Goal: Information Seeking & Learning: Learn about a topic

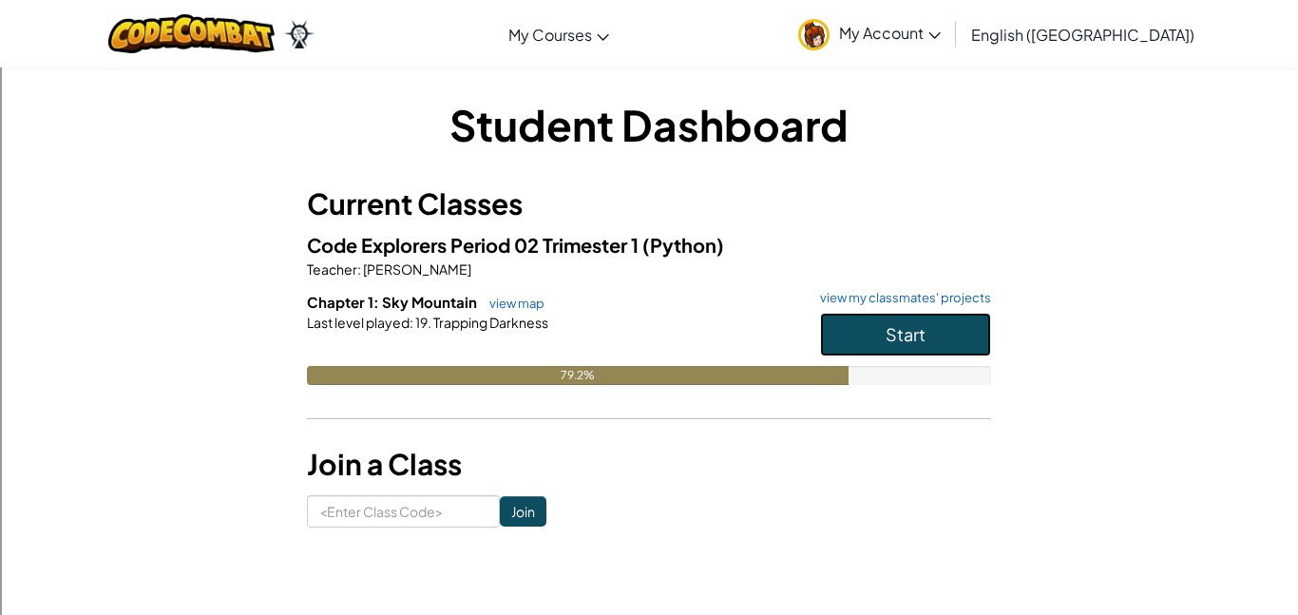
click at [849, 337] on button "Start" at bounding box center [905, 335] width 171 height 44
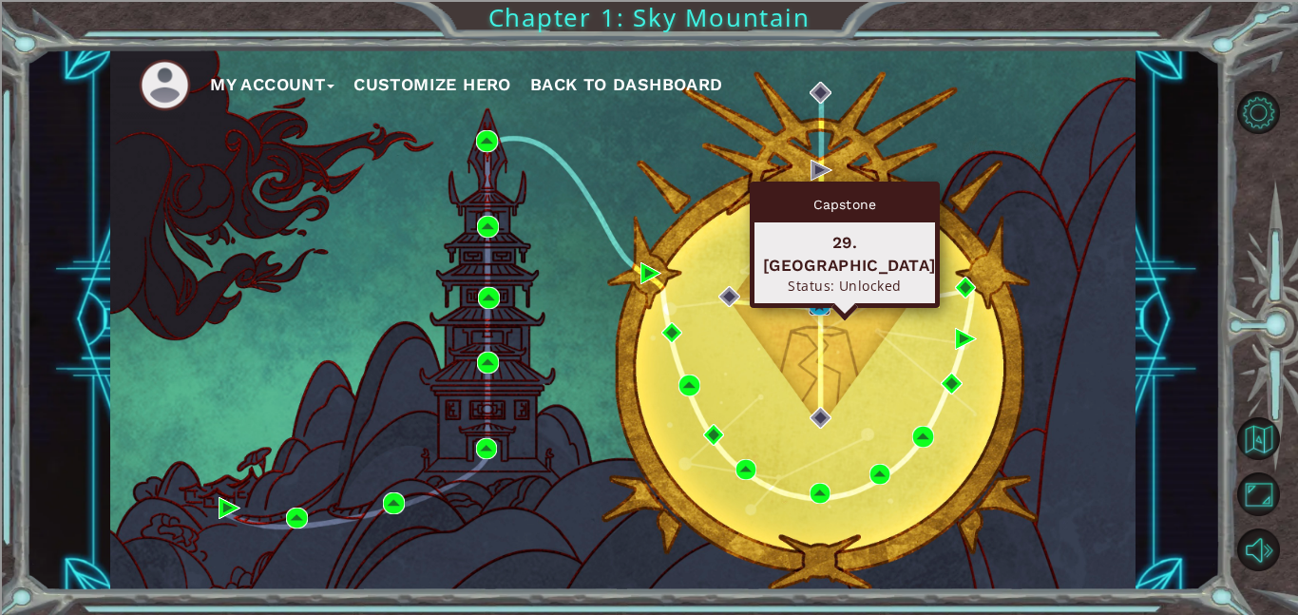
click at [820, 297] on img at bounding box center [819, 305] width 22 height 22
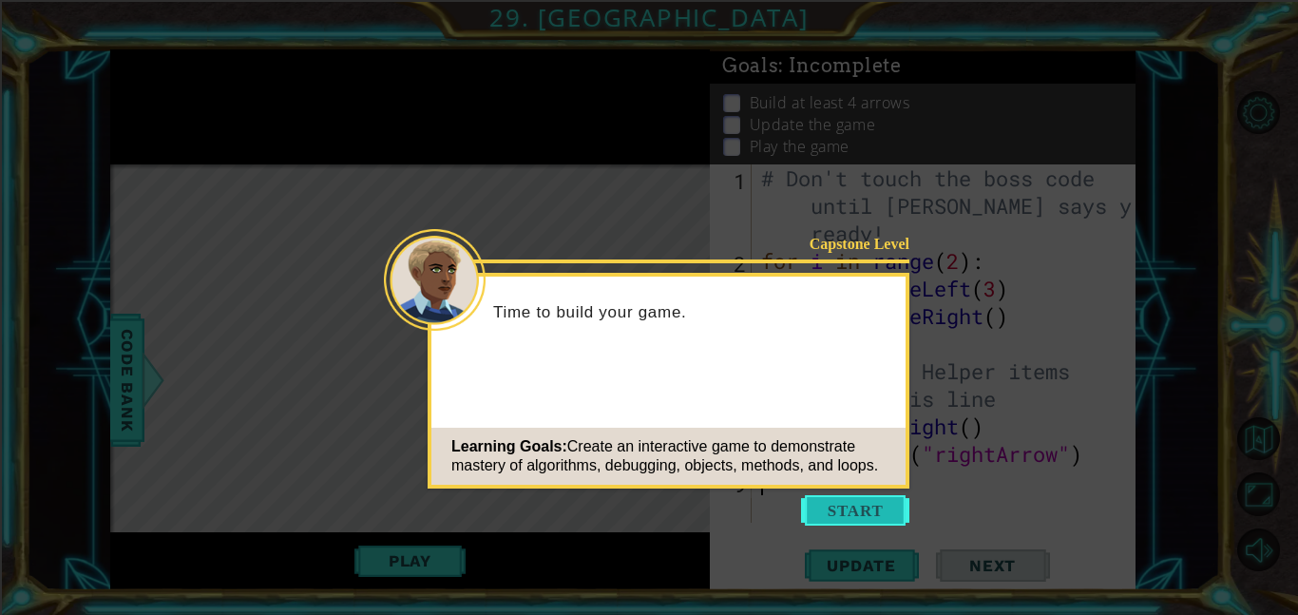
click at [828, 505] on button "Start" at bounding box center [855, 510] width 108 height 30
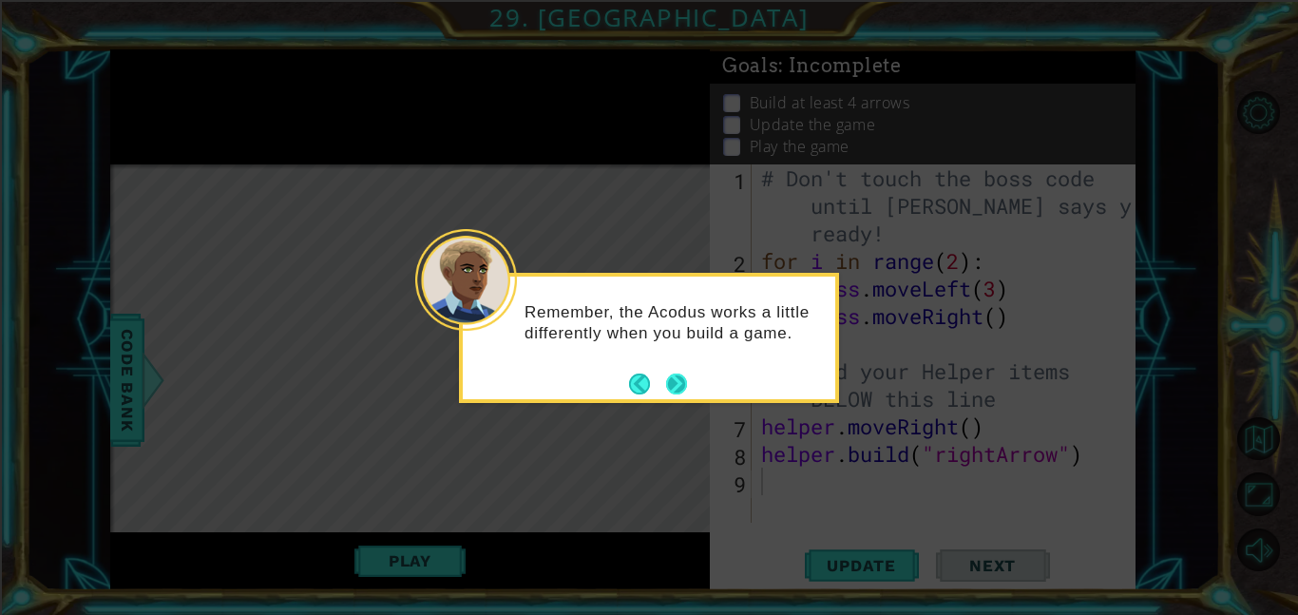
click at [677, 377] on button "Next" at bounding box center [676, 383] width 21 height 21
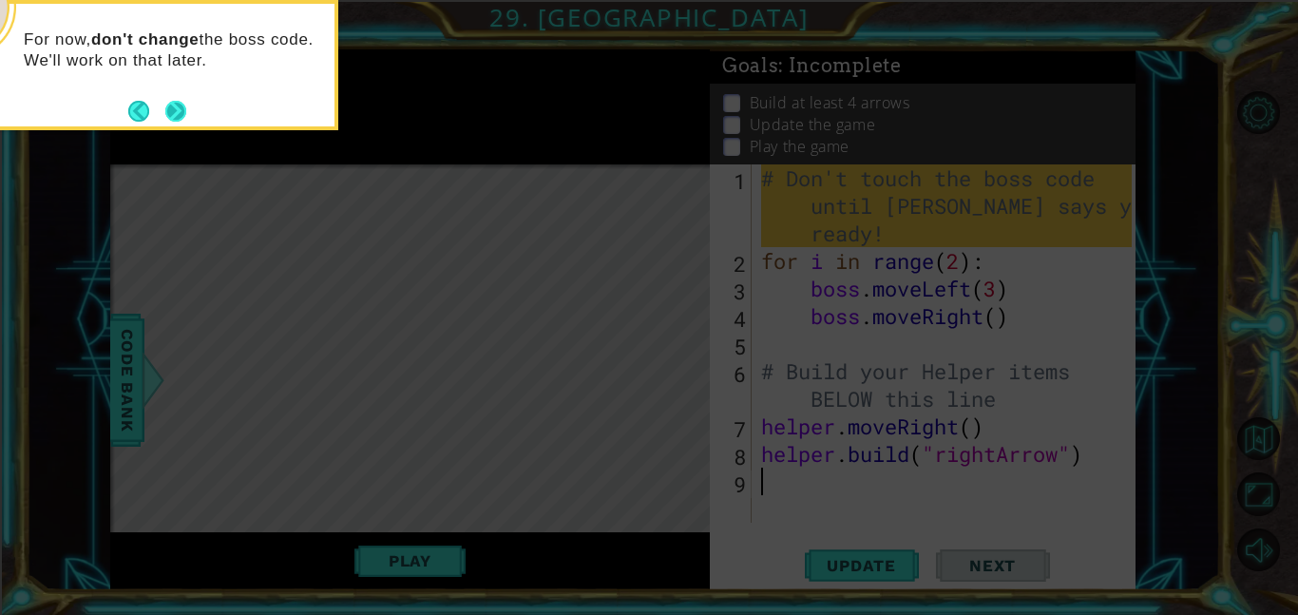
click at [171, 112] on button "Next" at bounding box center [175, 111] width 21 height 21
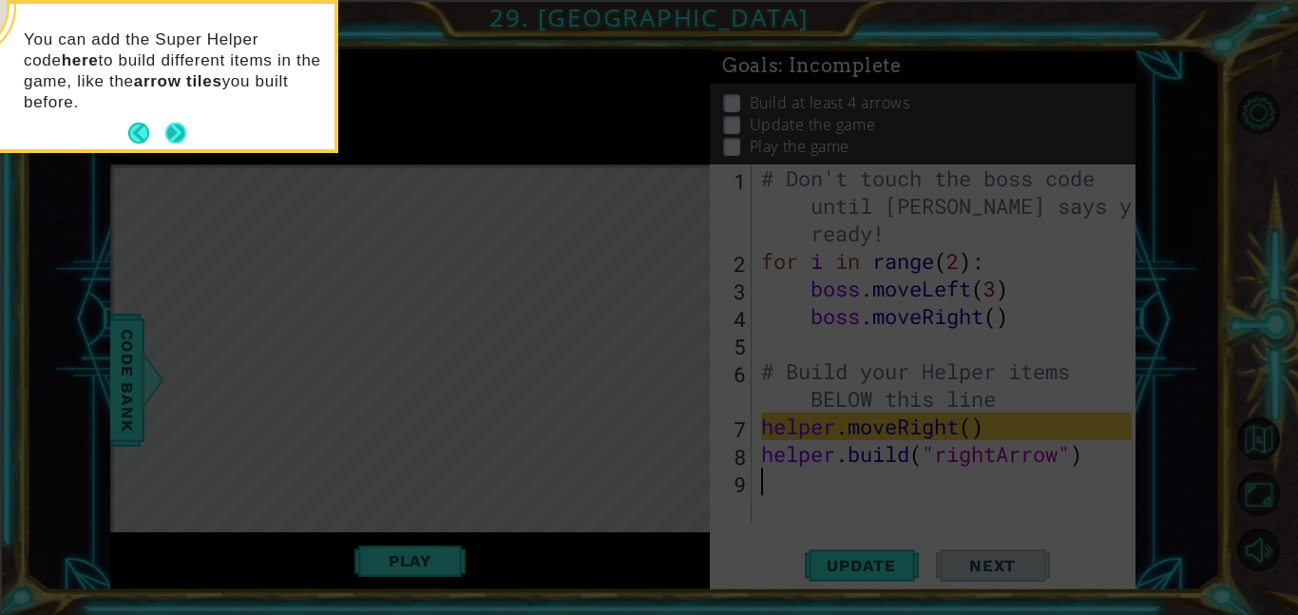
click at [177, 129] on button "Next" at bounding box center [175, 133] width 21 height 21
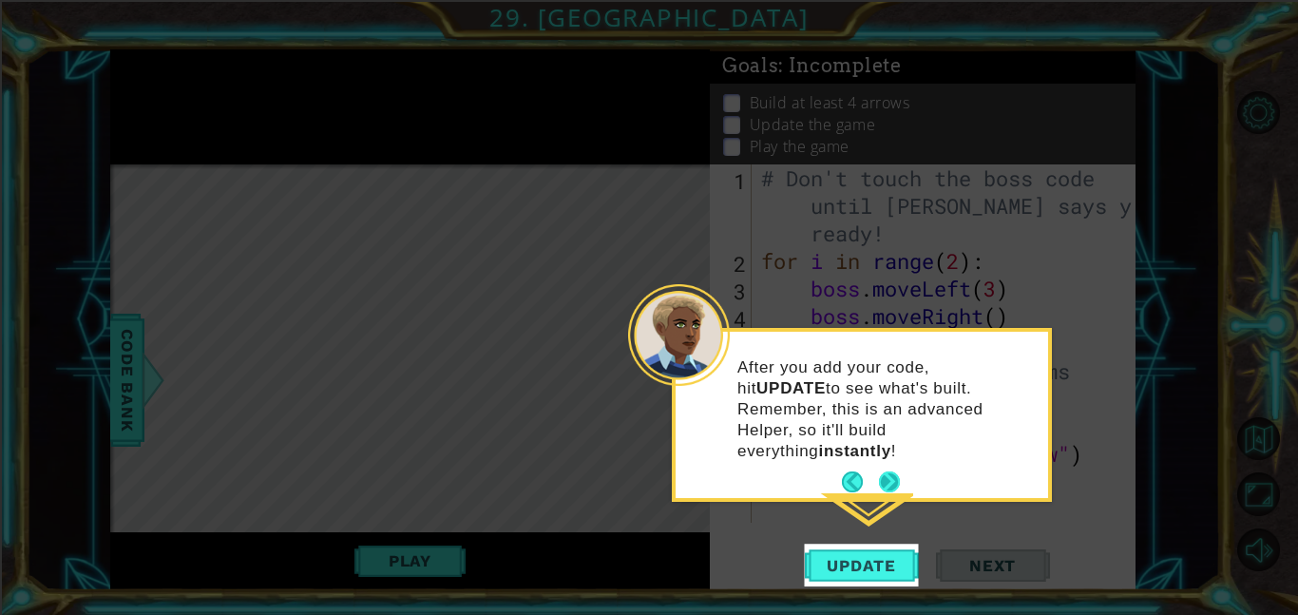
click at [887, 471] on button "Next" at bounding box center [889, 481] width 21 height 21
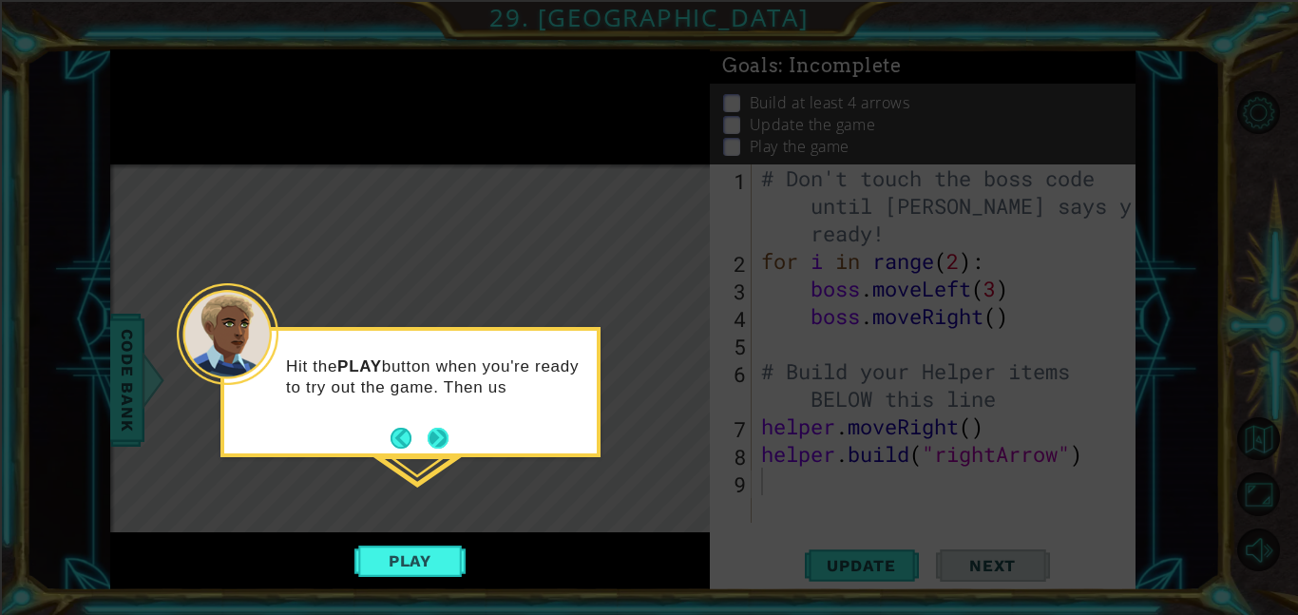
click at [437, 436] on button "Next" at bounding box center [437, 437] width 21 height 21
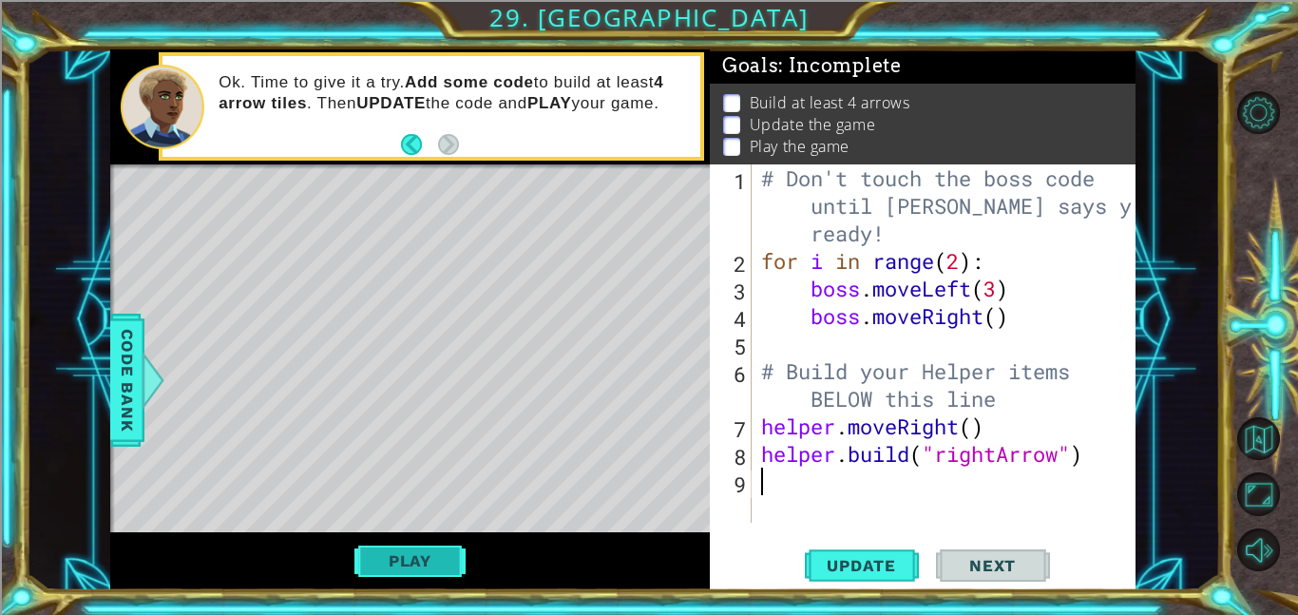
click at [444, 561] on button "Play" at bounding box center [409, 560] width 111 height 36
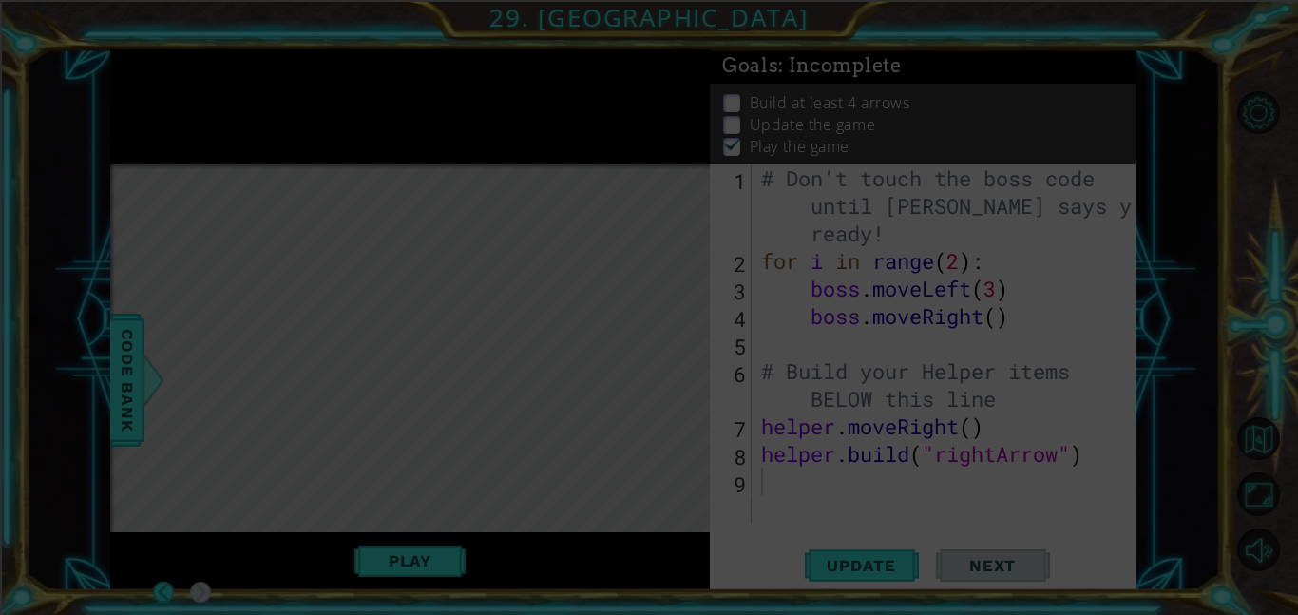
scroll to position [2, 0]
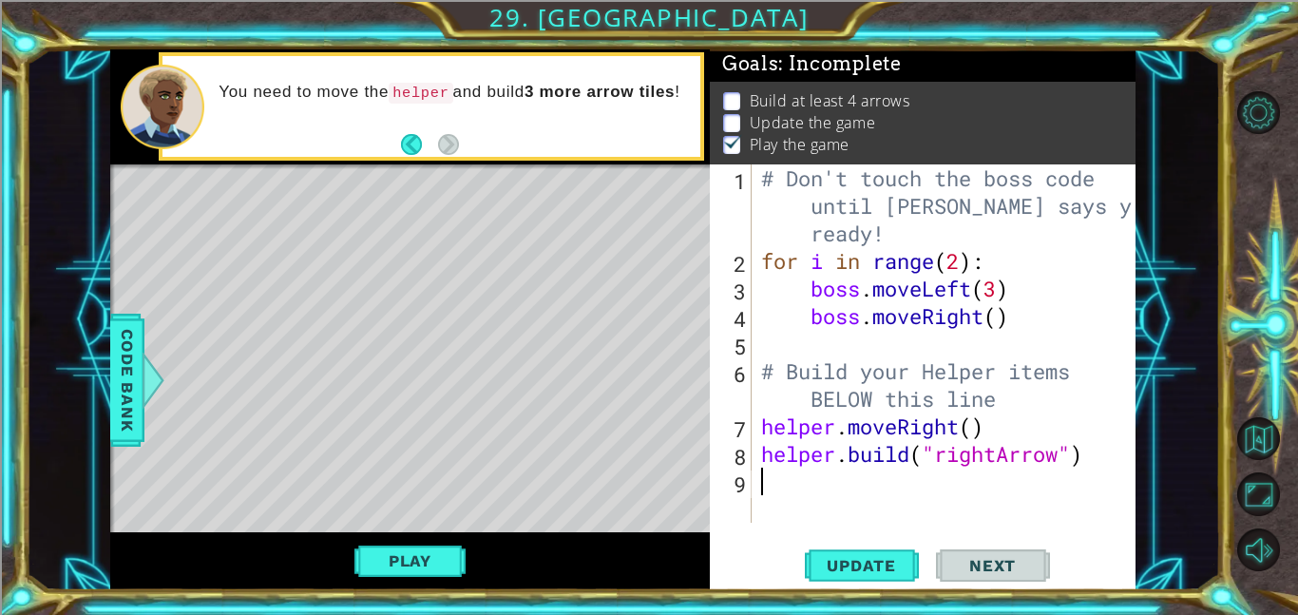
click at [510, 417] on div "Level Map" at bounding box center [549, 443] width 878 height 559
click at [509, 409] on div "Level Map" at bounding box center [549, 443] width 878 height 559
click at [462, 556] on button "Play" at bounding box center [409, 560] width 111 height 36
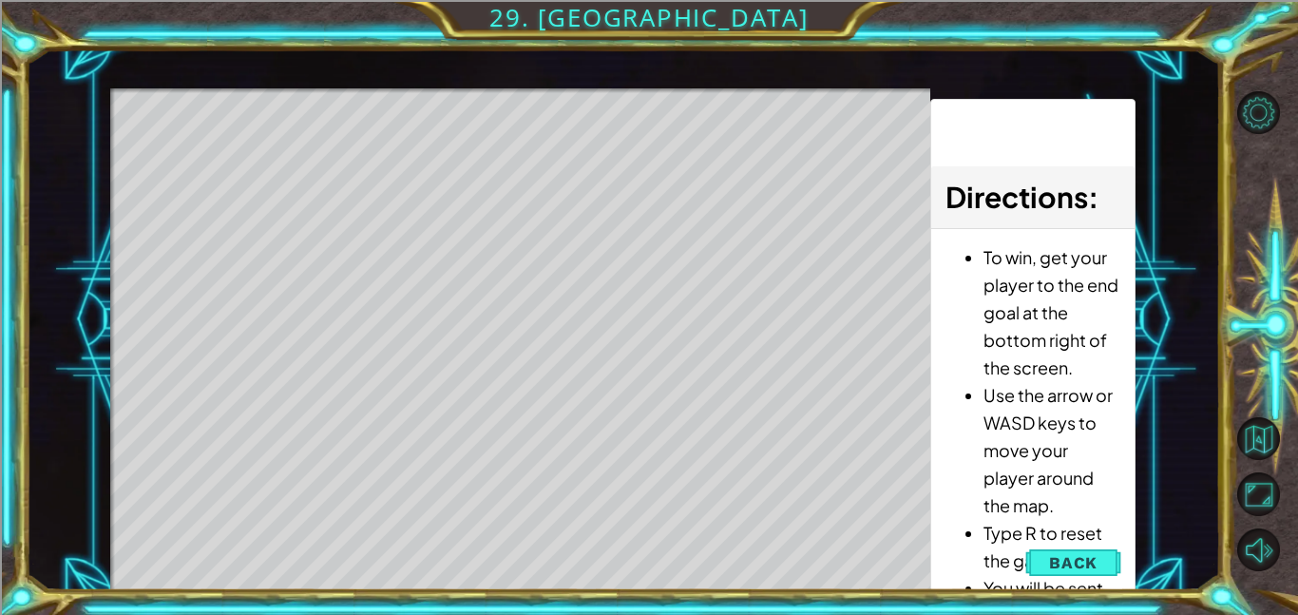
click at [83, 565] on div "1 ההההההההההההההההההההההההההההההההההההההההההההההההההההההההההההההההההההההההההההה…" at bounding box center [623, 319] width 1194 height 540
click at [1054, 560] on span "Back" at bounding box center [1073, 562] width 48 height 19
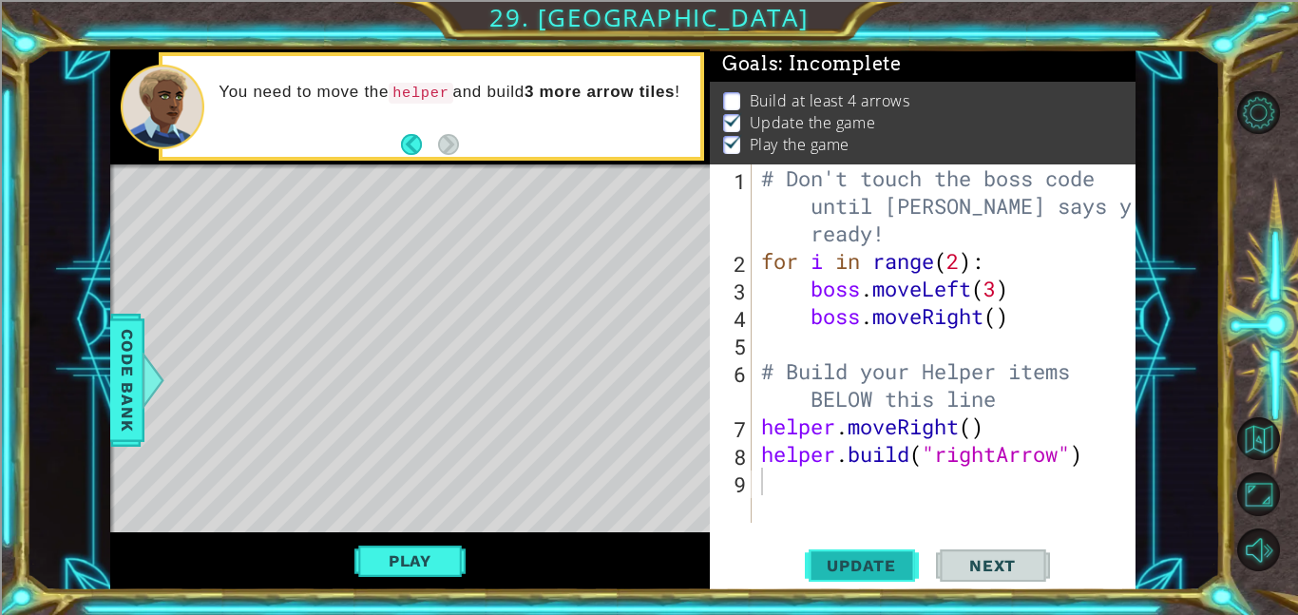
click at [917, 556] on button "Update" at bounding box center [862, 564] width 114 height 43
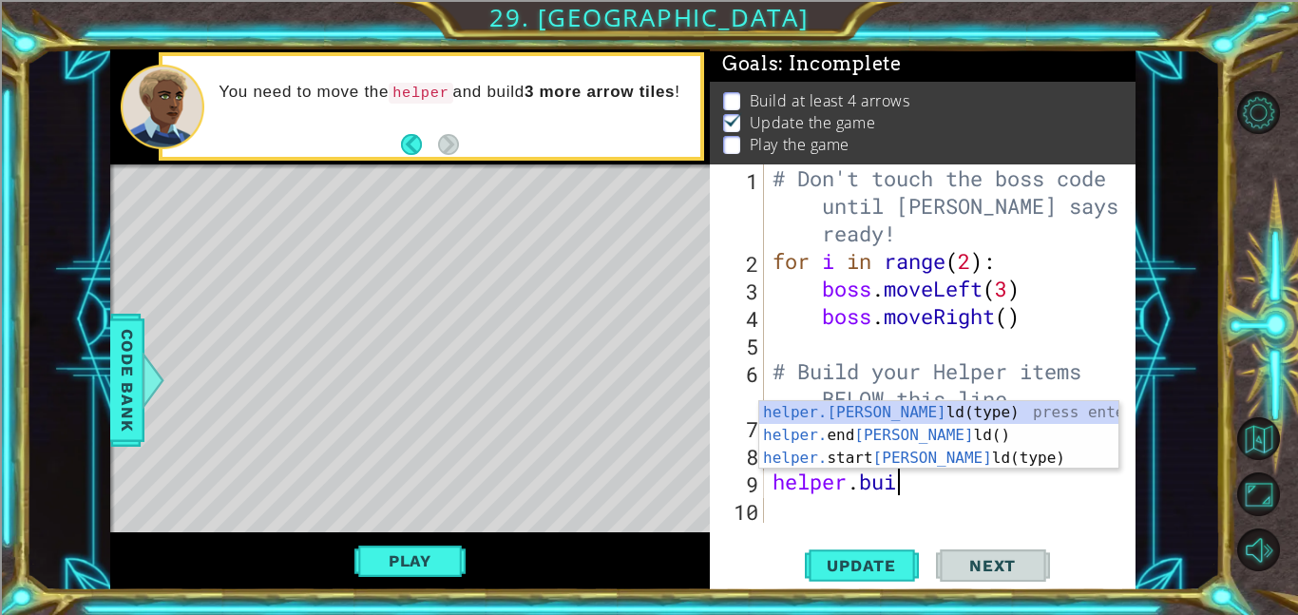
scroll to position [0, 5]
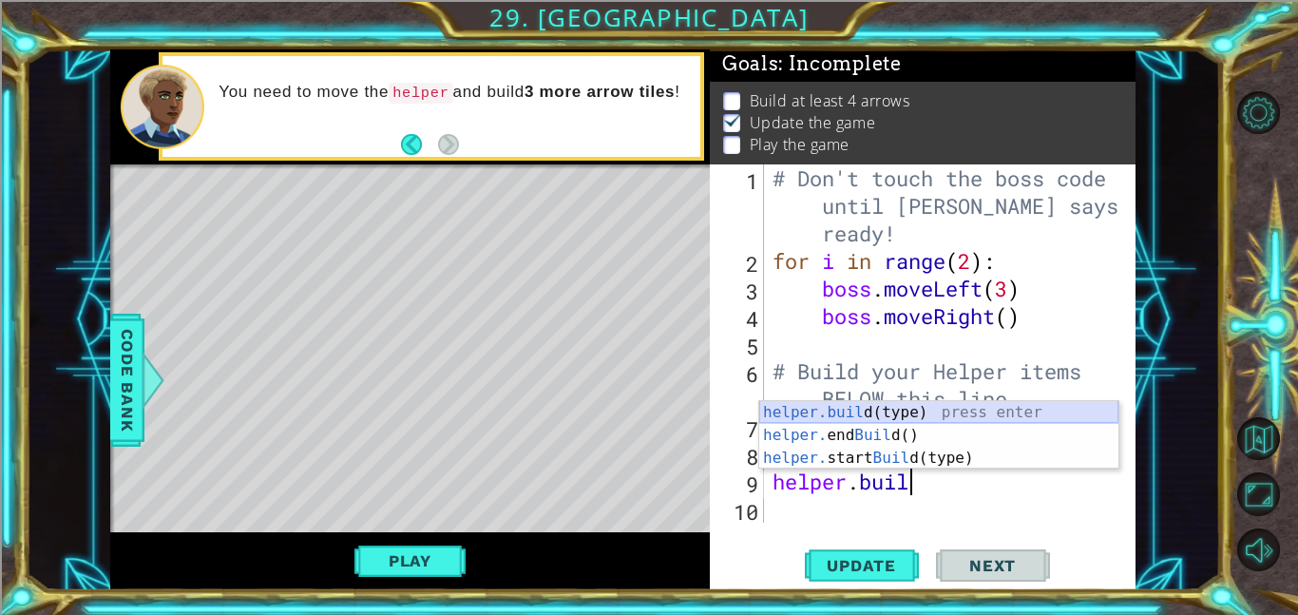
click at [879, 419] on div "helper.buil d(type) press enter helper. end Buil d() press enter helper. start …" at bounding box center [938, 458] width 359 height 114
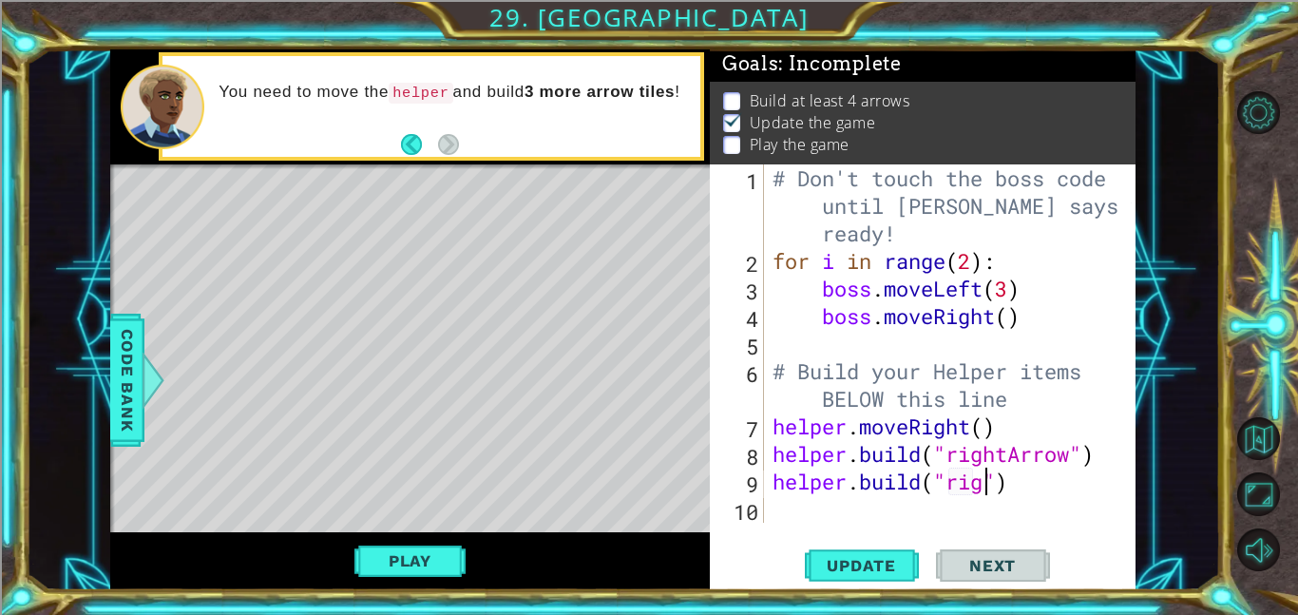
type textarea "[DOMAIN_NAME]("right")"
click at [778, 481] on div "# Don't touch the boss code until [PERSON_NAME] says you're ready! for i in ran…" at bounding box center [954, 398] width 372 height 468
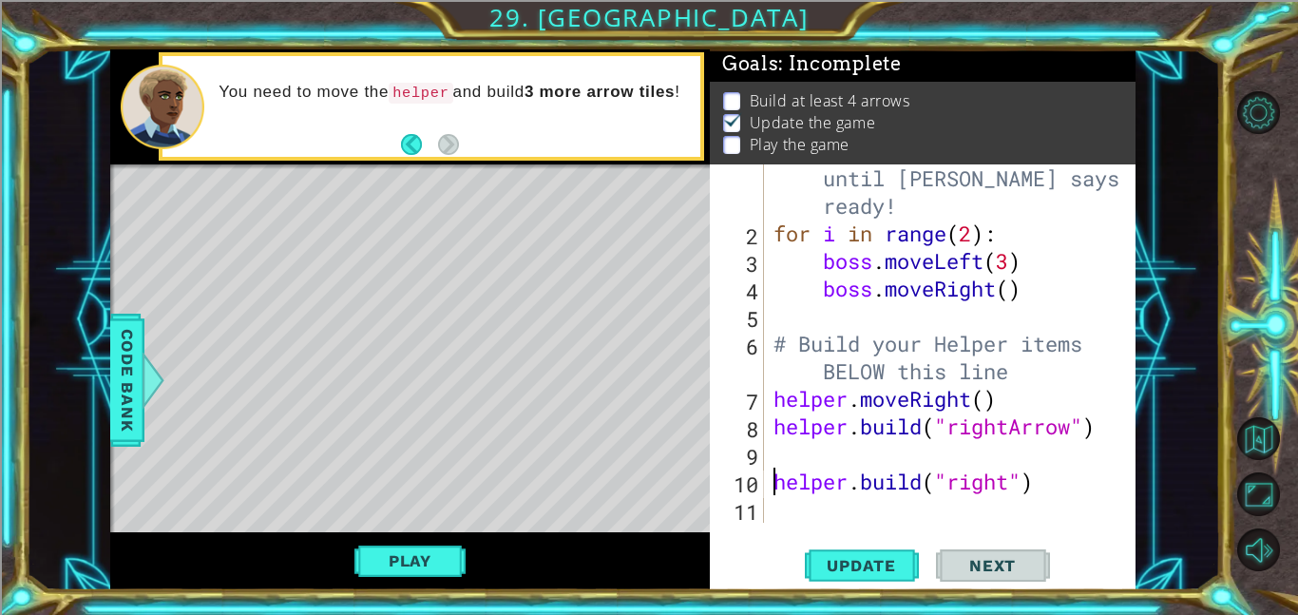
scroll to position [0, 0]
click at [1007, 486] on div "# Don't touch the boss code until [PERSON_NAME] says you're ready! for i in ran…" at bounding box center [954, 371] width 371 height 468
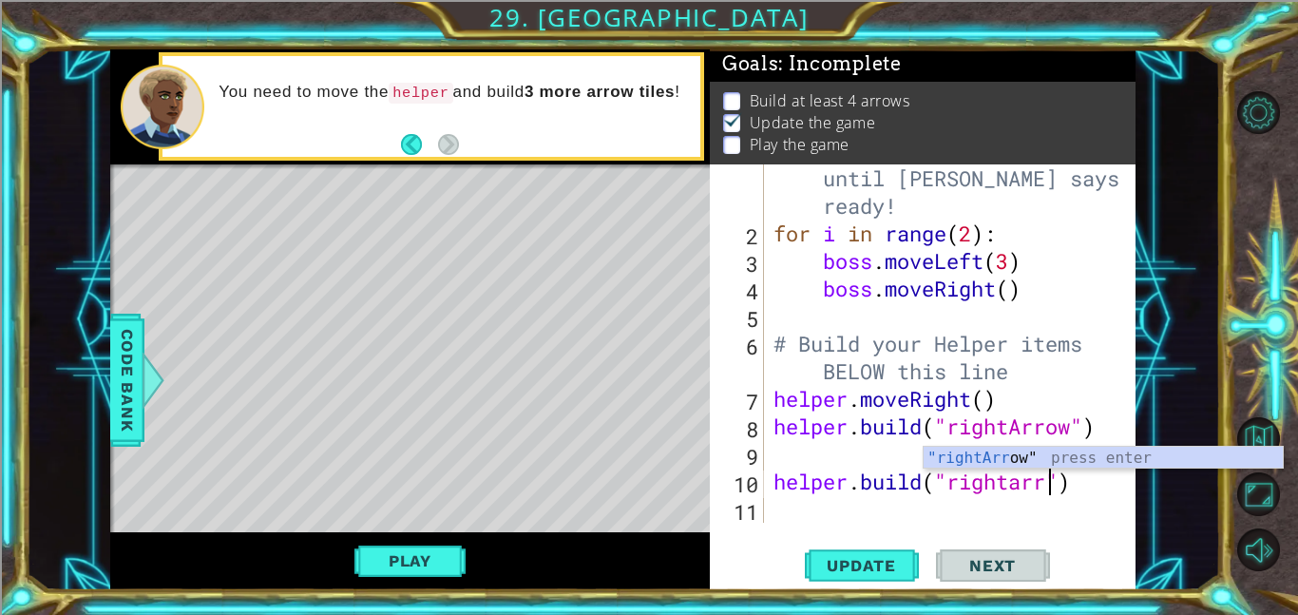
scroll to position [0, 12]
click at [1042, 457] on div ""rightArr ow" press enter" at bounding box center [1102, 480] width 359 height 68
type textarea "[DOMAIN_NAME]("rightArrow")"
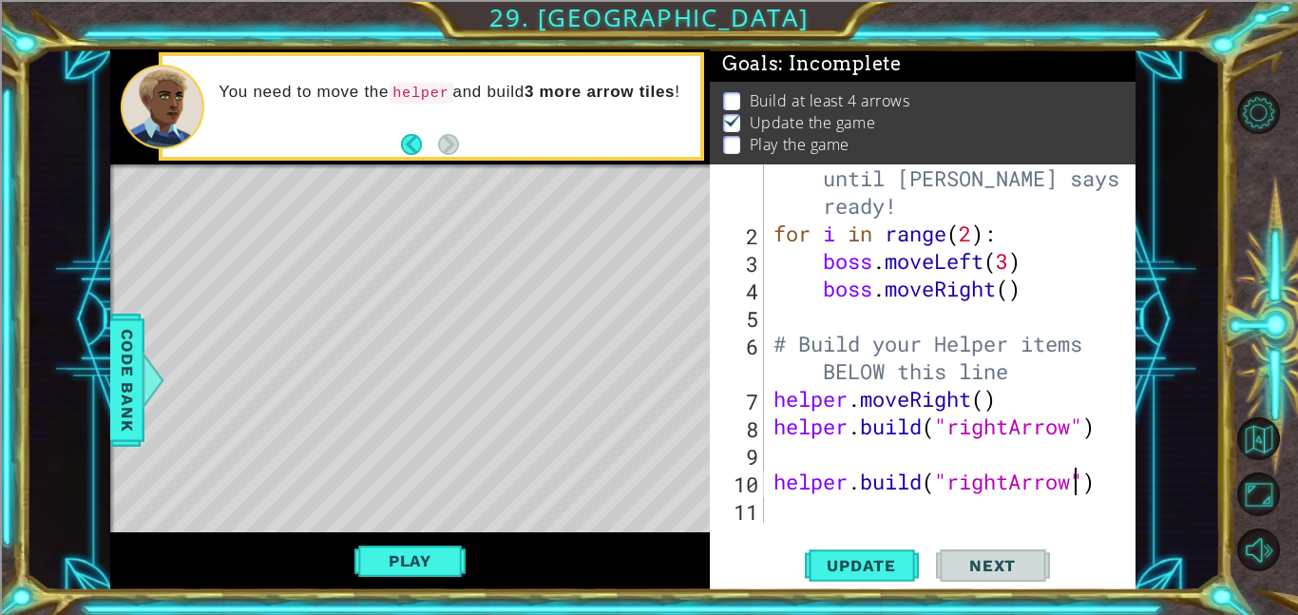
click at [955, 441] on div "# Don't touch the boss code until [PERSON_NAME] says you're ready! for i in ran…" at bounding box center [954, 371] width 371 height 468
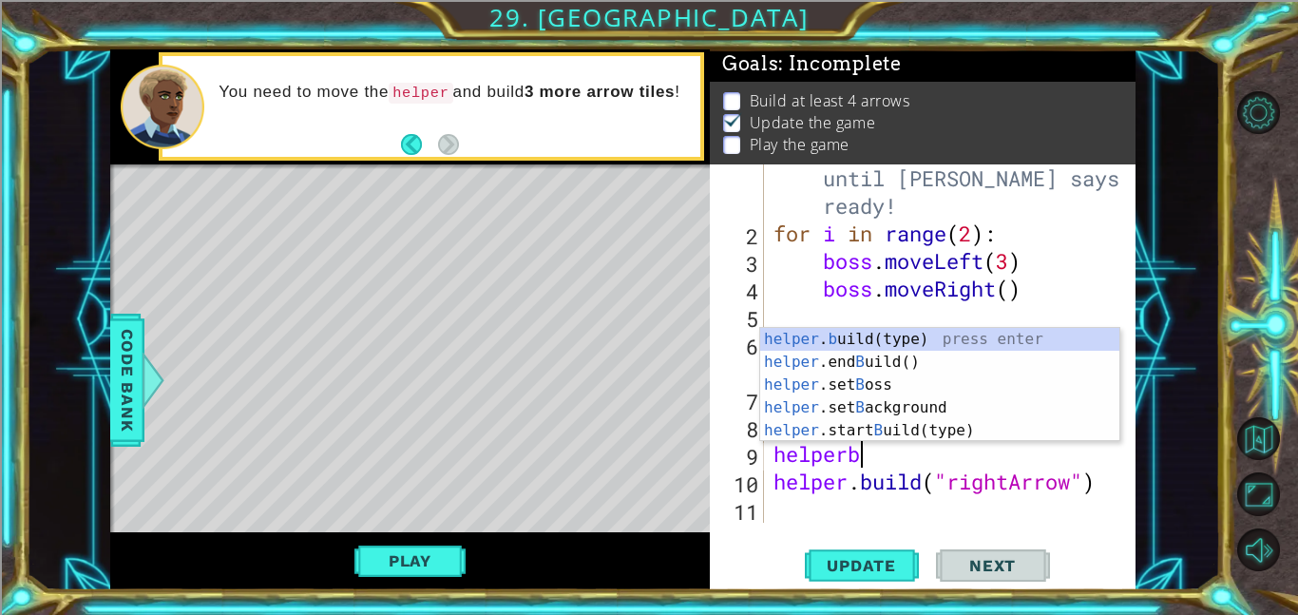
scroll to position [0, 3]
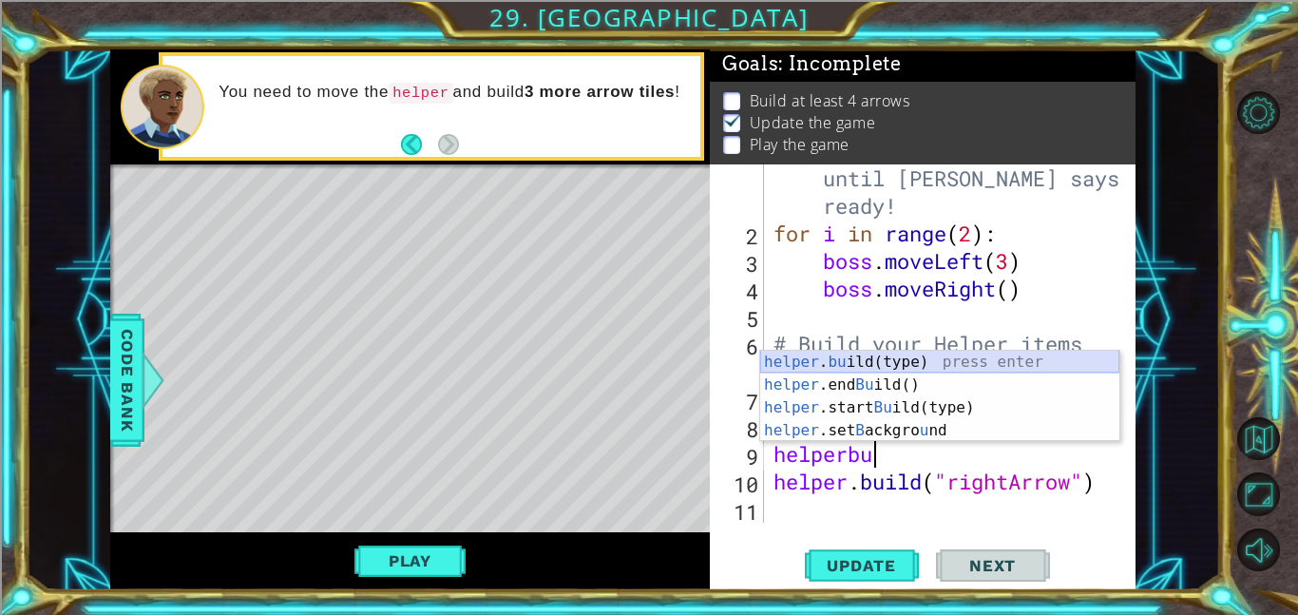
click at [845, 366] on div "helper . bu ild(type) press enter helper .end Bu ild() press enter helper .star…" at bounding box center [939, 418] width 359 height 137
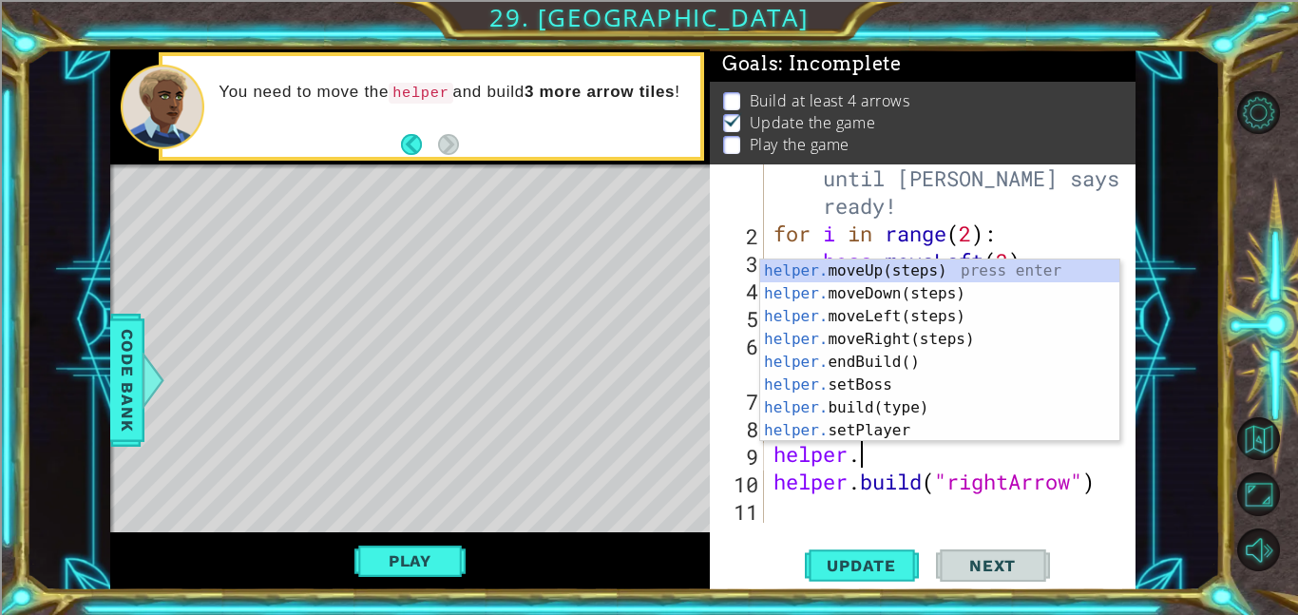
type textarea "helper.M"
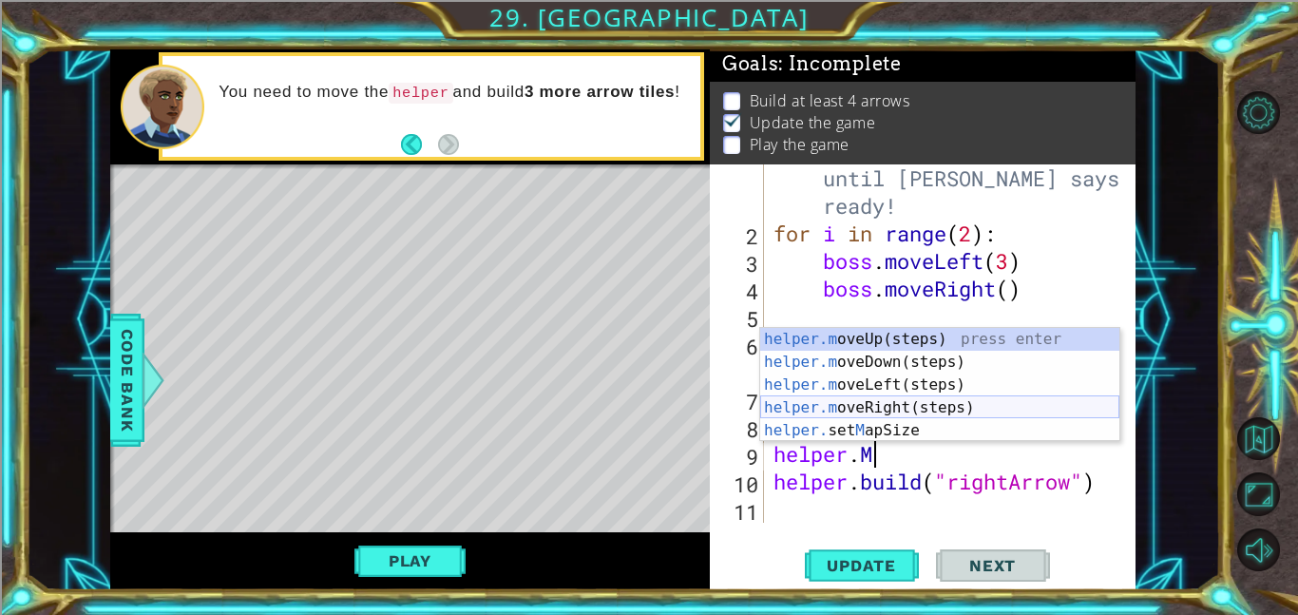
click at [937, 404] on div "helper.m oveUp(steps) press enter helper.m oveDown(steps) press enter helper.m …" at bounding box center [939, 408] width 359 height 160
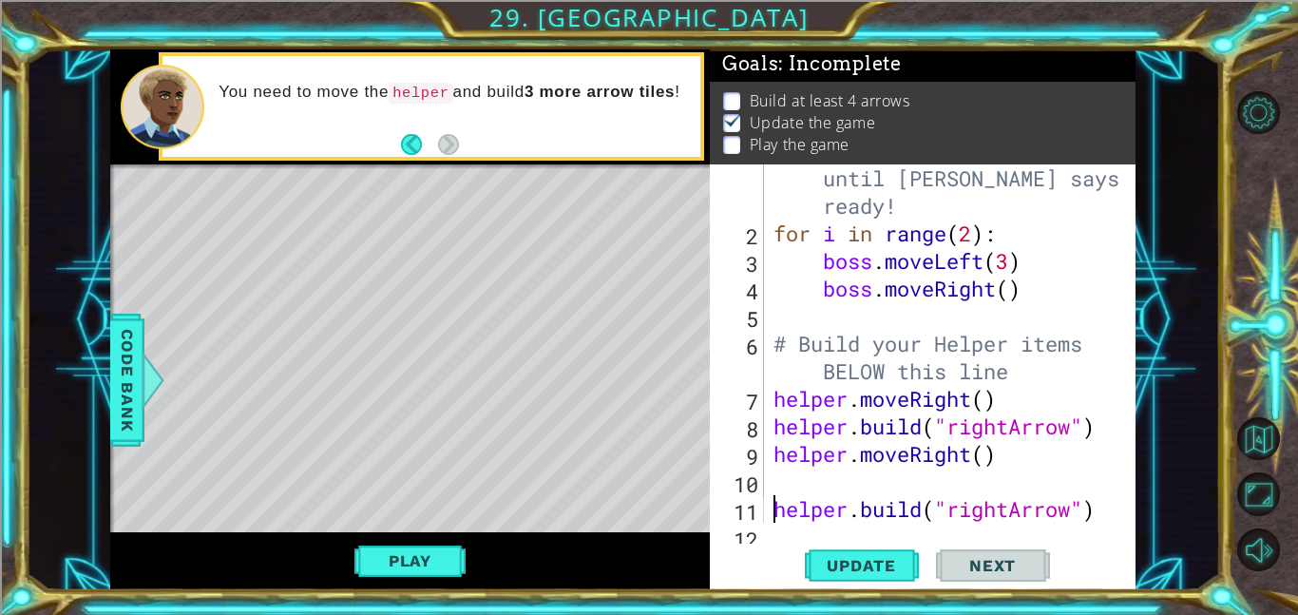
click at [769, 510] on div "# Don't touch the boss code until [PERSON_NAME] says you're ready! for i in ran…" at bounding box center [954, 371] width 371 height 468
type textarea "[DOMAIN_NAME]("rightArrow")"
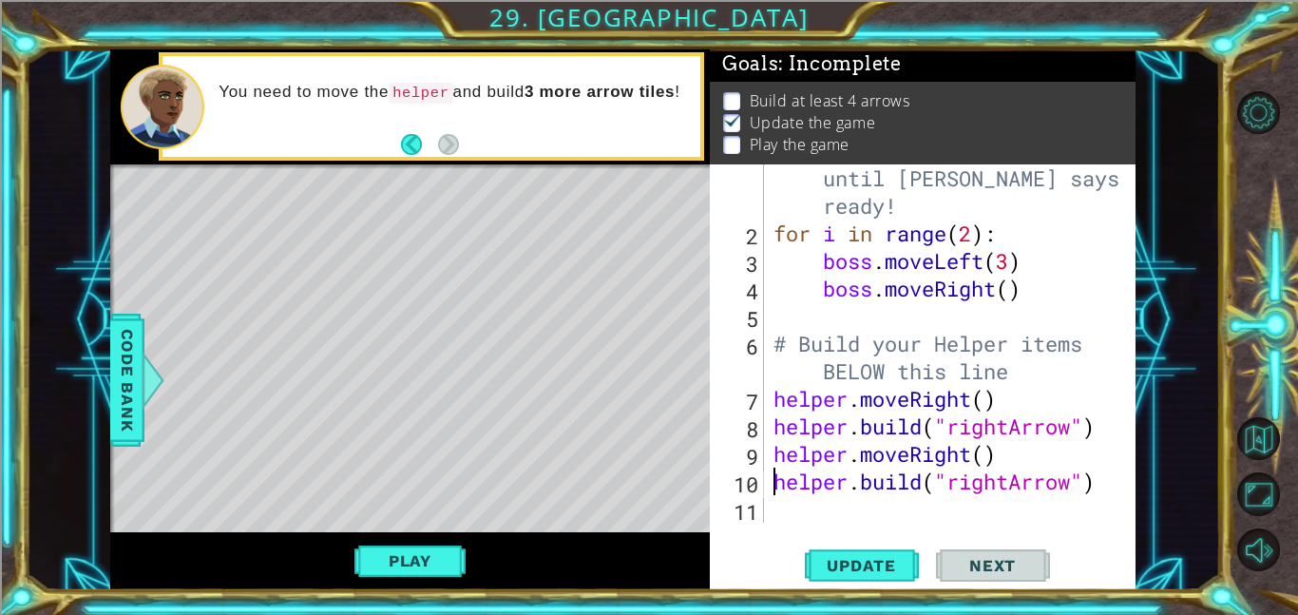
click at [784, 507] on div "# Don't touch the boss code until [PERSON_NAME] says you're ready! for i in ran…" at bounding box center [954, 371] width 371 height 468
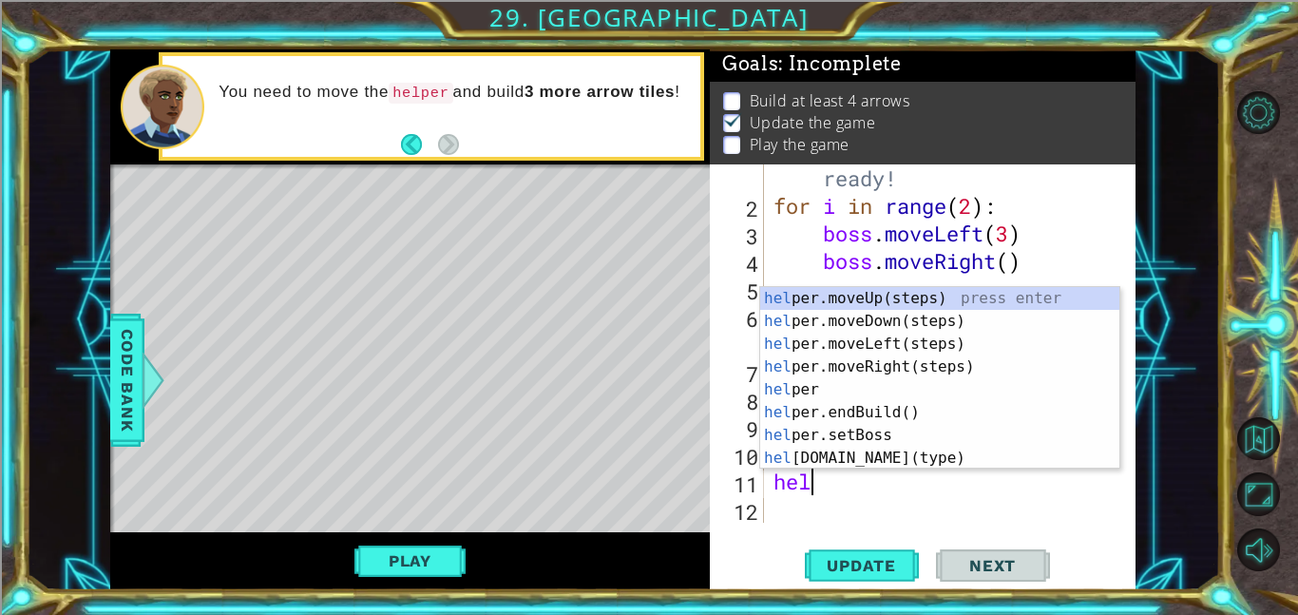
type textarea "heler"
click at [929, 326] on div "hel p er .moveUp(steps) press enter hel p er .moveDown(steps) press enter hel p…" at bounding box center [939, 401] width 359 height 228
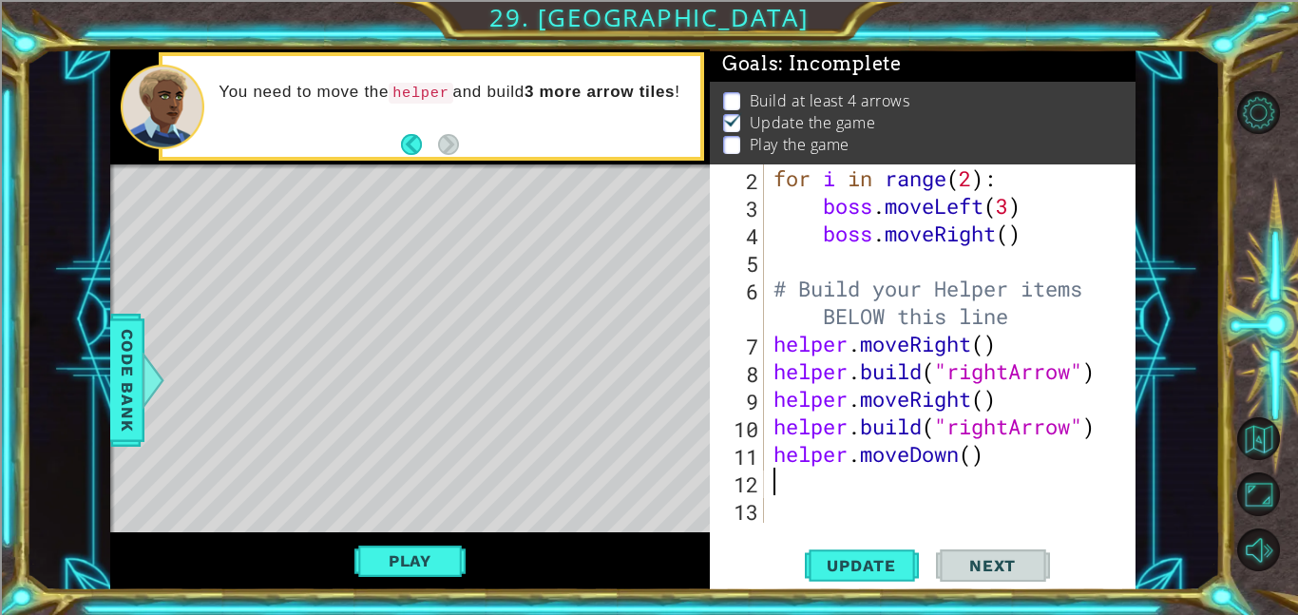
scroll to position [83, 0]
click at [977, 455] on div "for i in range ( 2 ) : boss . moveLeft ( 3 ) boss . moveRight ( ) # Build your …" at bounding box center [954, 370] width 371 height 413
type textarea "helper.moveDown()"
click at [805, 485] on div "for i in range ( 2 ) : boss . moveLeft ( 3 ) boss . moveRight ( ) # Build your …" at bounding box center [954, 370] width 371 height 413
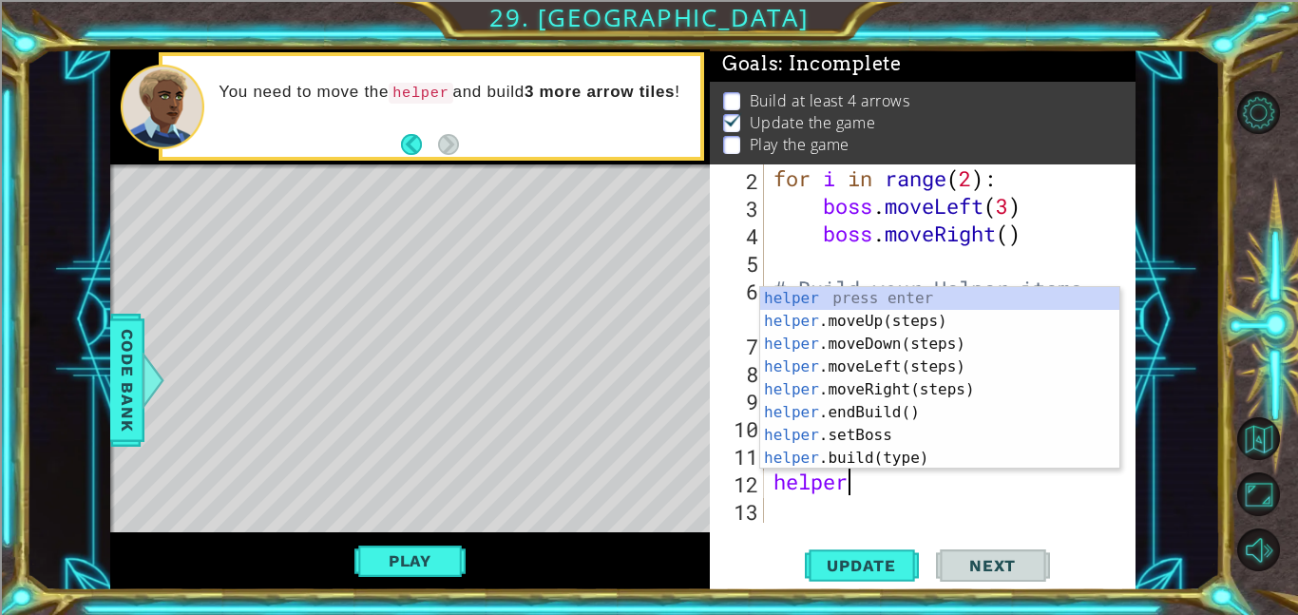
scroll to position [0, 3]
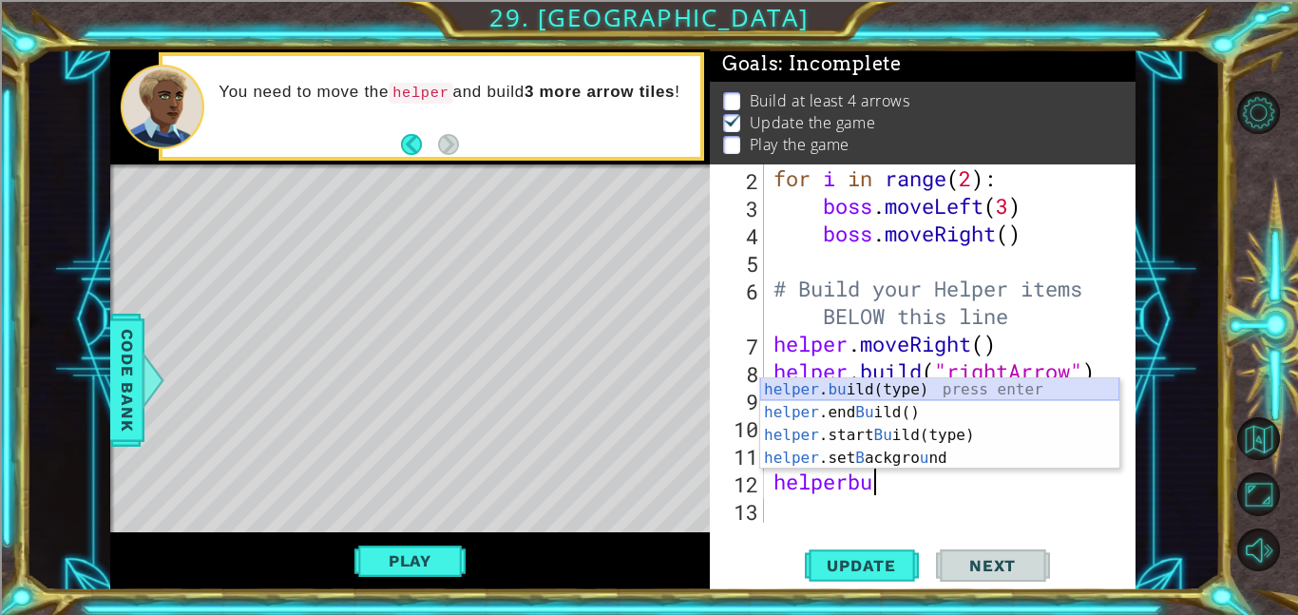
click at [892, 390] on div "helper . bu ild(type) press enter helper .end Bu ild() press enter helper .star…" at bounding box center [939, 446] width 359 height 137
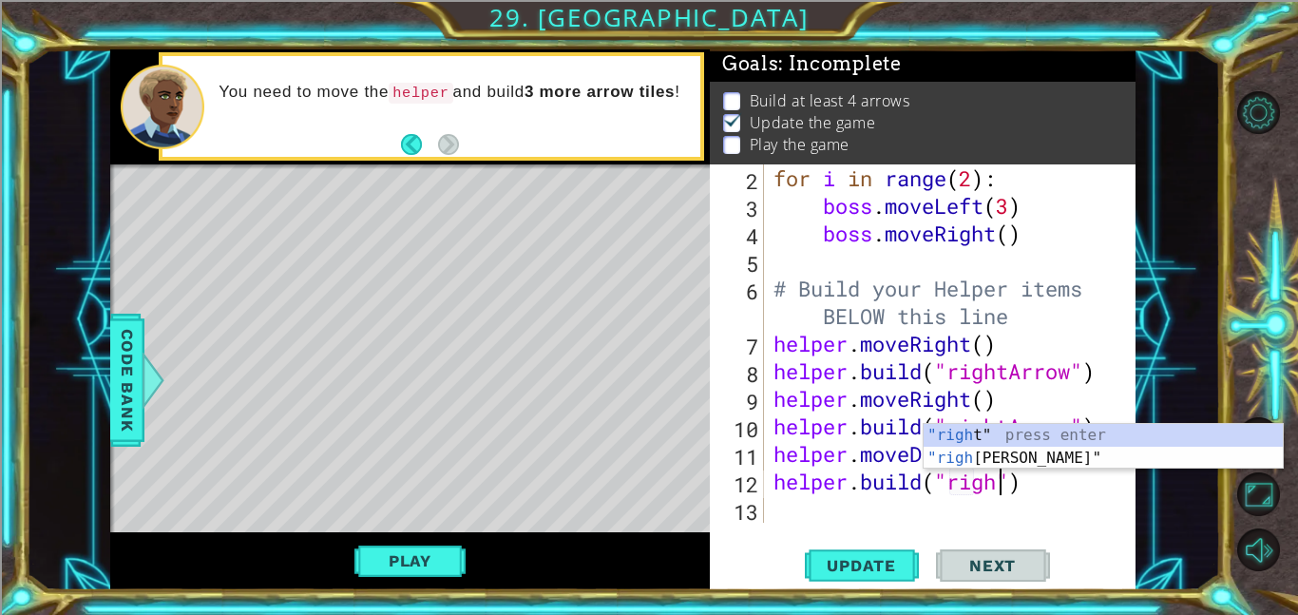
scroll to position [0, 10]
click at [1017, 461] on div ""right " press enter "right Arrow" press enter" at bounding box center [1102, 469] width 359 height 91
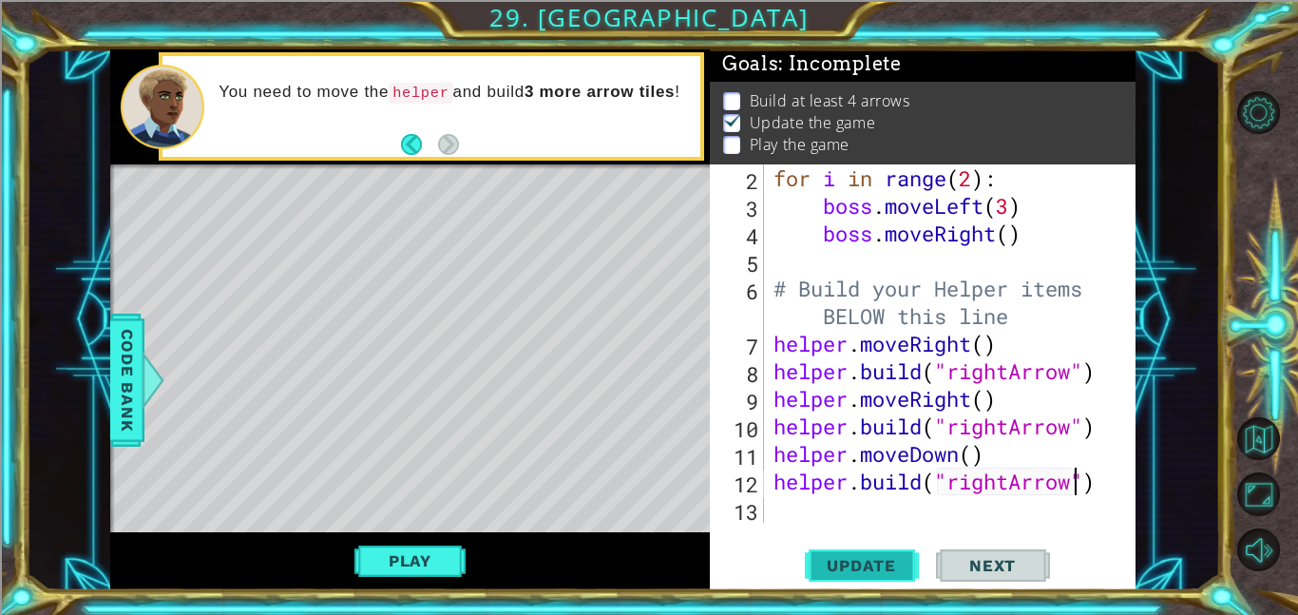
click at [896, 569] on span "Update" at bounding box center [860, 565] width 107 height 19
click at [1006, 479] on div "for i in range ( 2 ) : boss . moveLeft ( 3 ) boss . moveRight ( ) # Build your …" at bounding box center [954, 370] width 371 height 413
click at [868, 558] on span "Update" at bounding box center [860, 565] width 107 height 19
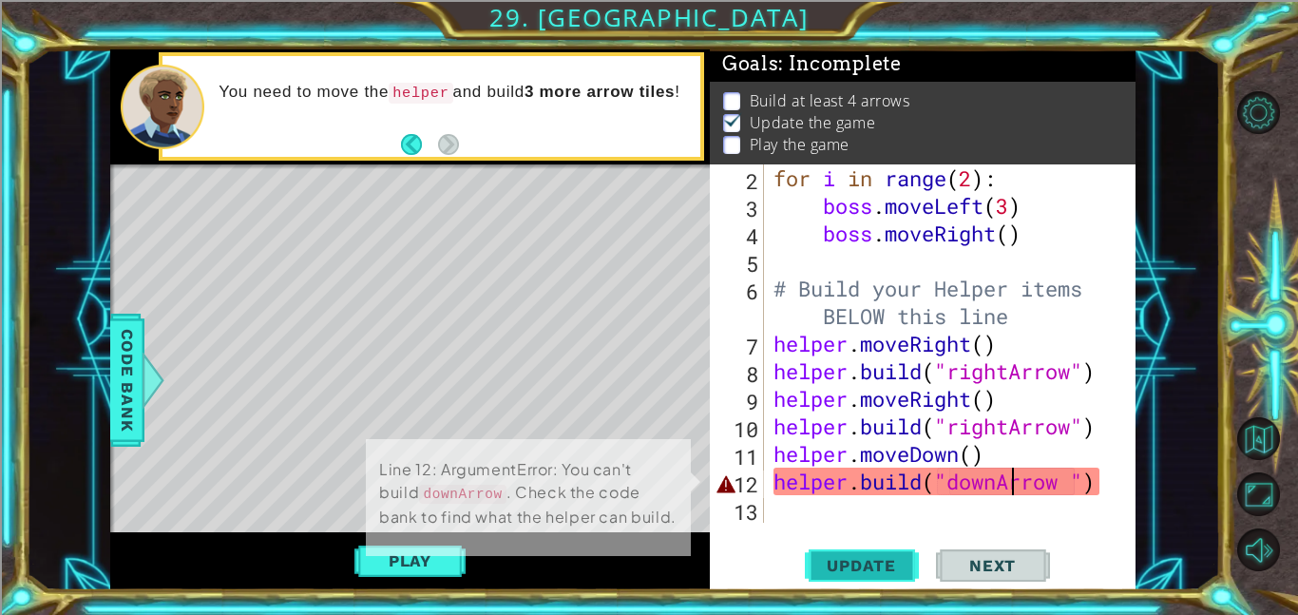
click at [886, 572] on span "Update" at bounding box center [860, 565] width 107 height 19
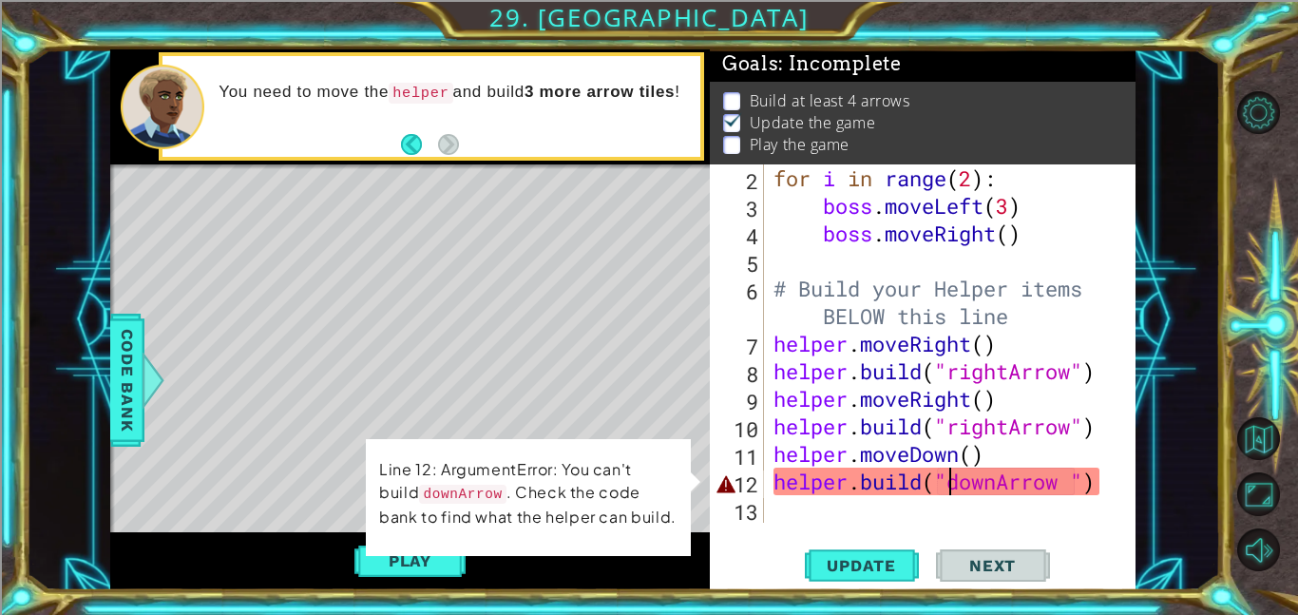
click at [954, 481] on div "for i in range ( 2 ) : boss . moveLeft ( 3 ) boss . moveRight ( ) # Build your …" at bounding box center [954, 370] width 371 height 413
click at [1077, 480] on div "for i in range ( 2 ) : boss . moveLeft ( 3 ) boss . moveRight ( ) # Build your …" at bounding box center [954, 370] width 371 height 413
type textarea "[DOMAIN_NAME]("downArrow")"
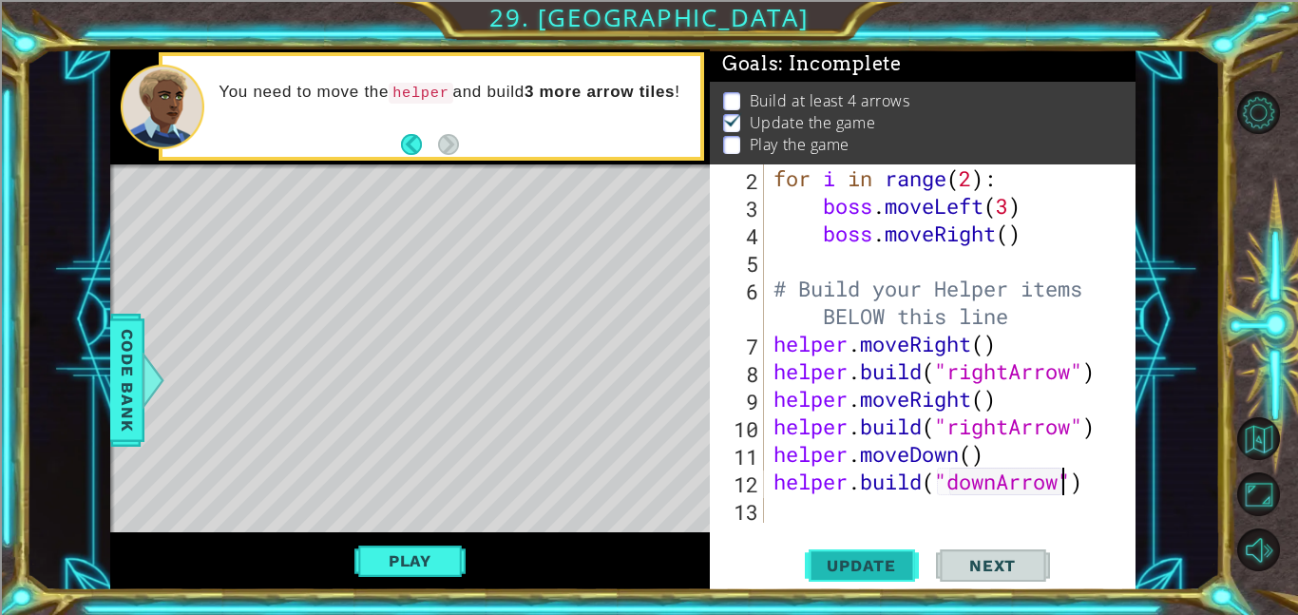
click at [845, 571] on span "Update" at bounding box center [860, 565] width 107 height 19
click at [425, 563] on button "Play" at bounding box center [409, 560] width 111 height 36
click at [844, 511] on div "for i in range ( 2 ) : boss . moveLeft ( 3 ) boss . moveRight ( ) # Build your …" at bounding box center [954, 370] width 371 height 413
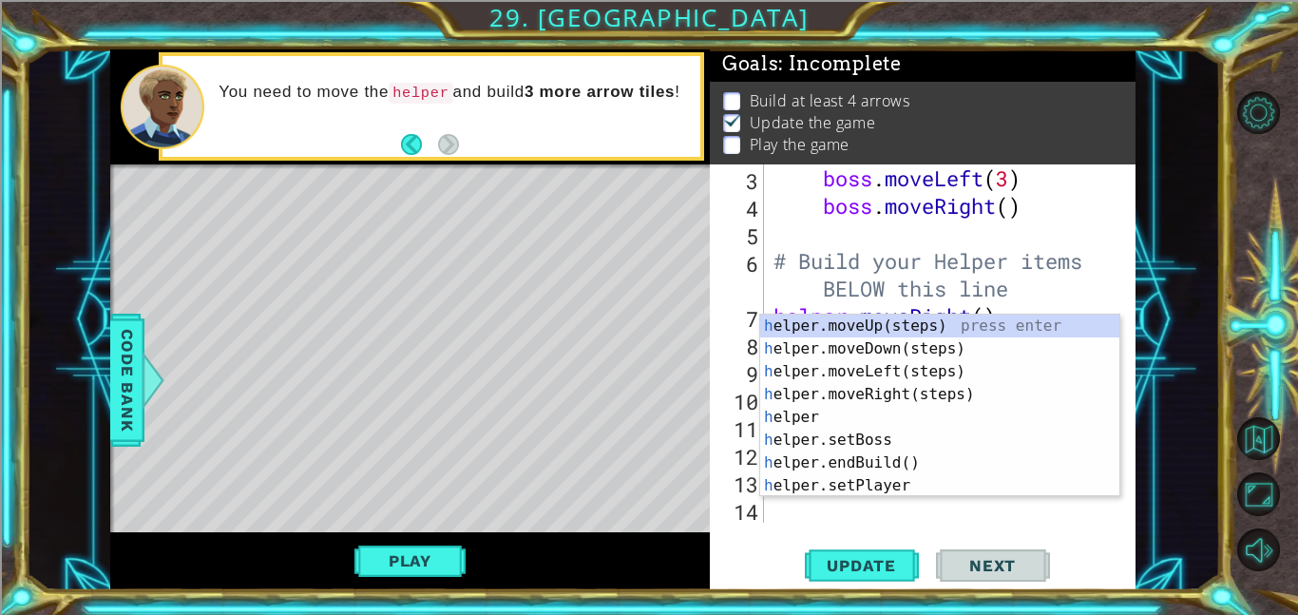
scroll to position [110, 0]
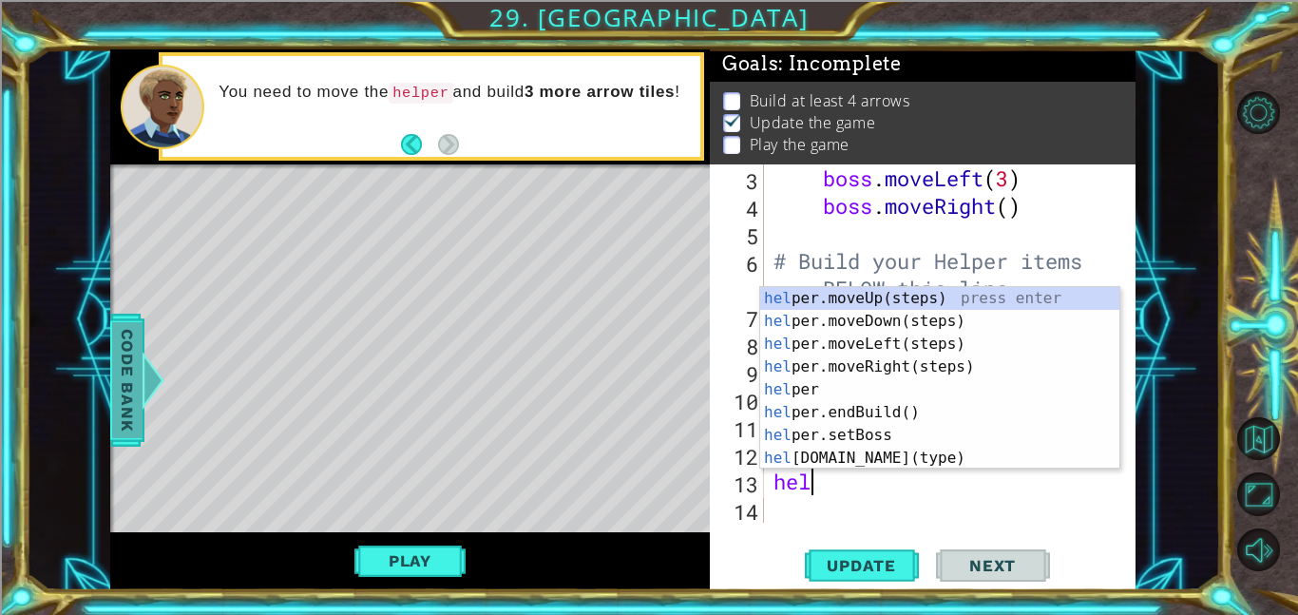
type textarea "hel"
click at [149, 388] on div at bounding box center [154, 379] width 24 height 57
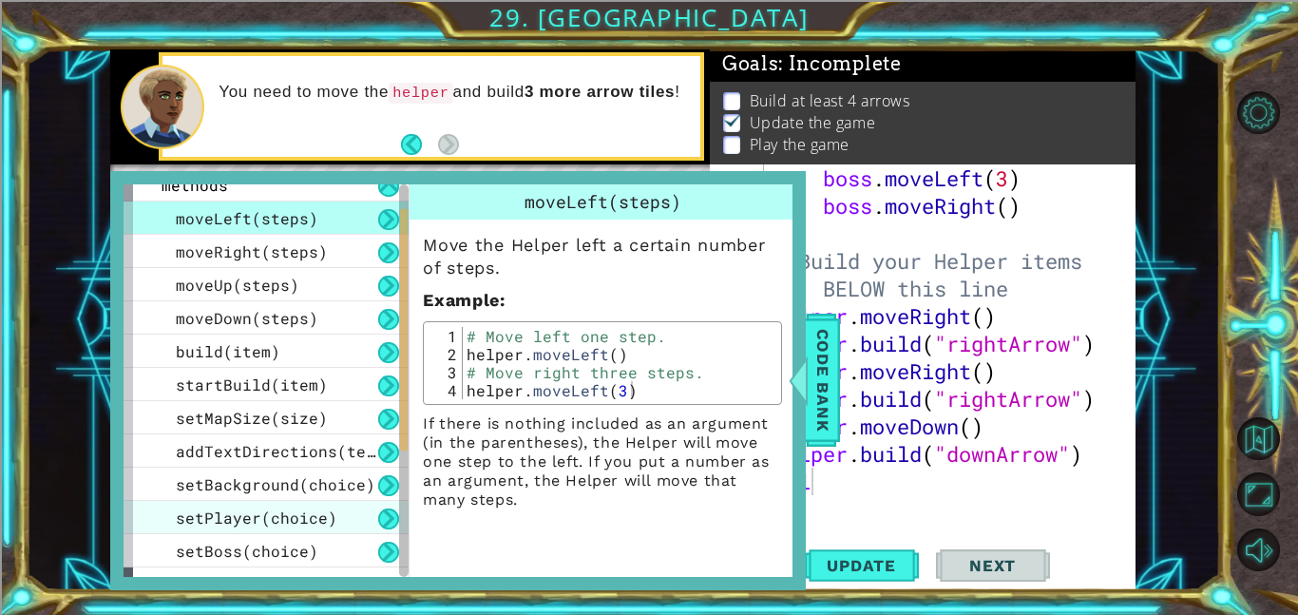
scroll to position [32, 0]
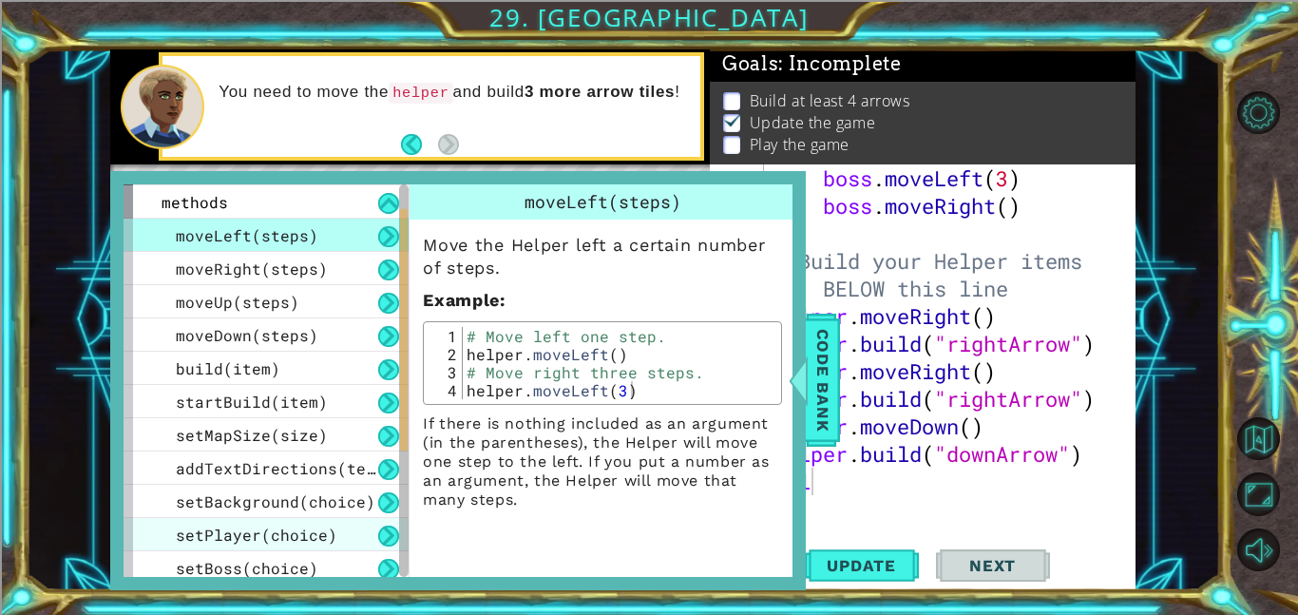
click at [313, 386] on div "startBuild(item)" at bounding box center [265, 401] width 285 height 33
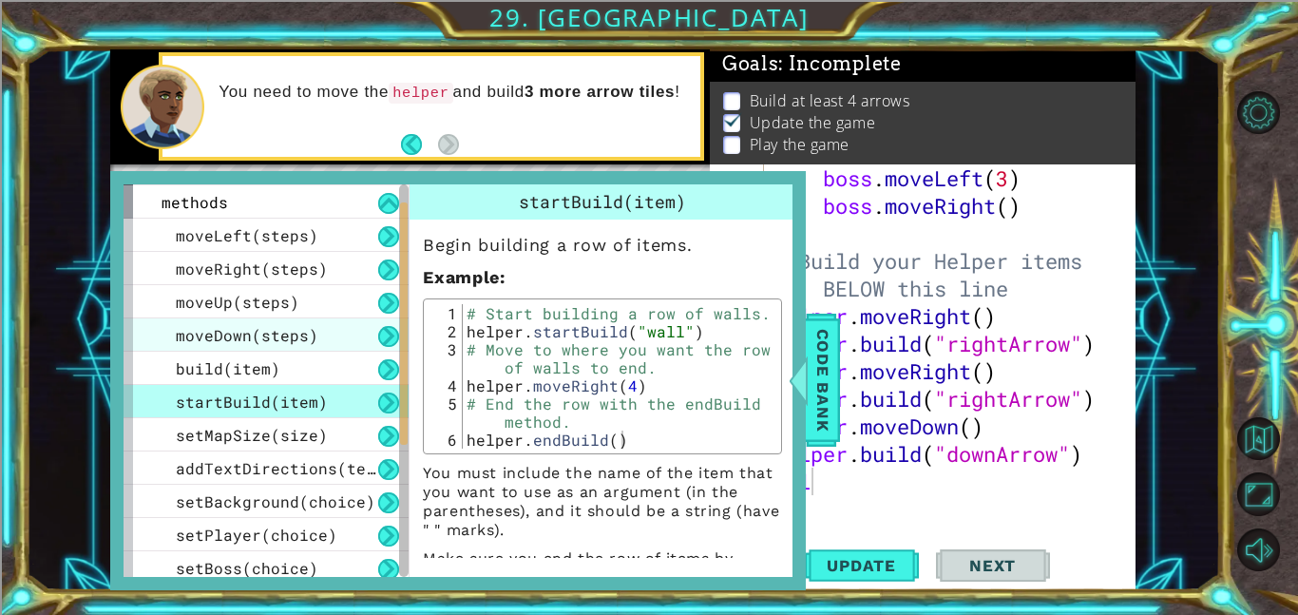
scroll to position [272, 0]
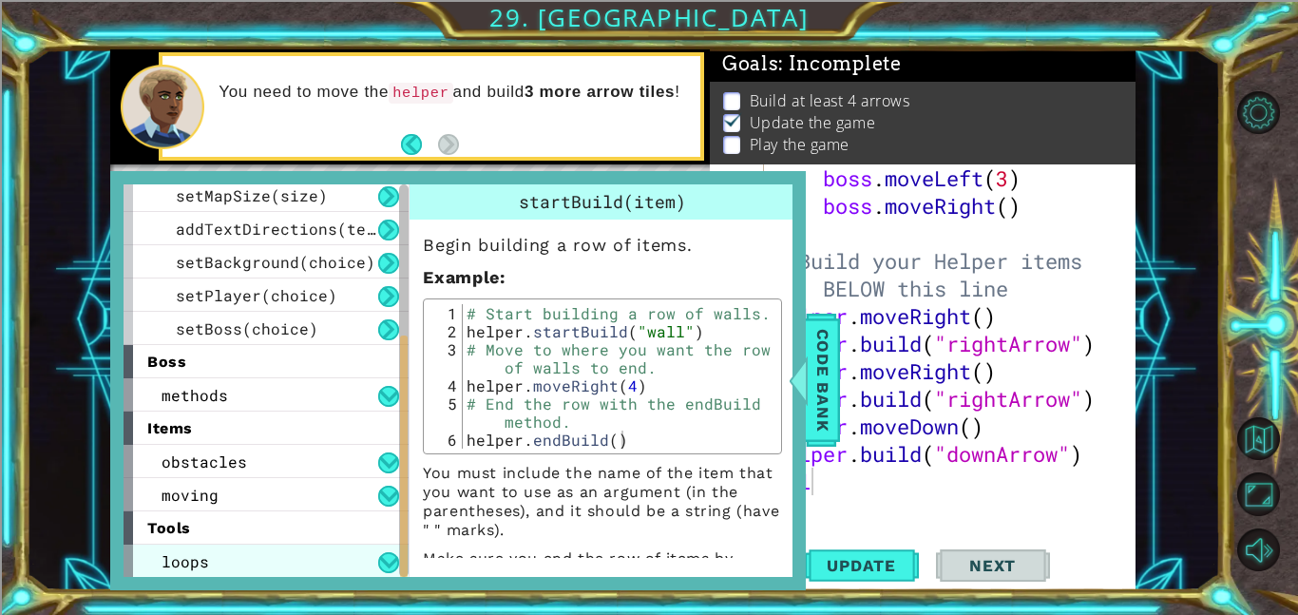
click at [236, 551] on div "loops" at bounding box center [265, 560] width 285 height 33
click at [236, 553] on div "loops" at bounding box center [265, 560] width 285 height 33
click at [303, 559] on div "loops" at bounding box center [265, 560] width 285 height 33
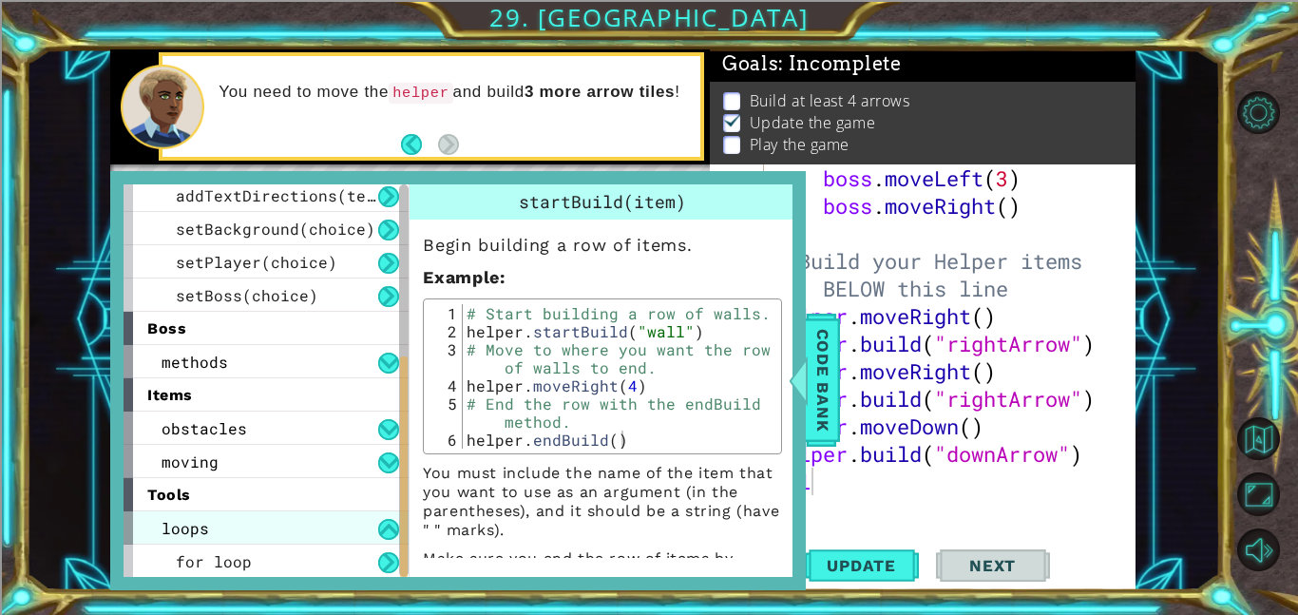
click at [276, 519] on div "loops" at bounding box center [265, 527] width 285 height 33
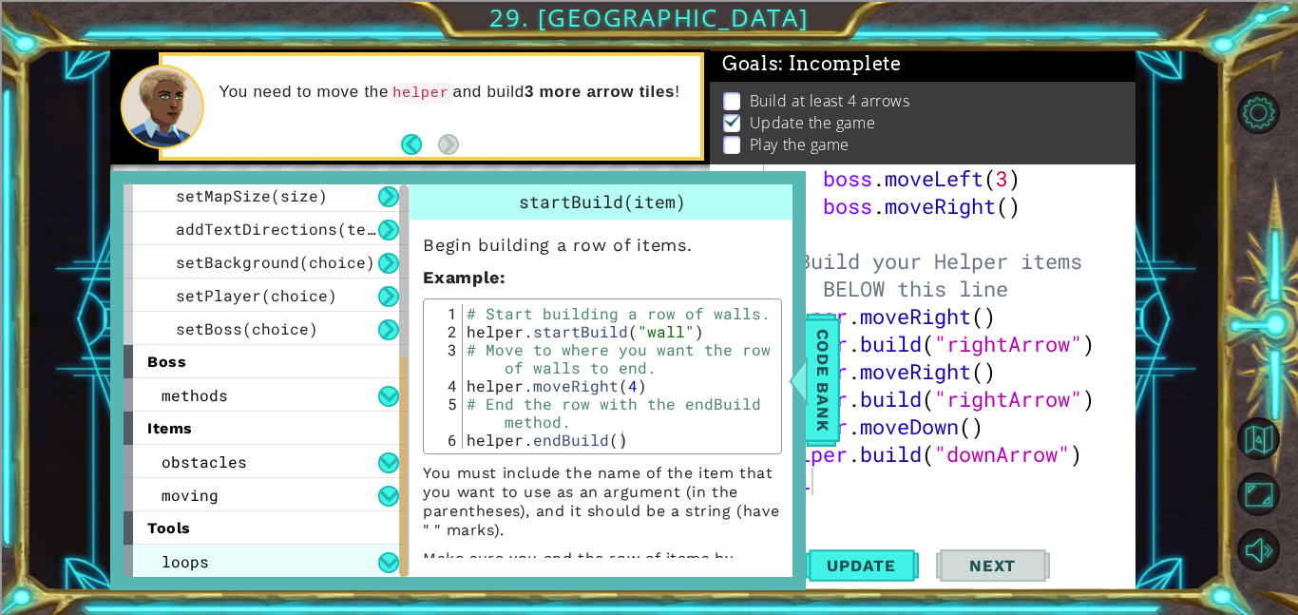
click at [294, 559] on div "loops" at bounding box center [265, 560] width 285 height 33
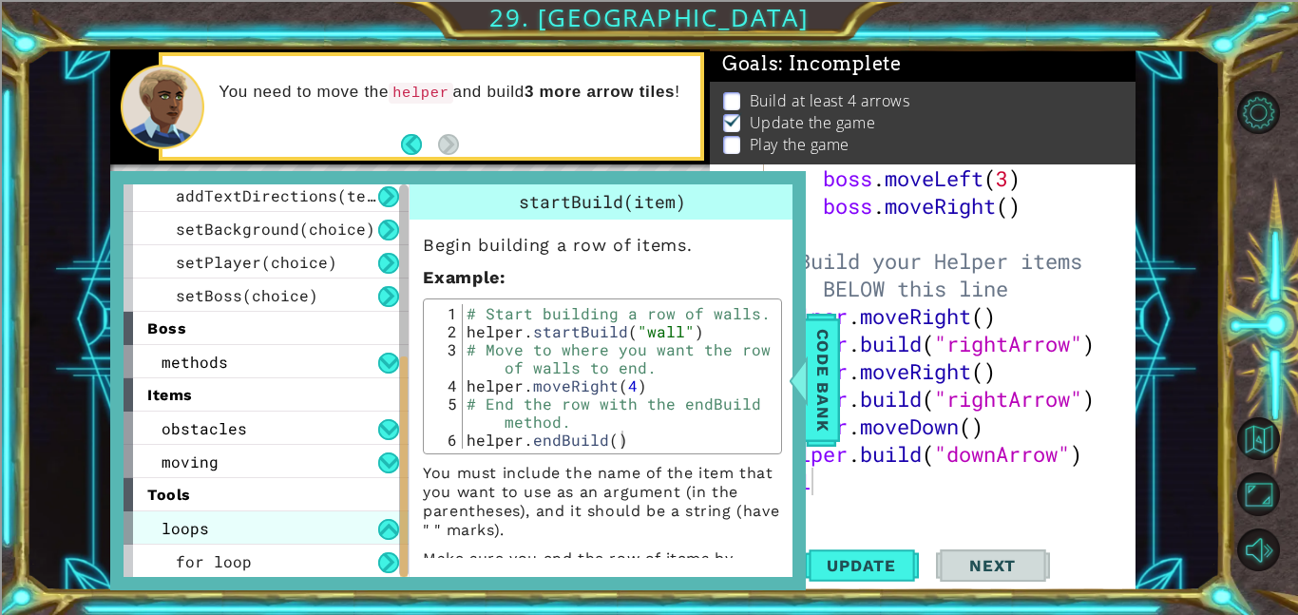
click at [294, 559] on div "for loop" at bounding box center [265, 560] width 285 height 33
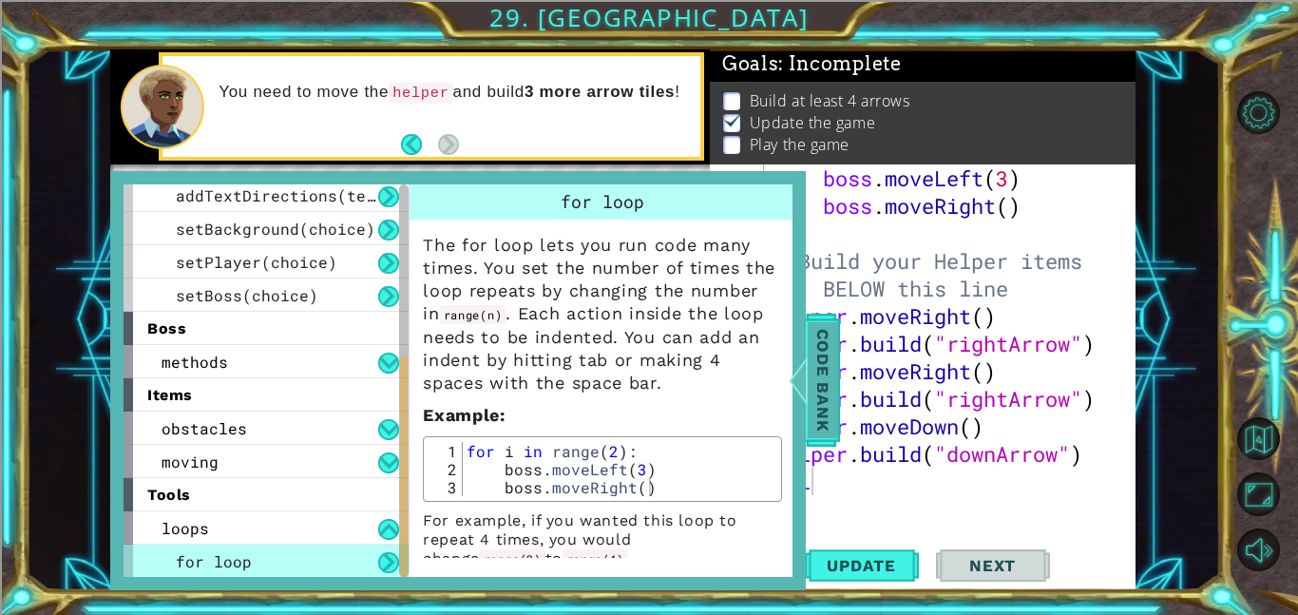
click at [838, 384] on div "Code Bank" at bounding box center [822, 379] width 34 height 133
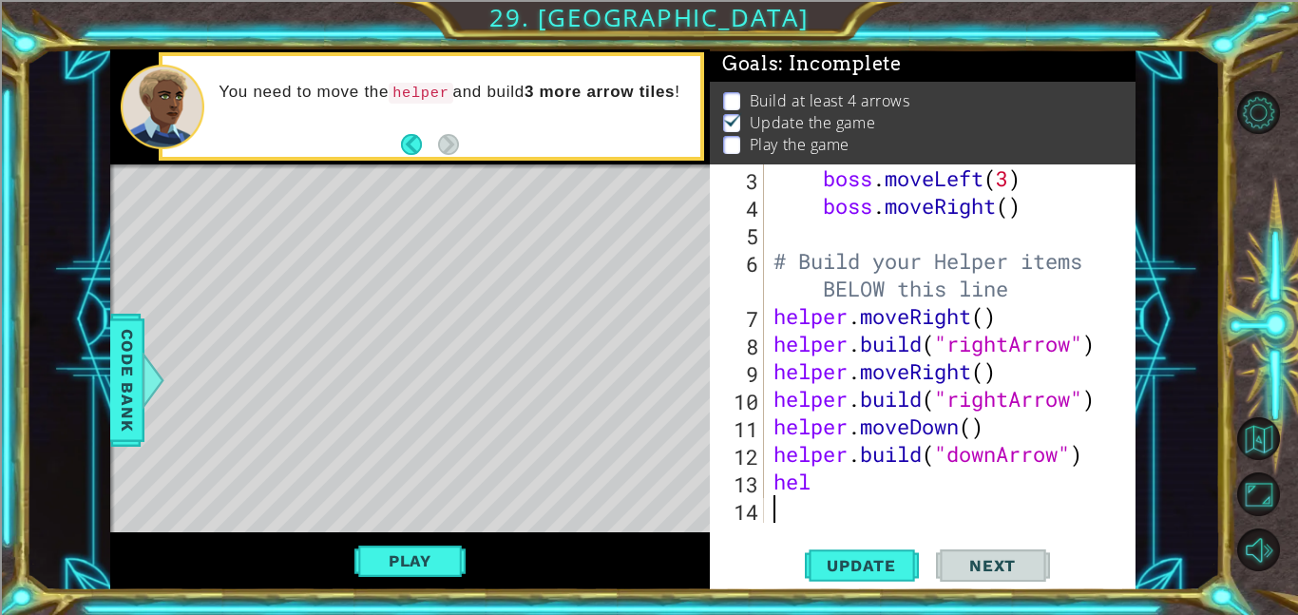
click at [847, 500] on div "boss . moveLeft ( 3 ) boss . moveRight ( ) # Build your Helper items BELOW this…" at bounding box center [954, 370] width 371 height 413
click at [845, 570] on span "Update" at bounding box center [860, 565] width 107 height 19
click at [820, 477] on div "boss . moveLeft ( 3 ) boss . moveRight ( ) # Build your Helper items BELOW this…" at bounding box center [954, 370] width 371 height 413
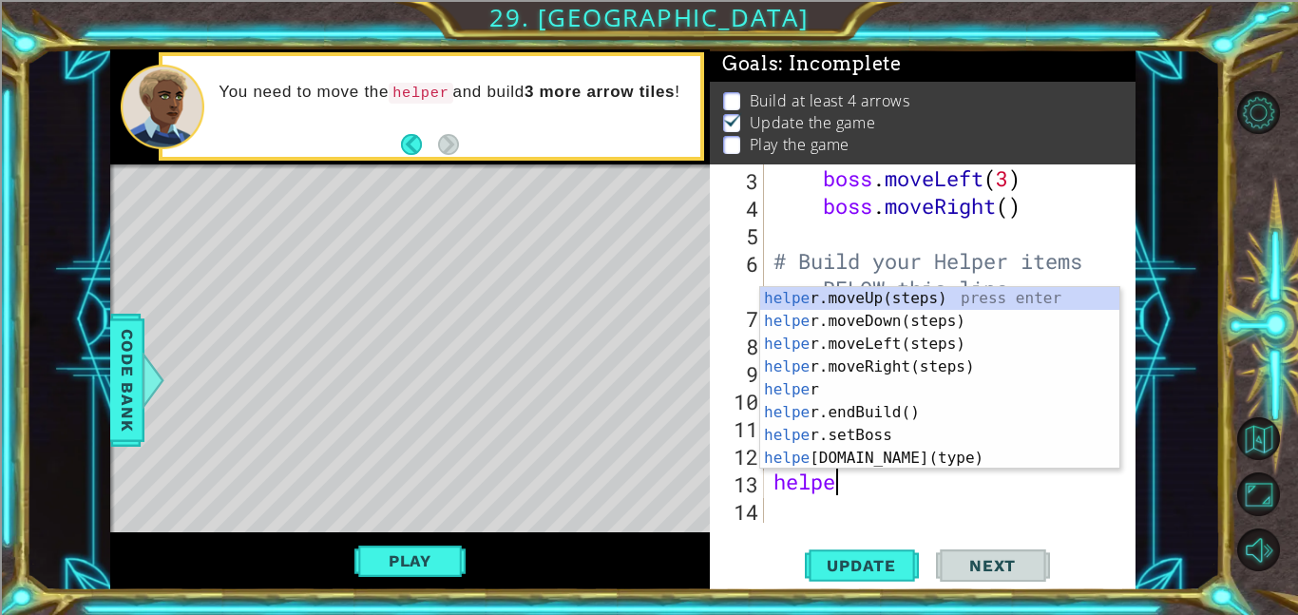
type textarea "helper"
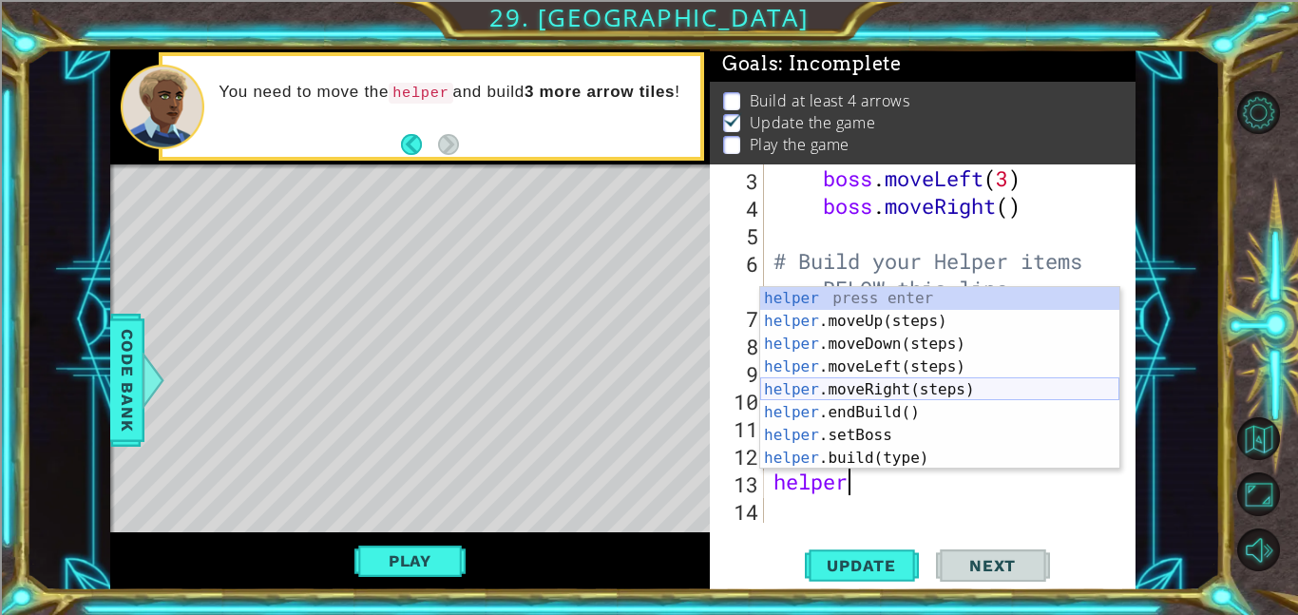
click at [862, 393] on div "helper press enter helper .moveUp(steps) press enter helper .moveDown(steps) pr…" at bounding box center [939, 401] width 359 height 228
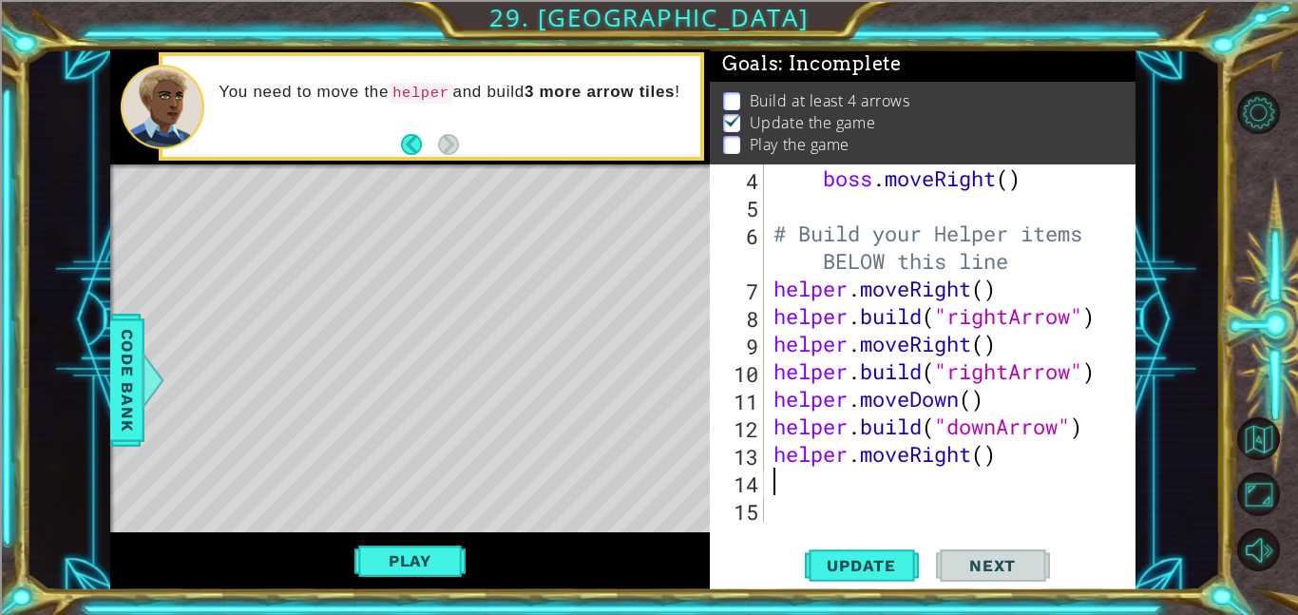
scroll to position [138, 0]
click at [994, 455] on div "boss . moveRight ( ) # Build your Helper items BELOW this line helper . moveRig…" at bounding box center [954, 370] width 371 height 413
type textarea "helper.moveRight()"
click at [896, 493] on div "boss . moveRight ( ) # Build your Helper items BELOW this line helper . moveRig…" at bounding box center [954, 370] width 371 height 413
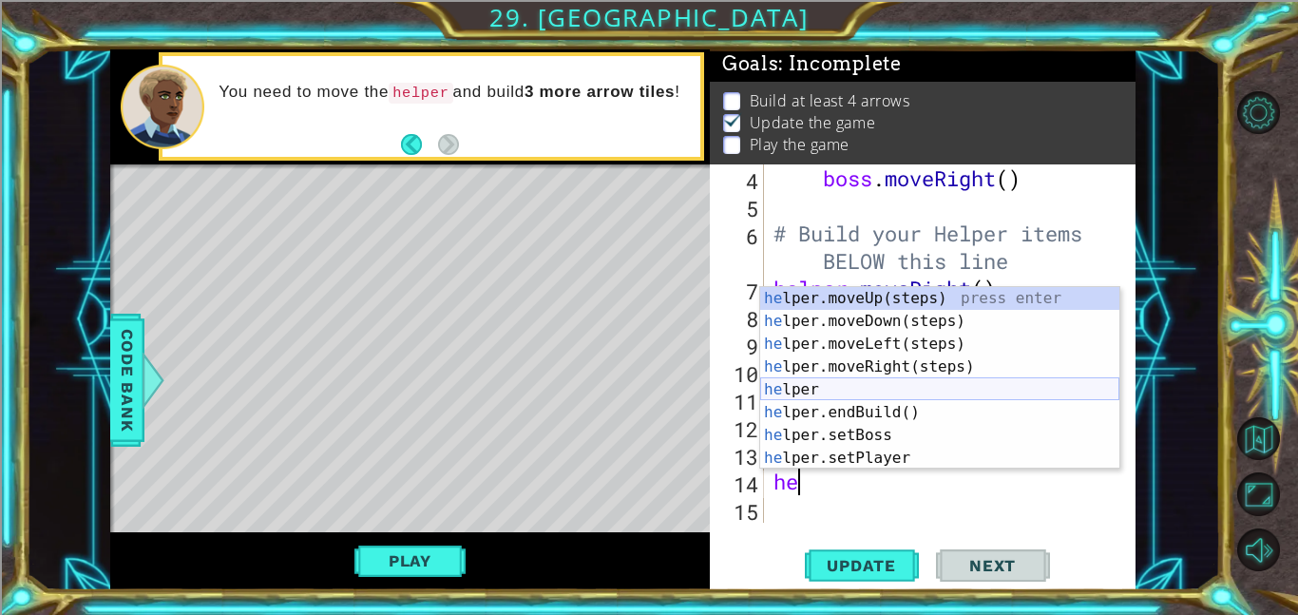
click at [867, 392] on div "he lper.moveUp(steps) press enter he lper.moveDown(steps) press enter he lper.m…" at bounding box center [939, 401] width 359 height 228
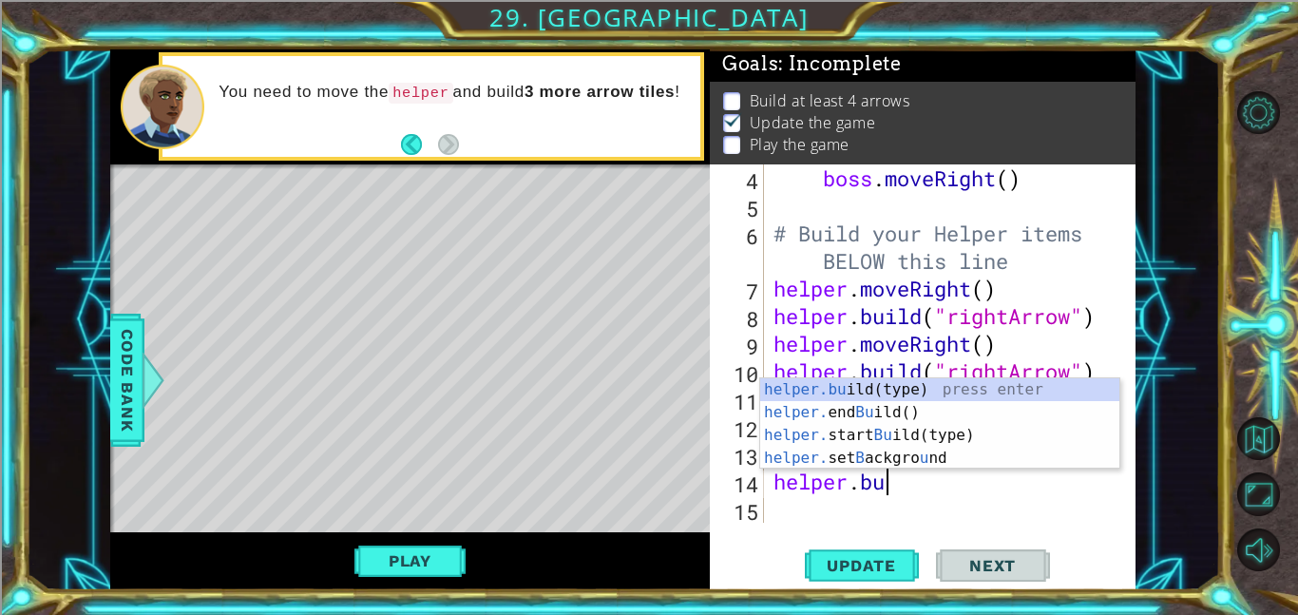
scroll to position [0, 4]
click at [880, 385] on div "helper.bu ild(type) press enter helper. end Bu ild() press enter helper. start …" at bounding box center [939, 446] width 359 height 137
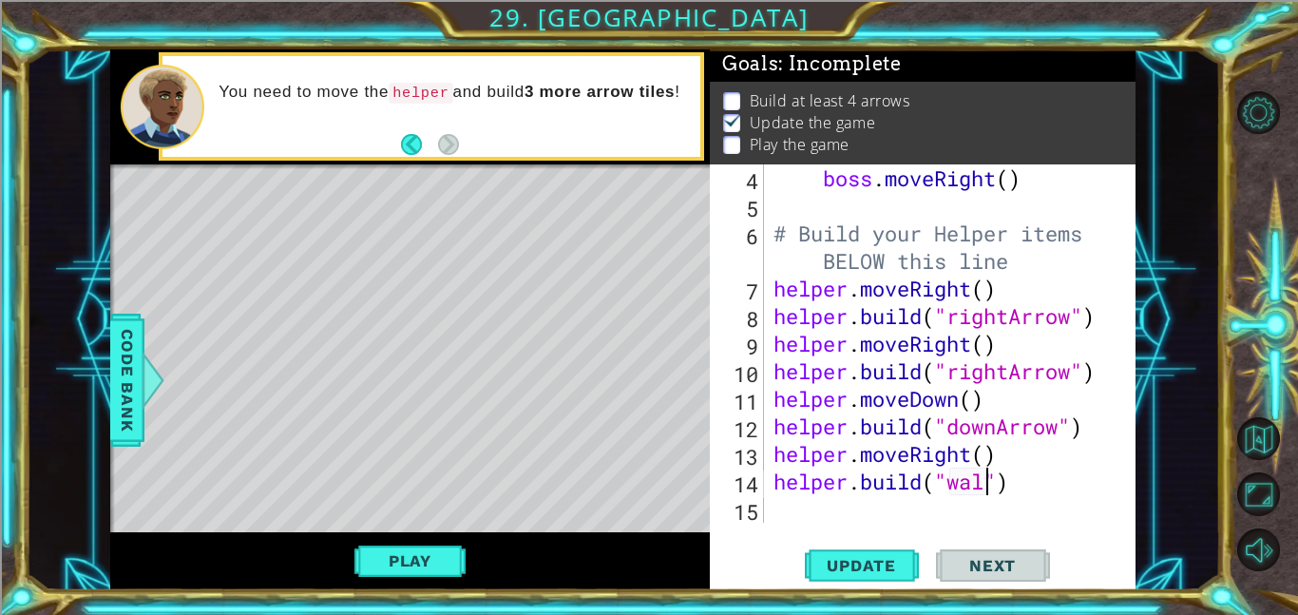
scroll to position [0, 9]
type textarea "[DOMAIN_NAME]("wall")"
click at [888, 580] on button "Update" at bounding box center [862, 564] width 114 height 43
click at [875, 509] on div "boss . moveRight ( ) # Build your Helper items BELOW this line helper . moveRig…" at bounding box center [954, 370] width 371 height 413
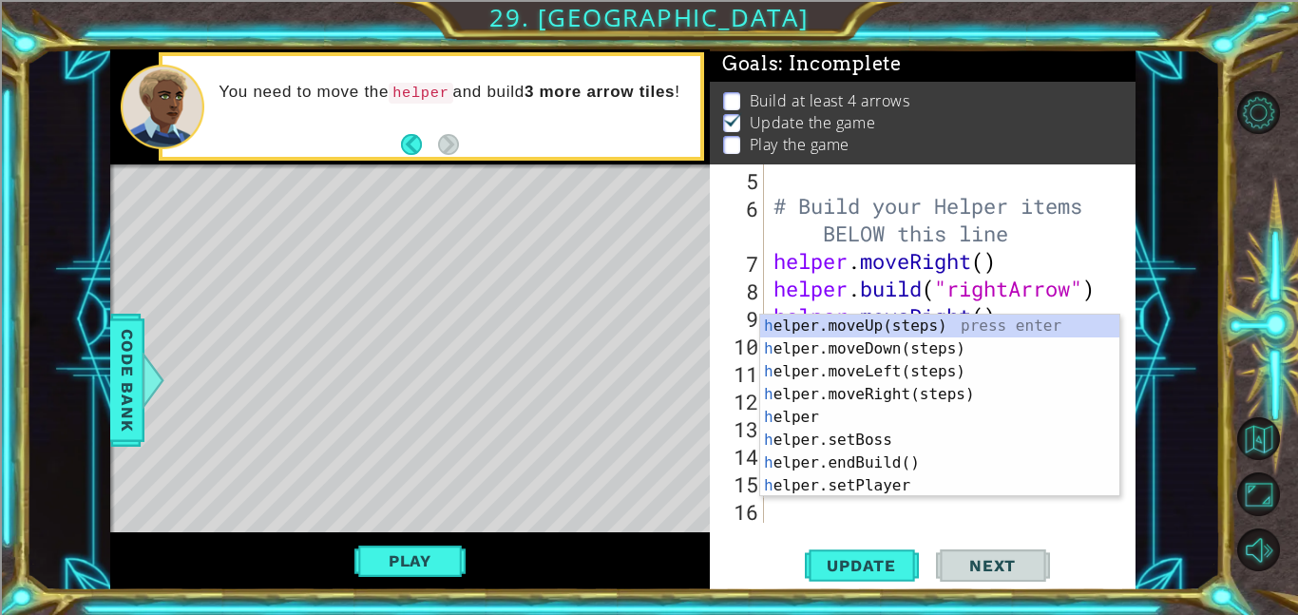
scroll to position [165, 0]
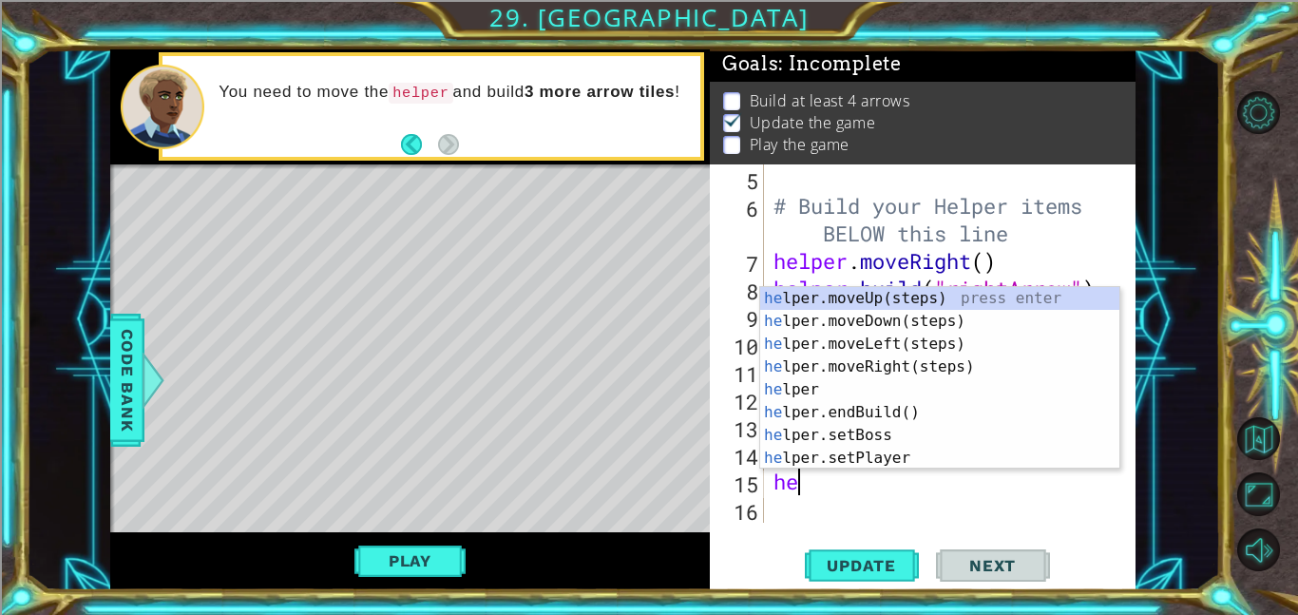
type textarea "h"
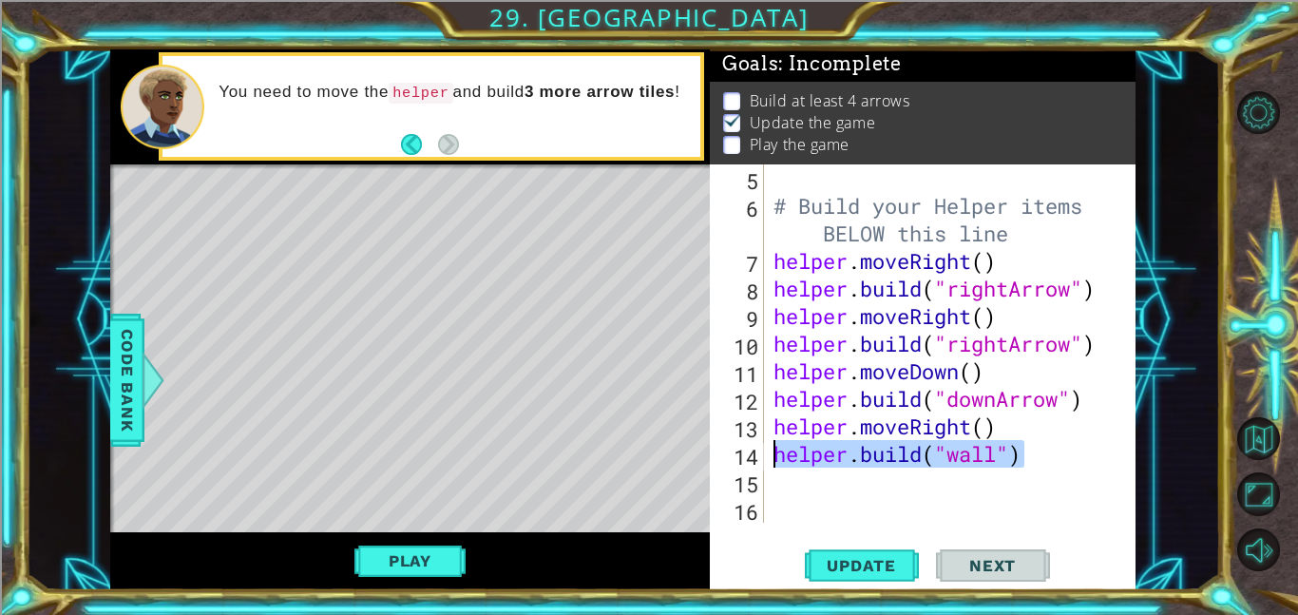
drag, startPoint x: 1031, startPoint y: 464, endPoint x: 770, endPoint y: 459, distance: 260.3
click at [770, 459] on div "# Build your Helper items BELOW this line helper . moveRight ( ) helper . build…" at bounding box center [954, 370] width 371 height 413
type textarea "[DOMAIN_NAME]("wall")"
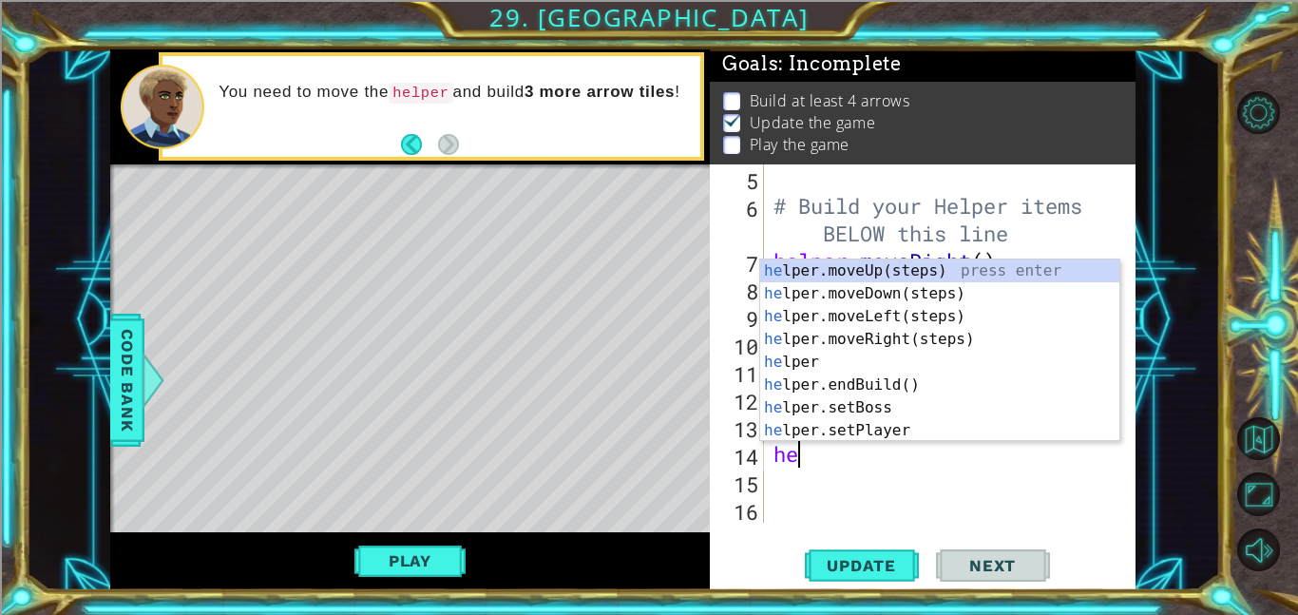
type textarea "help"
click at [891, 300] on div "help er.moveUp(steps) press enter help er.moveDown(steps) press enter help er.m…" at bounding box center [939, 373] width 359 height 228
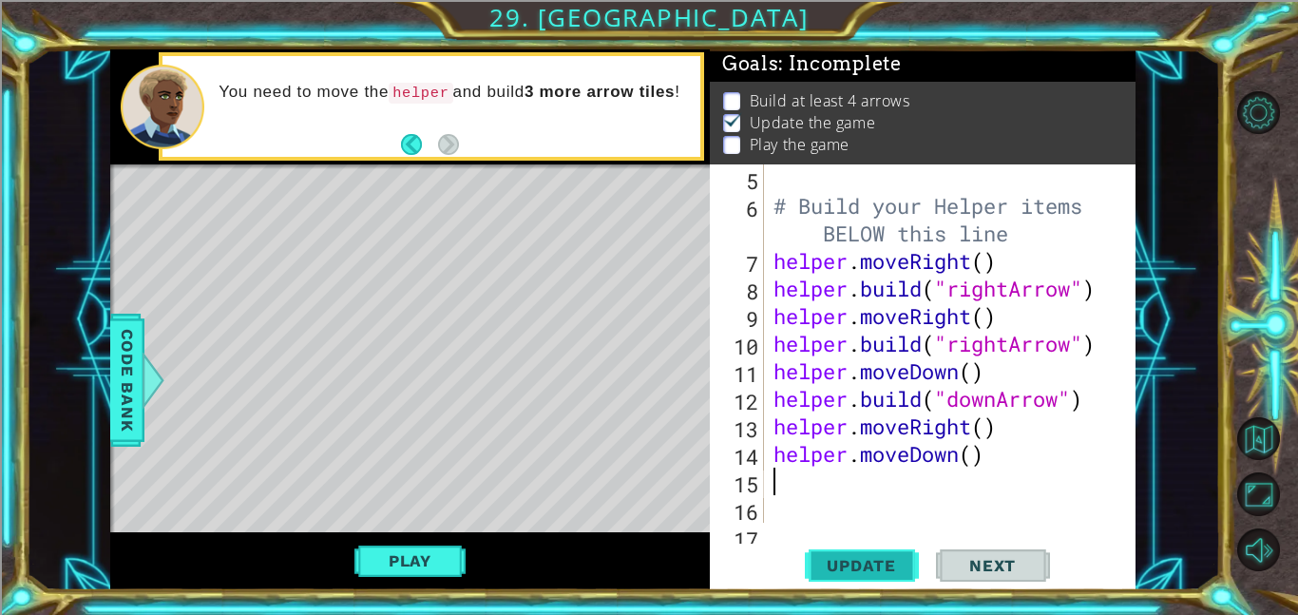
click at [862, 573] on span "Update" at bounding box center [860, 565] width 107 height 19
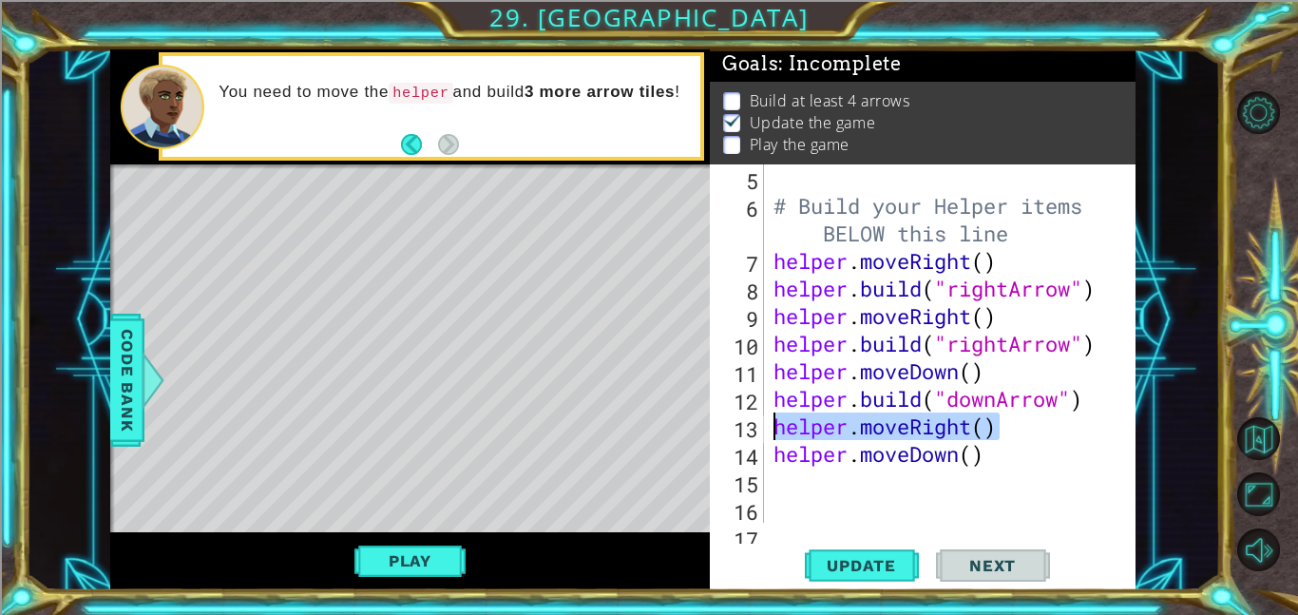
drag, startPoint x: 994, startPoint y: 429, endPoint x: 717, endPoint y: 435, distance: 276.5
click at [717, 435] on div "5 6 7 8 9 10 11 12 13 14 15 16 17 # Build your Helper items BELOW this line hel…" at bounding box center [921, 343] width 422 height 358
type textarea "helper.moveRight()"
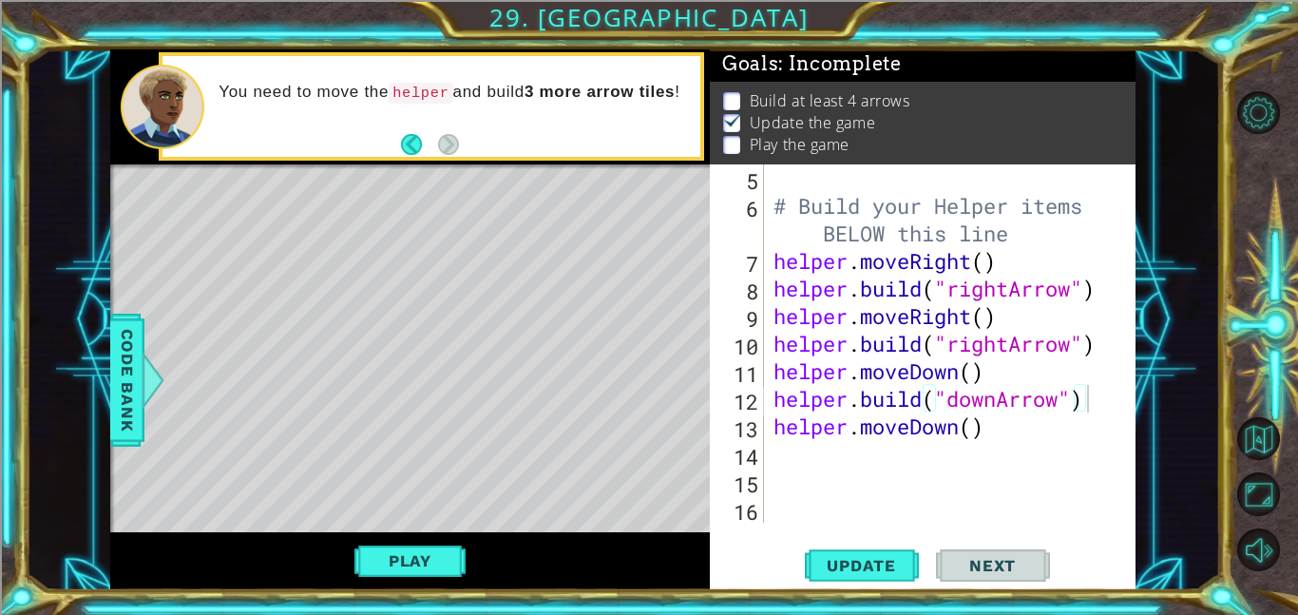
click at [824, 541] on div "[DOMAIN_NAME]("downArrow") 5 6 7 8 9 10 11 12 13 14 15 16 # Build your Helper i…" at bounding box center [923, 377] width 426 height 426
click at [828, 550] on button "Update" at bounding box center [862, 564] width 114 height 43
click at [847, 560] on span "Update" at bounding box center [860, 565] width 107 height 19
type textarea "helper.moveDown()"
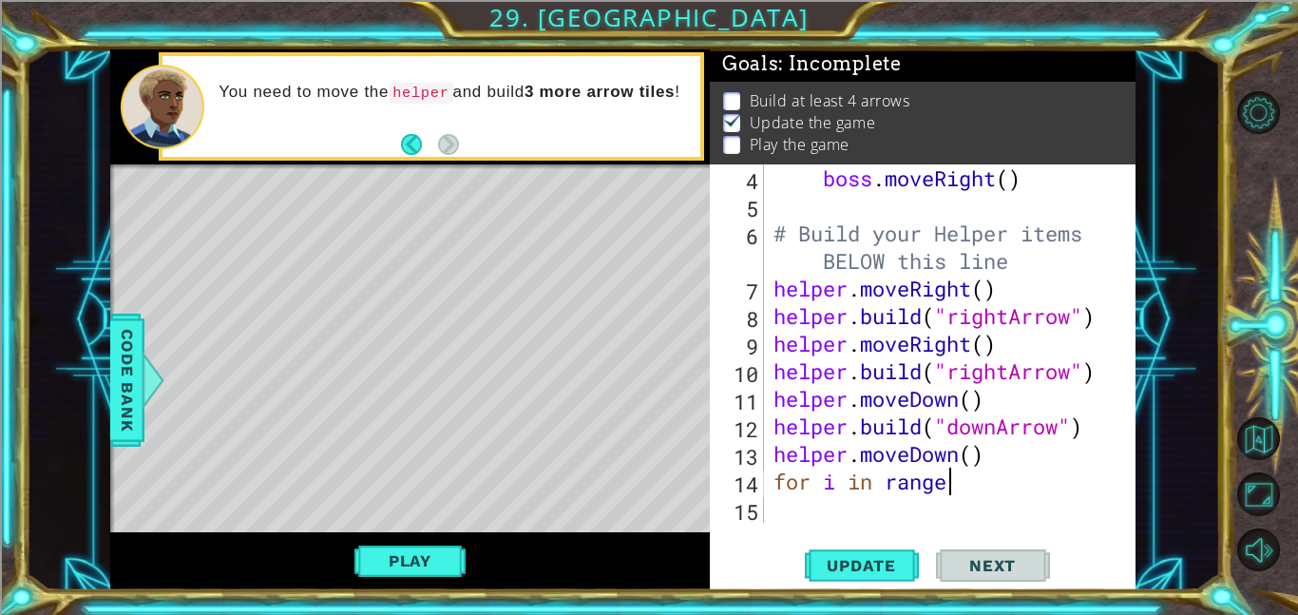
scroll to position [0, 7]
click at [116, 422] on span "Code Bank" at bounding box center [127, 380] width 30 height 116
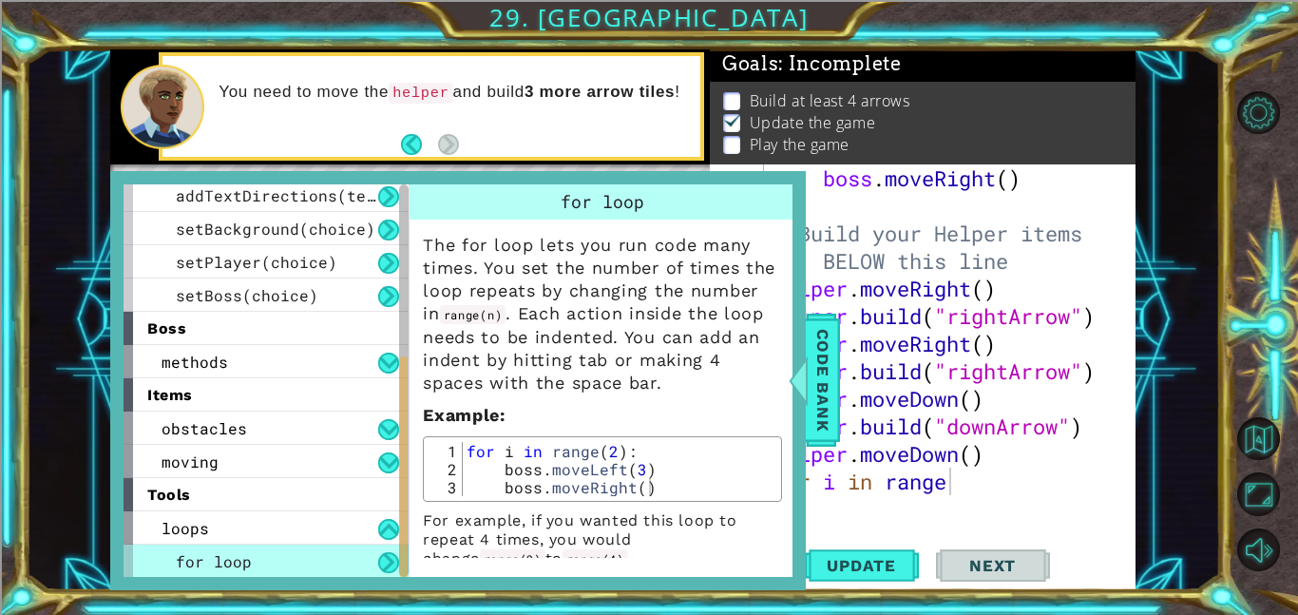
click at [931, 488] on div "boss . moveRight ( ) # Build your Helper items BELOW this line helper . moveRig…" at bounding box center [954, 370] width 371 height 413
click at [823, 480] on div "boss . moveRight ( ) # Build your Helper items BELOW this line helper . moveRig…" at bounding box center [954, 370] width 371 height 413
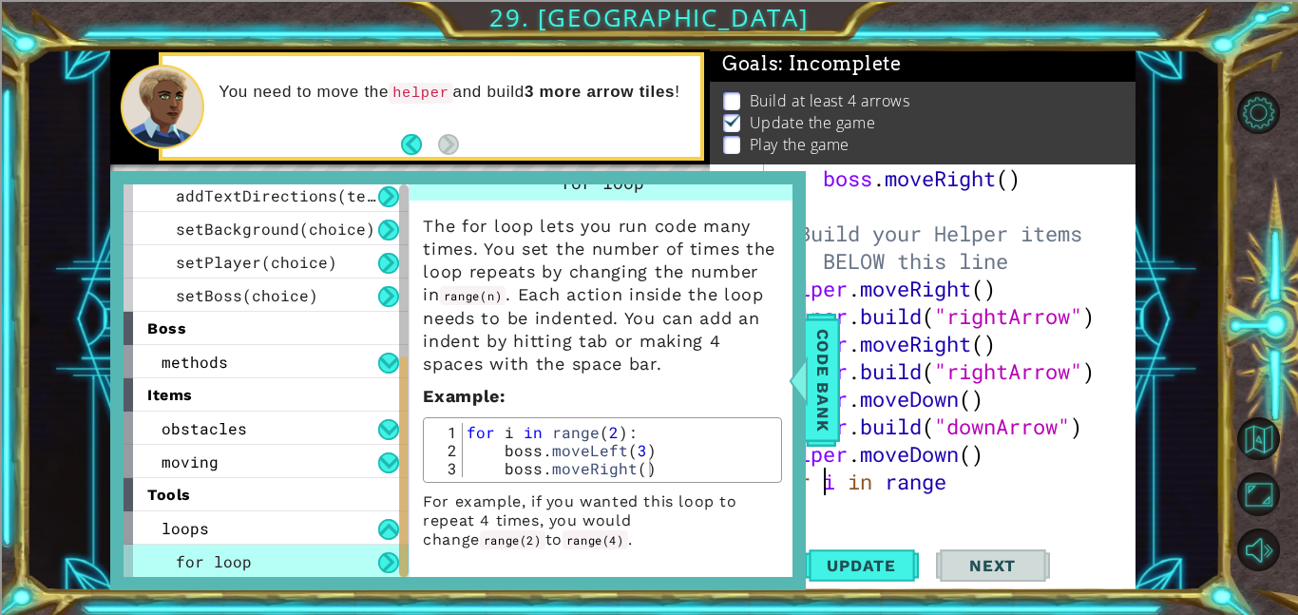
click at [950, 487] on div "boss . moveRight ( ) # Build your Helper items BELOW this line helper . moveRig…" at bounding box center [954, 370] width 371 height 413
click at [837, 422] on span "Code Bank" at bounding box center [822, 380] width 30 height 116
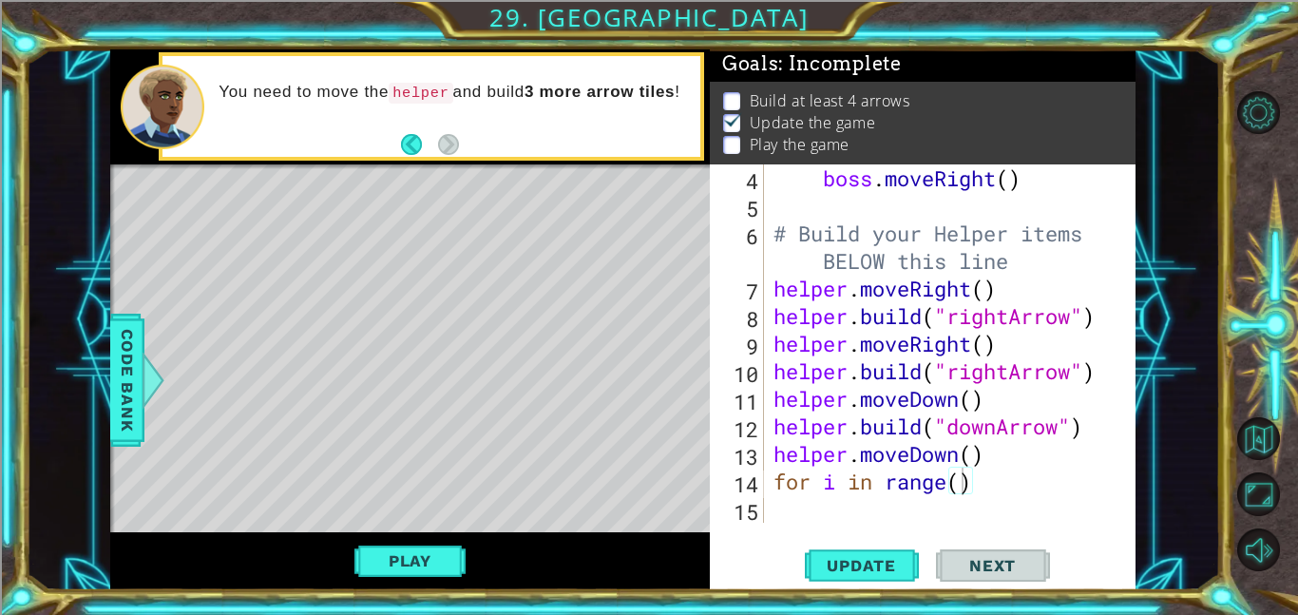
click at [964, 476] on div "boss . moveRight ( ) # Build your Helper items BELOW this line helper . moveRig…" at bounding box center [954, 370] width 371 height 413
type textarea "for i in range(3)"
click at [833, 511] on div "boss . moveRight ( ) # Build your Helper items BELOW this line helper . moveRig…" at bounding box center [954, 370] width 371 height 413
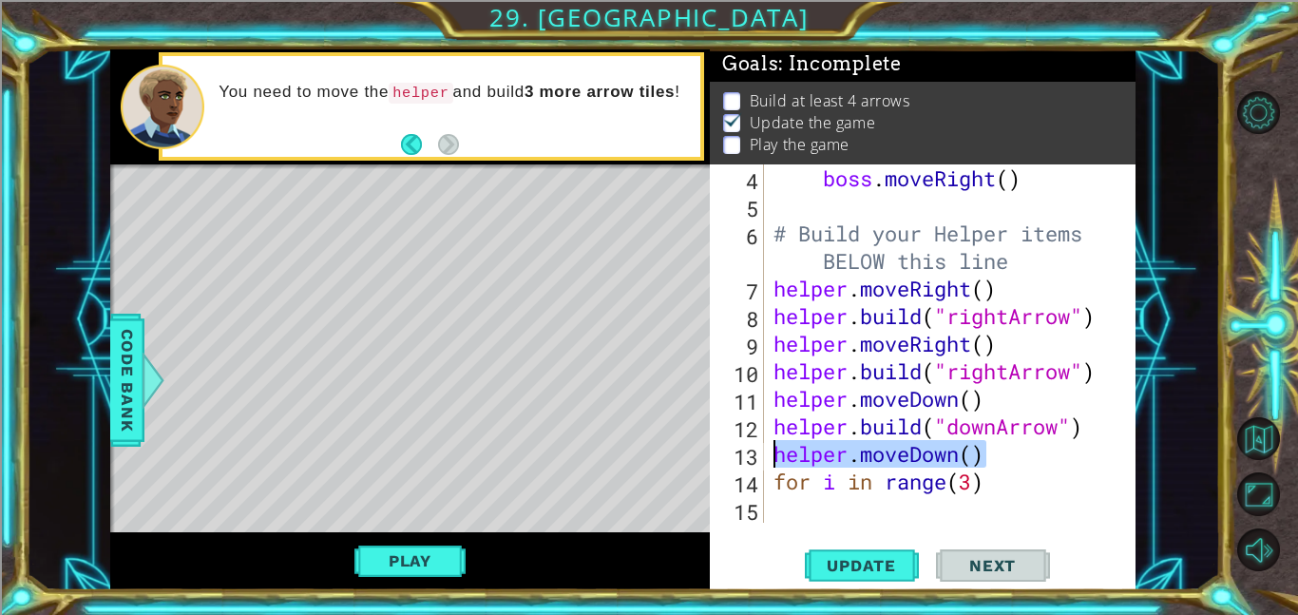
drag, startPoint x: 1015, startPoint y: 460, endPoint x: 765, endPoint y: 458, distance: 250.8
click at [765, 458] on div "4 5 6 7 8 9 10 11 12 13 14 15 boss . moveRight ( ) # Build your Helper items BE…" at bounding box center [921, 343] width 422 height 358
type textarea "helper.moveDown()"
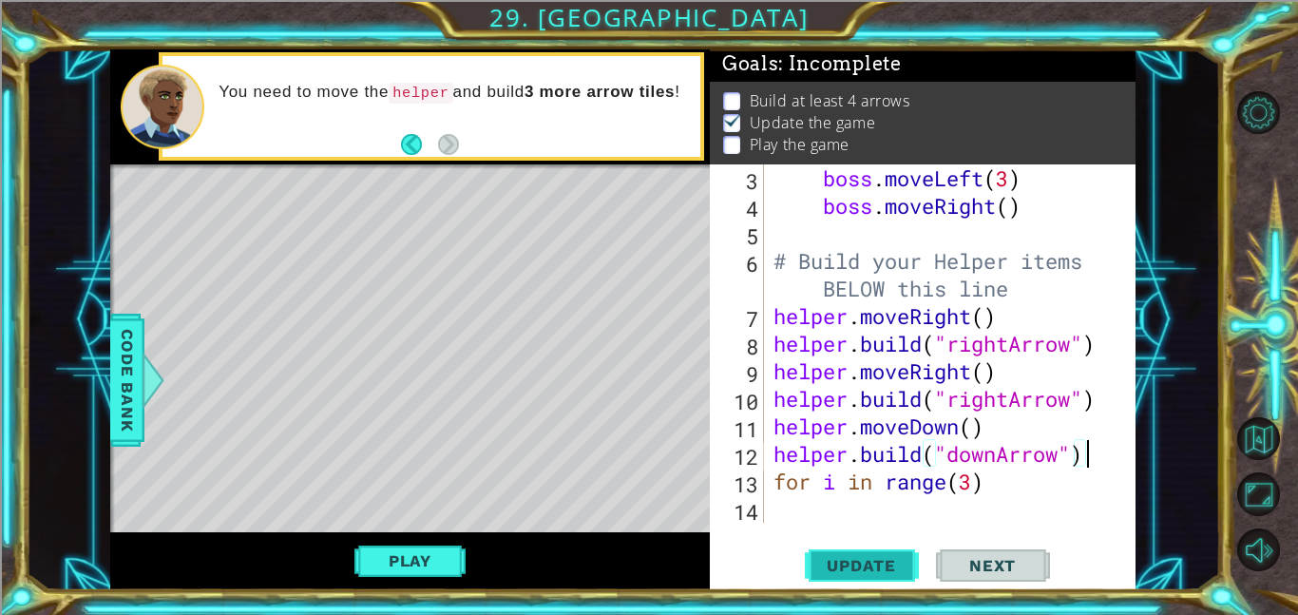
type textarea "[DOMAIN_NAME]("downArrow")"
click at [841, 560] on span "Update" at bounding box center [860, 565] width 107 height 19
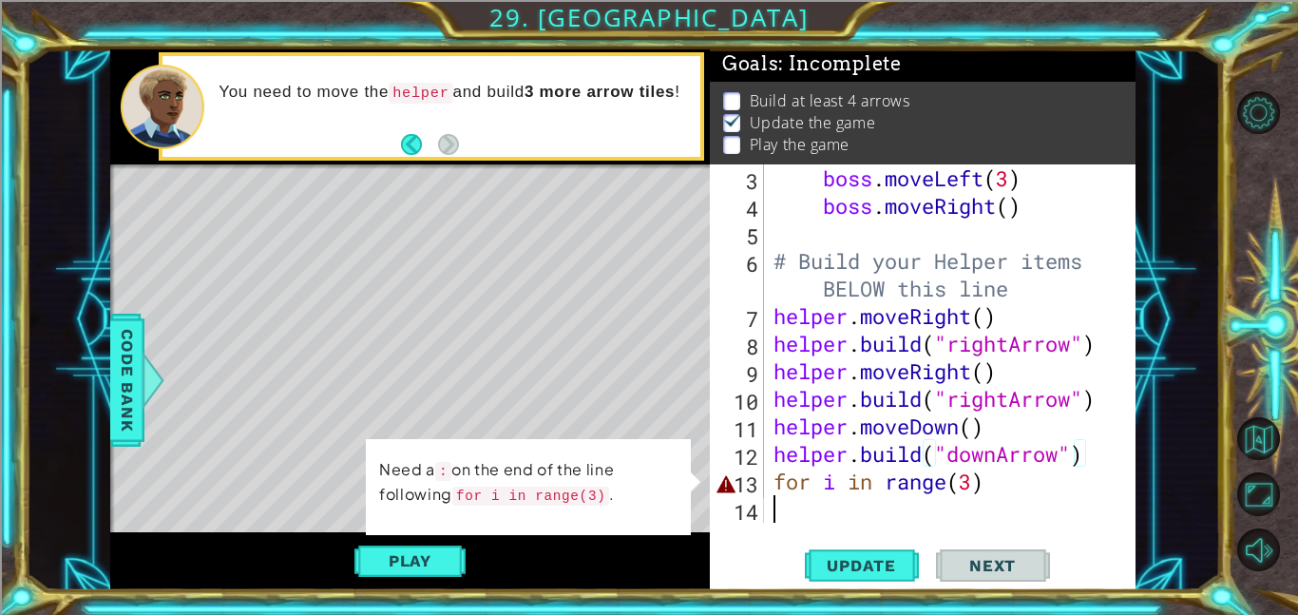
click at [803, 505] on div "boss . moveLeft ( 3 ) boss . moveRight ( ) # Build your Helper items BELOW this…" at bounding box center [954, 370] width 371 height 413
click at [954, 482] on div "boss . moveLeft ( 3 ) boss . moveRight ( ) # Build your Helper items BELOW this…" at bounding box center [954, 370] width 371 height 413
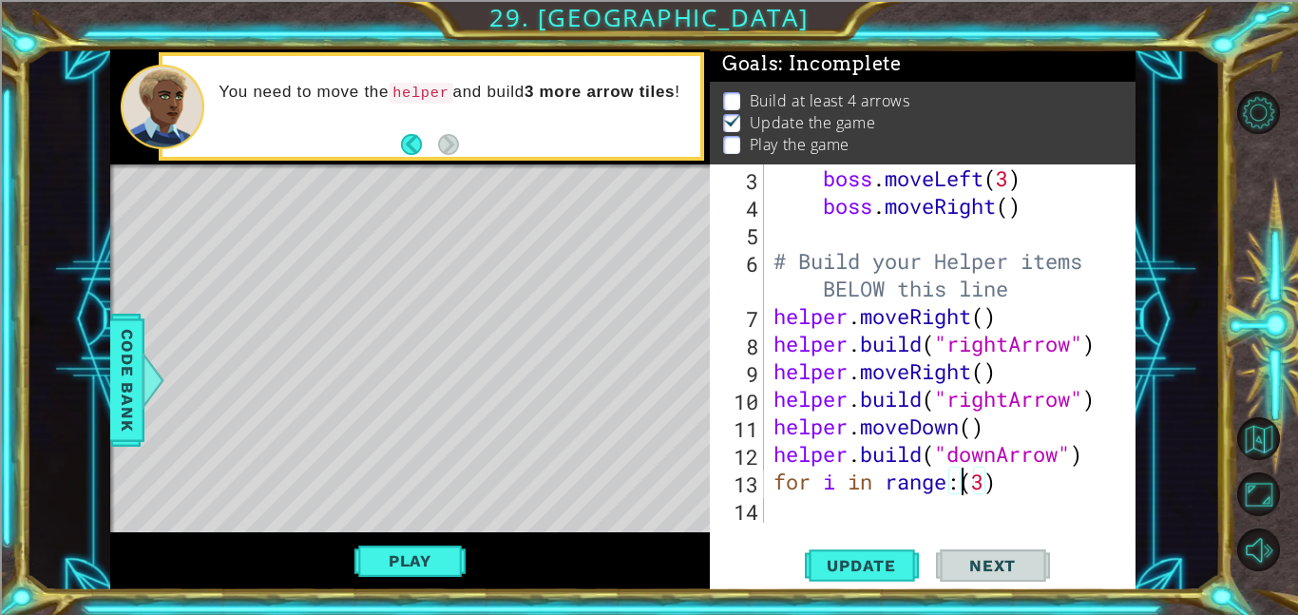
scroll to position [0, 9]
click at [414, 578] on div "Play" at bounding box center [409, 561] width 599 height 58
click at [408, 562] on button "Play" at bounding box center [409, 560] width 111 height 36
click at [432, 551] on button "Play" at bounding box center [409, 560] width 111 height 36
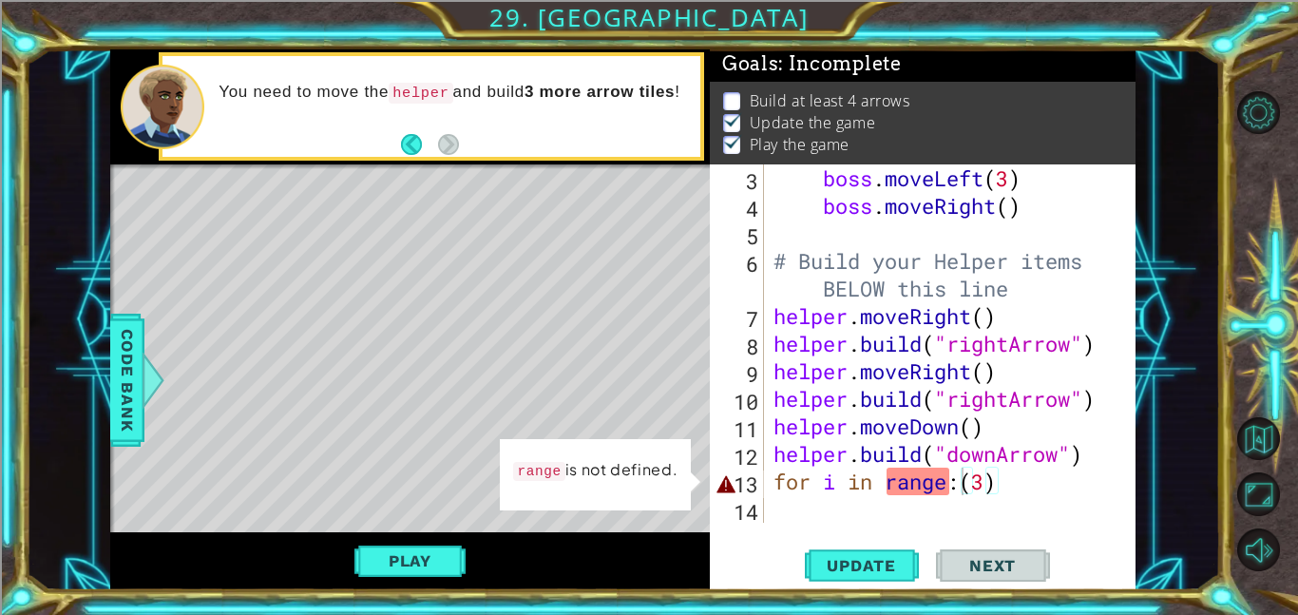
click at [950, 486] on div "boss . moveLeft ( 3 ) boss . moveRight ( ) # Build your Helper items BELOW this…" at bounding box center [954, 370] width 371 height 413
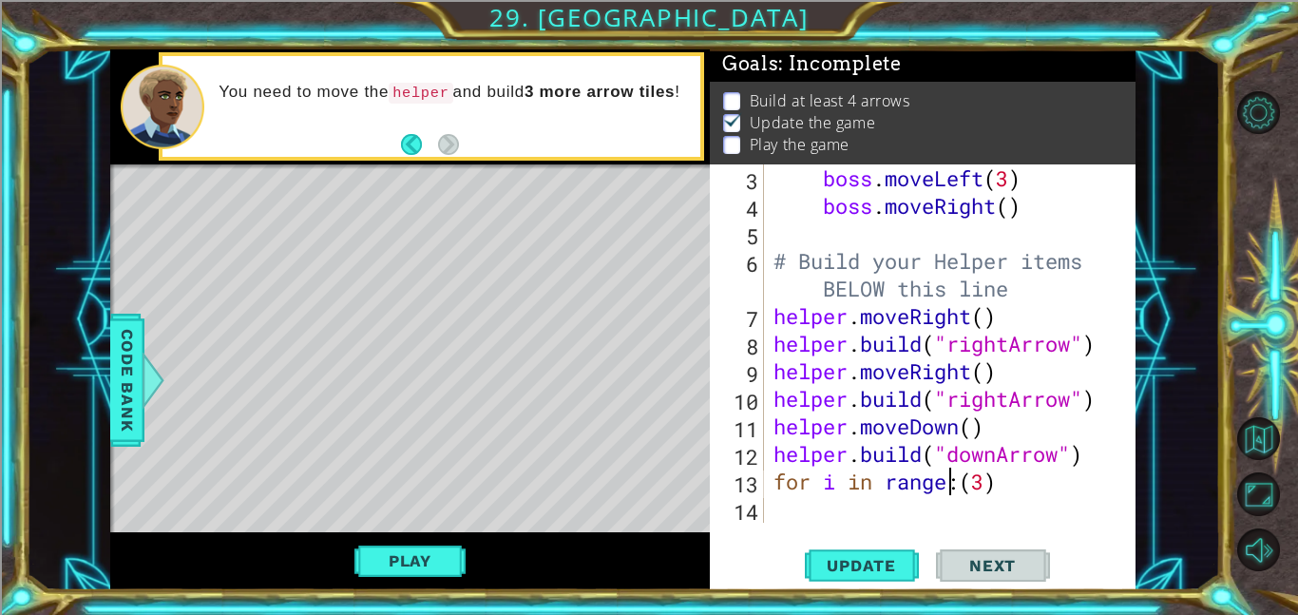
click at [900, 484] on div "boss . moveLeft ( 3 ) boss . moveRight ( ) # Build your Helper items BELOW this…" at bounding box center [954, 370] width 371 height 413
click at [889, 480] on div "boss . moveLeft ( 3 ) boss . moveRight ( ) # Build your Helper items BELOW this…" at bounding box center [954, 370] width 371 height 413
click at [871, 486] on div "boss . moveLeft ( 3 ) boss . moveRight ( ) # Build your Helper items BELOW this…" at bounding box center [954, 370] width 371 height 413
click at [942, 484] on div "boss . moveLeft ( 3 ) boss . moveRight ( ) # Build your Helper items BELOW this…" at bounding box center [954, 370] width 371 height 413
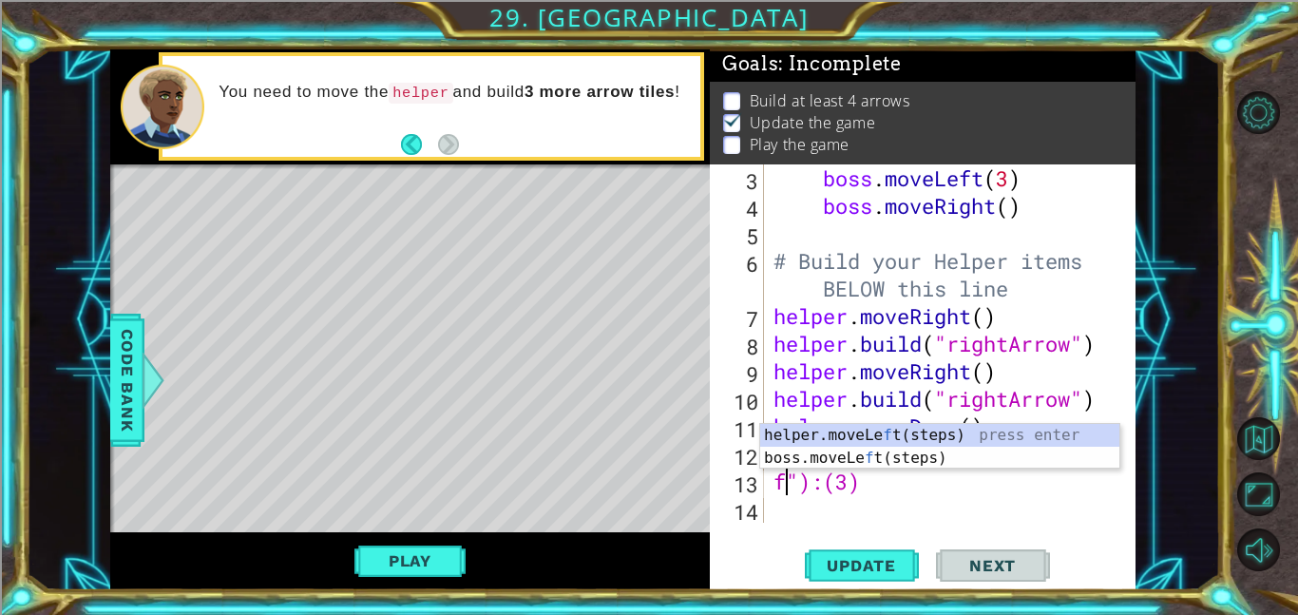
scroll to position [0, 3]
type textarea ""):(3)"
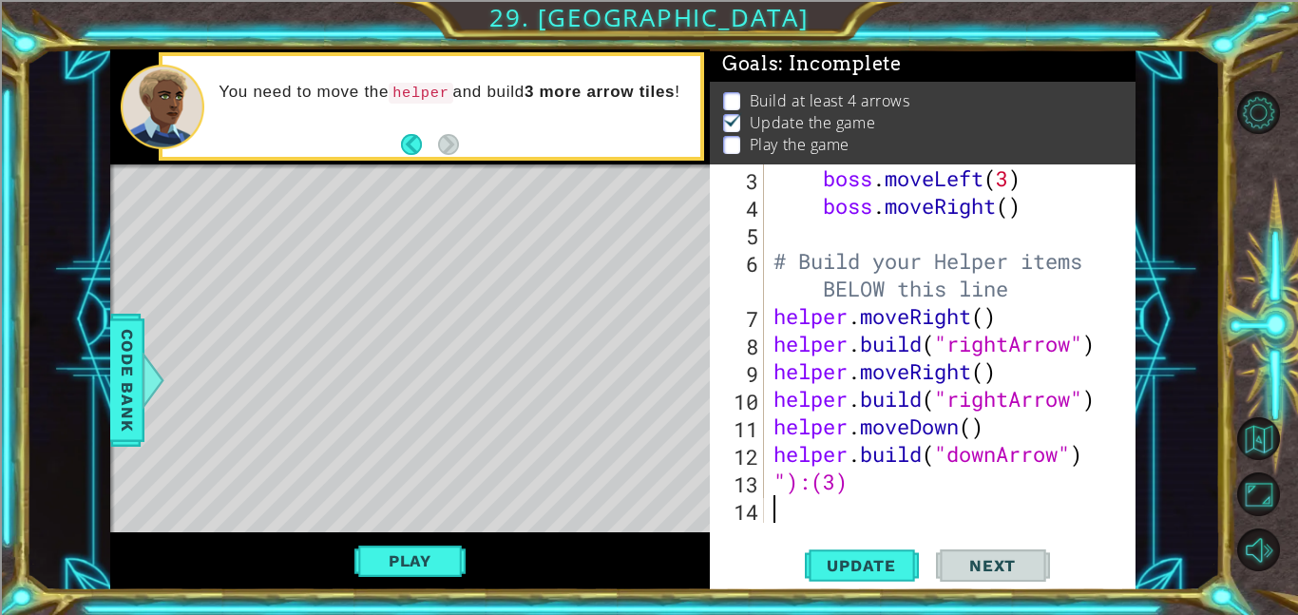
scroll to position [0, 0]
click at [906, 473] on div "boss . moveLeft ( 3 ) boss . moveRight ( ) # Build your Helper items BELOW this…" at bounding box center [954, 370] width 371 height 413
type textarea """
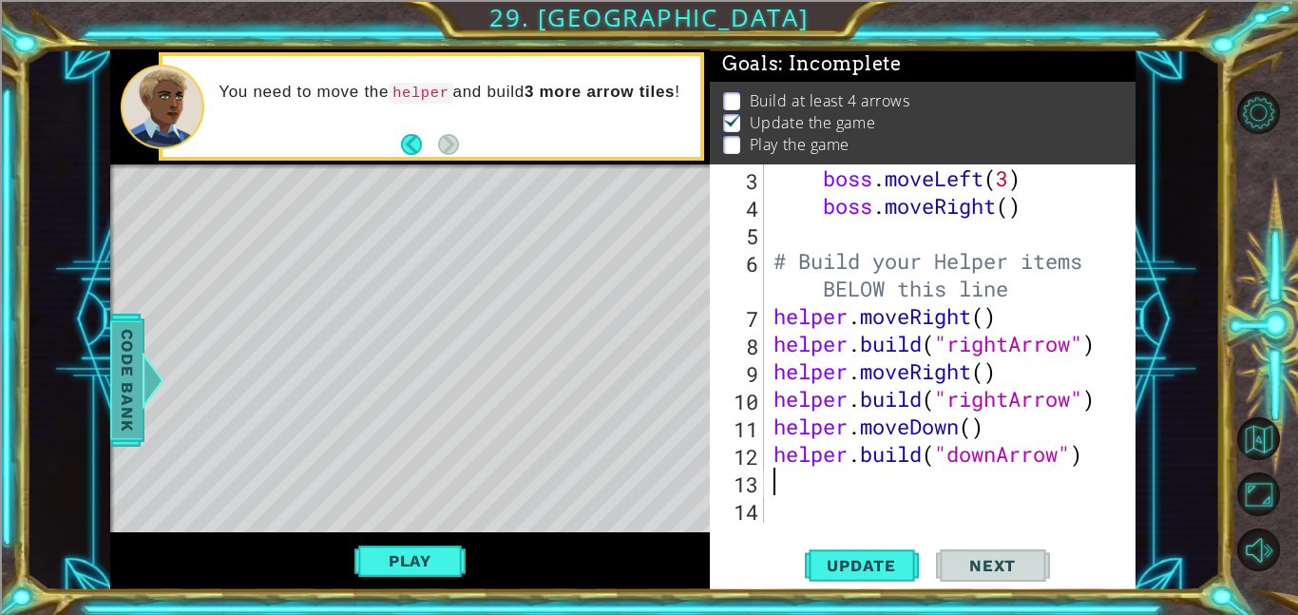
click at [141, 345] on span "Code Bank" at bounding box center [127, 380] width 30 height 116
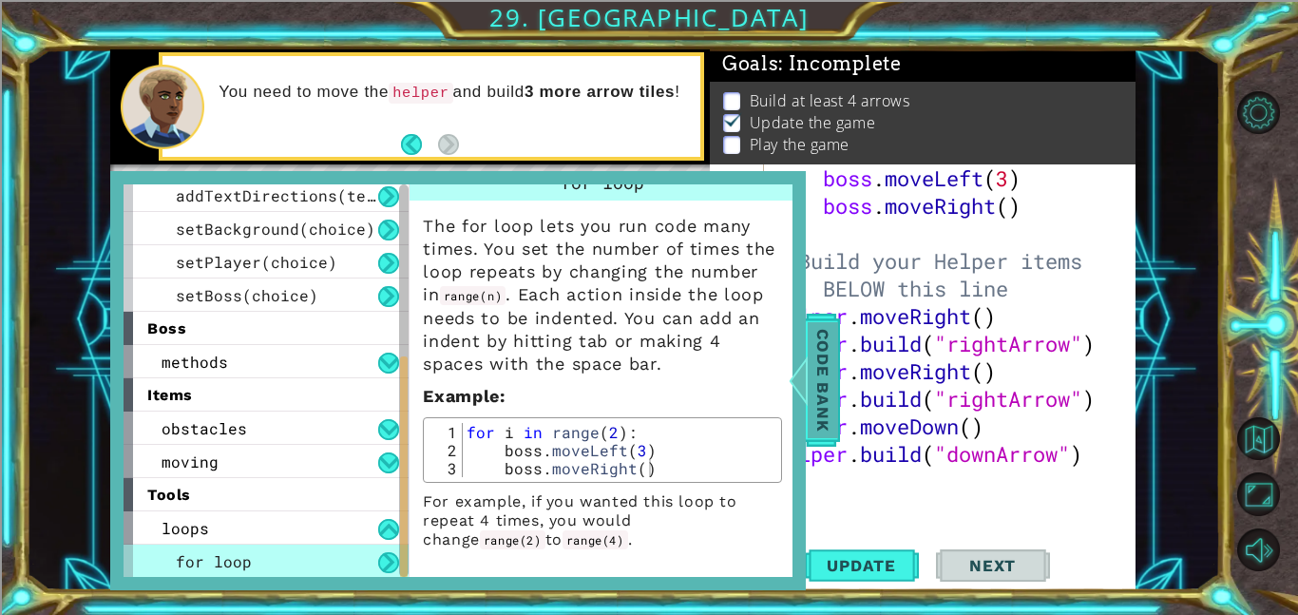
click at [786, 390] on div at bounding box center [798, 379] width 24 height 57
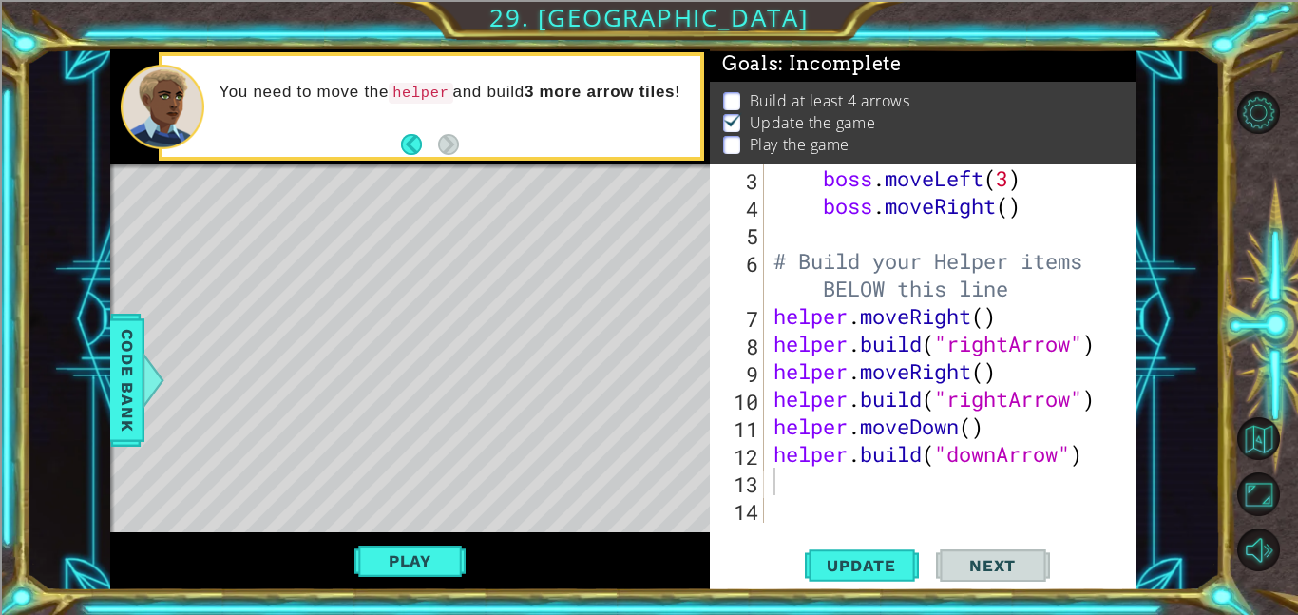
click at [874, 500] on div "boss . moveLeft ( 3 ) boss . moveRight ( ) # Build your Helper items BELOW this…" at bounding box center [954, 370] width 371 height 413
click at [862, 470] on div "boss . moveLeft ( 3 ) boss . moveRight ( ) # Build your Helper items BELOW this…" at bounding box center [954, 370] width 371 height 413
type textarea "for i in range:(3)"
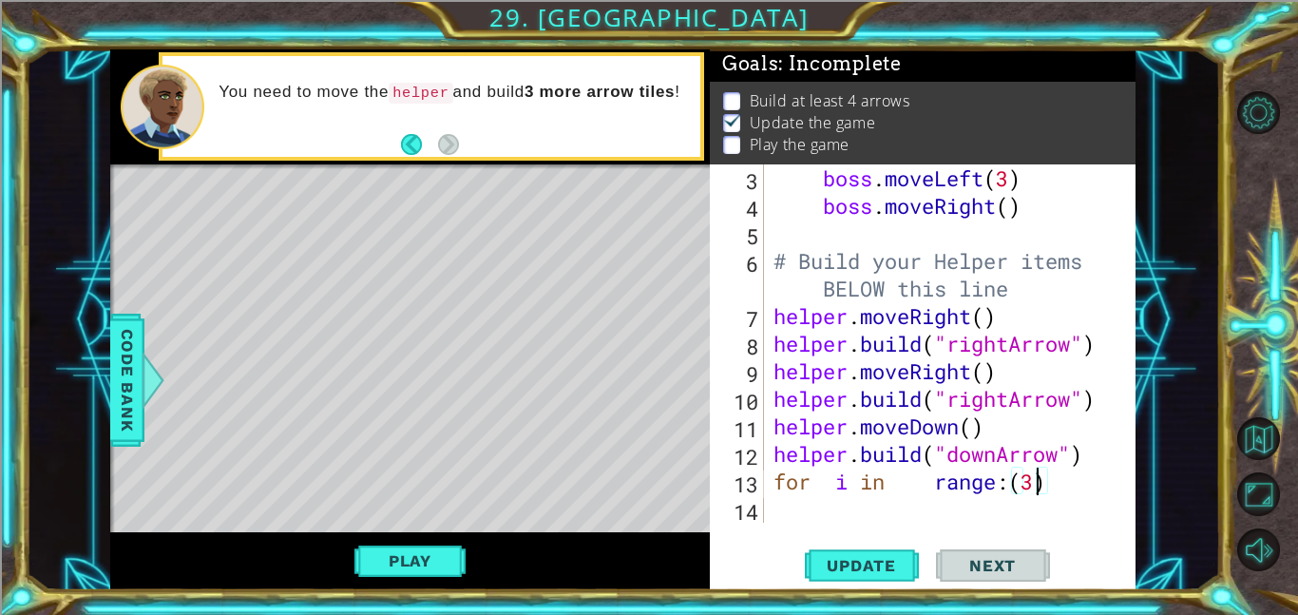
click at [843, 504] on div "boss . moveLeft ( 3 ) boss . moveRight ( ) # Build your Helper items BELOW this…" at bounding box center [954, 370] width 371 height 413
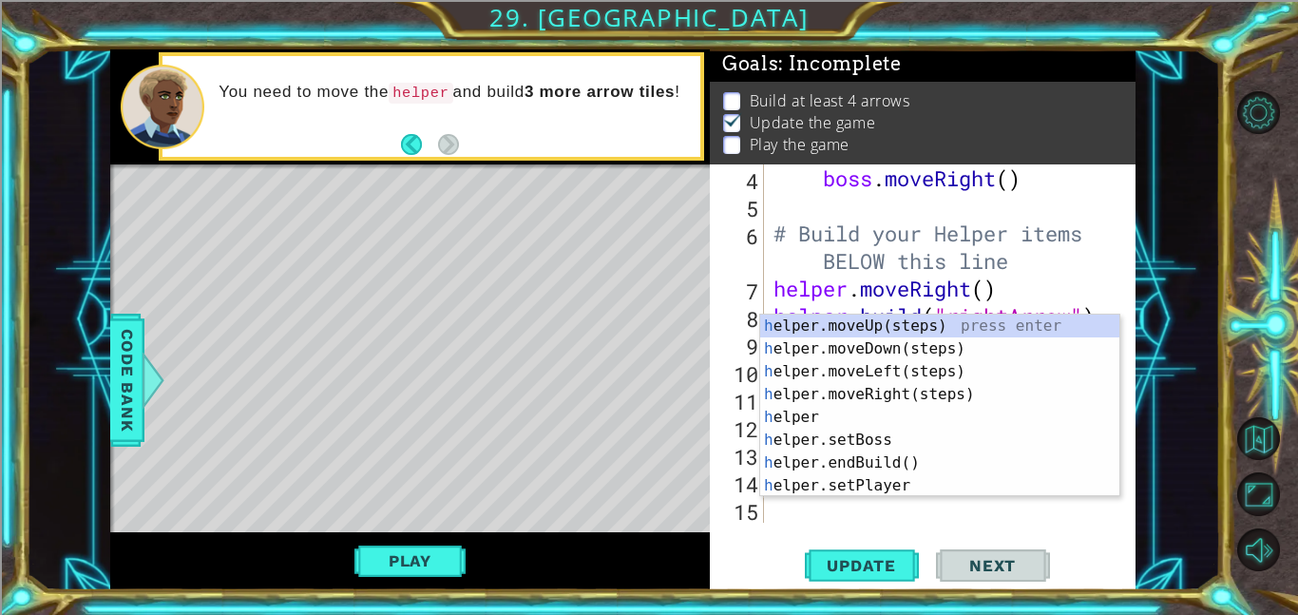
scroll to position [138, 0]
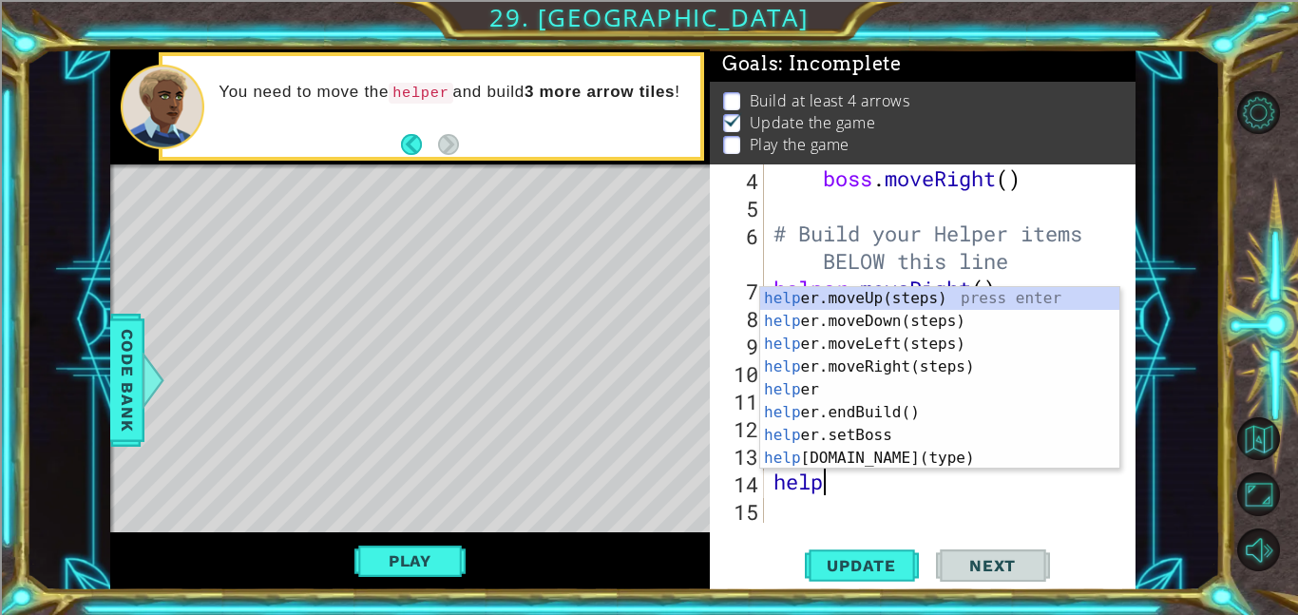
type textarea "helper"
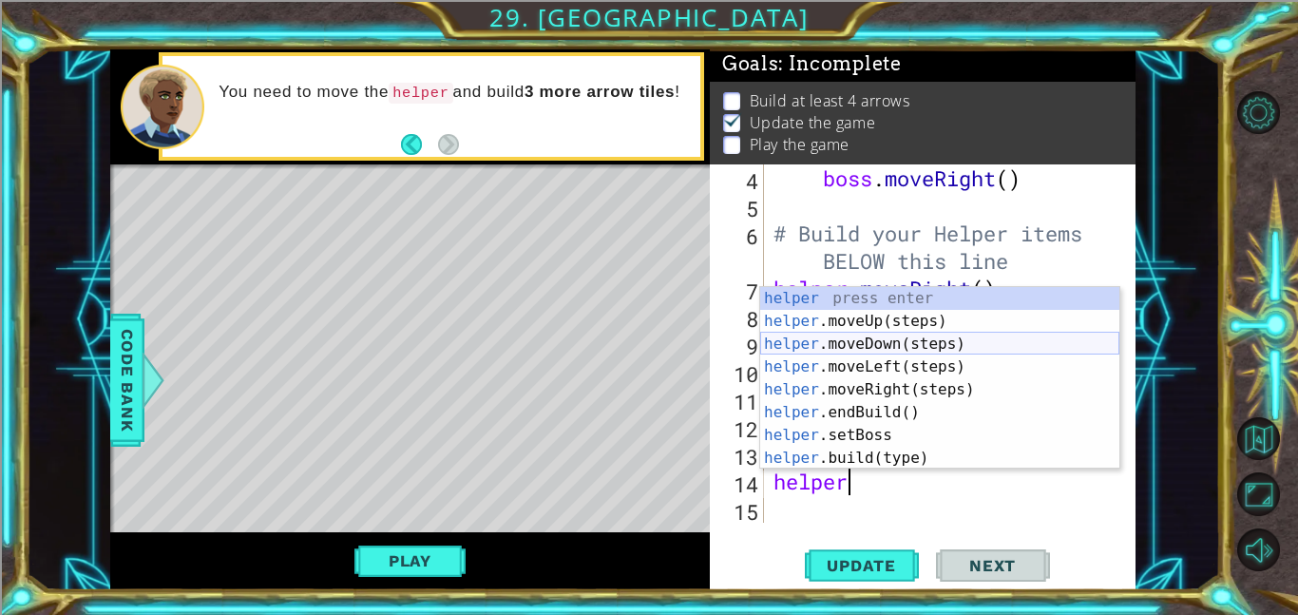
click at [875, 342] on div "helper press enter helper .moveUp(steps) press enter helper .moveDown(steps) pr…" at bounding box center [939, 401] width 359 height 228
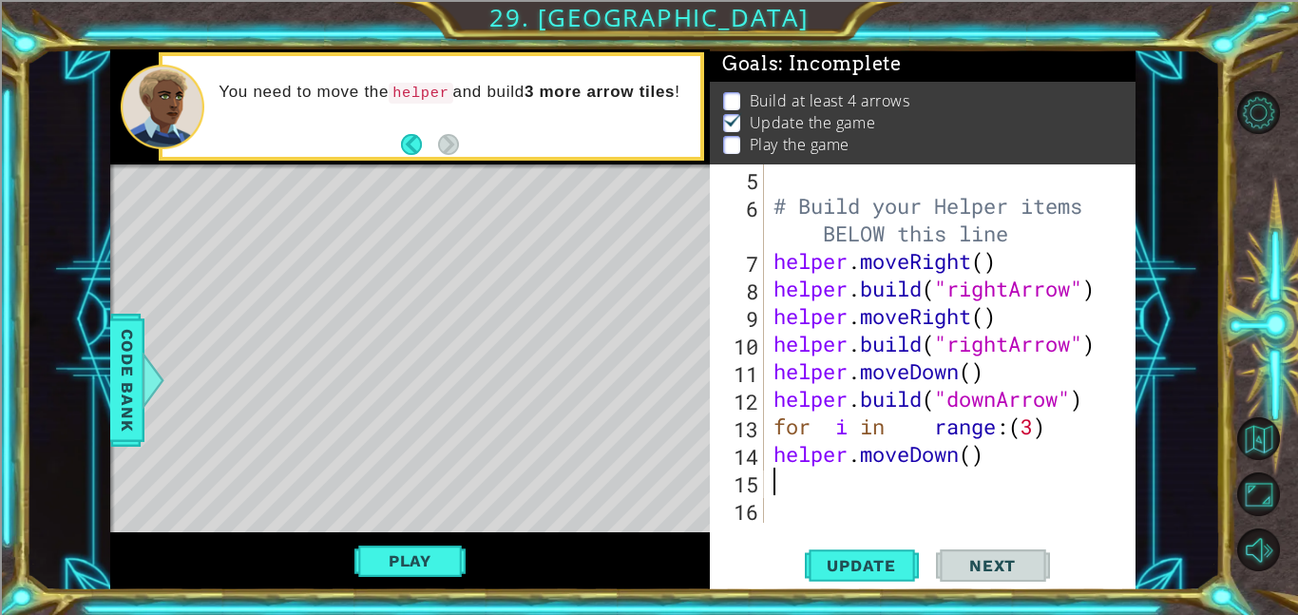
scroll to position [165, 0]
click at [782, 453] on div "# Build your Helper items BELOW this line helper . moveRight ( ) helper . build…" at bounding box center [954, 370] width 371 height 413
click at [773, 454] on div "# Build your Helper items BELOW this line helper . moveRight ( ) helper . build…" at bounding box center [954, 370] width 371 height 413
type textarea "helper.moveDown()"
click at [115, 397] on span "Code Bank" at bounding box center [127, 380] width 30 height 116
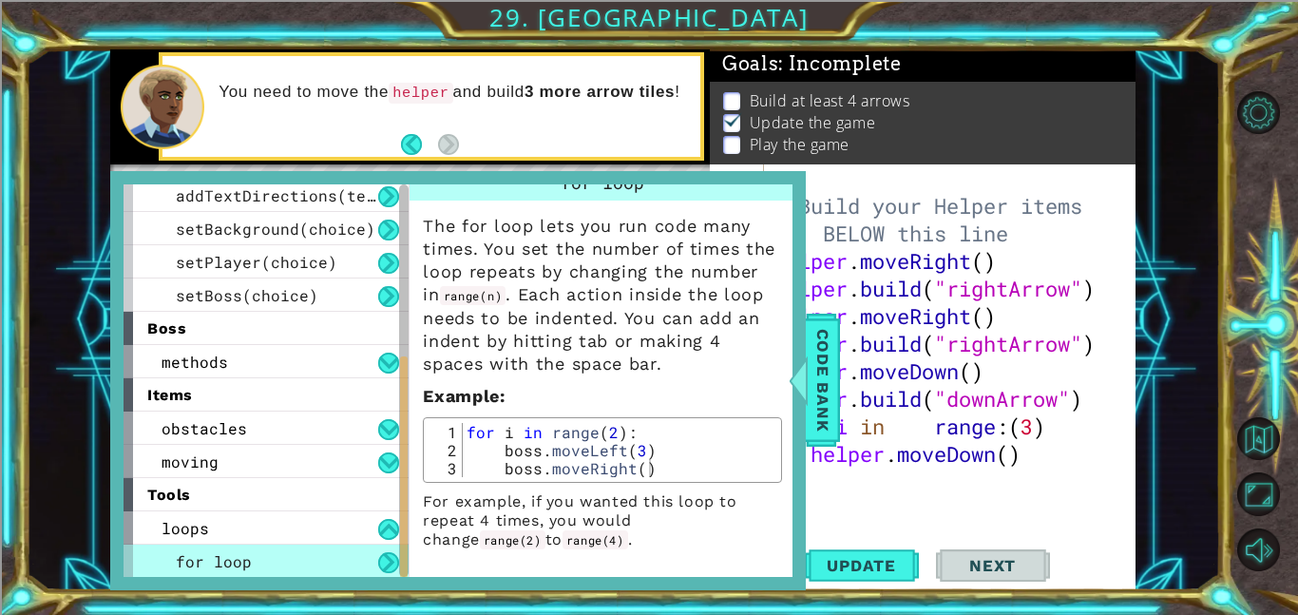
click at [889, 473] on div "# Build your Helper items BELOW this line helper . moveRight ( ) helper . build…" at bounding box center [954, 370] width 371 height 413
click at [818, 431] on span "Code Bank" at bounding box center [822, 380] width 30 height 116
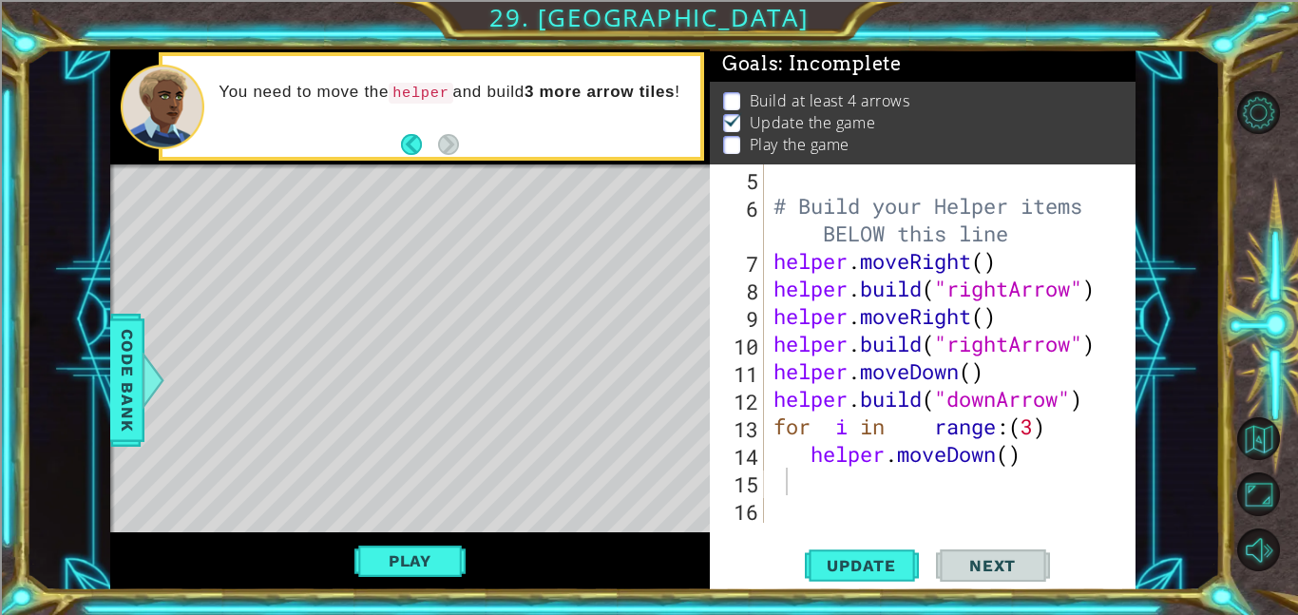
click at [810, 453] on div "# Build your Helper items BELOW this line helper . moveRight ( ) helper . build…" at bounding box center [954, 370] width 371 height 413
type textarea "helper.moveDown()"
click at [871, 464] on div "# Build your Helper items BELOW this line helper . moveRight ( ) helper . build…" at bounding box center [954, 370] width 371 height 413
click at [791, 472] on div "# Build your Helper items BELOW this line helper . moveRight ( ) helper . build…" at bounding box center [954, 370] width 371 height 413
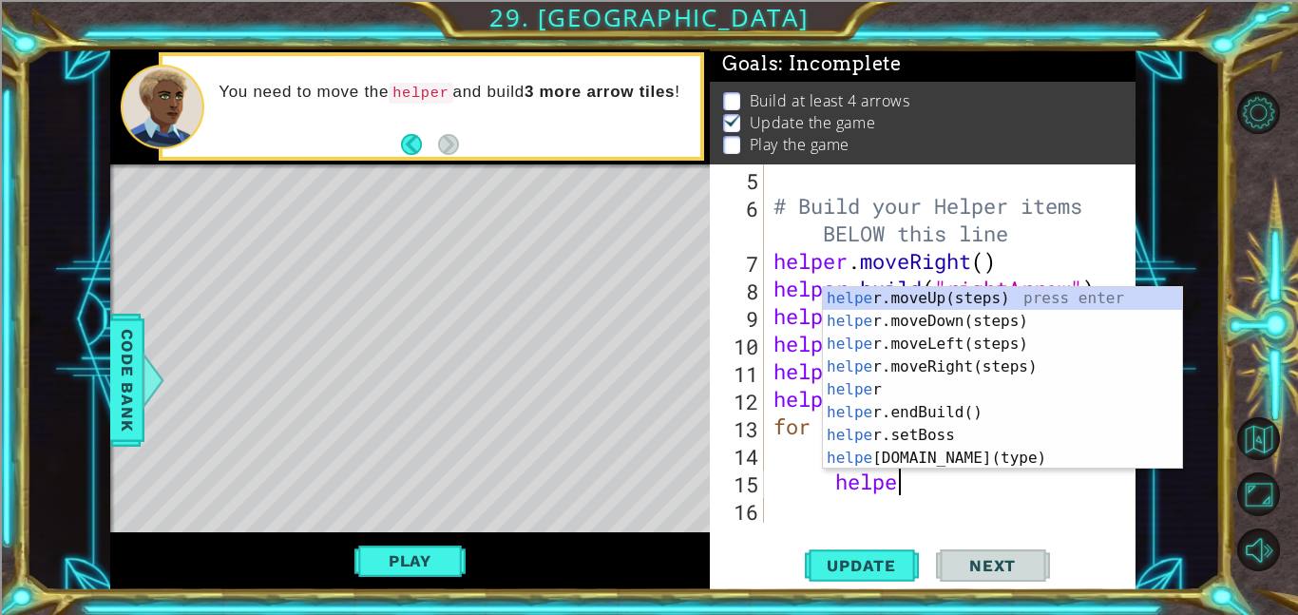
scroll to position [0, 5]
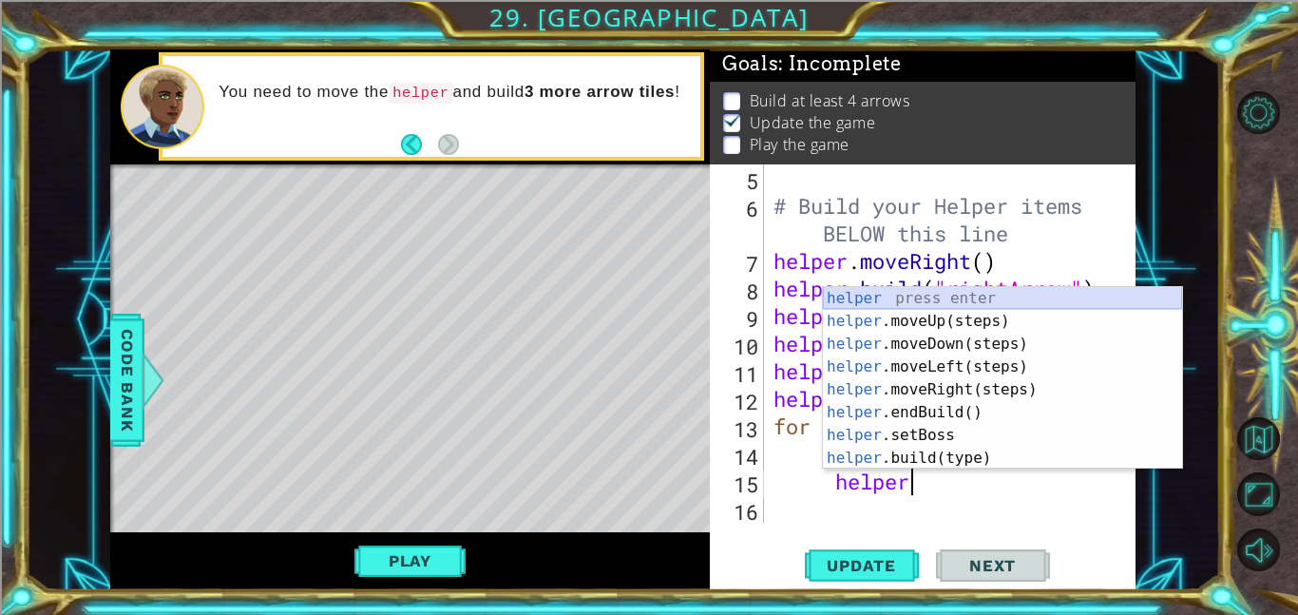
click at [948, 303] on div "helper press enter helper .moveUp(steps) press enter helper .moveDown(steps) pr…" at bounding box center [1002, 401] width 359 height 228
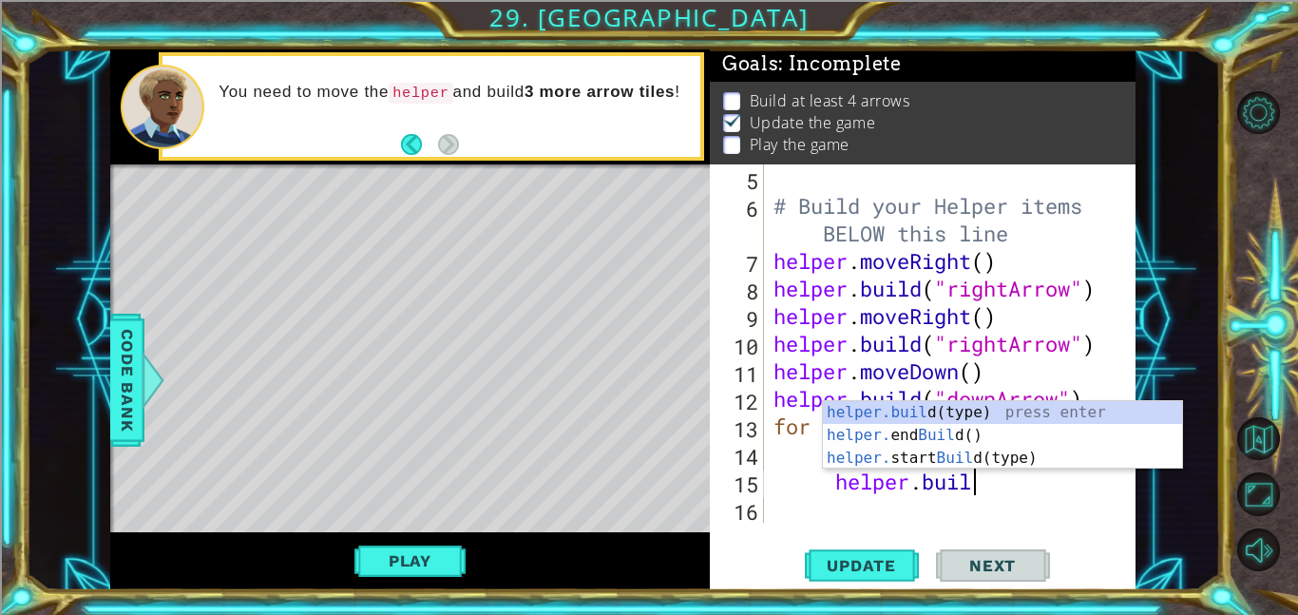
scroll to position [0, 9]
click at [965, 410] on div "[DOMAIN_NAME] (type) press enter helper. end Build () press enter helper. start…" at bounding box center [1002, 458] width 359 height 114
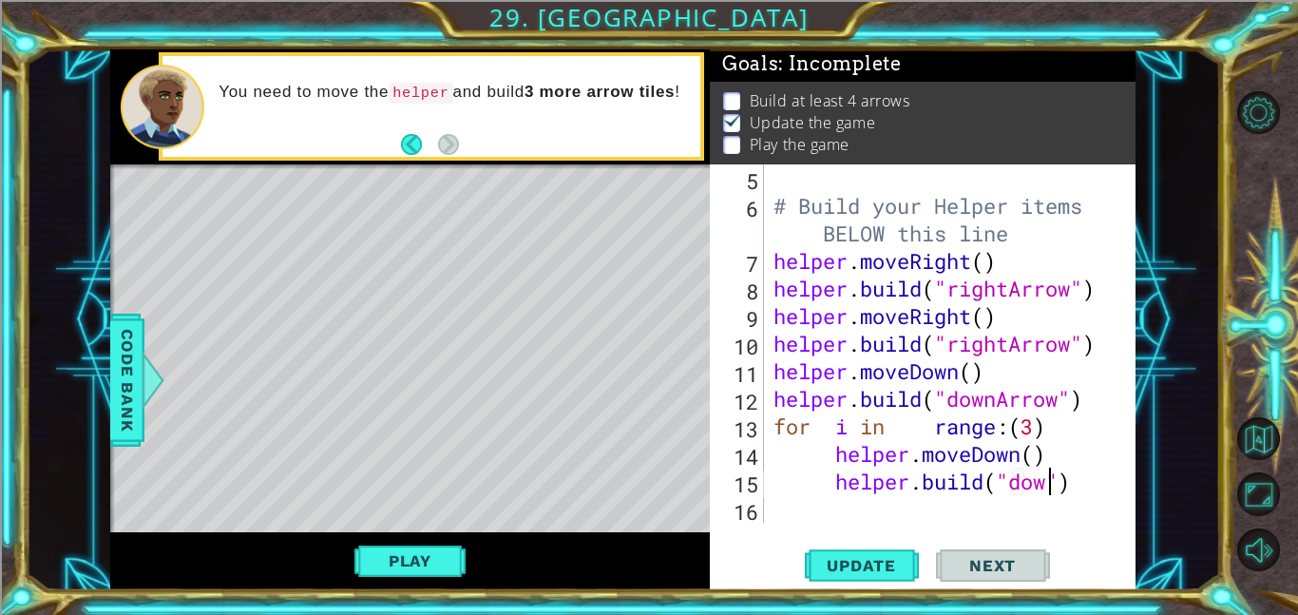
scroll to position [0, 12]
click at [886, 556] on span "Update" at bounding box center [860, 565] width 107 height 19
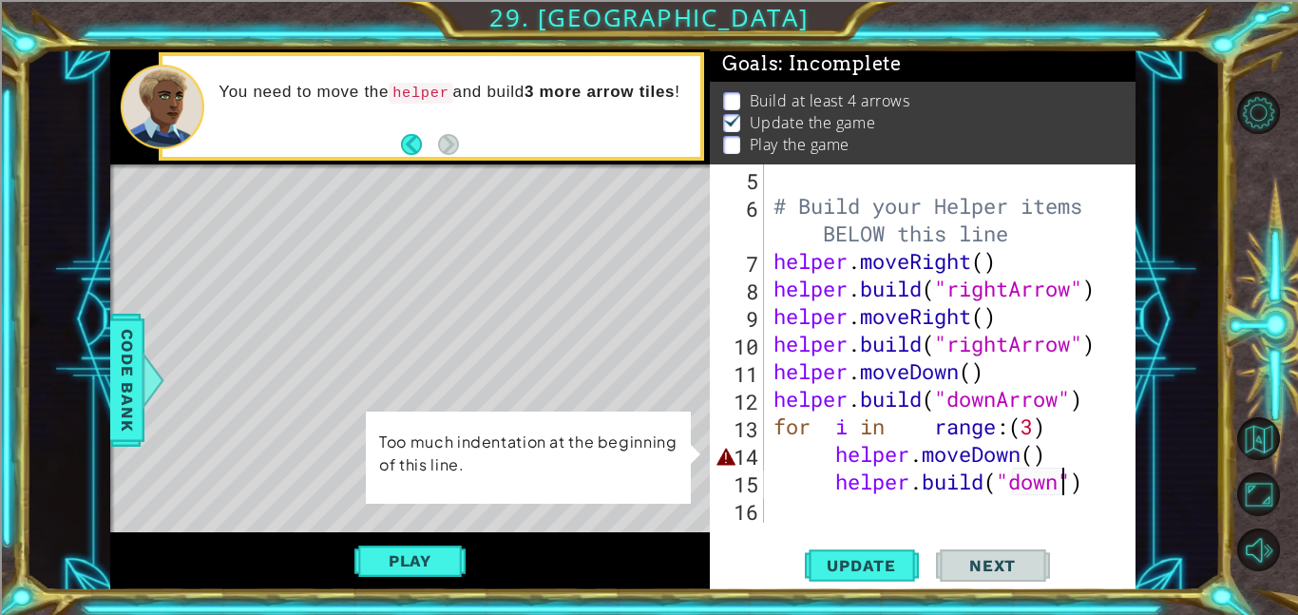
click at [835, 456] on div "# Build your Helper items BELOW this line helper . moveRight ( ) helper . build…" at bounding box center [954, 370] width 371 height 413
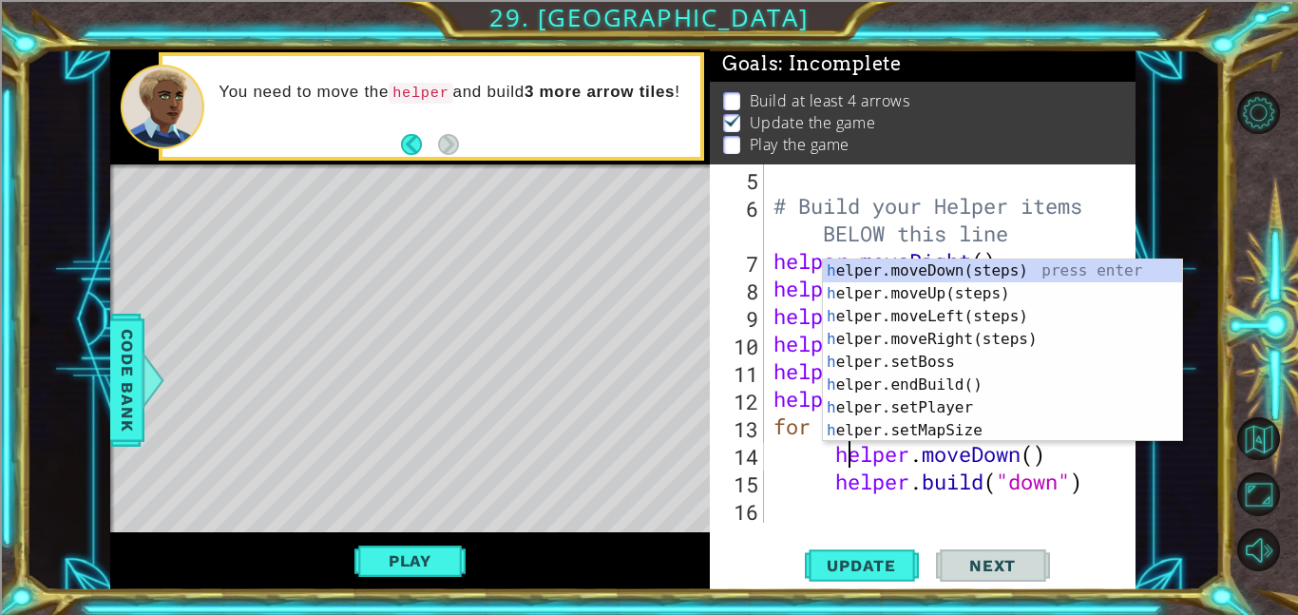
scroll to position [0, 3]
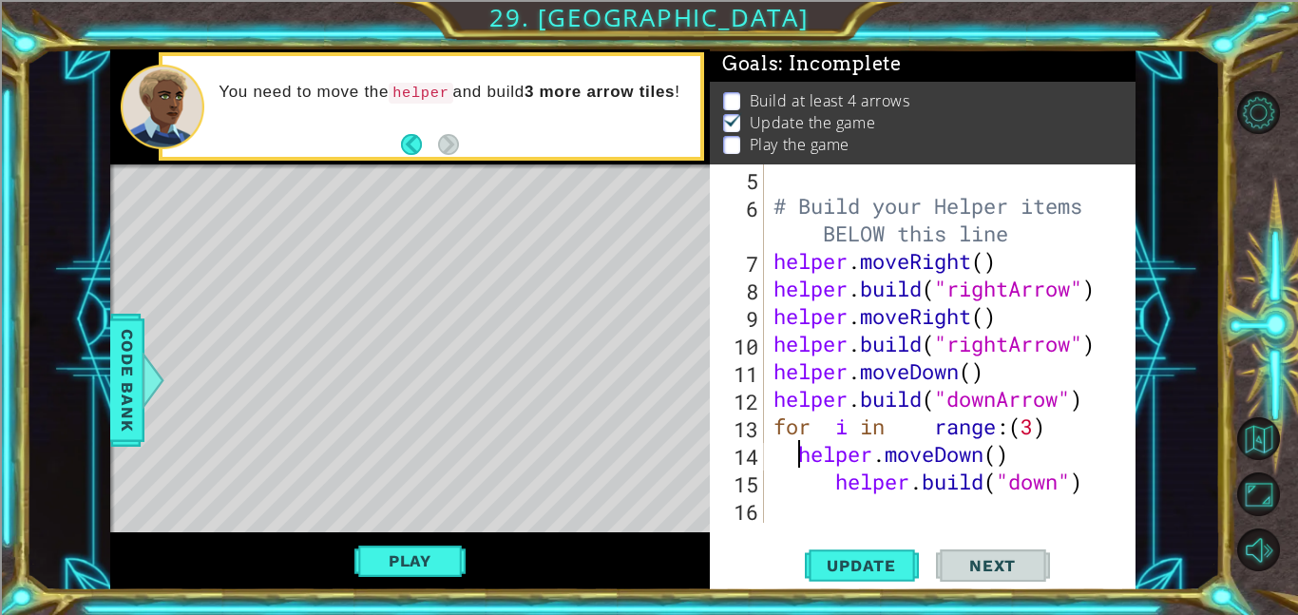
click at [833, 484] on div "# Build your Helper items BELOW this line helper . moveRight ( ) helper . build…" at bounding box center [954, 370] width 371 height 413
click at [839, 550] on button "Update" at bounding box center [862, 564] width 114 height 43
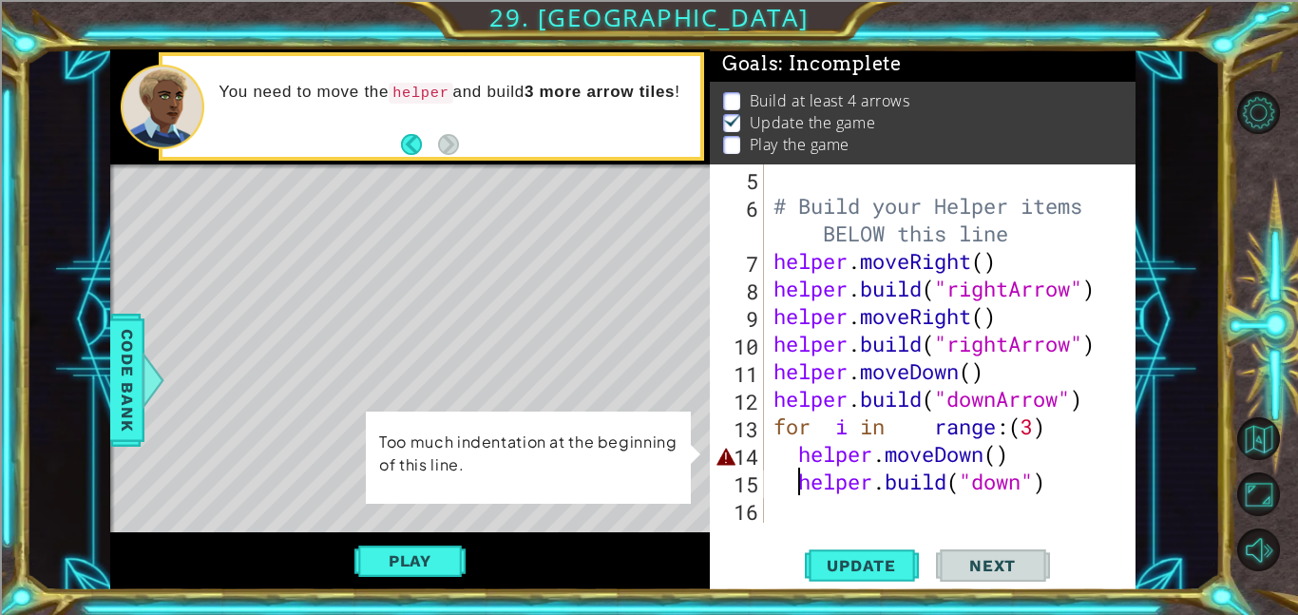
click at [800, 453] on div "# Build your Helper items BELOW this line helper . moveRight ( ) helper . build…" at bounding box center [954, 370] width 371 height 413
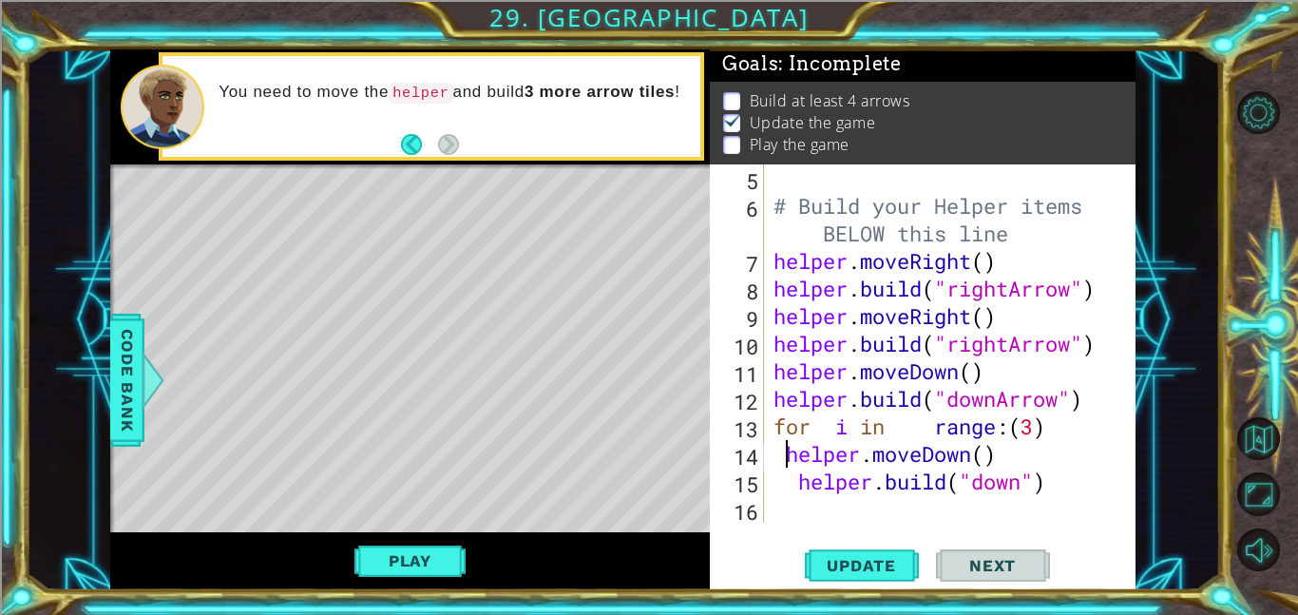
click at [799, 483] on div "# Build your Helper items BELOW this line helper . moveRight ( ) helper . build…" at bounding box center [954, 370] width 371 height 413
click at [842, 556] on span "Update" at bounding box center [860, 565] width 107 height 19
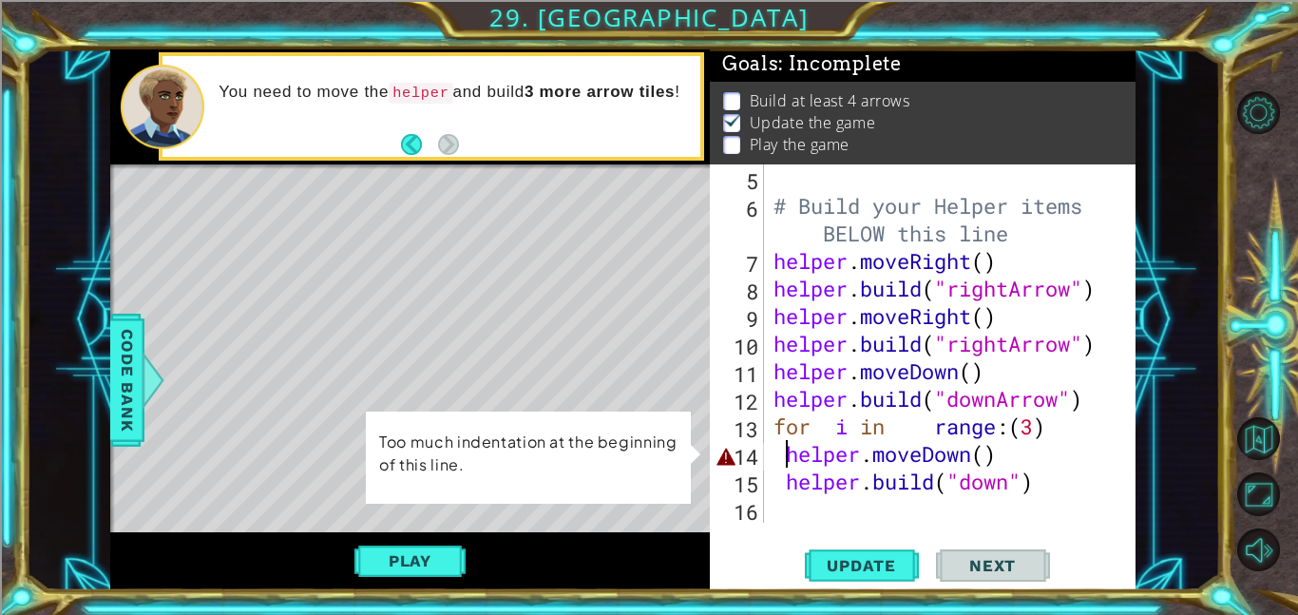
click at [791, 460] on div "# Build your Helper items BELOW this line helper . moveRight ( ) helper . build…" at bounding box center [954, 370] width 371 height 413
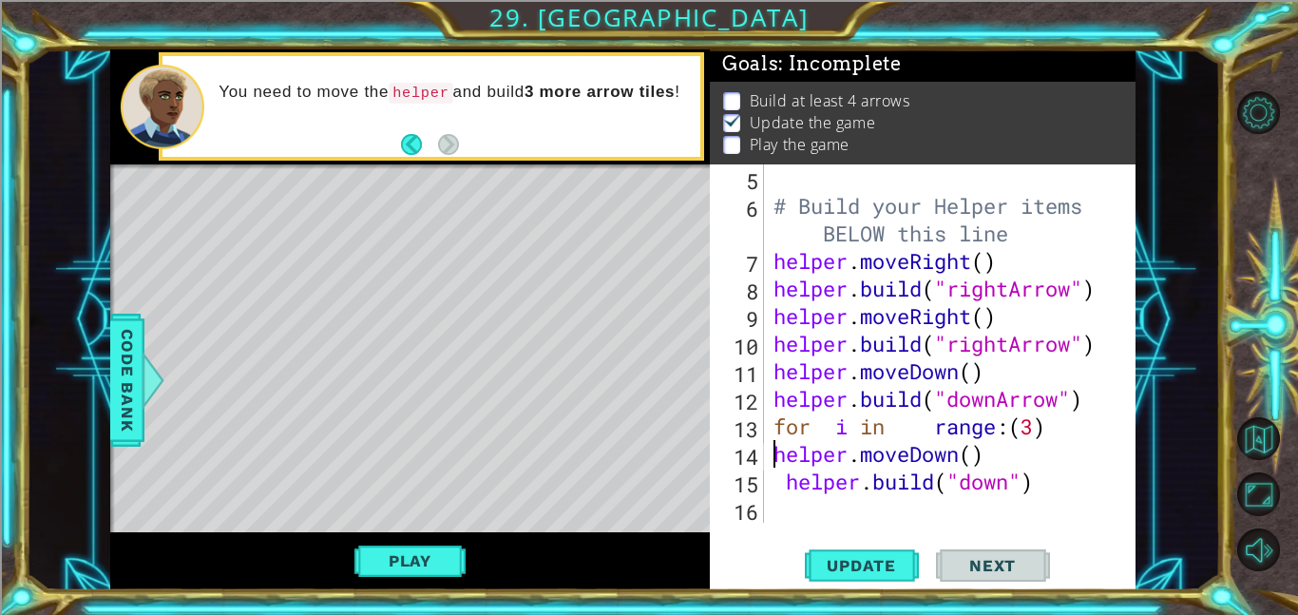
click at [785, 480] on div "# Build your Helper items BELOW this line helper . moveRight ( ) helper . build…" at bounding box center [954, 370] width 371 height 413
click at [848, 561] on span "Update" at bounding box center [860, 565] width 107 height 19
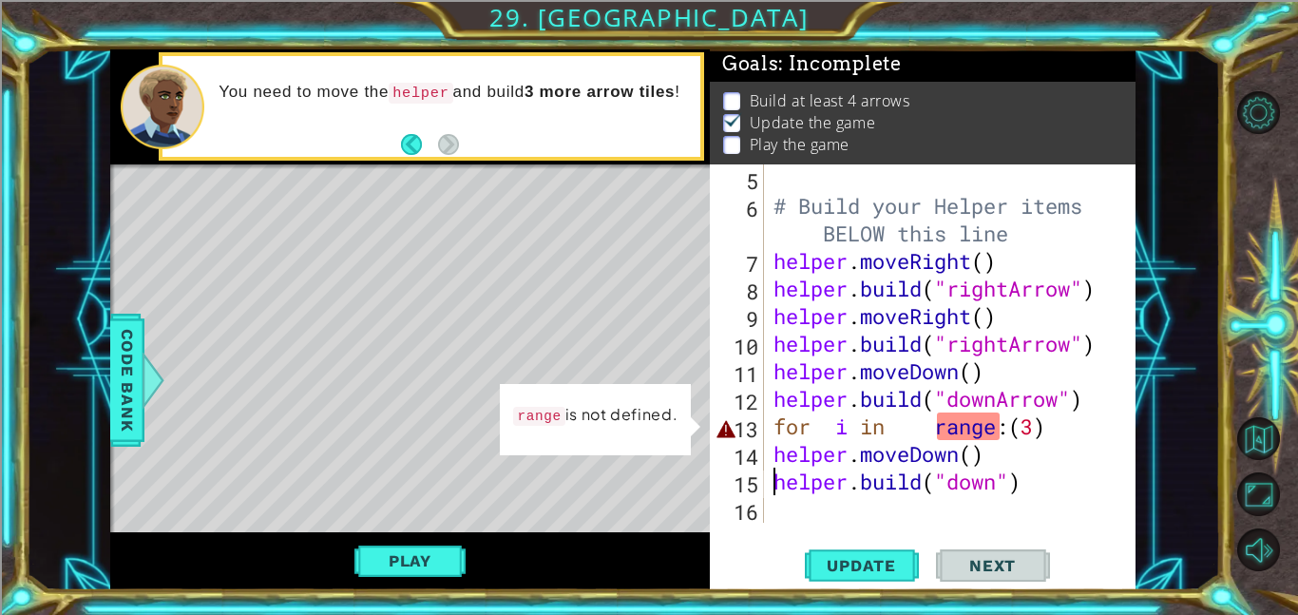
click at [938, 425] on div "# Build your Helper items BELOW this line helper . moveRight ( ) helper . build…" at bounding box center [954, 370] width 371 height 413
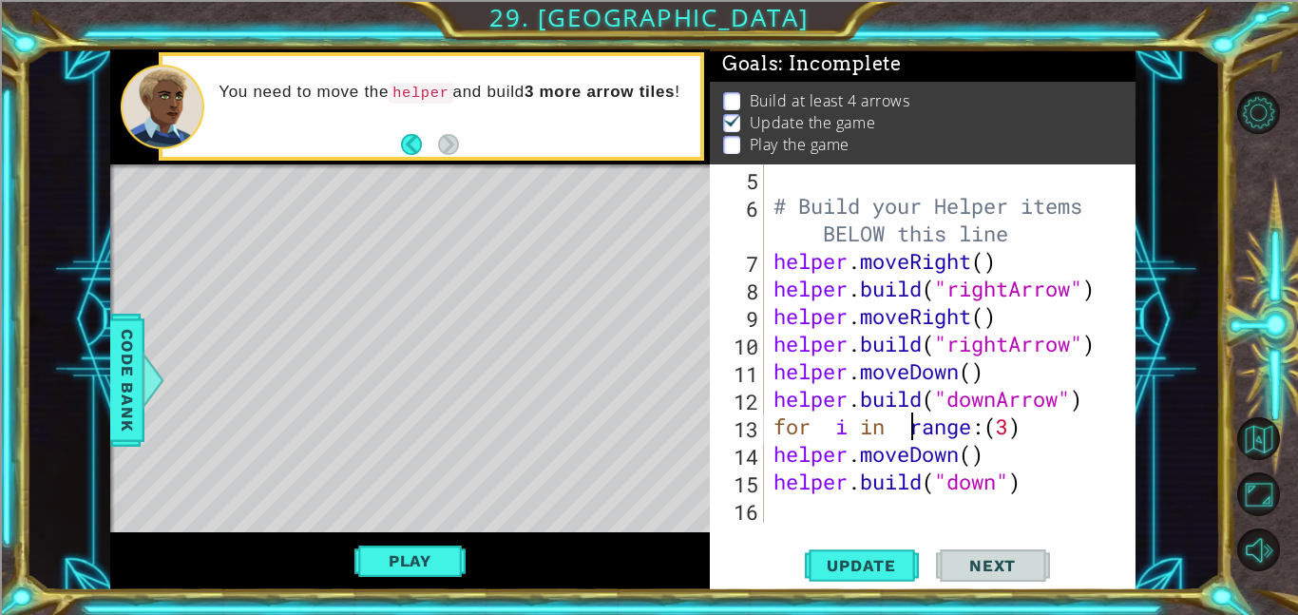
click at [852, 612] on div "1 ההההההההההההההההההההההההההההההההההההההההההההההההההההההההההההההההההההההההההההה…" at bounding box center [649, 307] width 1298 height 615
click at [850, 577] on button "Update" at bounding box center [862, 564] width 114 height 43
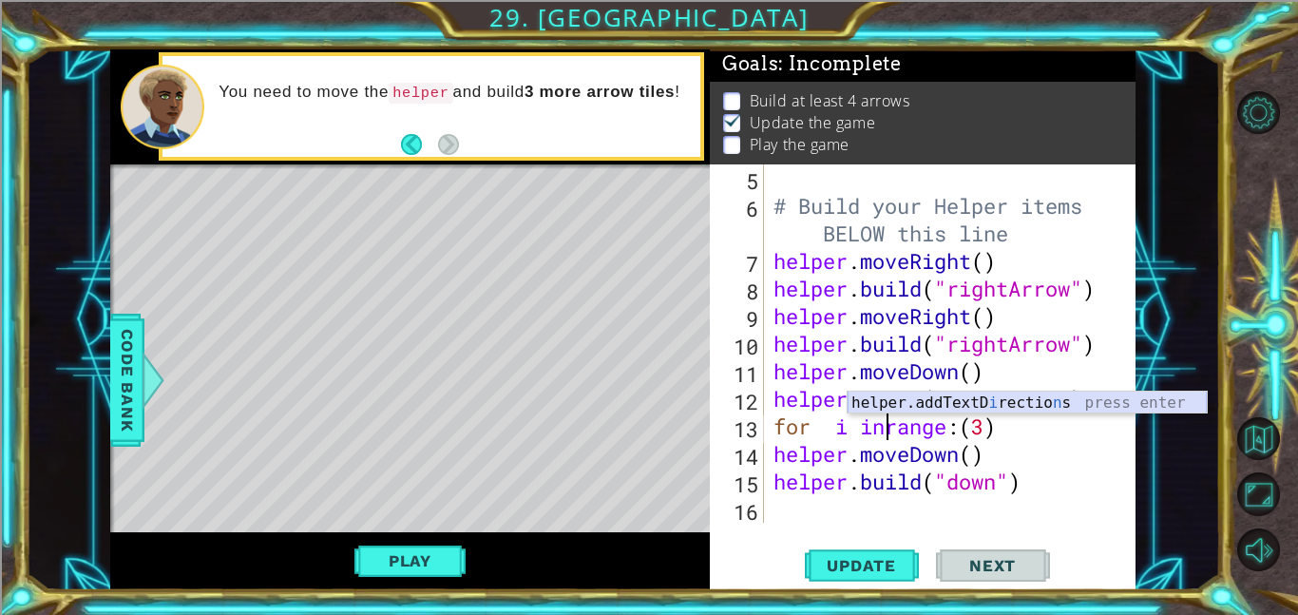
click at [1021, 405] on div "helper.addTextD i rectio n s press enter" at bounding box center [1026, 425] width 359 height 68
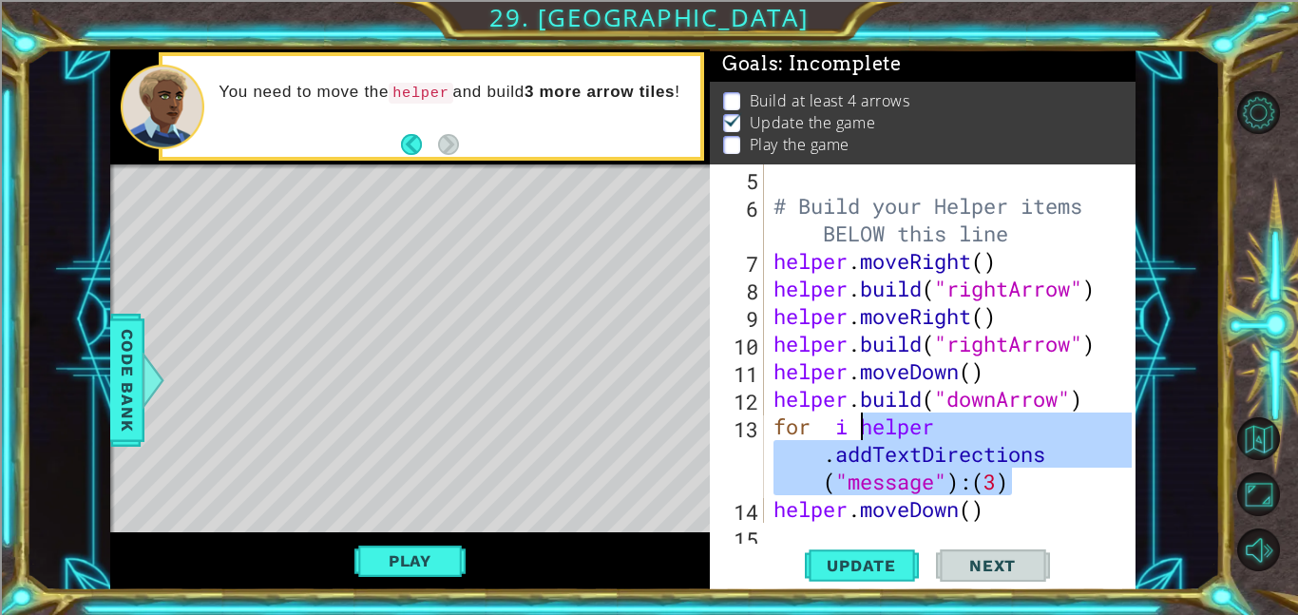
drag, startPoint x: 1013, startPoint y: 486, endPoint x: 864, endPoint y: 437, distance: 157.1
click at [864, 437] on div "# Build your Helper items BELOW this line helper . moveRight ( ) helper . build…" at bounding box center [954, 370] width 371 height 413
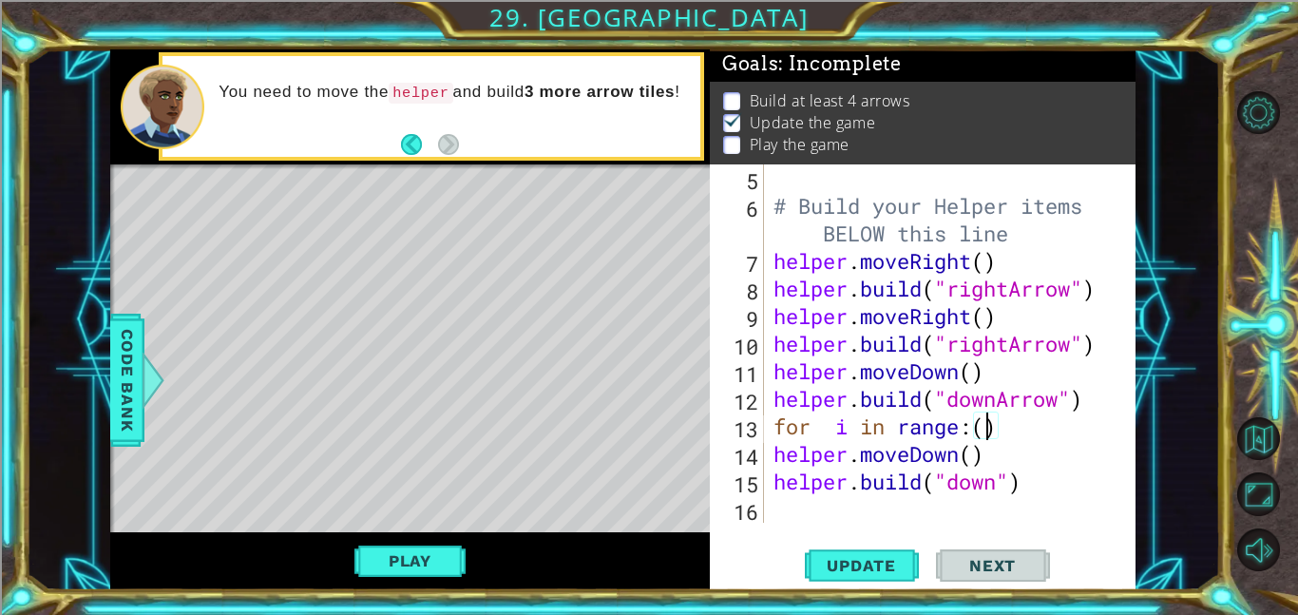
scroll to position [0, 9]
click at [851, 561] on span "Update" at bounding box center [860, 565] width 107 height 19
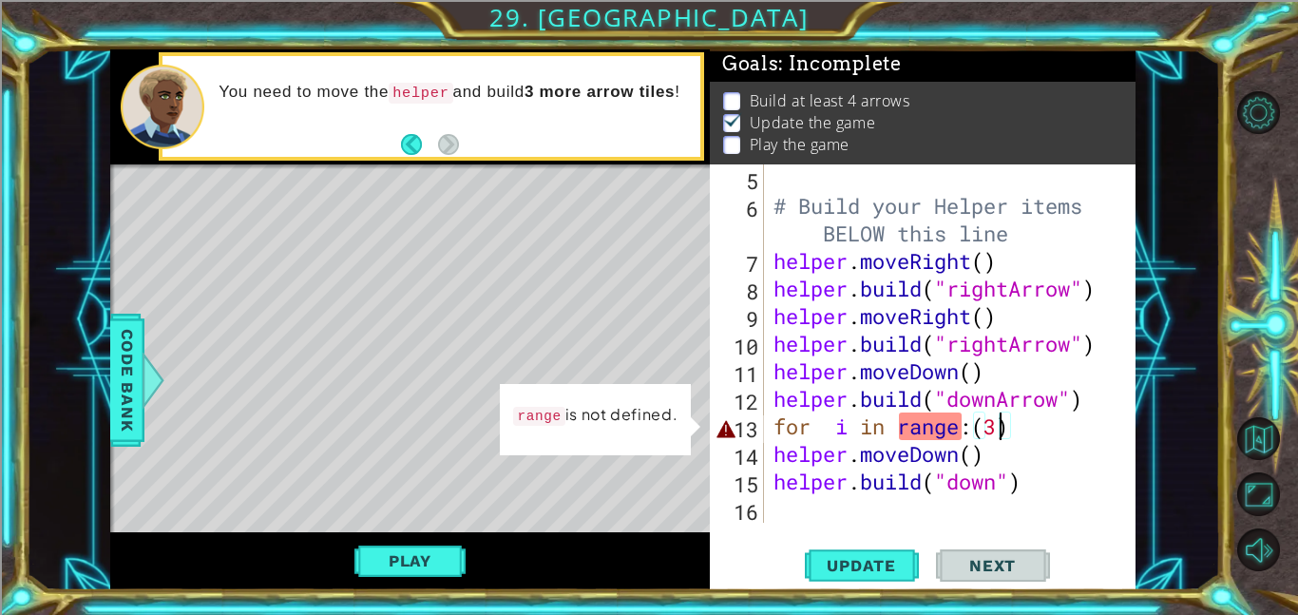
click at [901, 425] on div "# Build your Helper items BELOW this line helper . moveRight ( ) helper . build…" at bounding box center [954, 370] width 371 height 413
click at [128, 378] on span "Code Bank" at bounding box center [127, 380] width 30 height 116
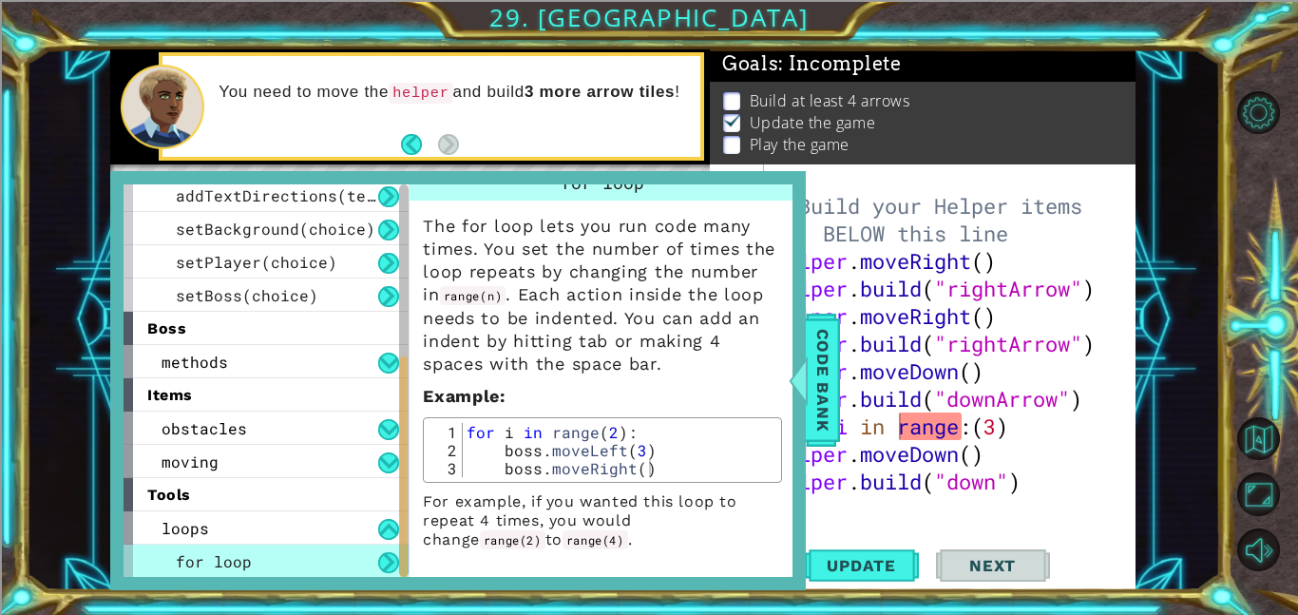
click at [972, 437] on div "# Build your Helper items BELOW this line helper . moveRight ( ) helper . build…" at bounding box center [954, 370] width 371 height 413
click at [846, 540] on div "for i in range(3): 5 6 7 8 9 10 11 12 13 14 15 16 # Build your Helper items BEL…" at bounding box center [923, 377] width 426 height 426
click at [823, 438] on div "Code Bank" at bounding box center [822, 379] width 34 height 133
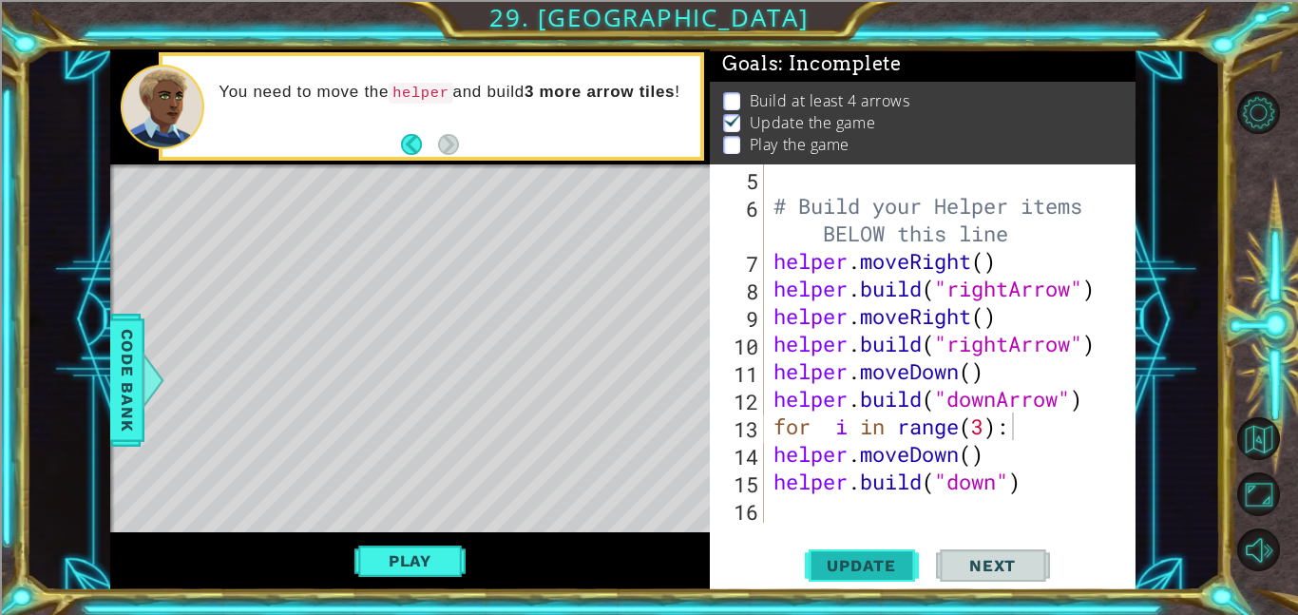
click at [837, 570] on span "Update" at bounding box center [860, 565] width 107 height 19
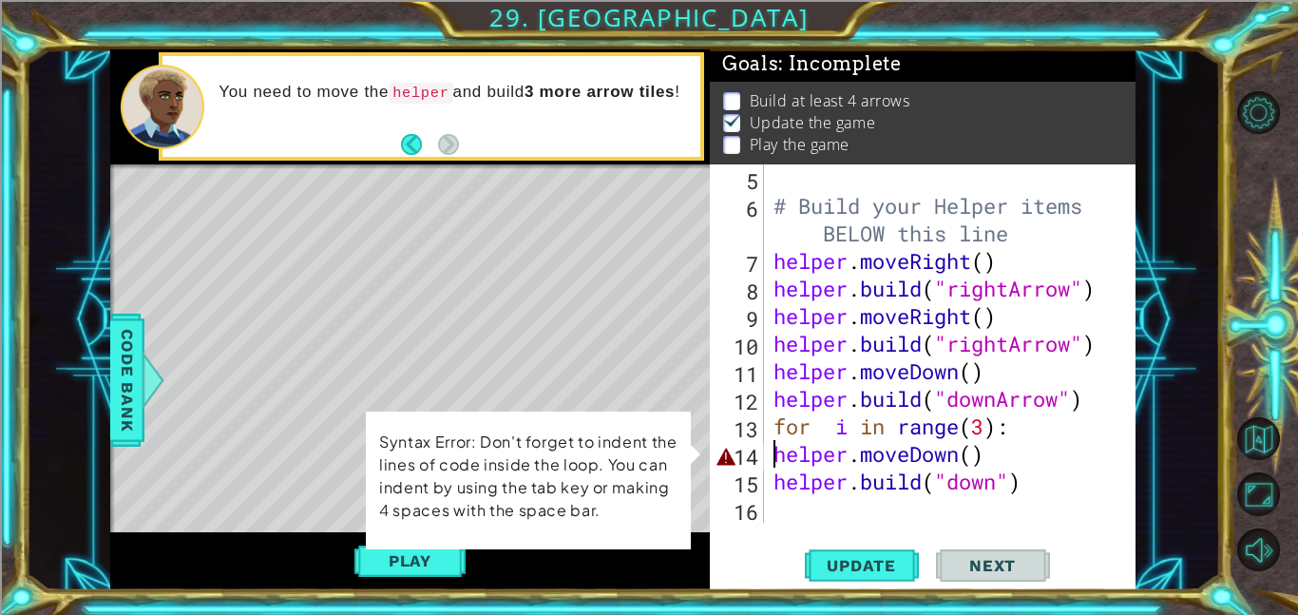
click at [773, 451] on div "# Build your Helper items BELOW this line helper . moveRight ( ) helper . build…" at bounding box center [954, 370] width 371 height 413
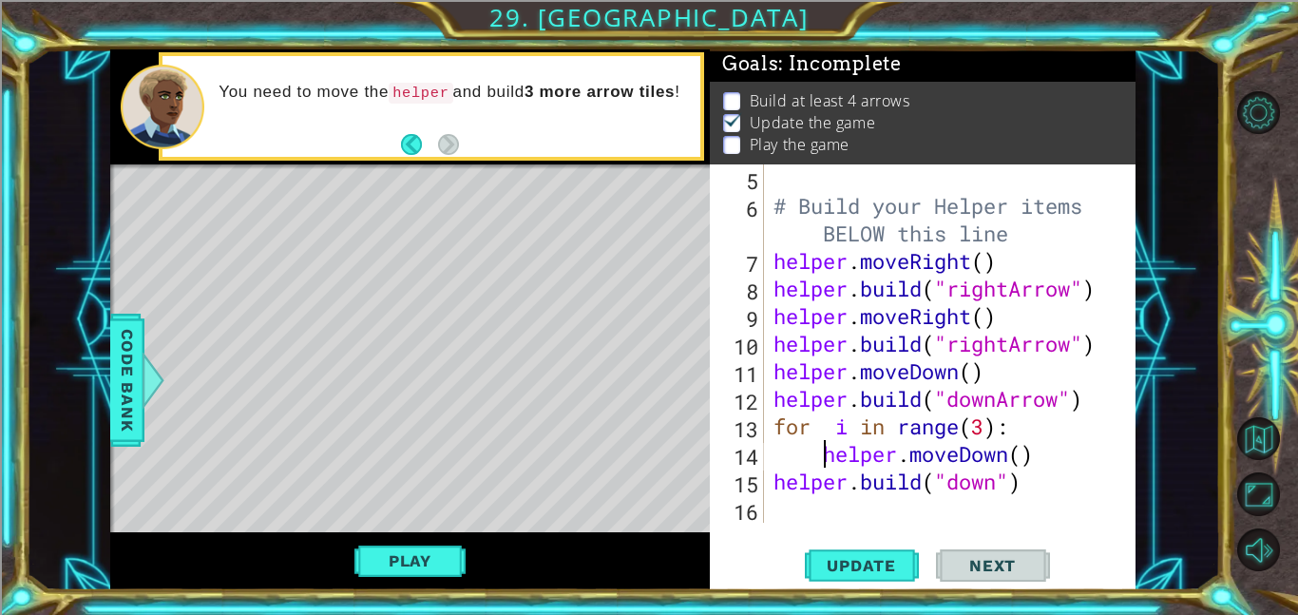
click at [773, 484] on div "# Build your Helper items BELOW this line helper . moveRight ( ) helper . build…" at bounding box center [954, 370] width 371 height 413
click at [850, 556] on span "Update" at bounding box center [860, 565] width 107 height 19
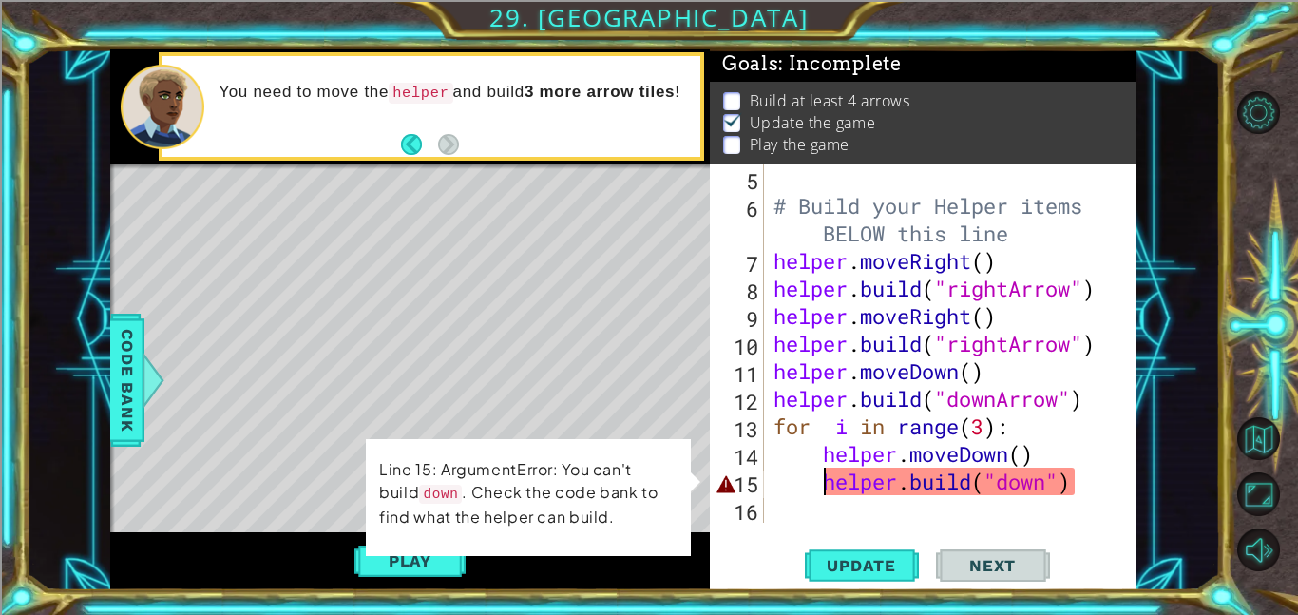
click at [1049, 487] on div "# Build your Helper items BELOW this line helper . moveRight ( ) helper . build…" at bounding box center [954, 370] width 371 height 413
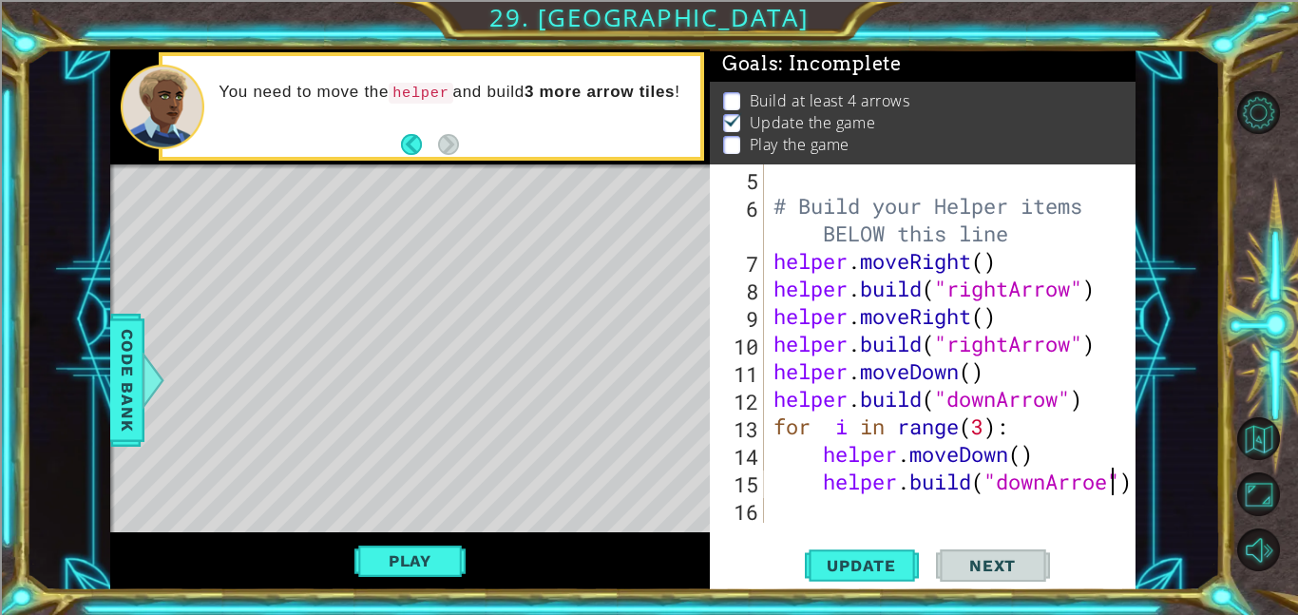
scroll to position [165, 0]
click at [910, 559] on span "Update" at bounding box center [860, 565] width 107 height 19
click at [988, 430] on div "# Build your Helper items BELOW this line helper . moveRight ( ) helper . build…" at bounding box center [954, 370] width 371 height 413
type textarea "for i in range(2):"
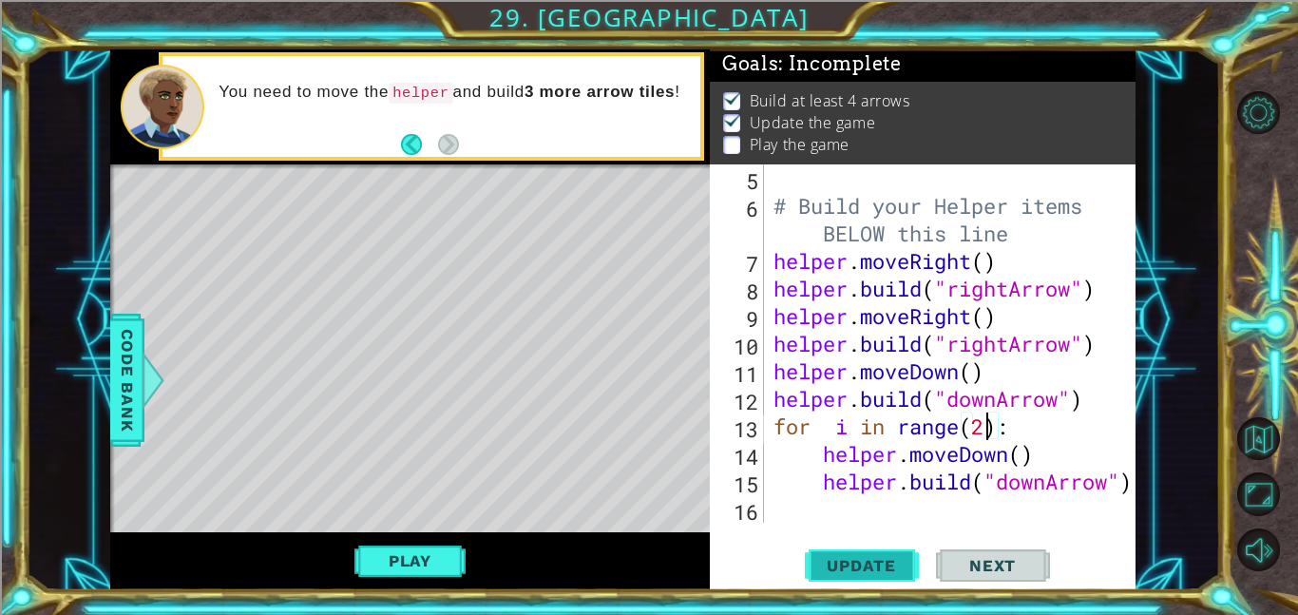
click at [857, 560] on span "Update" at bounding box center [860, 565] width 107 height 19
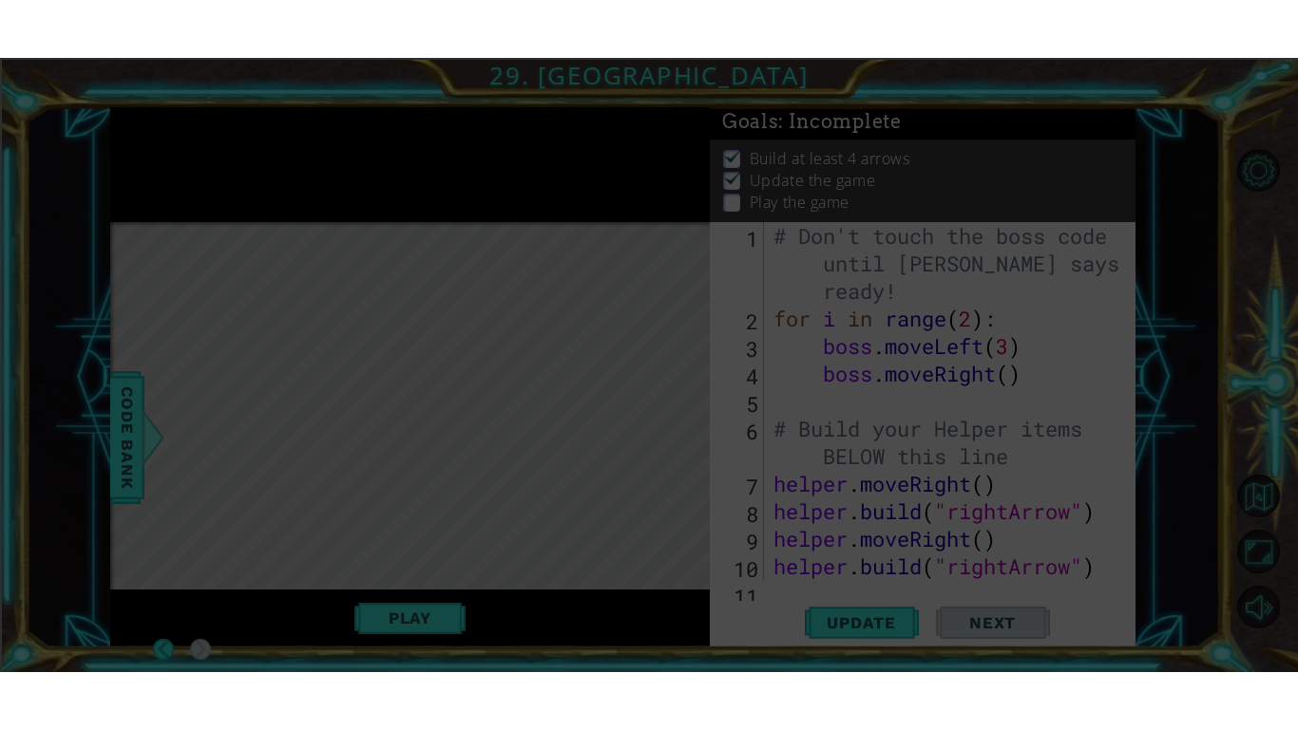
scroll to position [0, 0]
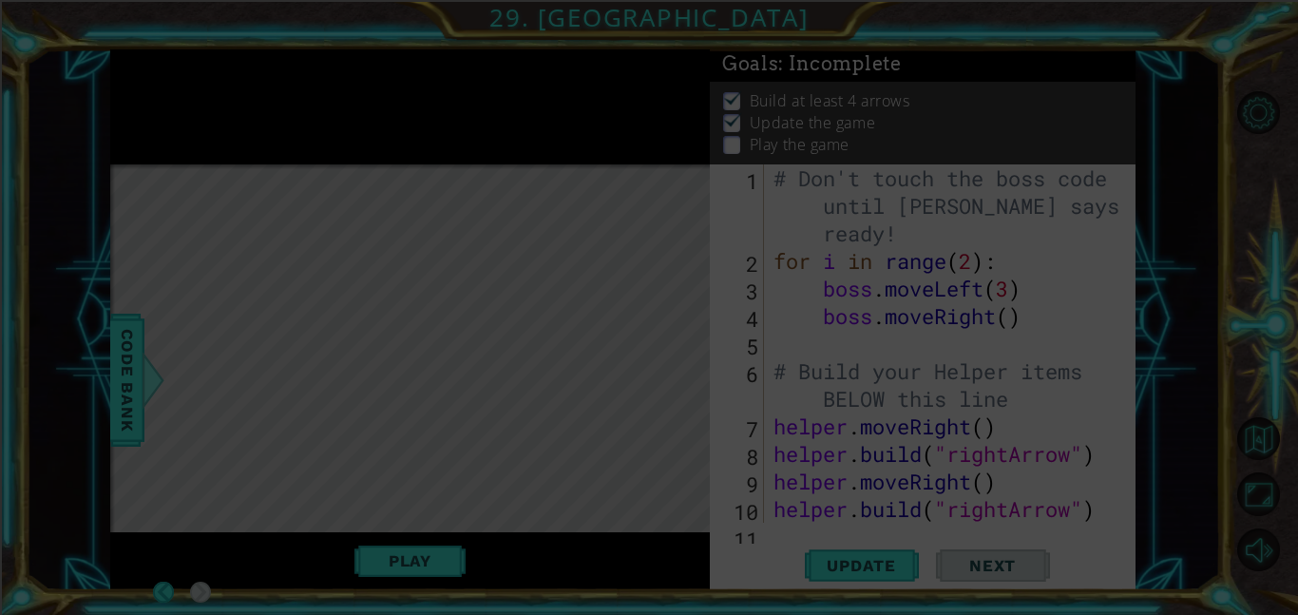
click at [814, 490] on icon at bounding box center [649, 307] width 1298 height 615
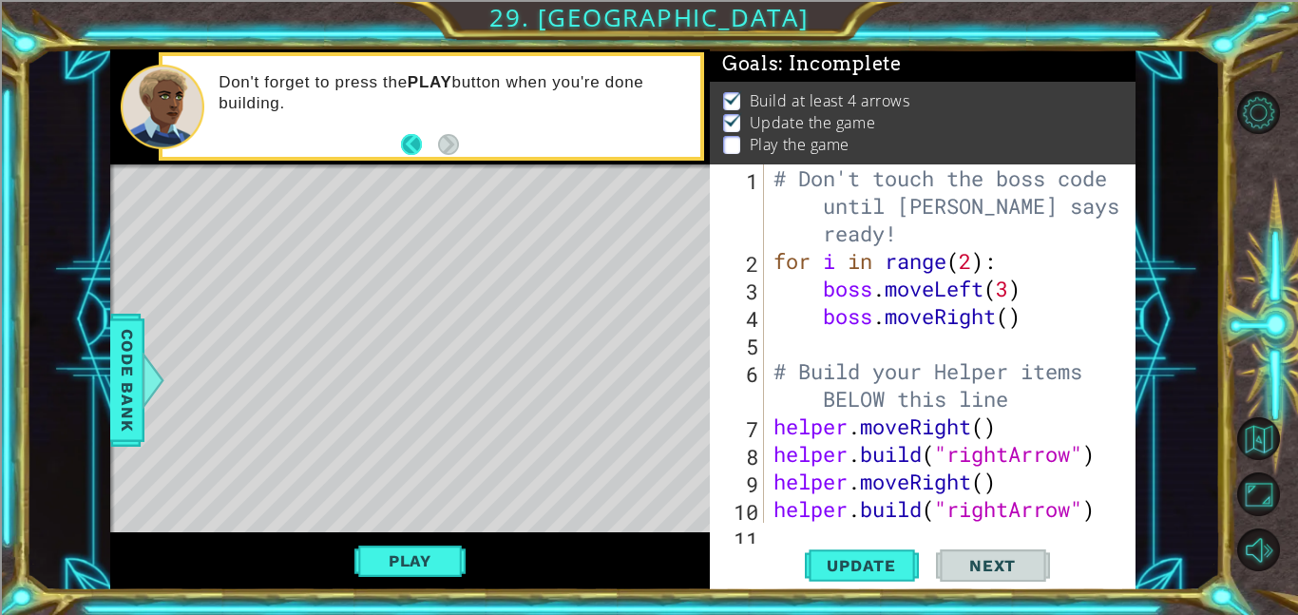
click at [413, 140] on button "Back" at bounding box center [419, 144] width 37 height 21
click at [413, 140] on div "Don't forget to press the PLAY button when you're done building." at bounding box center [409, 106] width 599 height 115
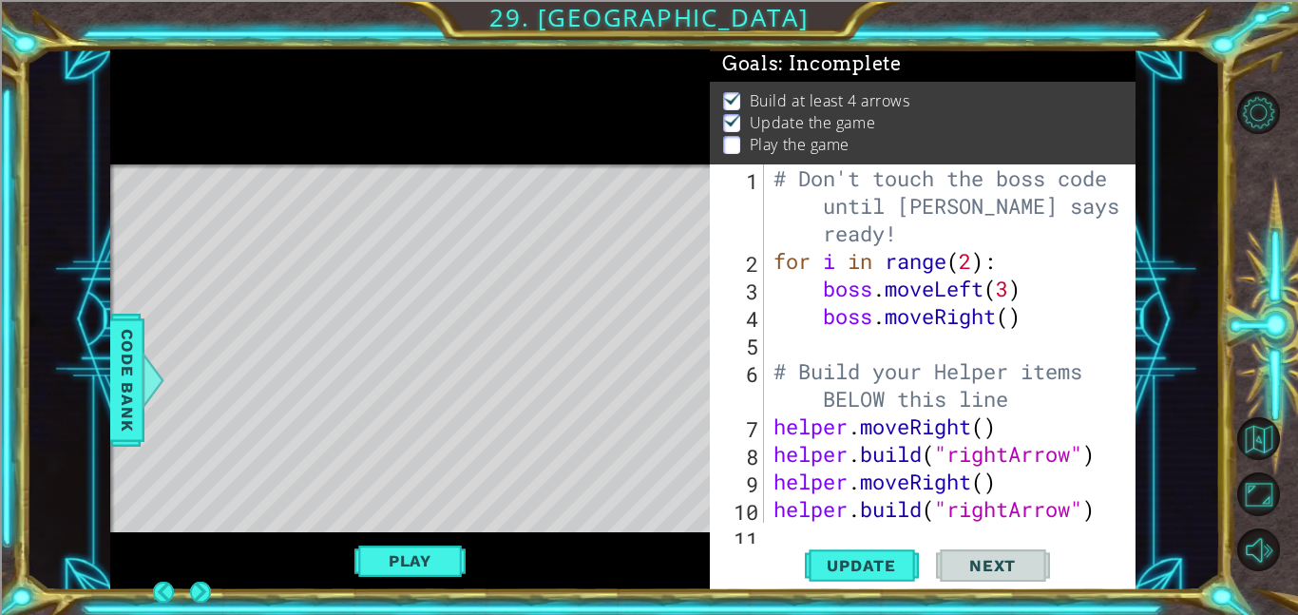
click at [413, 140] on div at bounding box center [409, 106] width 599 height 115
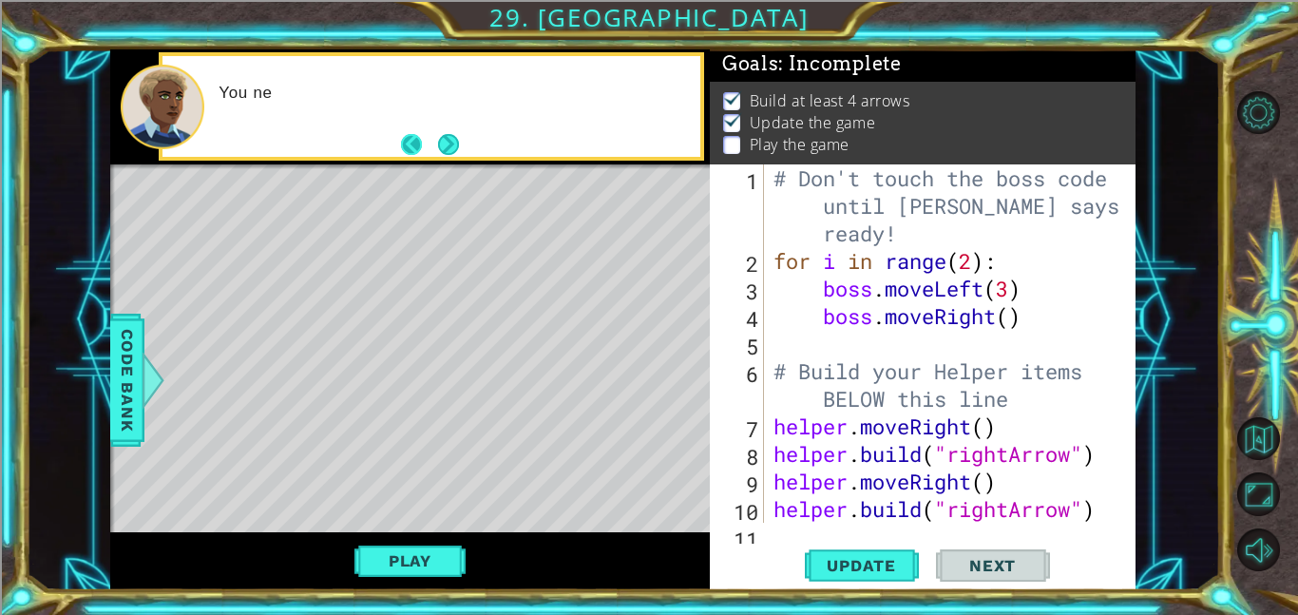
click at [412, 145] on button "Back" at bounding box center [419, 144] width 37 height 21
click at [412, 145] on div "You ne" at bounding box center [409, 106] width 599 height 115
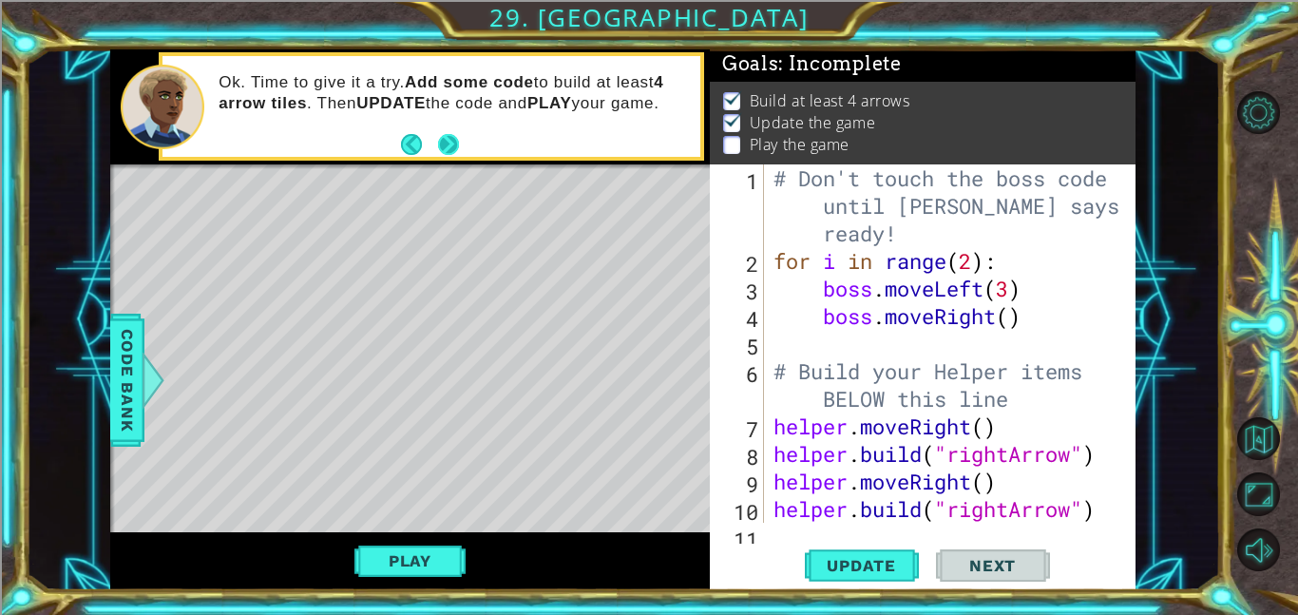
click at [443, 142] on button "Next" at bounding box center [447, 144] width 21 height 21
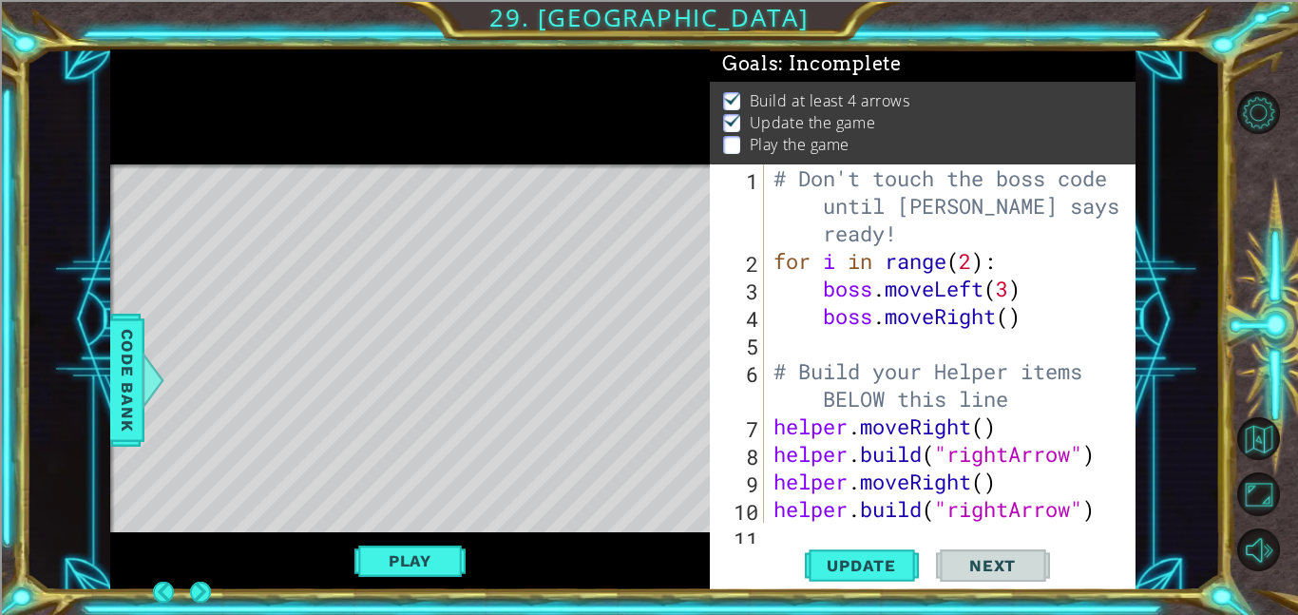
click at [443, 142] on div at bounding box center [409, 106] width 599 height 115
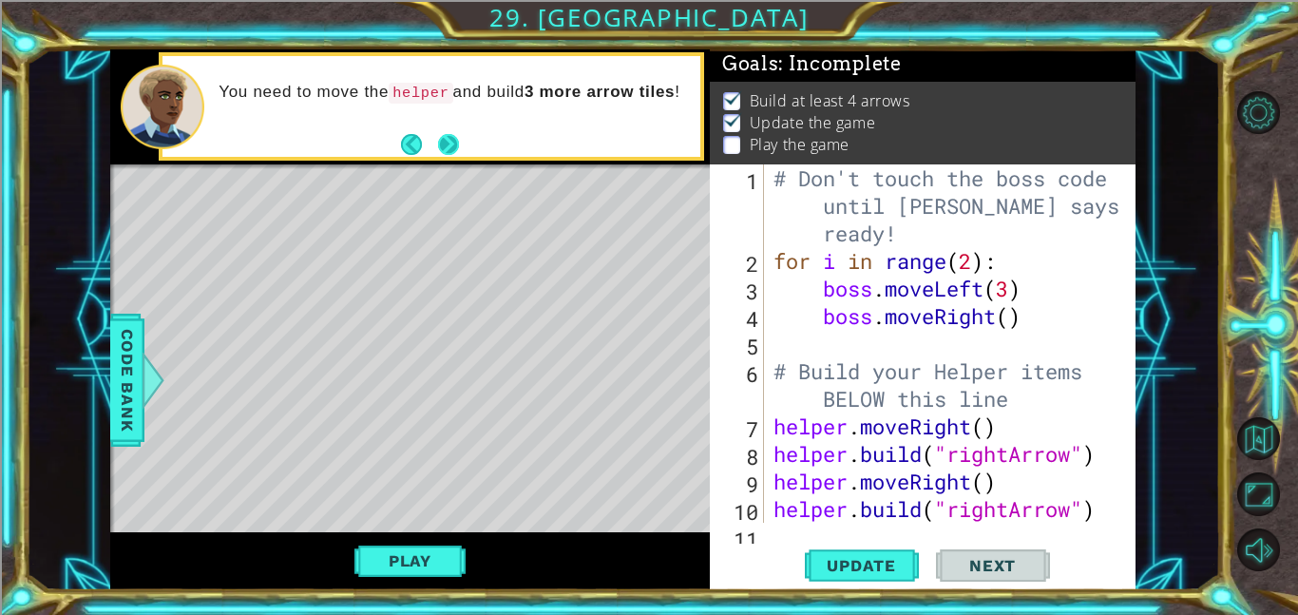
click at [456, 143] on button "Next" at bounding box center [447, 144] width 21 height 21
click at [456, 143] on div "You need to move the helper and build 3 more arrow tiles !" at bounding box center [409, 106] width 599 height 115
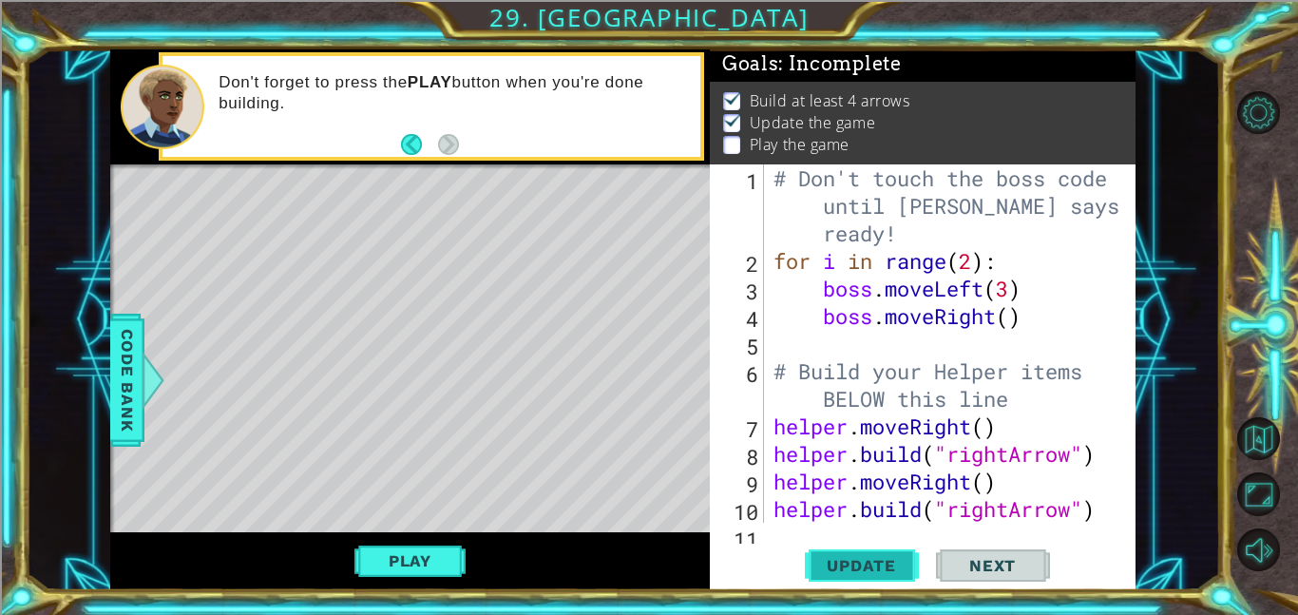
click at [871, 567] on span "Update" at bounding box center [860, 565] width 107 height 19
click at [440, 543] on button "Play" at bounding box center [409, 560] width 111 height 36
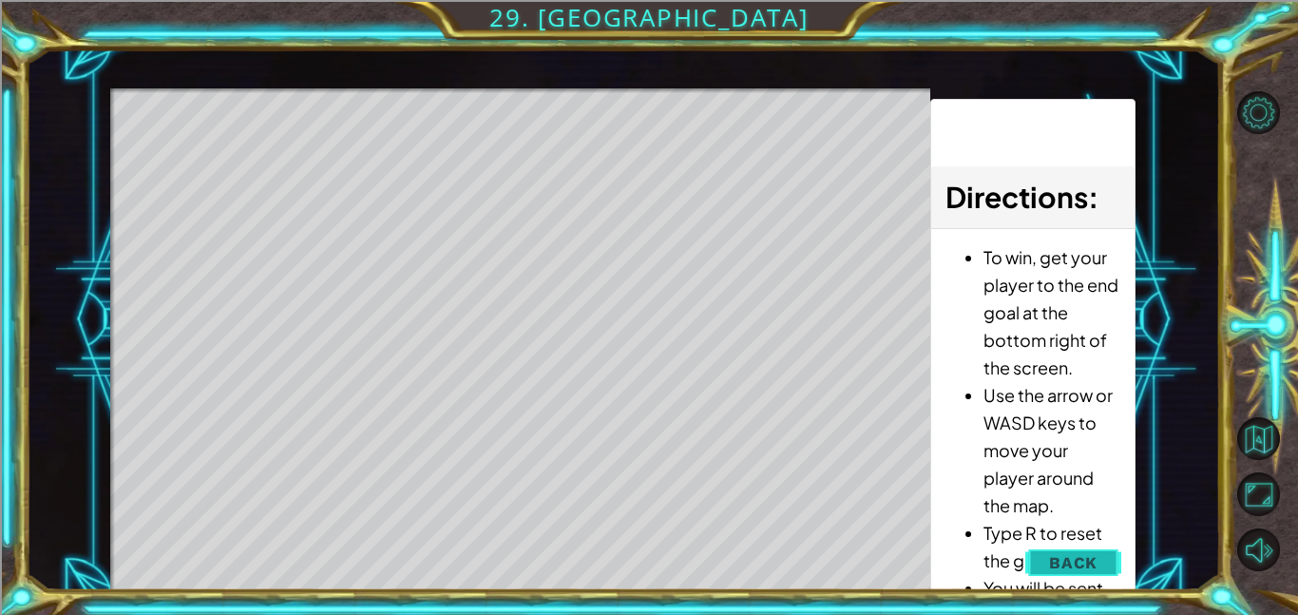
click at [1062, 562] on span "Back" at bounding box center [1073, 562] width 48 height 19
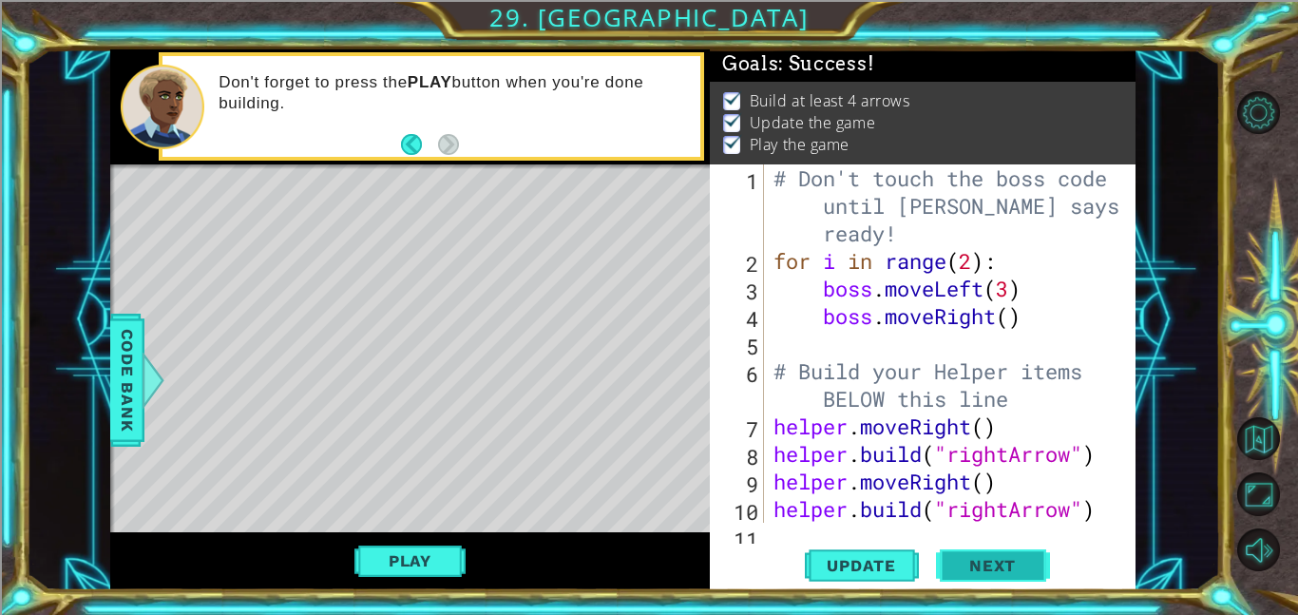
click at [1029, 576] on button "Next" at bounding box center [993, 565] width 114 height 43
click at [1026, 571] on body "1 ההההההההההההההההההההההההההההההההההההההההההההההההההההההההההההההההההההההההההההה…" at bounding box center [649, 307] width 1298 height 615
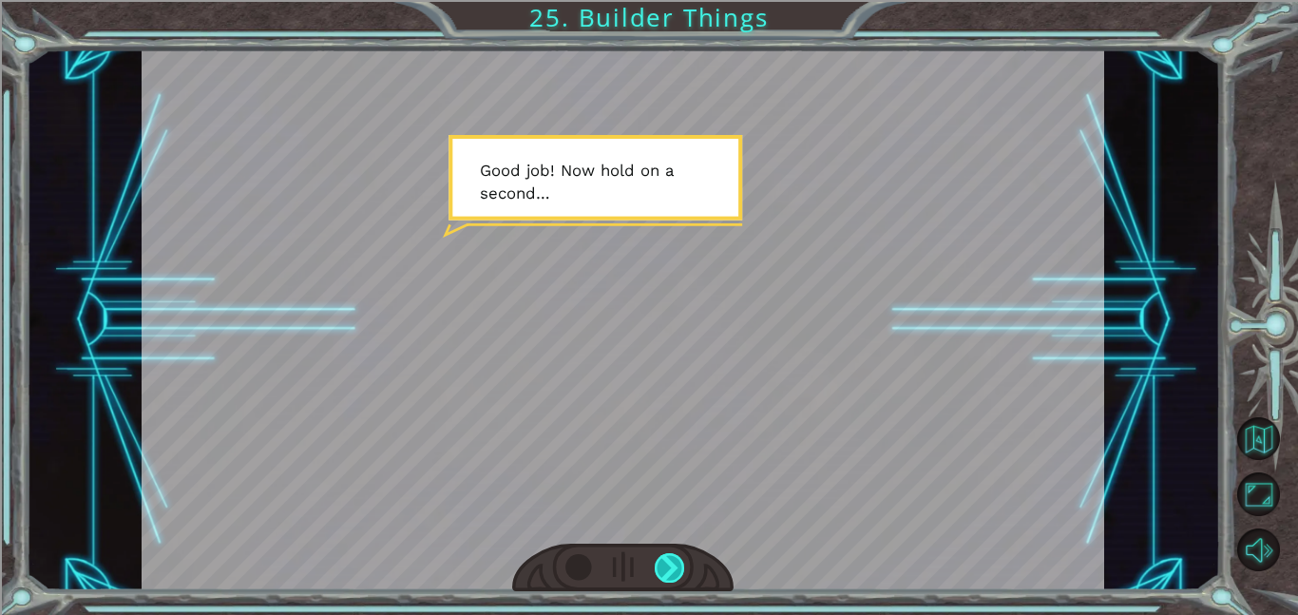
click at [659, 561] on div at bounding box center [669, 567] width 30 height 29
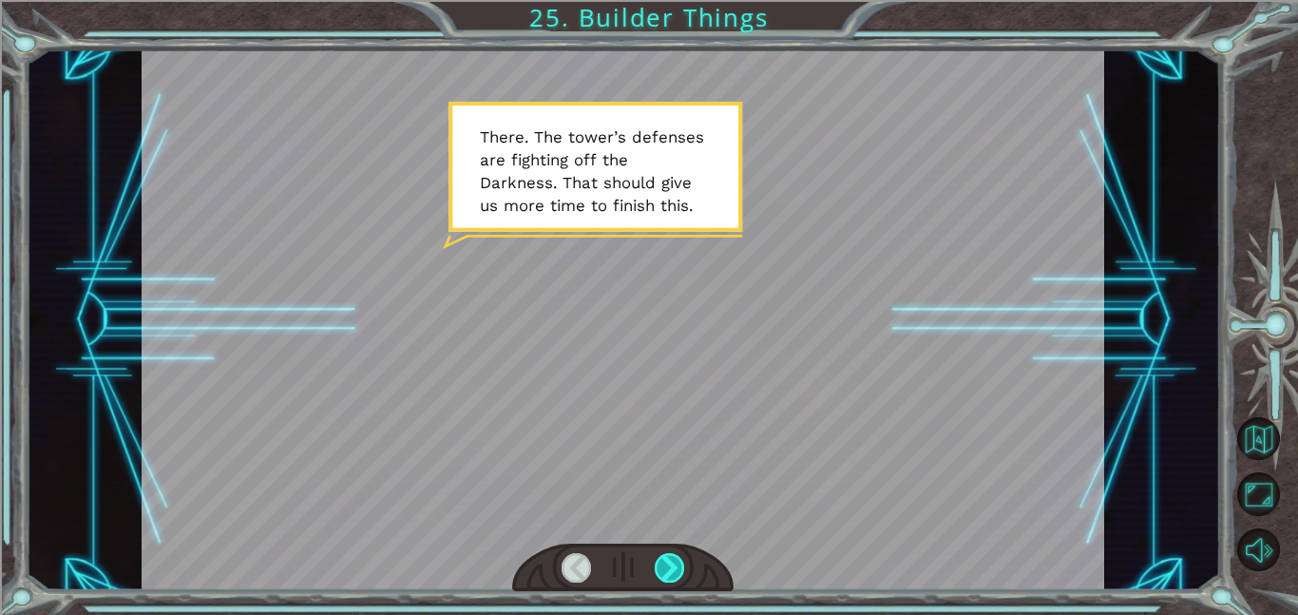
click at [669, 574] on div at bounding box center [669, 567] width 30 height 29
click at [669, 578] on div at bounding box center [669, 567] width 30 height 29
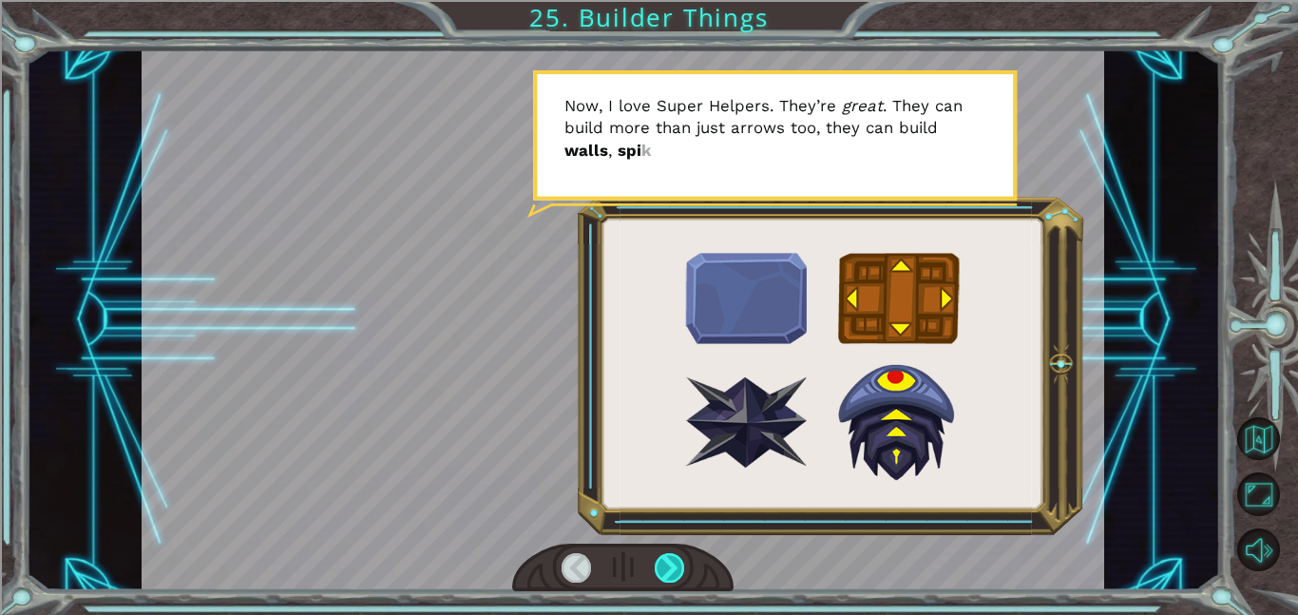
click at [669, 578] on div at bounding box center [669, 567] width 30 height 29
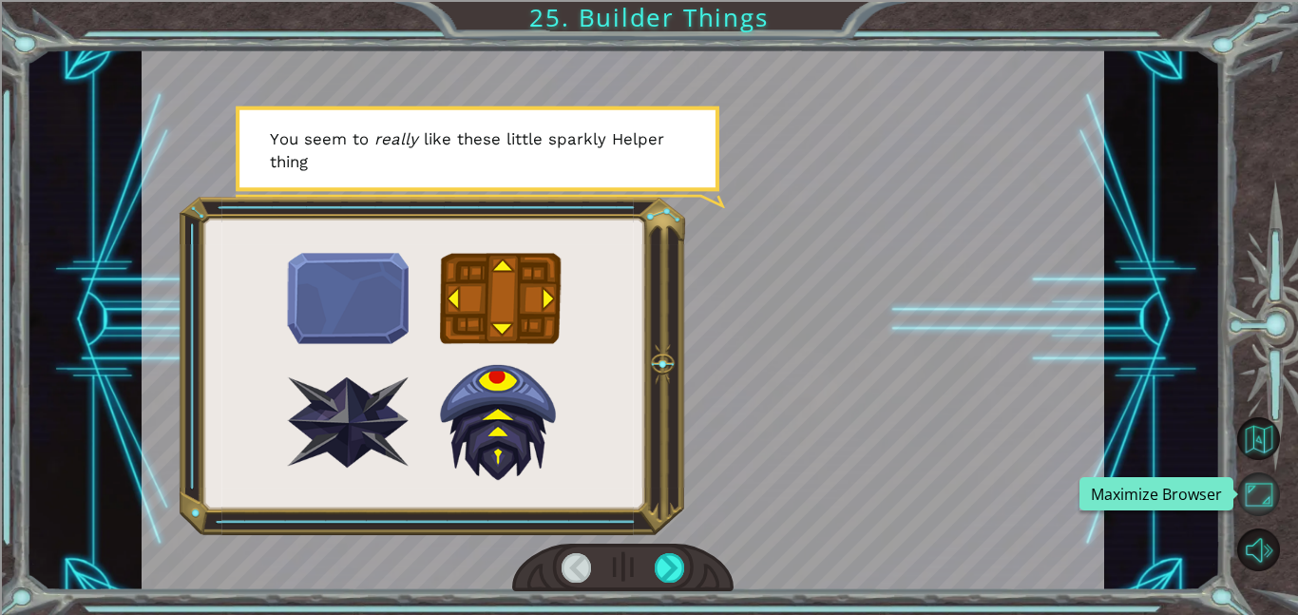
click at [1267, 498] on button "Maximize Browser" at bounding box center [1258, 493] width 43 height 43
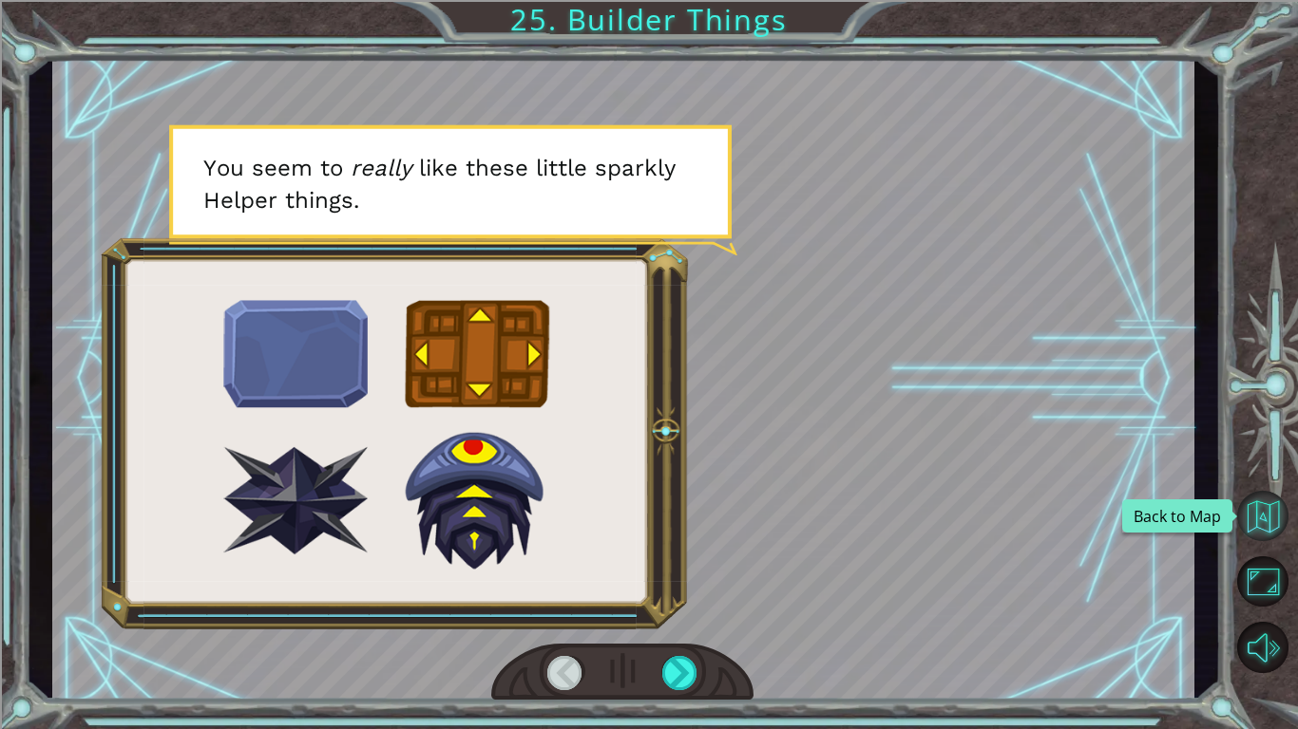
click at [1260, 511] on button "Back to Map" at bounding box center [1262, 516] width 51 height 51
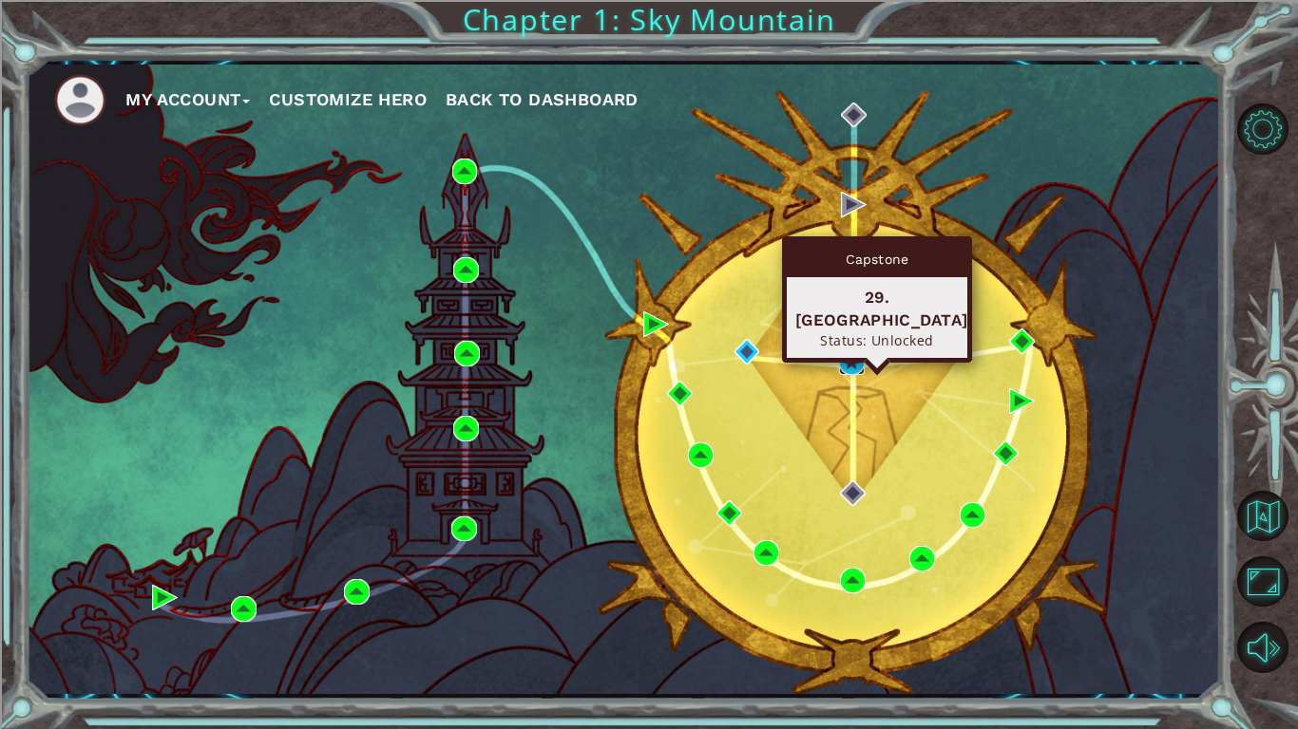
click at [860, 355] on img at bounding box center [852, 363] width 26 height 26
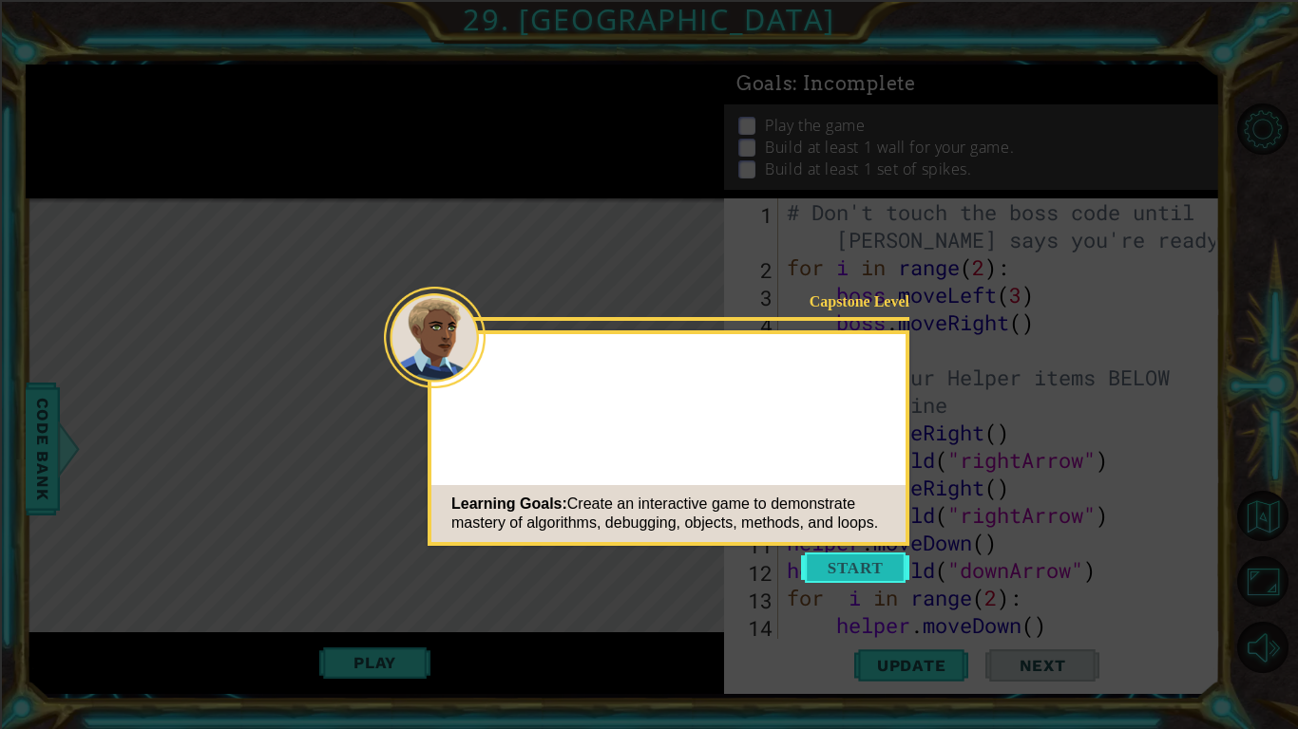
click at [868, 572] on button "Start" at bounding box center [855, 568] width 108 height 30
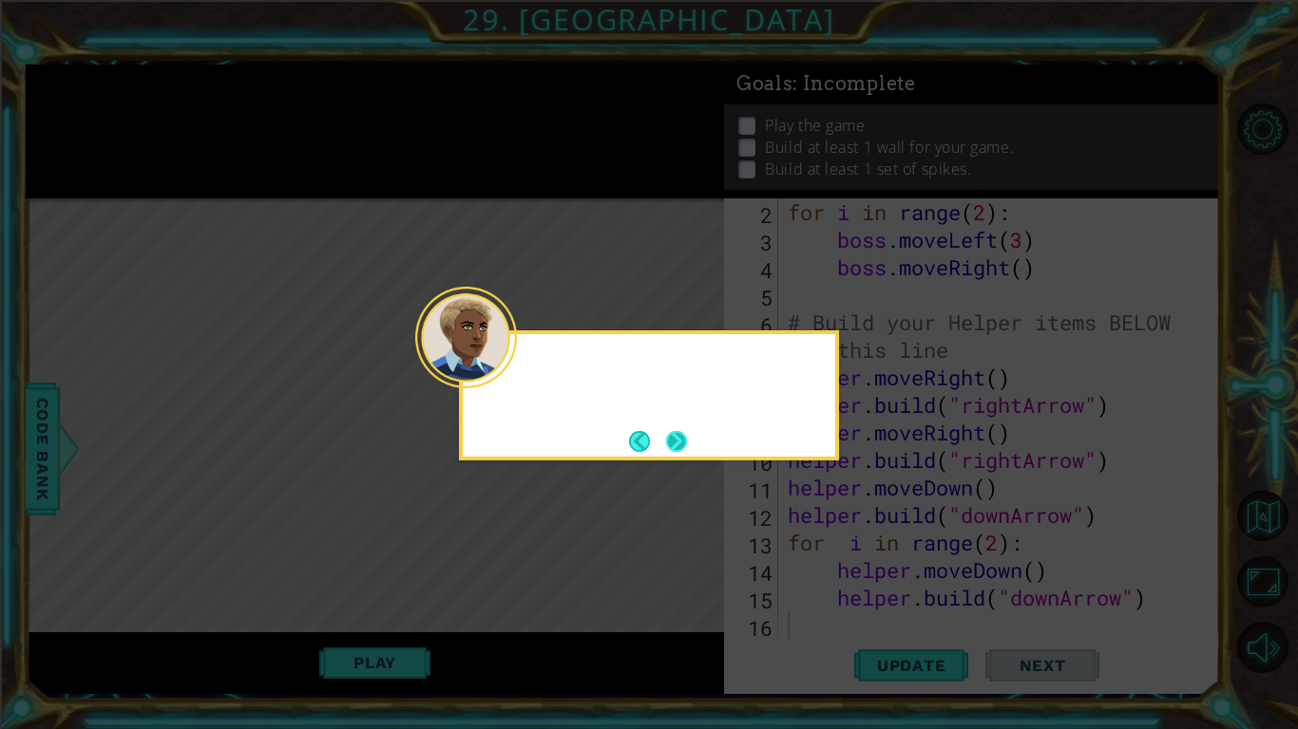
click at [681, 443] on button "Next" at bounding box center [676, 441] width 21 height 21
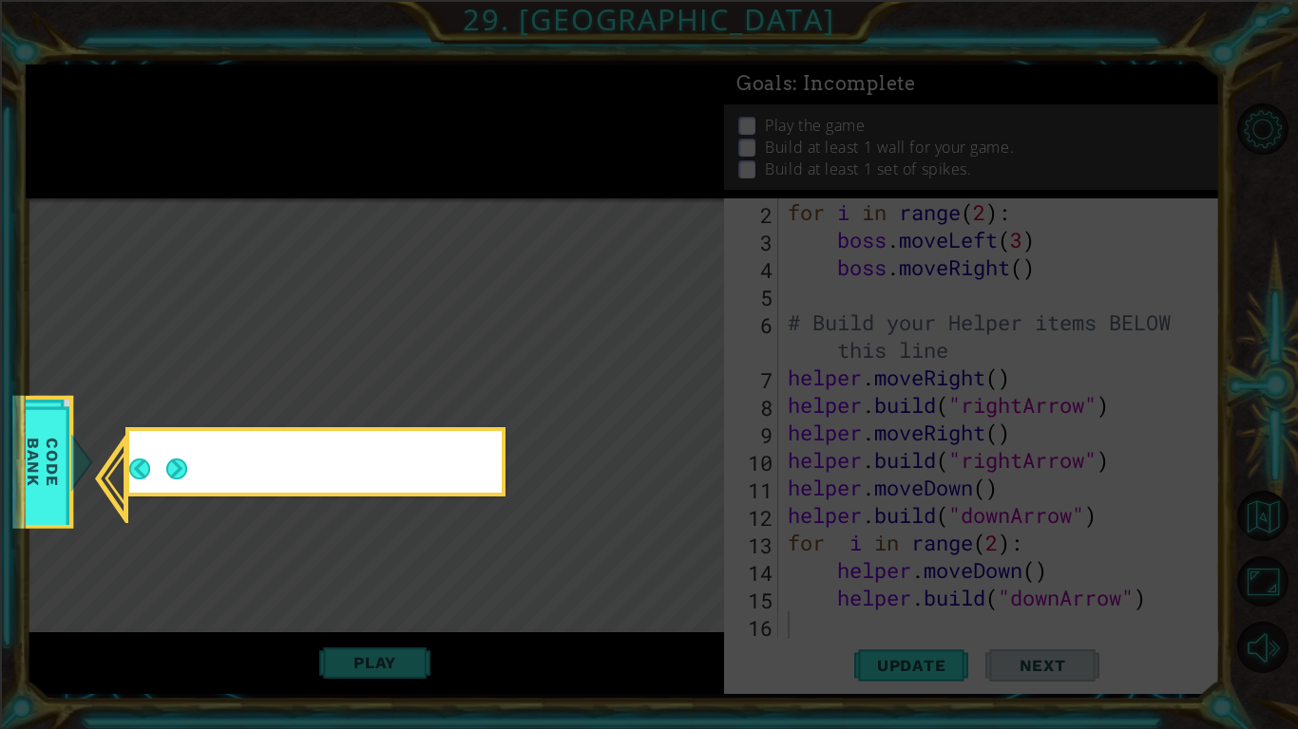
scroll to position [55, 0]
click at [681, 443] on icon at bounding box center [649, 364] width 1298 height 729
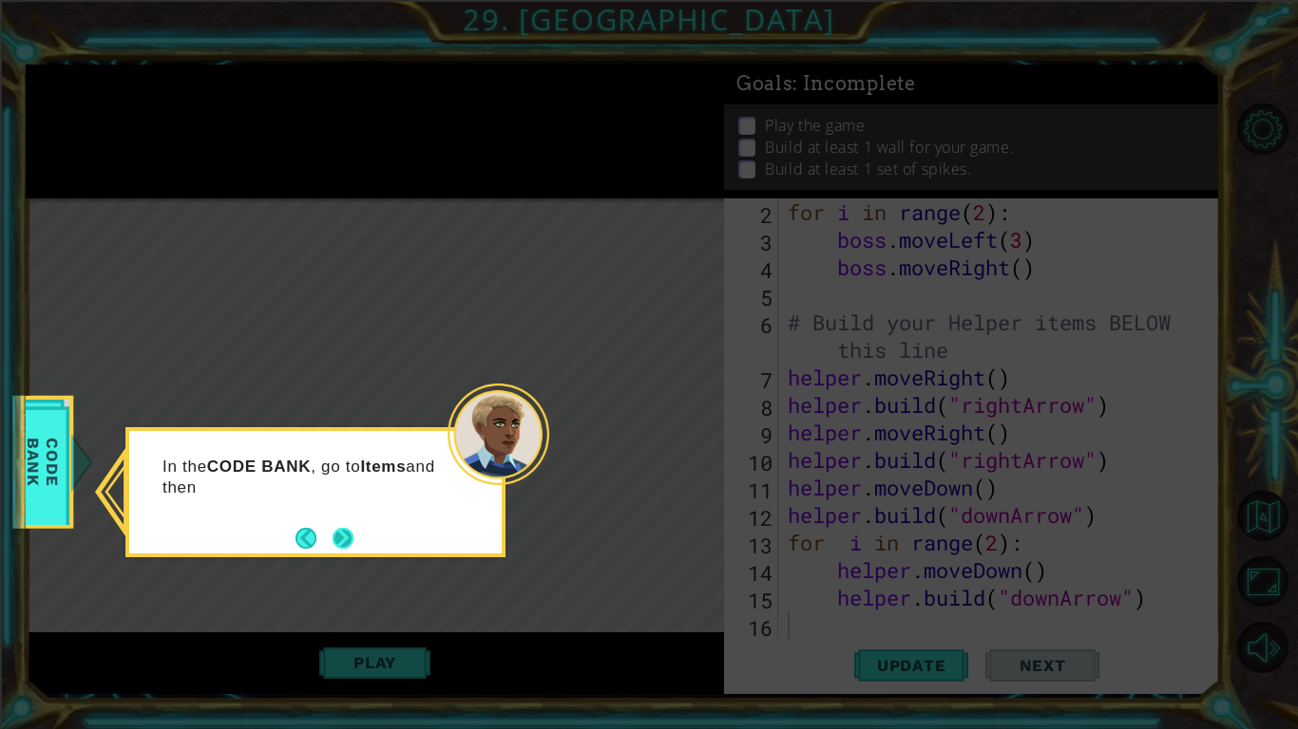
click at [334, 532] on button "Next" at bounding box center [342, 538] width 21 height 21
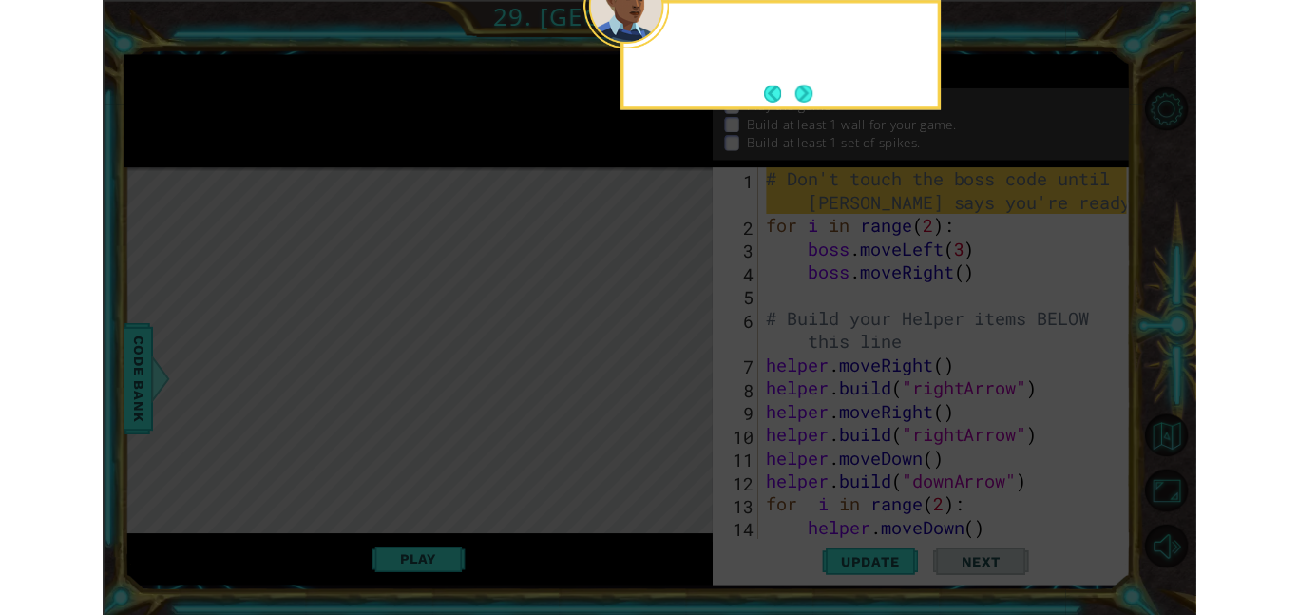
scroll to position [0, 0]
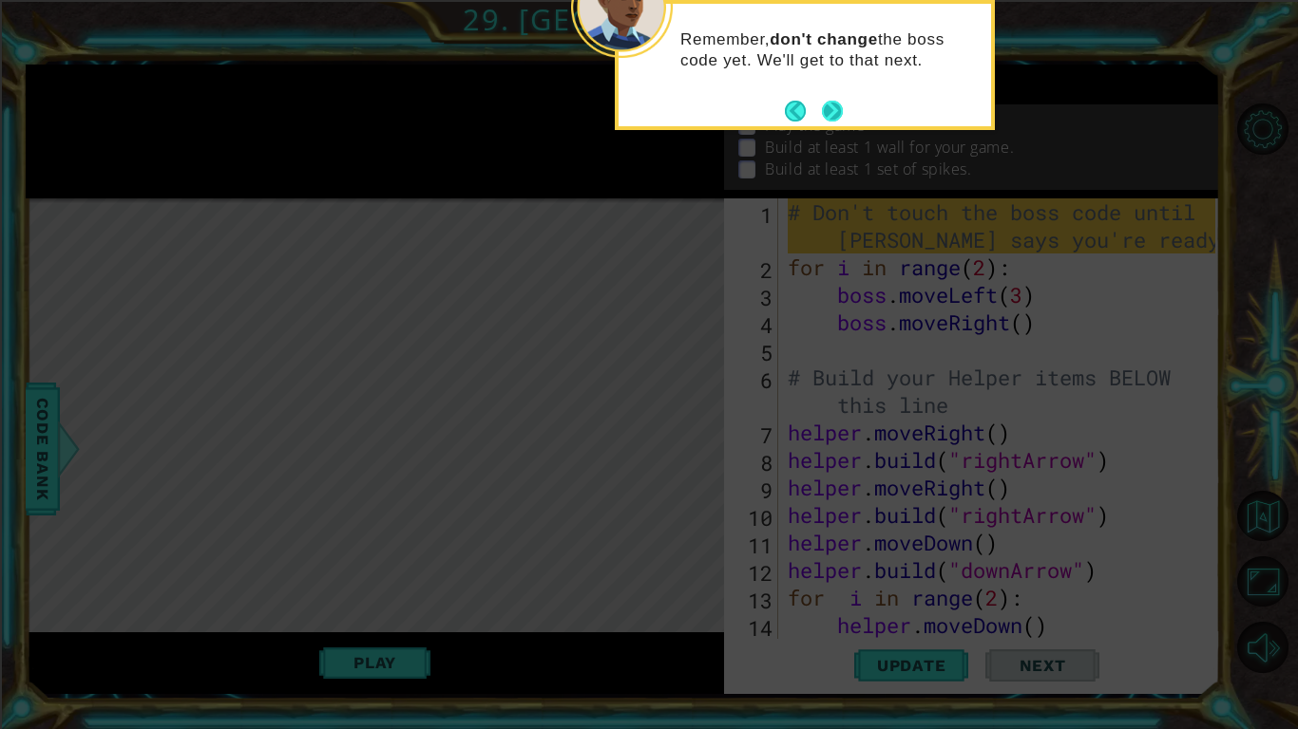
click at [835, 116] on button "Next" at bounding box center [832, 111] width 21 height 21
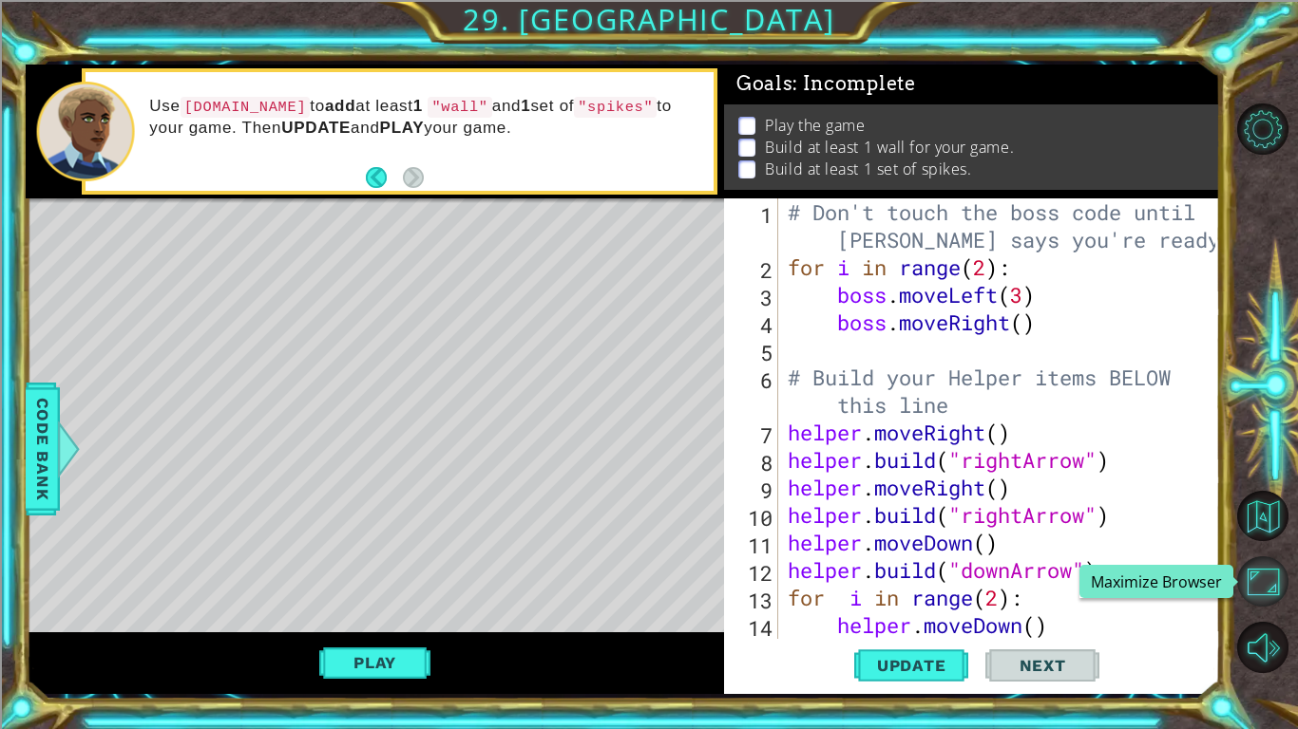
click at [1271, 581] on button "Maximize Browser" at bounding box center [1262, 582] width 51 height 51
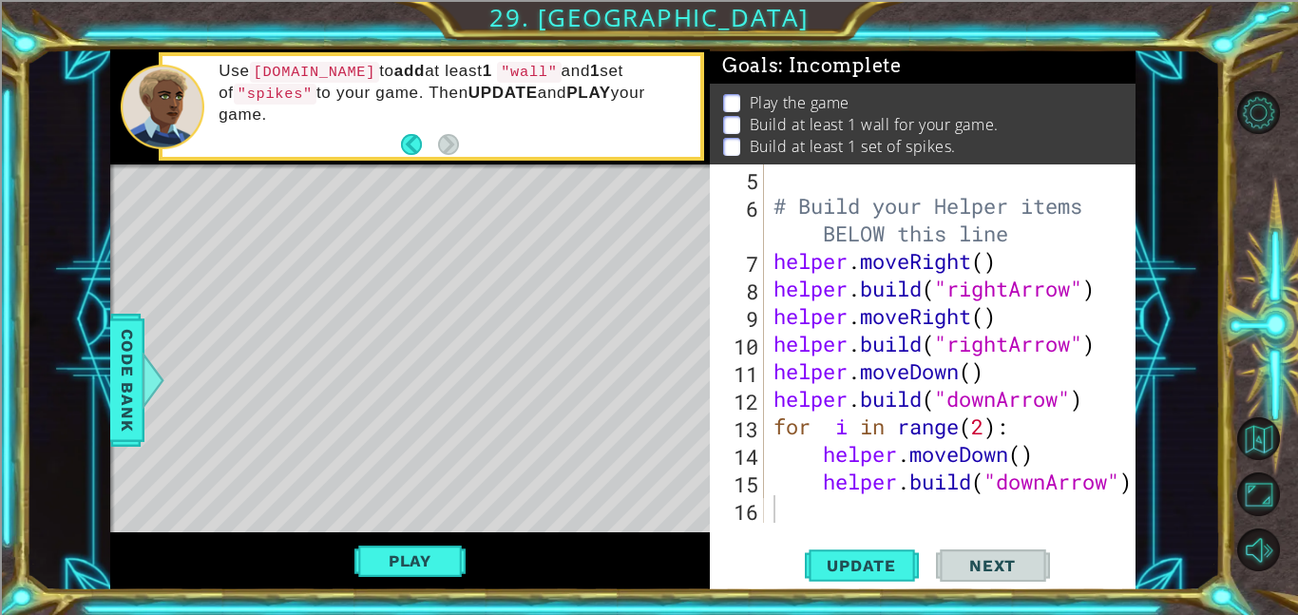
scroll to position [89, 0]
click at [1269, 453] on button "Back to Map" at bounding box center [1258, 438] width 43 height 43
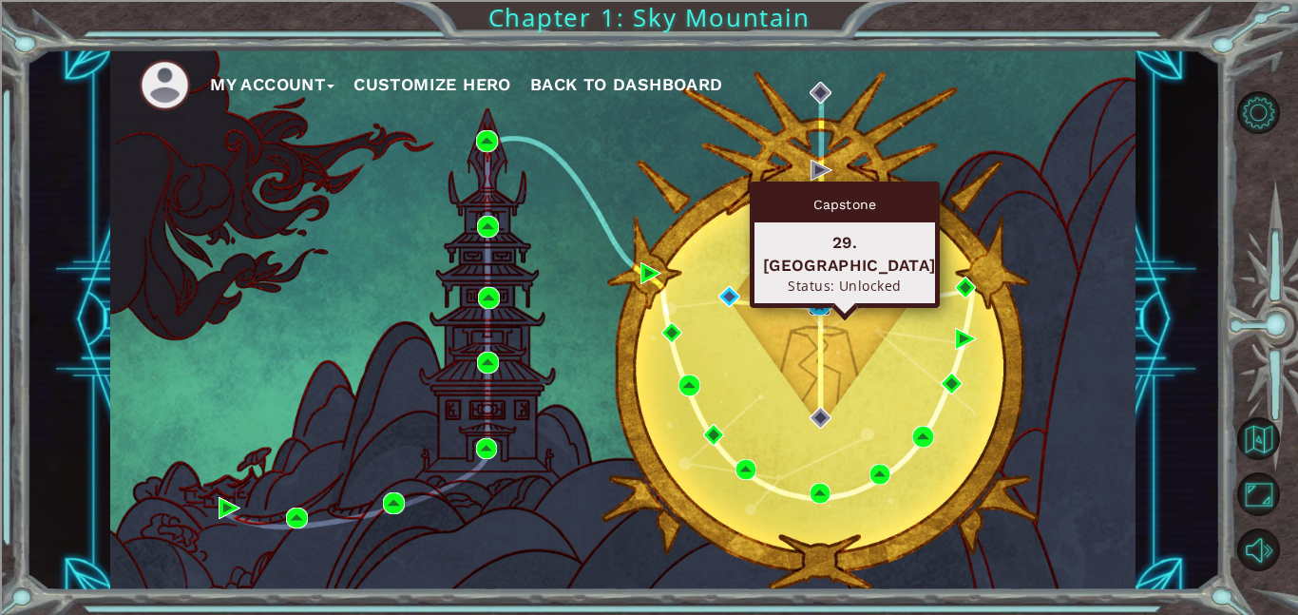
click at [819, 308] on img at bounding box center [819, 305] width 22 height 22
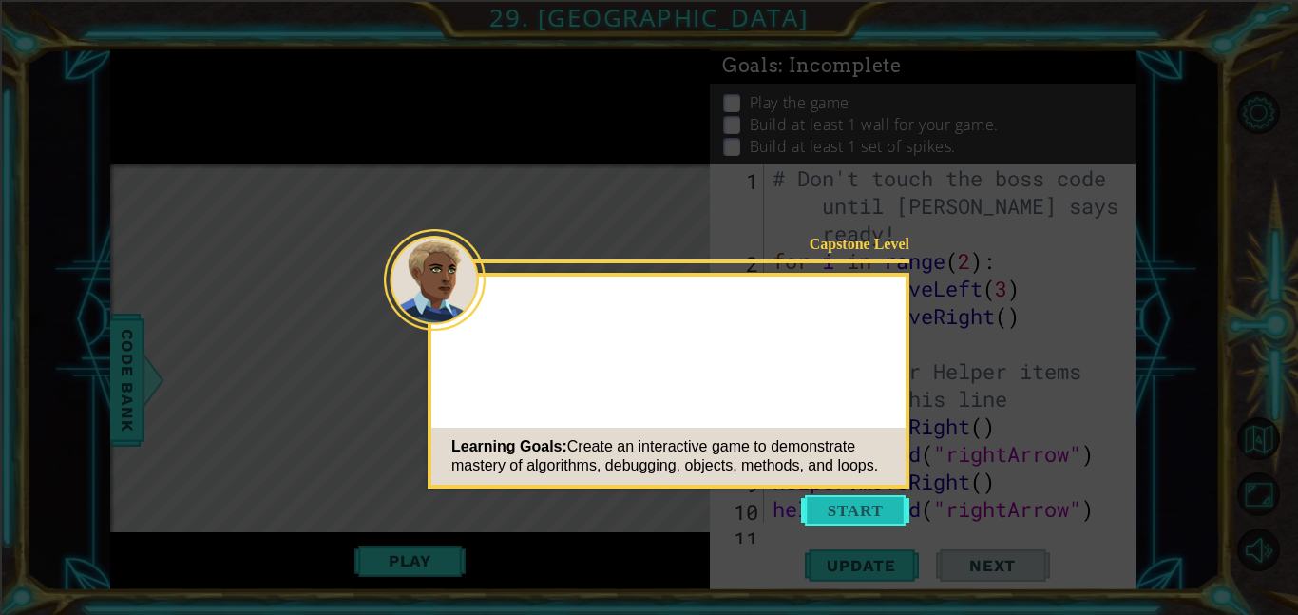
click at [867, 497] on button "Start" at bounding box center [855, 510] width 108 height 30
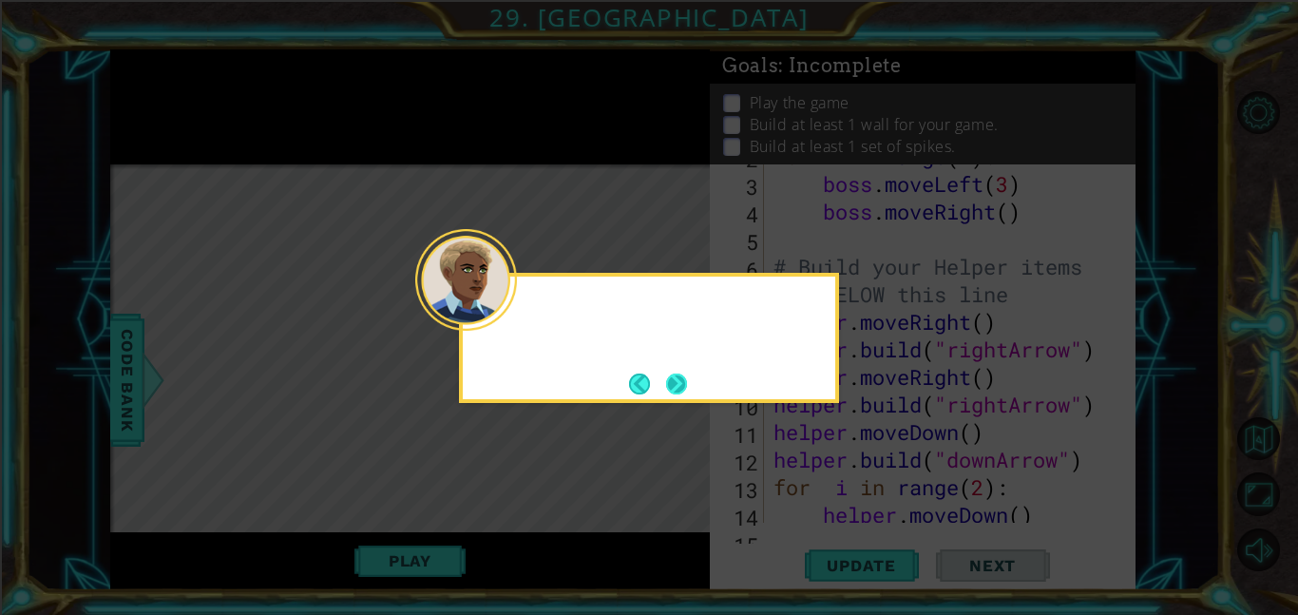
click at [676, 388] on button "Next" at bounding box center [676, 383] width 21 height 21
click at [676, 388] on icon at bounding box center [649, 307] width 1298 height 615
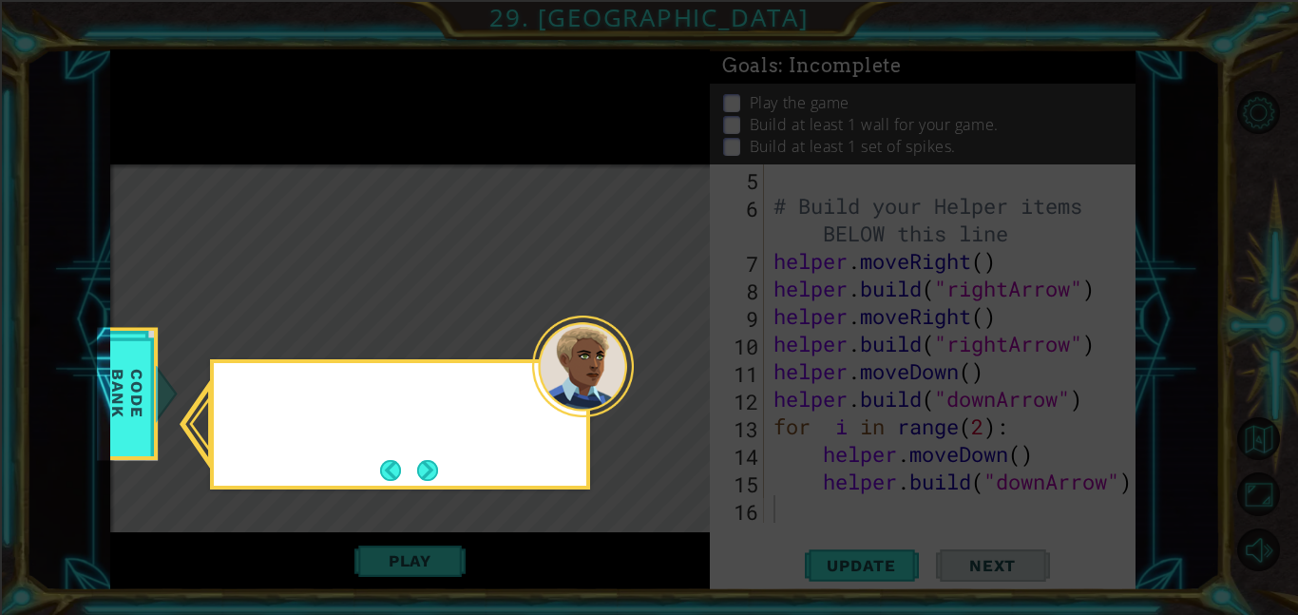
click at [676, 388] on icon at bounding box center [649, 307] width 1298 height 615
click at [428, 468] on button "Next" at bounding box center [427, 470] width 21 height 21
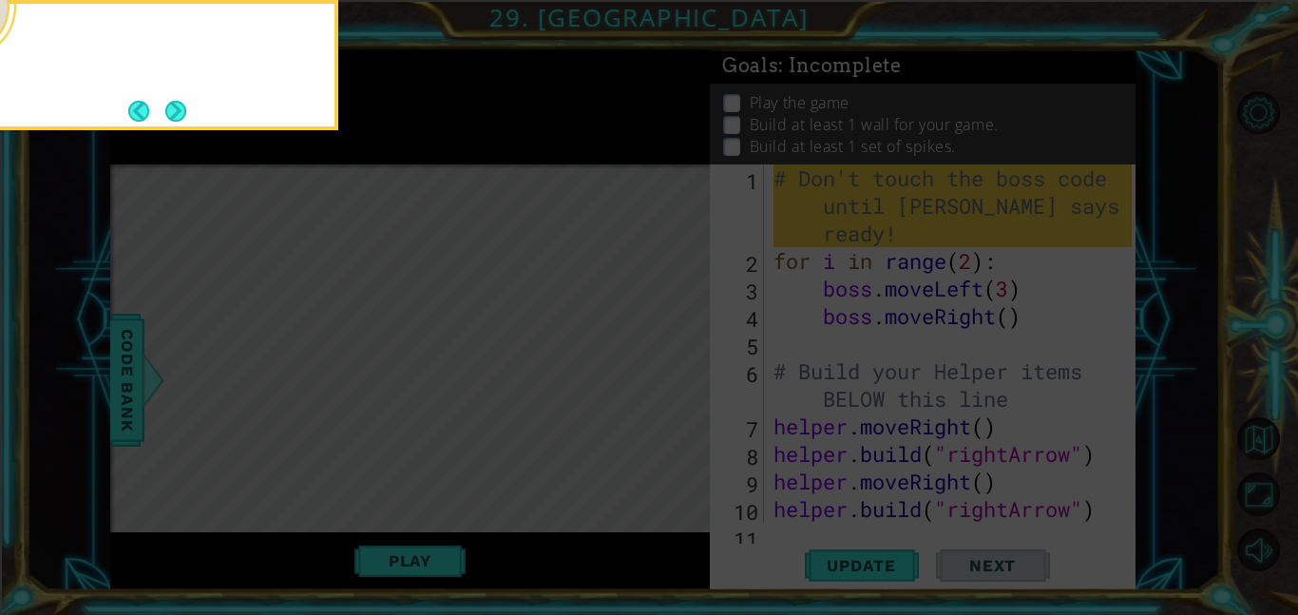
scroll to position [0, 0]
click at [428, 468] on icon at bounding box center [649, 92] width 1298 height 1045
click at [175, 114] on button "Next" at bounding box center [175, 111] width 21 height 21
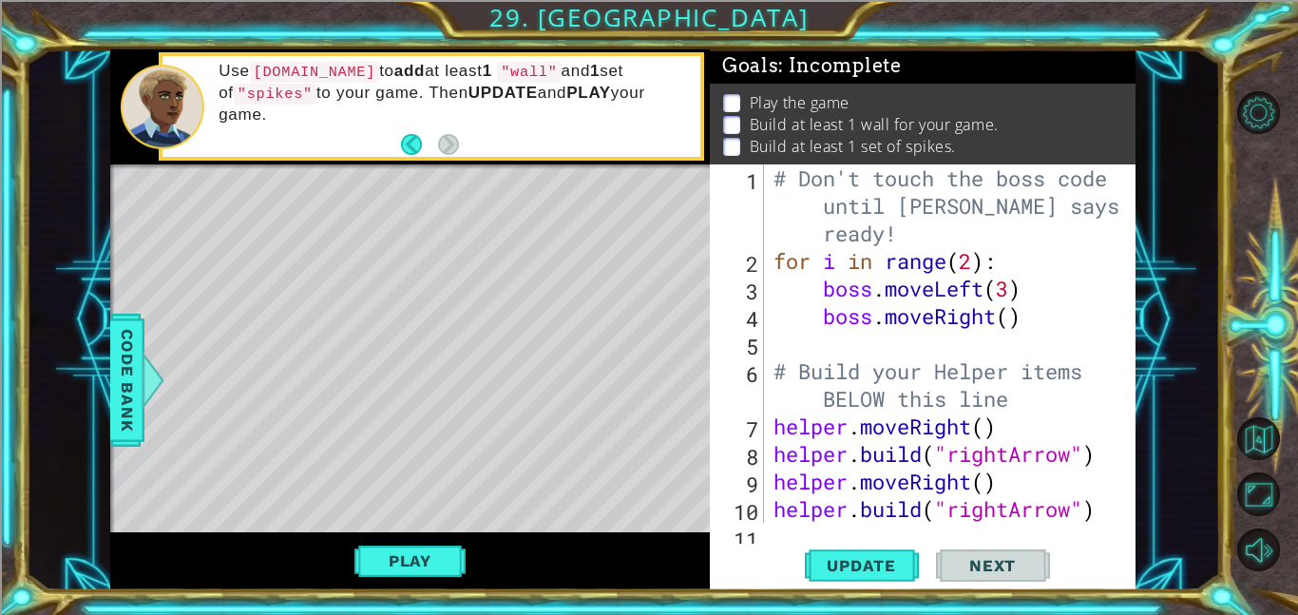
click at [476, 557] on div "Play" at bounding box center [409, 561] width 599 height 58
click at [858, 568] on span "Update" at bounding box center [860, 565] width 107 height 19
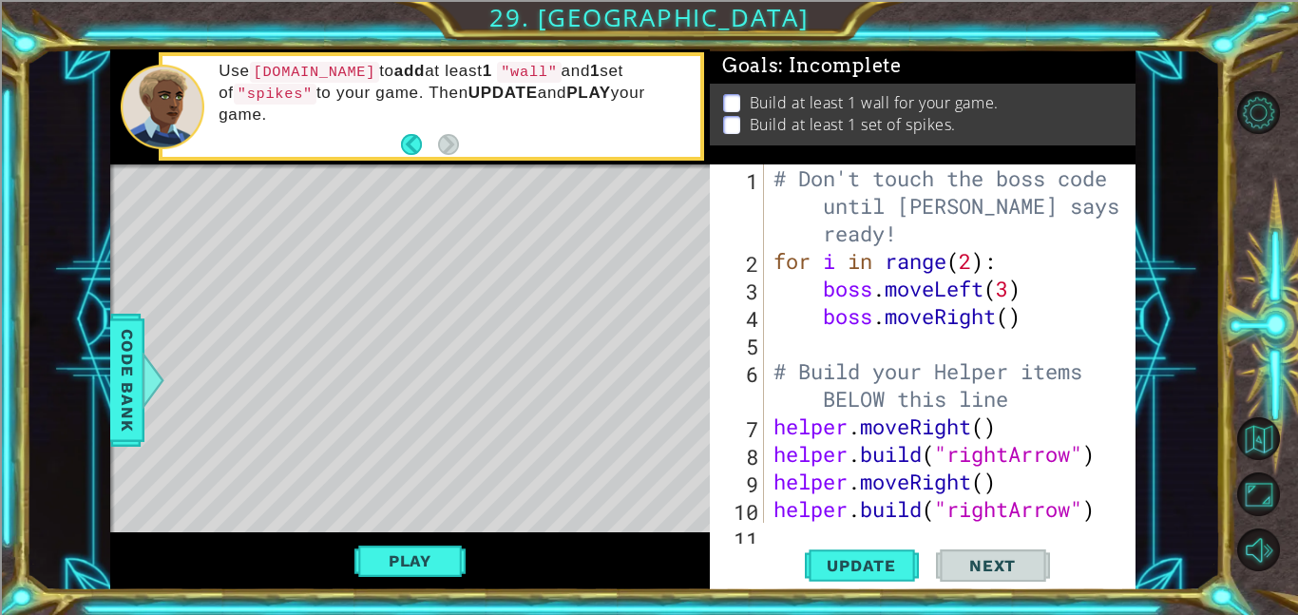
click at [785, 528] on div "1 2 3 4 5 6 7 8 9 10 11 # Don't touch the boss code until [PERSON_NAME] says yo…" at bounding box center [923, 377] width 426 height 426
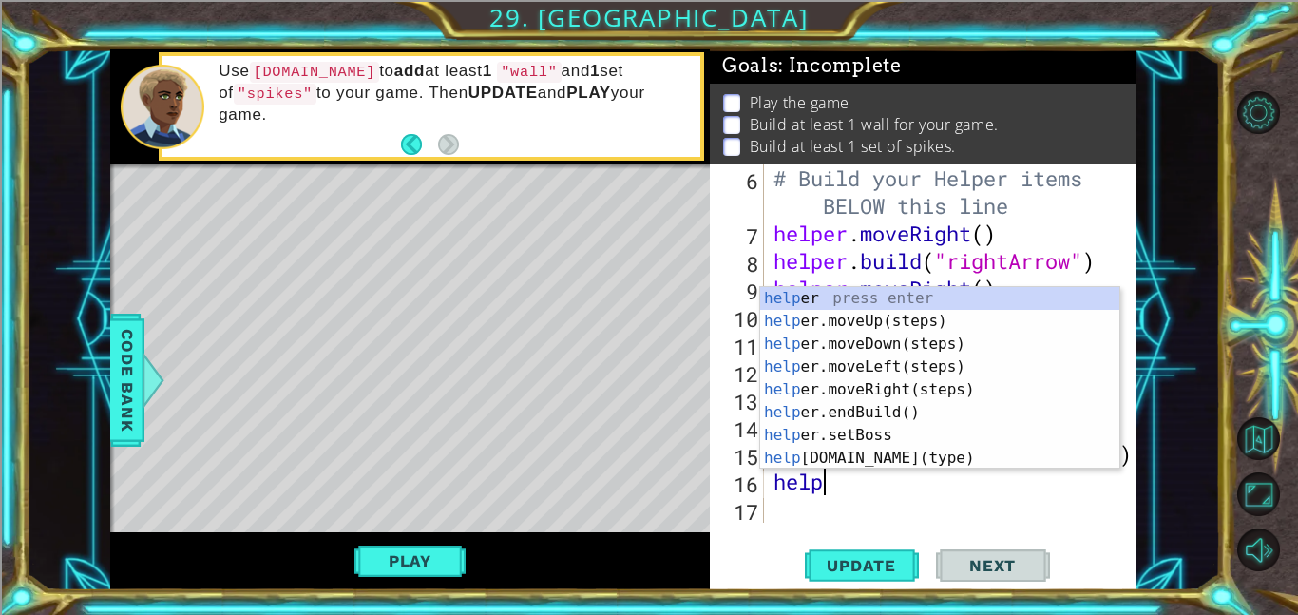
scroll to position [0, 2]
click at [872, 449] on div "helper press enter helper .moveUp(steps) press enter helper .moveDown(steps) pr…" at bounding box center [939, 401] width 359 height 228
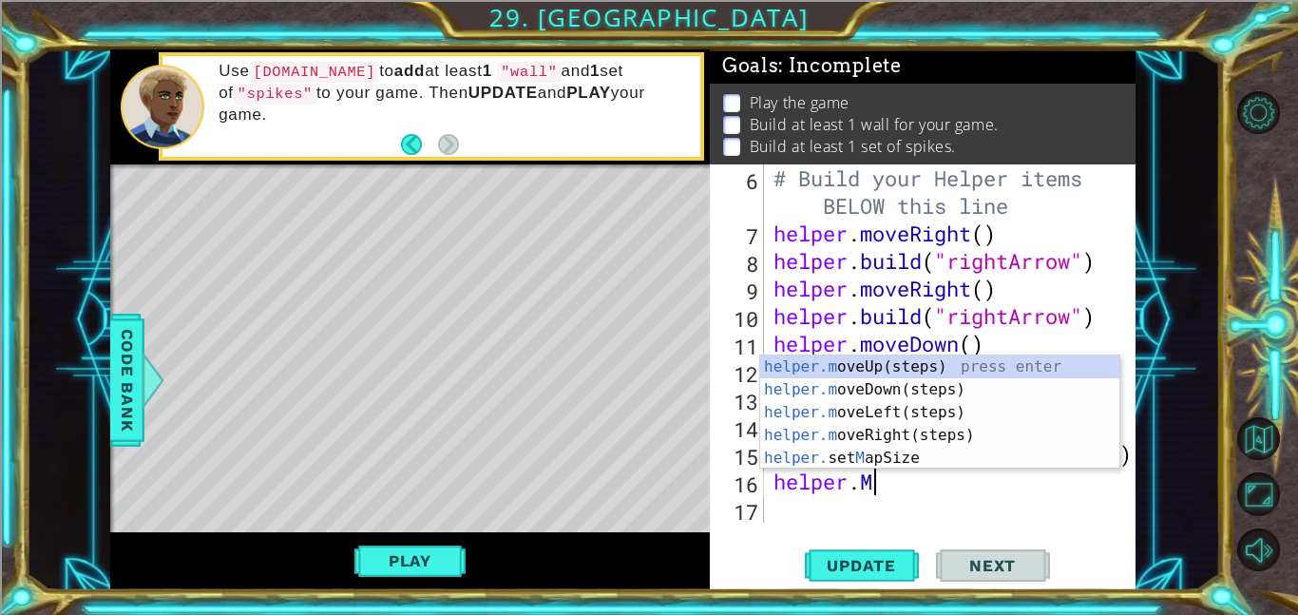
type textarea "[DOMAIN_NAME]"
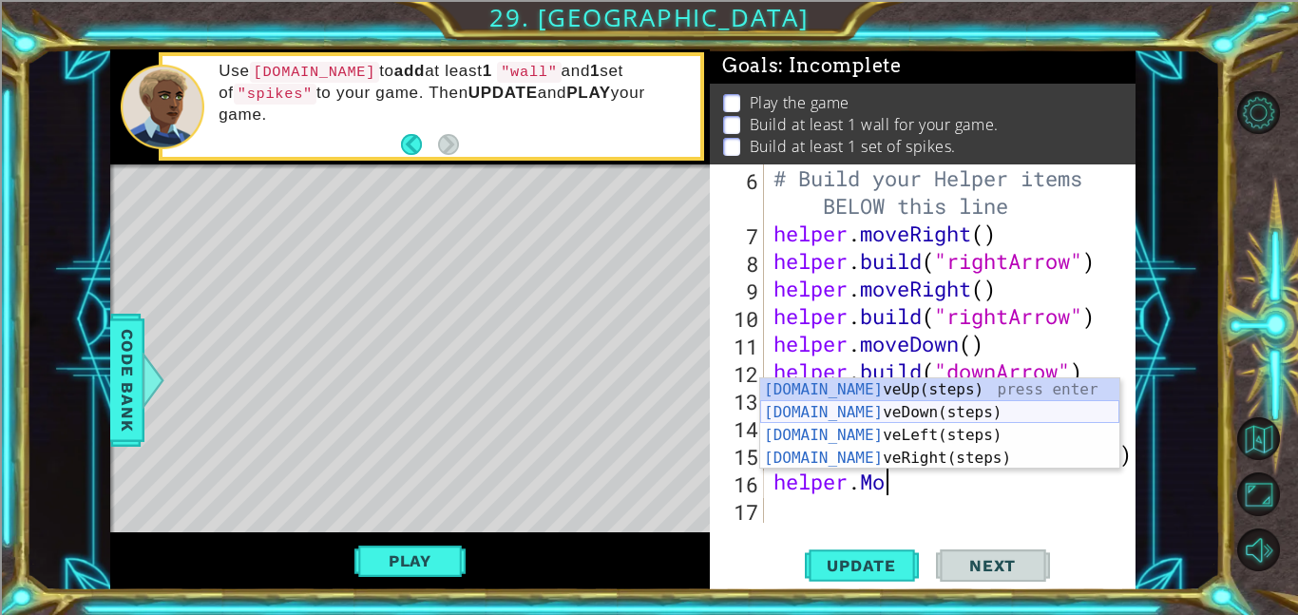
click at [921, 406] on div "[DOMAIN_NAME] veUp(steps) press enter [DOMAIN_NAME] veDown(steps) press enter […" at bounding box center [939, 446] width 359 height 137
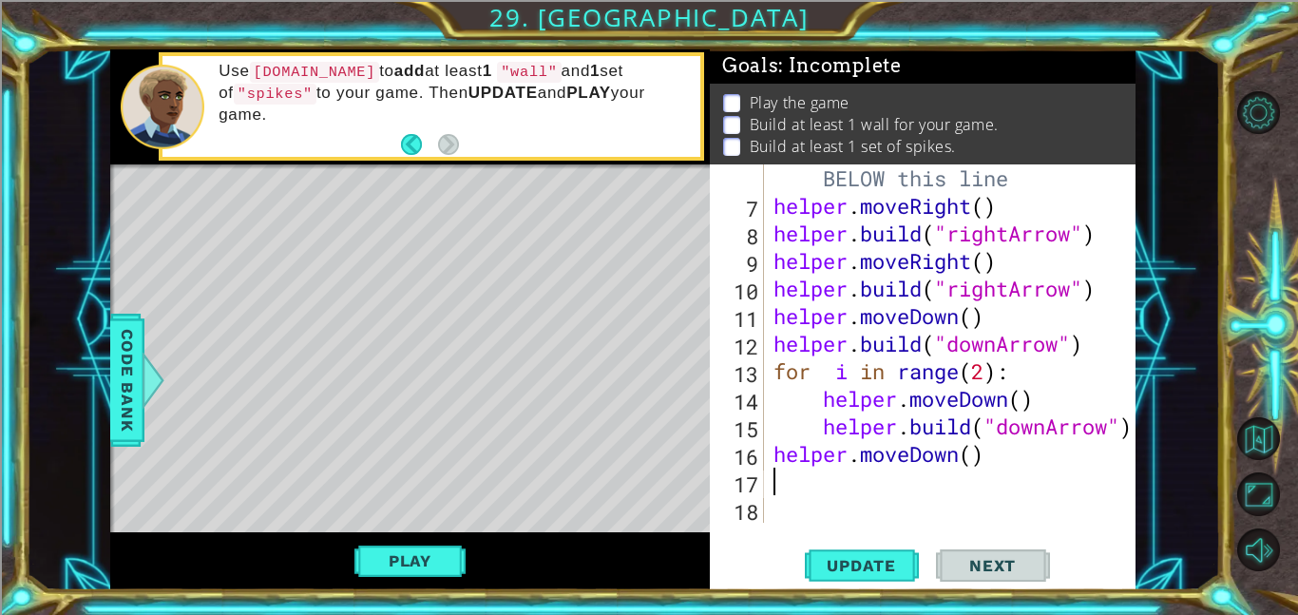
scroll to position [220, 0]
type textarea "H"
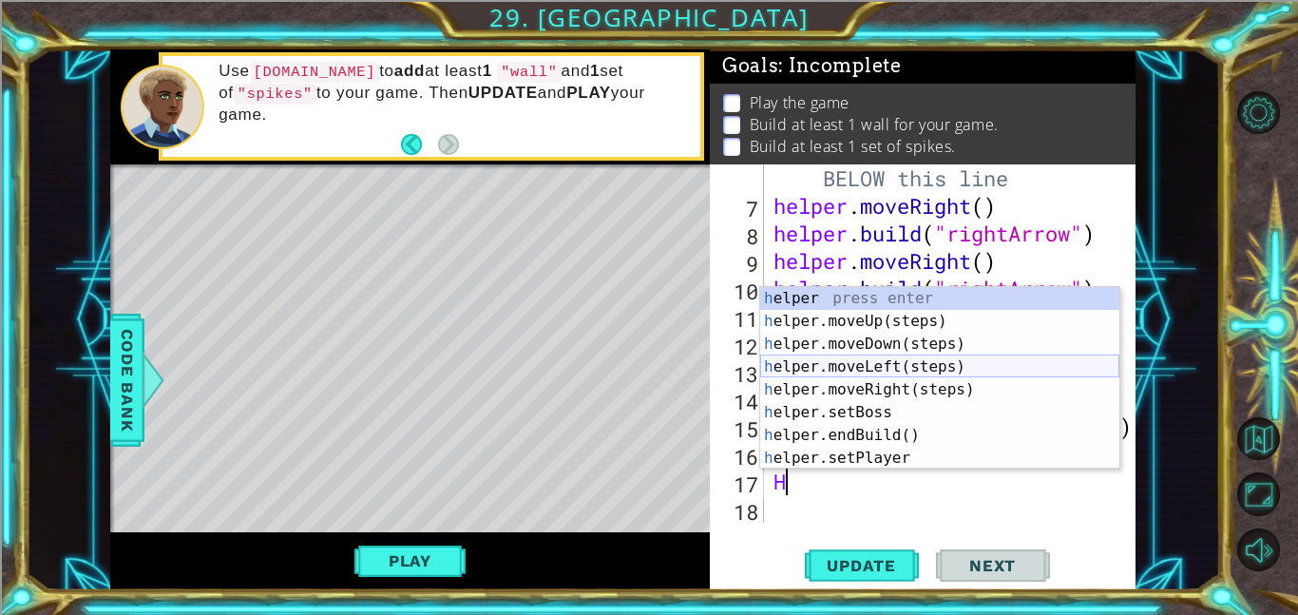
click at [920, 374] on div "h elper press enter h elper.moveUp(steps) press enter h elper.moveDown(steps) p…" at bounding box center [939, 401] width 359 height 228
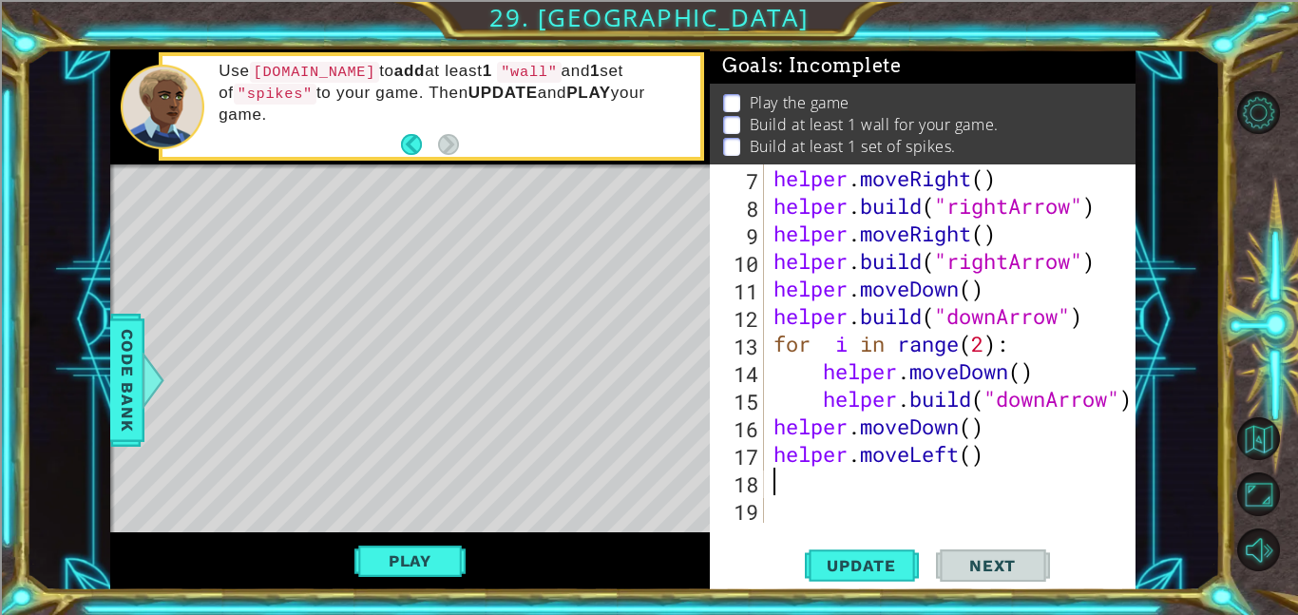
click at [976, 459] on div "helper . moveRight ( ) helper . build ( "rightArrow" ) helper . moveRight ( ) h…" at bounding box center [954, 370] width 371 height 413
type textarea "helper.moveLeft(2)"
click at [812, 490] on div "helper . moveRight ( ) helper . build ( "rightArrow" ) helper . moveRight ( ) h…" at bounding box center [954, 370] width 371 height 413
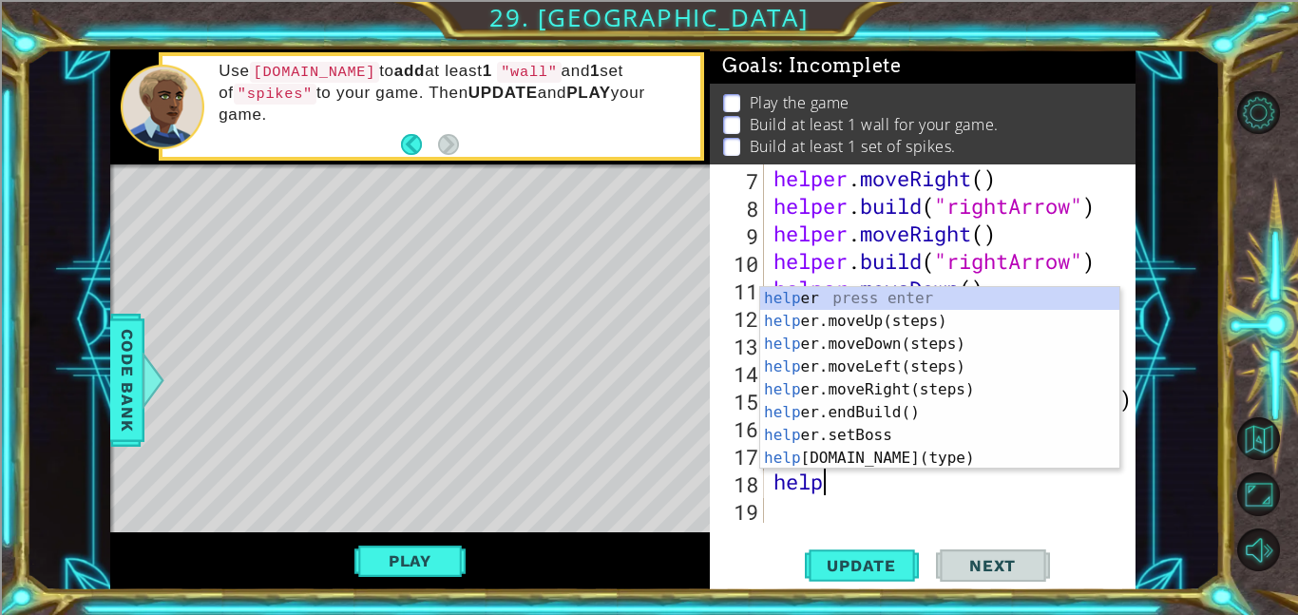
scroll to position [0, 2]
click at [829, 461] on div "helper press enter helper .moveUp(steps) press enter helper .moveDown(steps) pr…" at bounding box center [939, 401] width 359 height 228
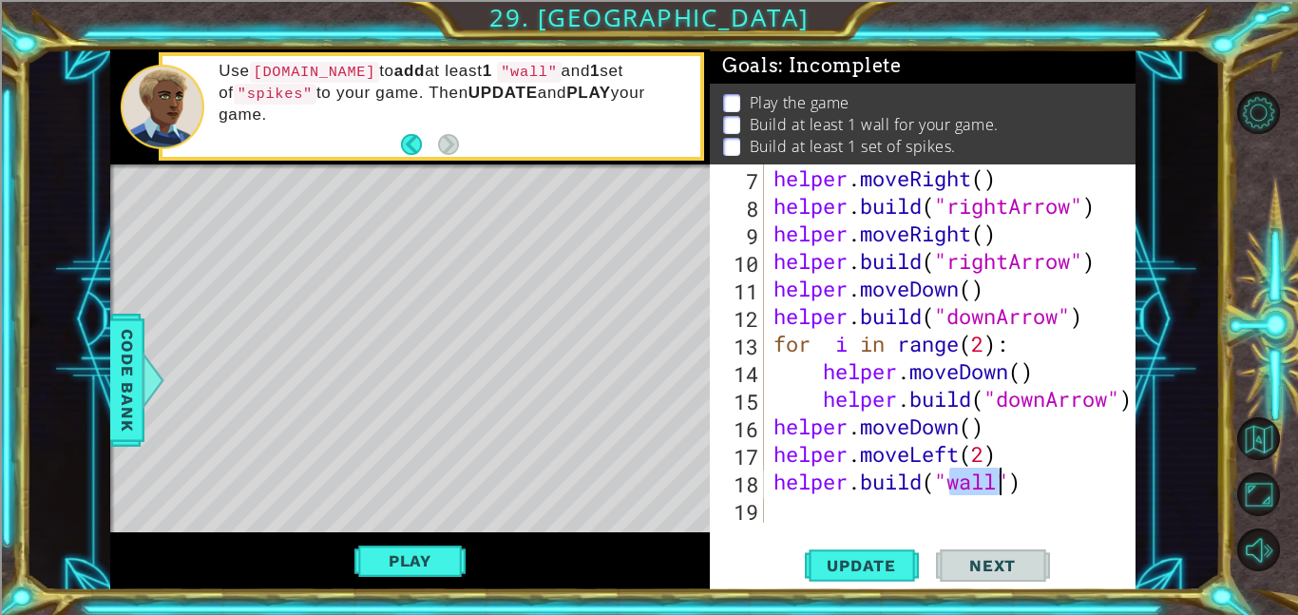
type textarea "[DOMAIN_NAME]("wall")"
click at [948, 528] on div "[DOMAIN_NAME]("wall") 7 8 9 10 11 12 13 14 15 16 17 18 19 helper . moveRight ( …" at bounding box center [923, 377] width 426 height 426
click at [800, 503] on div "helper . moveRight ( ) helper . build ( "rightArrow" ) helper . moveRight ( ) h…" at bounding box center [954, 370] width 371 height 413
type textarea "h"
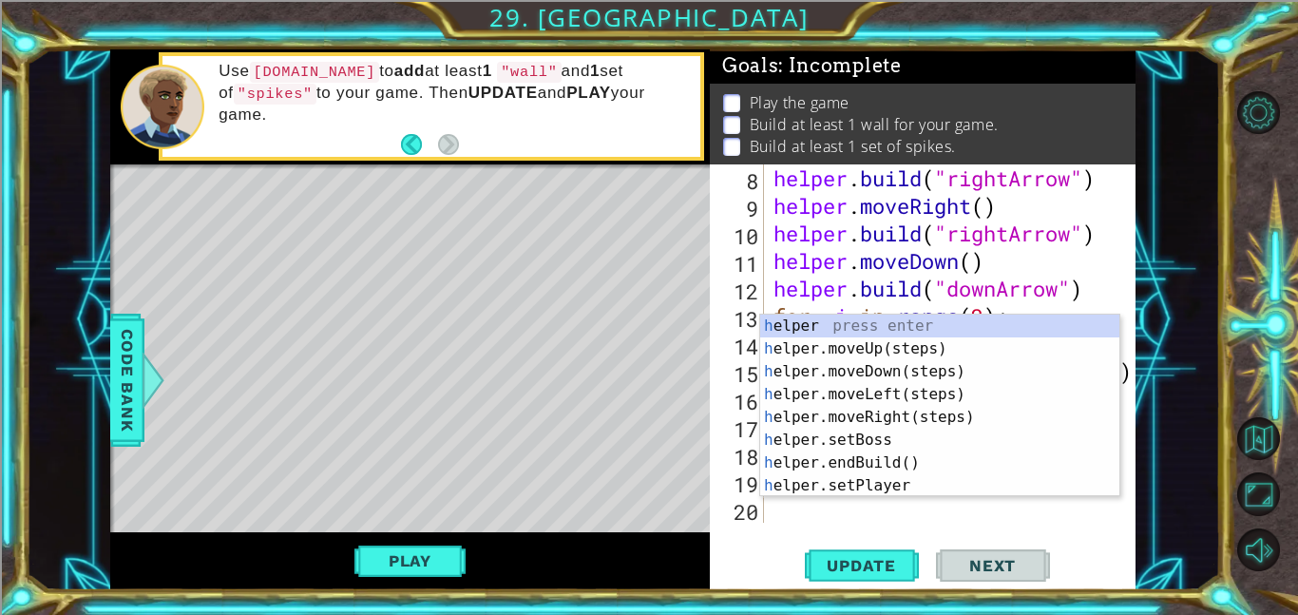
scroll to position [275, 0]
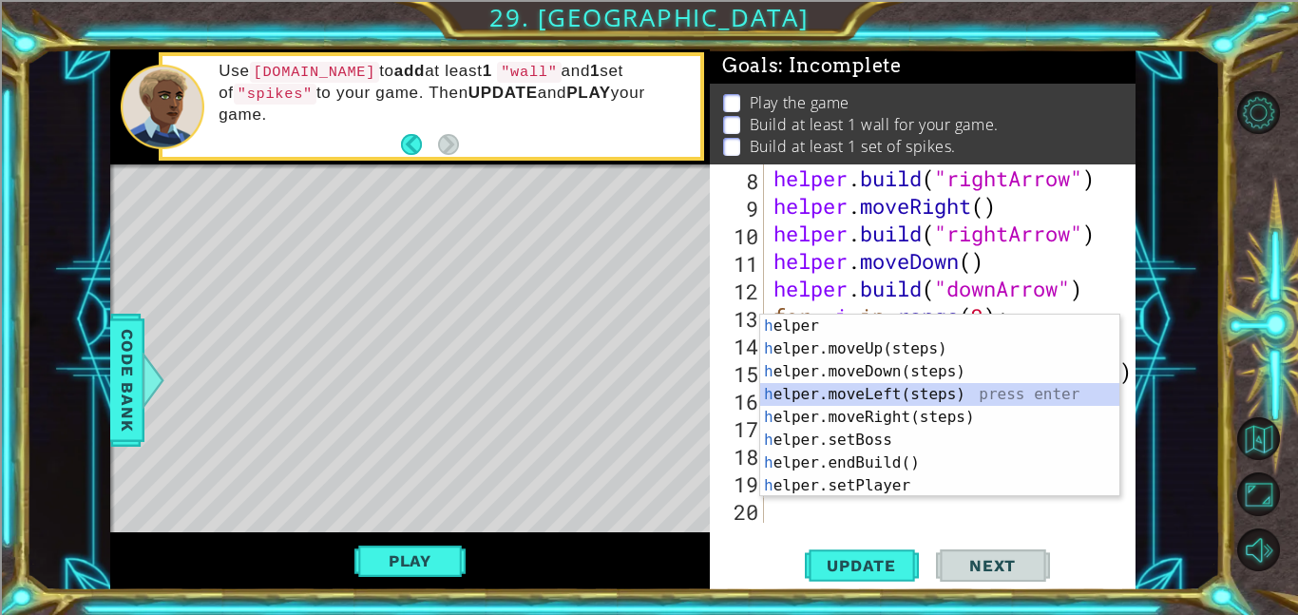
click at [881, 388] on div "h elper press enter h elper.moveUp(steps) press enter h elper.moveDown(steps) p…" at bounding box center [939, 428] width 359 height 228
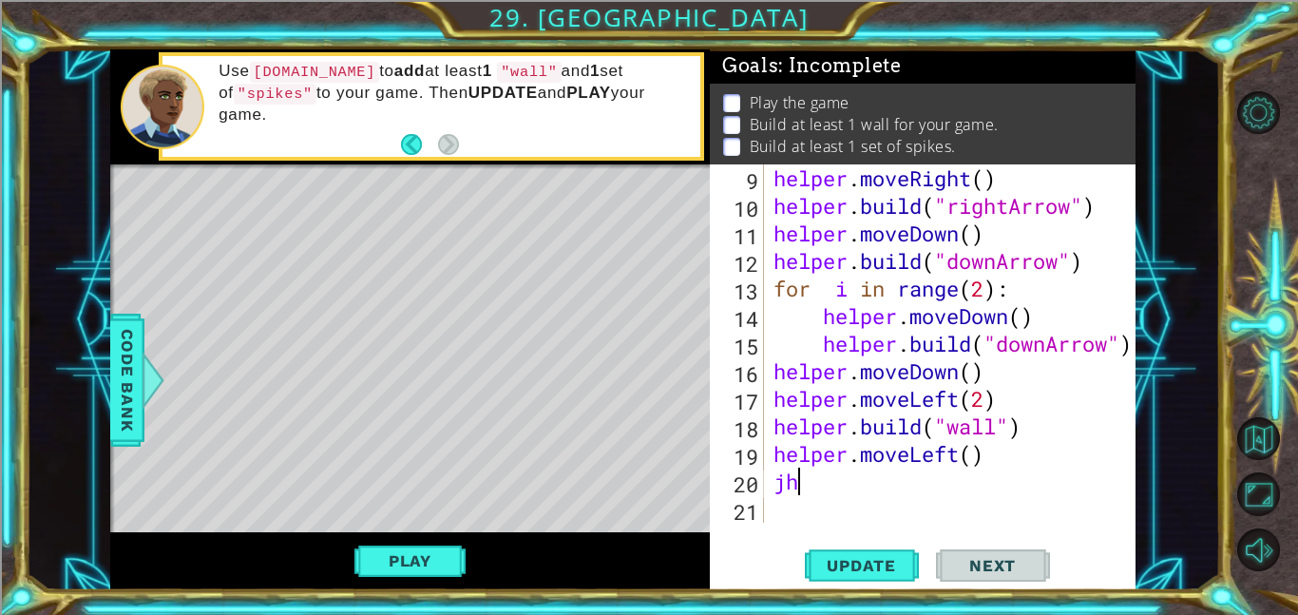
type textarea "j"
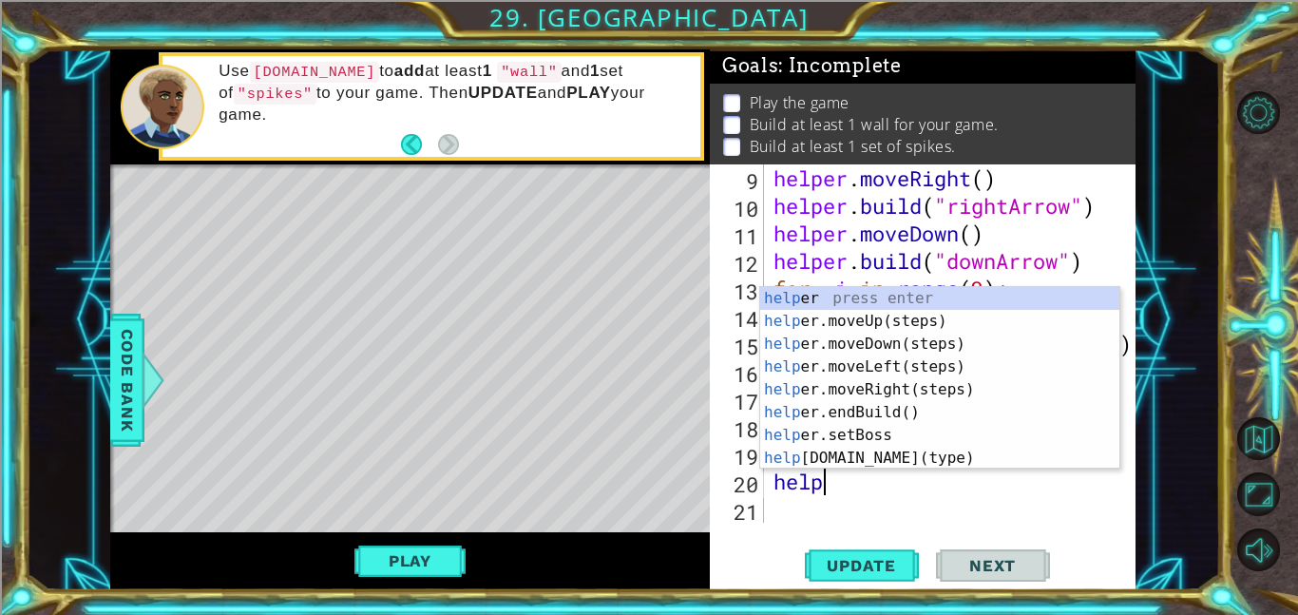
scroll to position [0, 2]
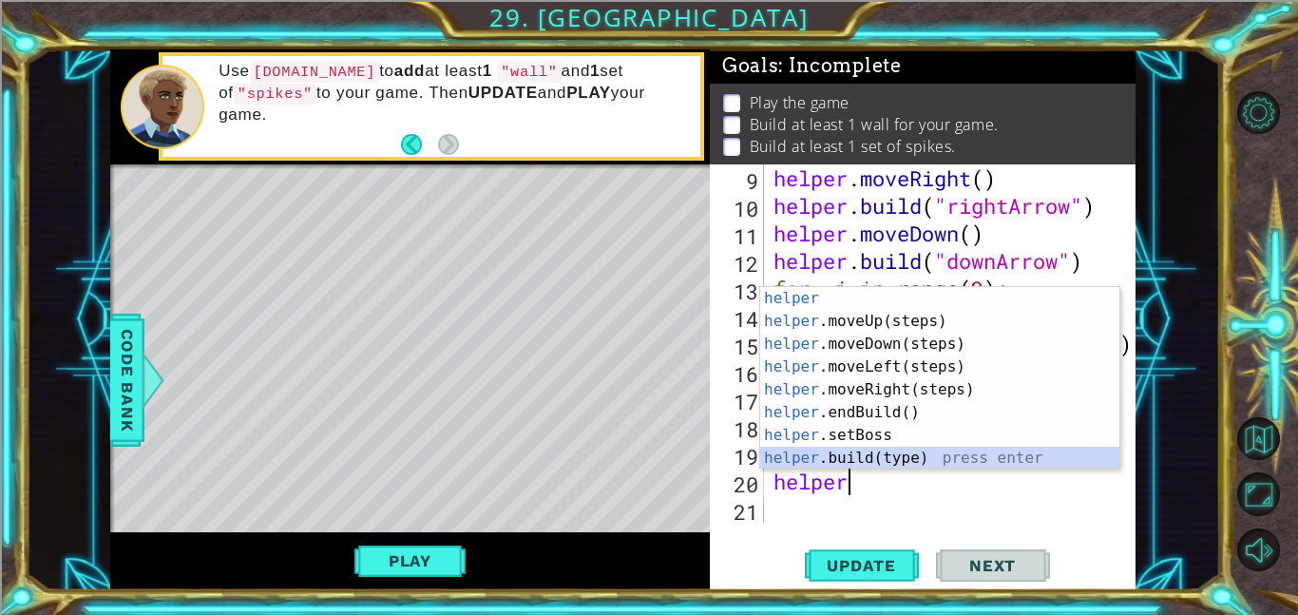
click at [914, 464] on div "helper press enter helper .moveUp(steps) press enter helper .moveDown(steps) pr…" at bounding box center [939, 401] width 359 height 228
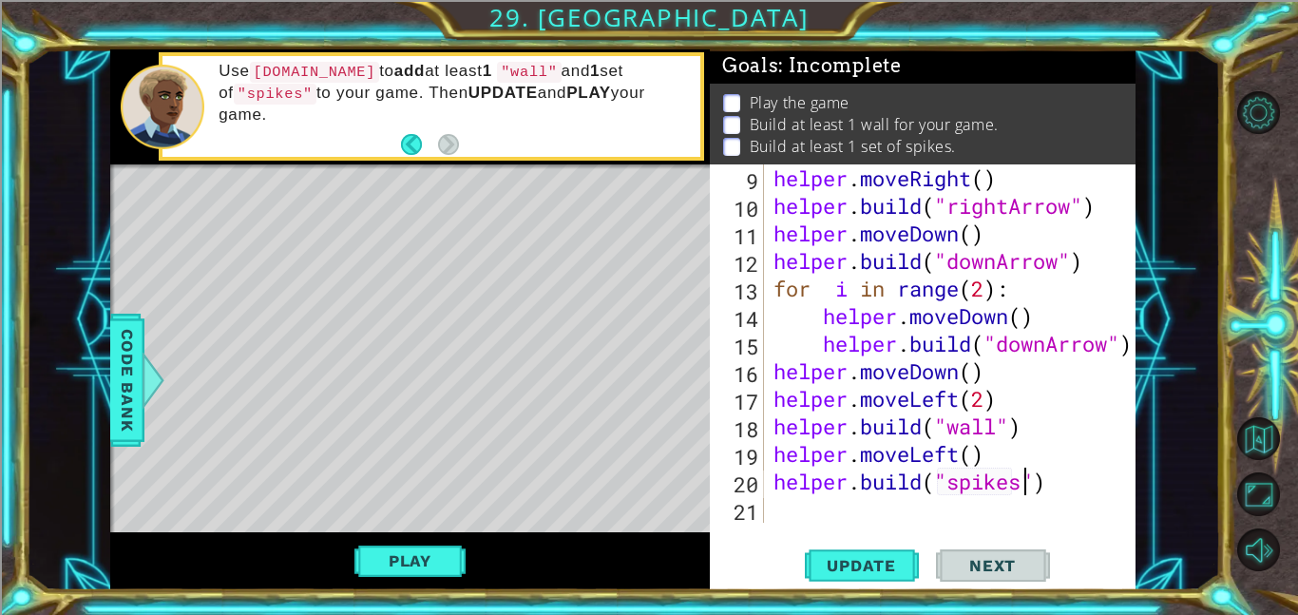
scroll to position [0, 11]
click at [814, 554] on button "Update" at bounding box center [862, 564] width 114 height 43
click at [974, 452] on div "helper . moveRight ( ) helper . build ( "rightArrow" ) helper . moveDown ( ) he…" at bounding box center [954, 370] width 371 height 413
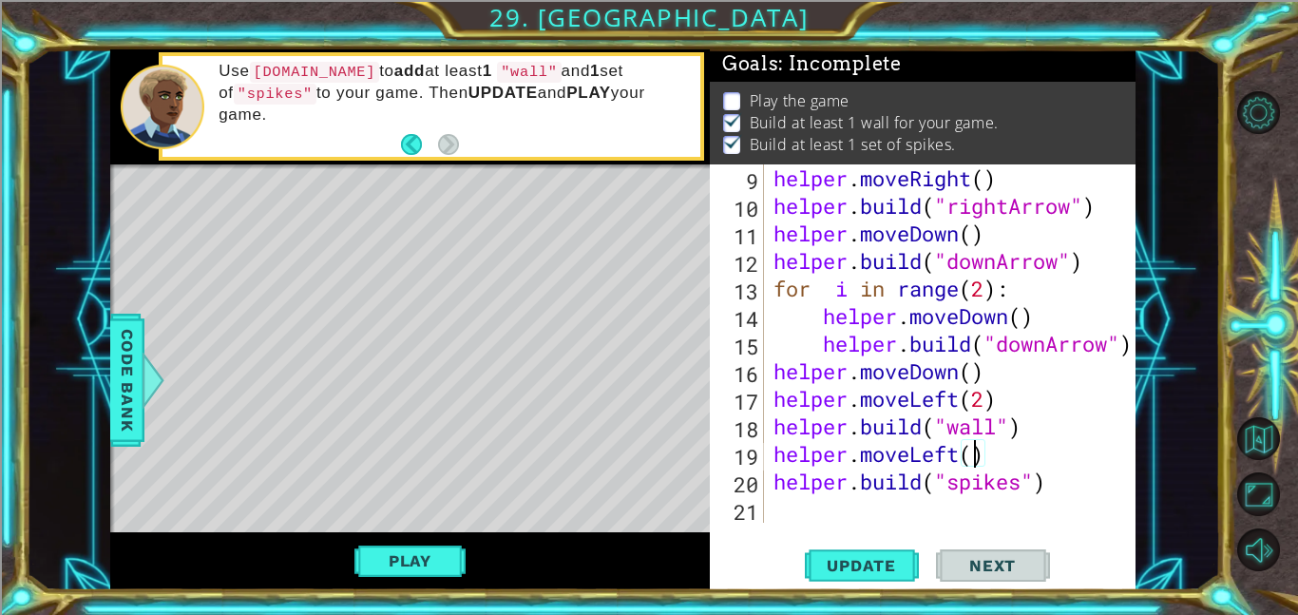
click at [950, 455] on div "helper . moveRight ( ) helper . build ( "rightArrow" ) helper . moveDown ( ) he…" at bounding box center [954, 370] width 371 height 413
click at [957, 455] on div "helper . moveRight ( ) helper . build ( "rightArrow" ) helper . moveDown ( ) he…" at bounding box center [954, 370] width 371 height 413
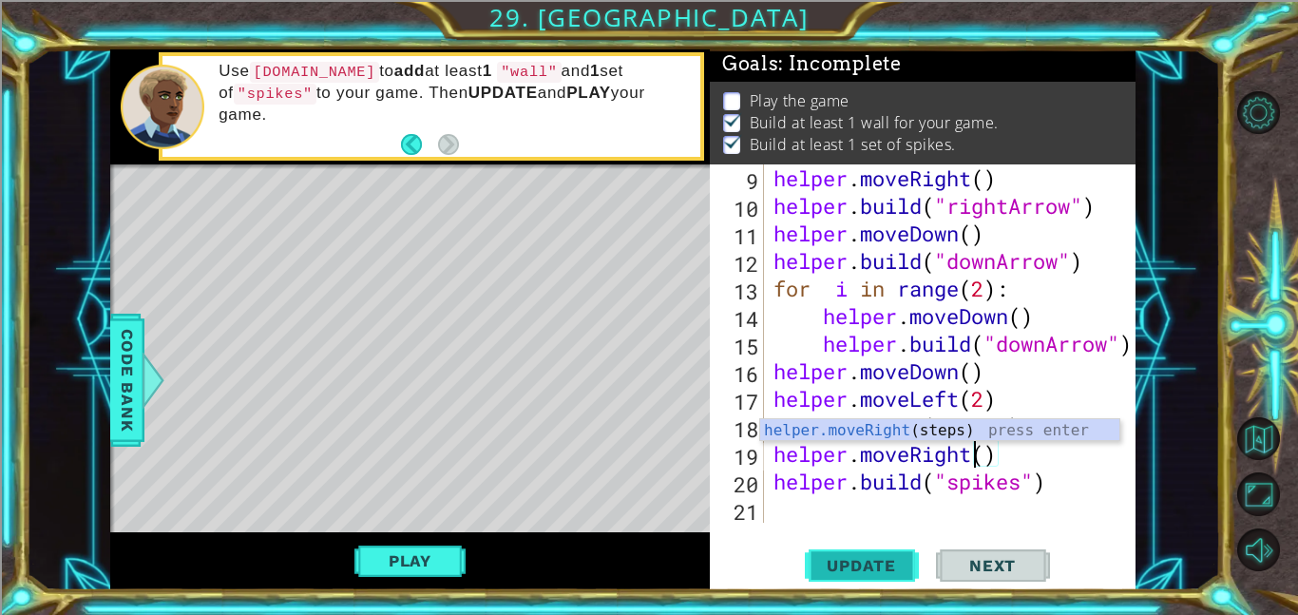
type textarea "helper.moveRight()"
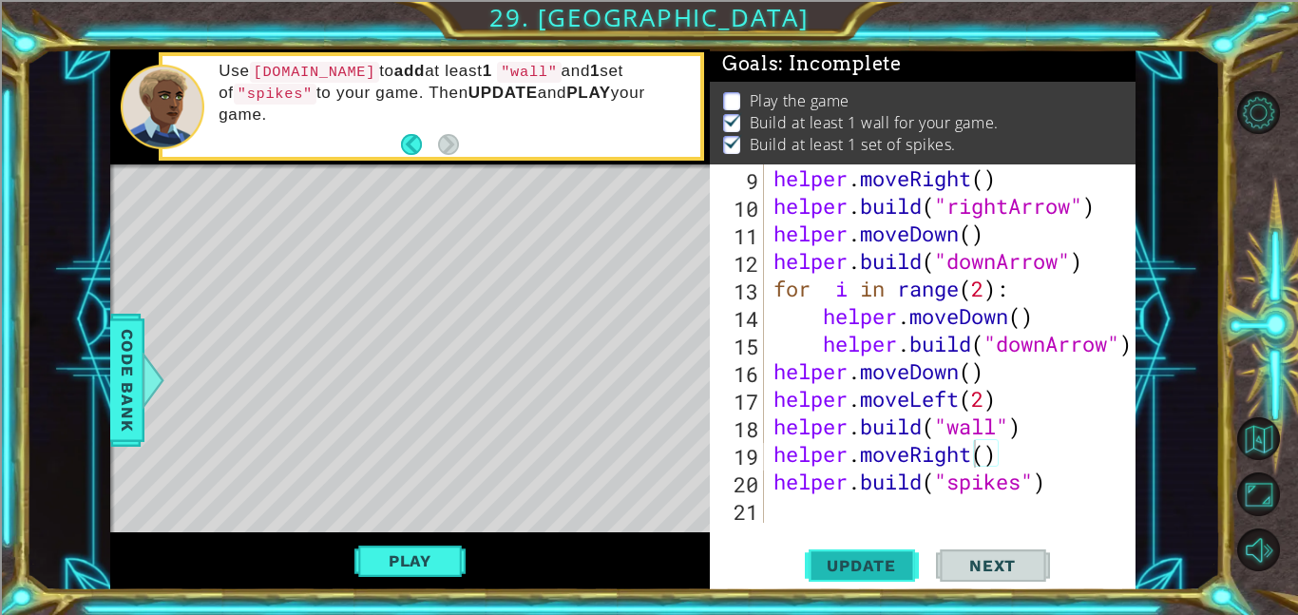
click at [875, 547] on button "Update" at bounding box center [862, 564] width 114 height 43
click at [798, 511] on div "helper . moveRight ( ) helper . build ( "rightArrow" ) helper . moveDown ( ) he…" at bounding box center [954, 370] width 371 height 413
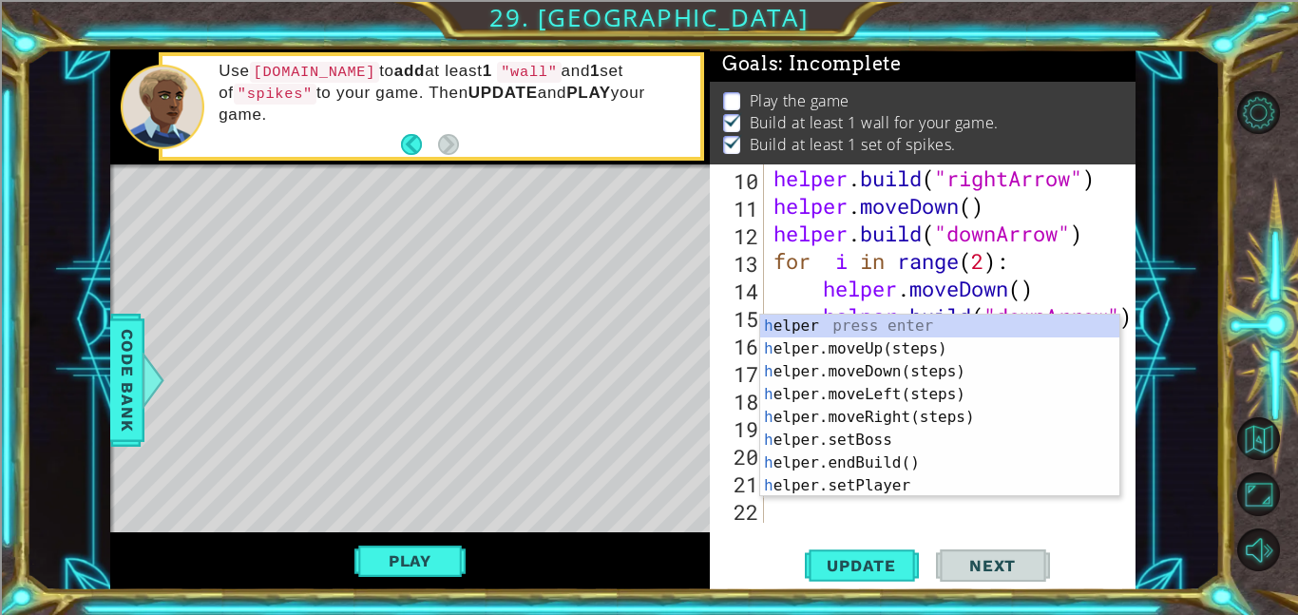
type textarea "hel"
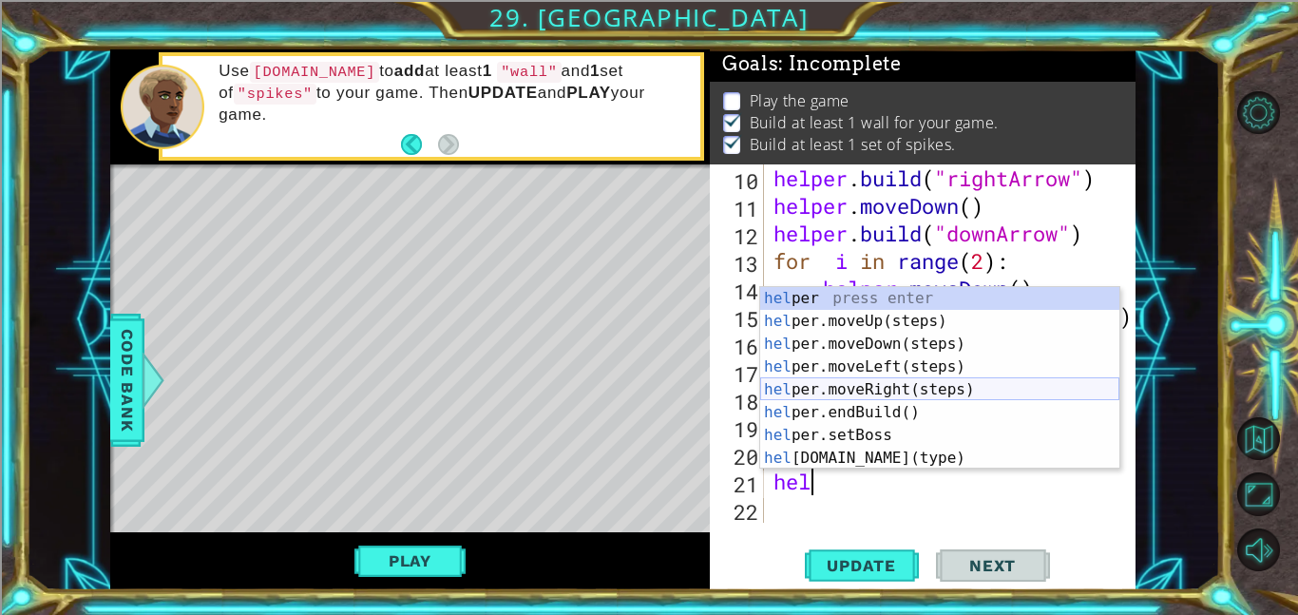
click at [895, 385] on div "hel per press enter hel per.moveUp(steps) press enter hel per.moveDown(steps) p…" at bounding box center [939, 401] width 359 height 228
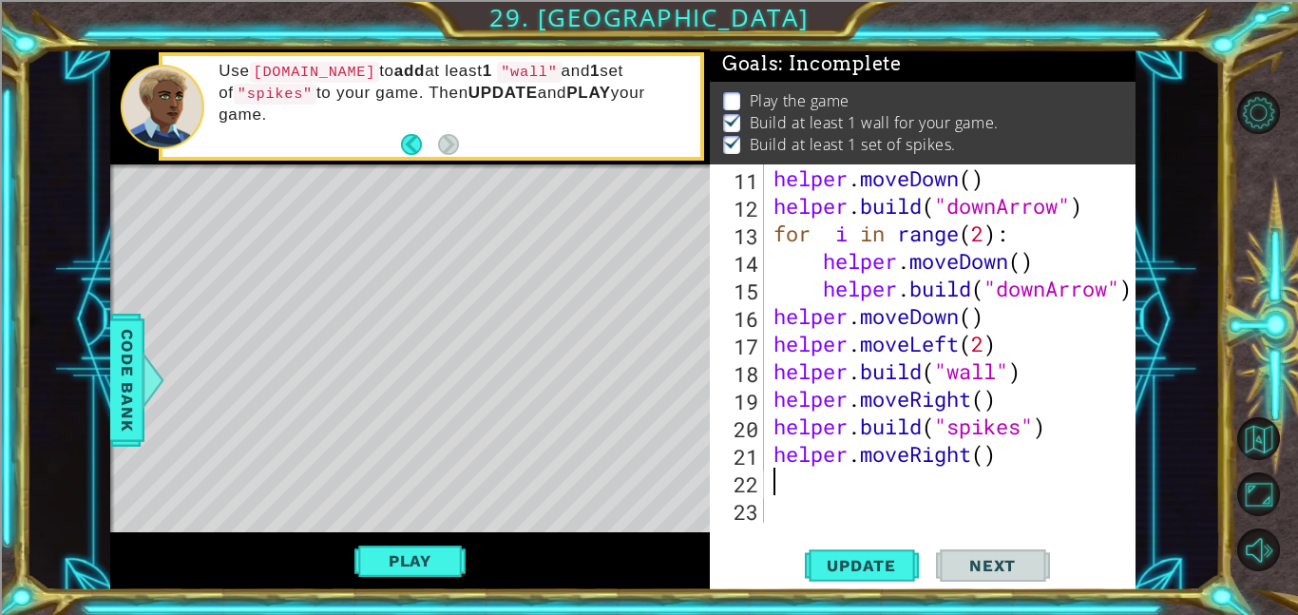
scroll to position [358, 0]
drag, startPoint x: 1007, startPoint y: 456, endPoint x: 988, endPoint y: 457, distance: 19.0
click at [988, 457] on div "helper . moveDown ( ) helper . build ( "downArrow" ) for i in range ( 2 ) : hel…" at bounding box center [954, 370] width 371 height 413
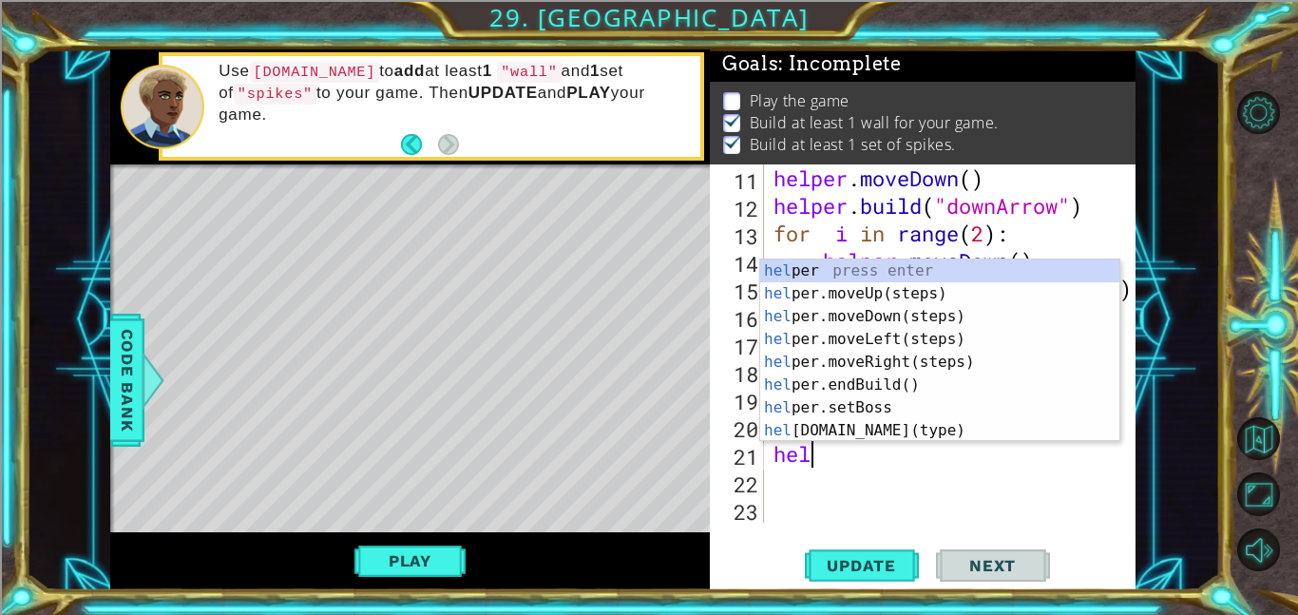
type textarea "h"
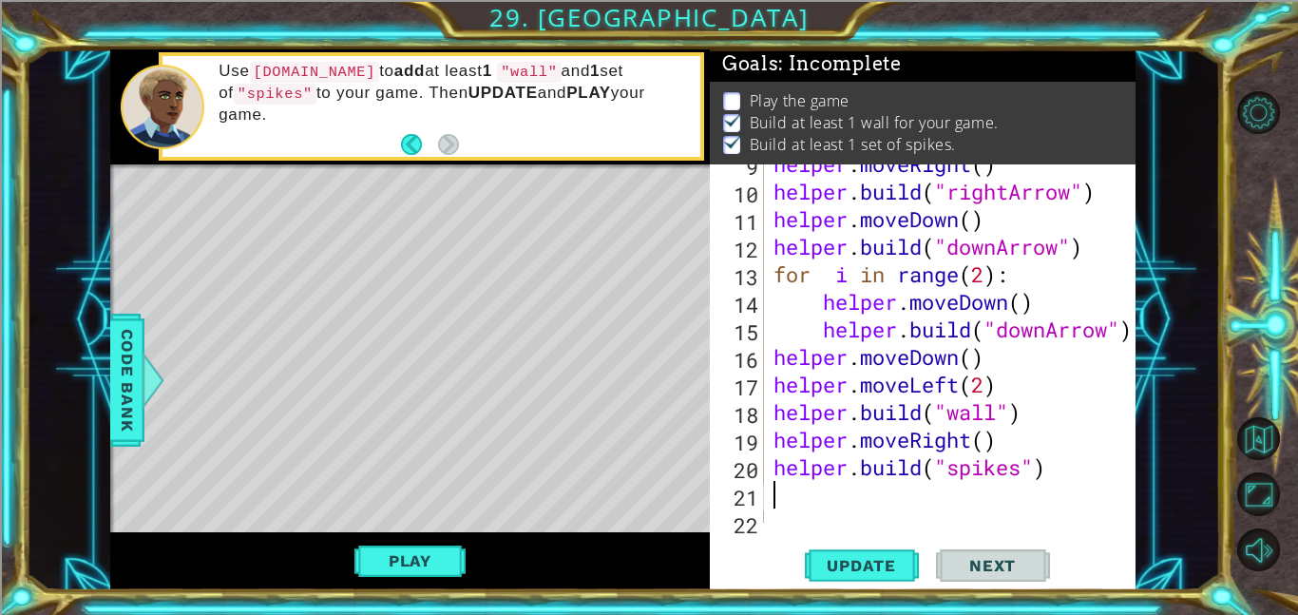
scroll to position [283, 0]
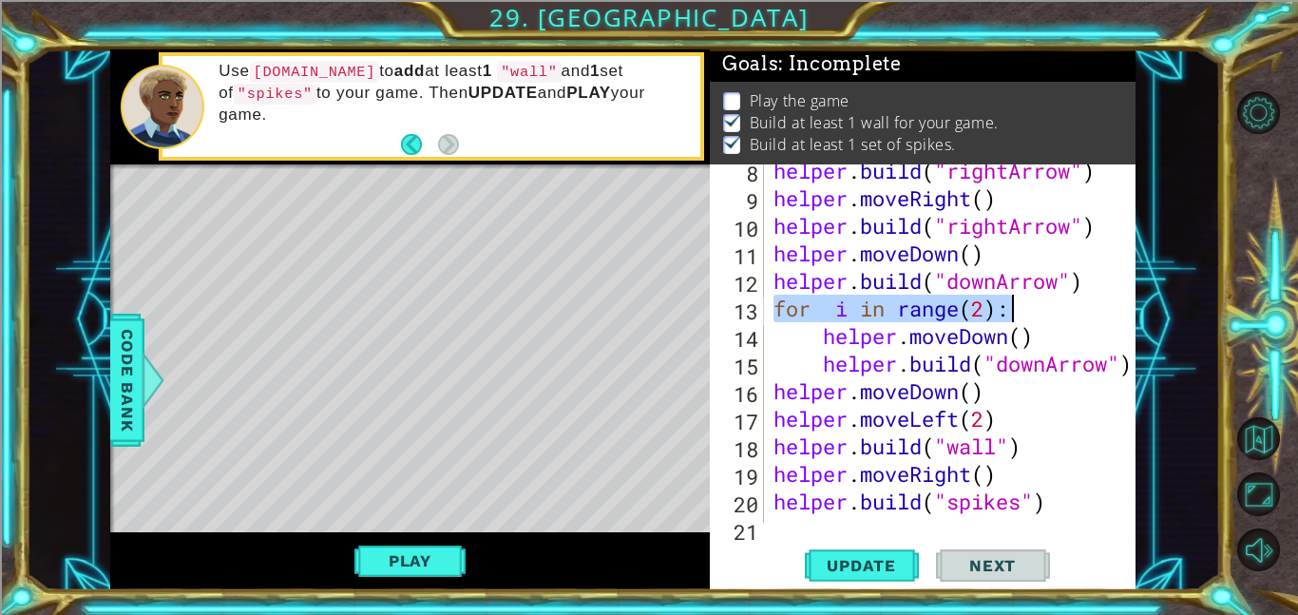
drag, startPoint x: 774, startPoint y: 308, endPoint x: 1026, endPoint y: 309, distance: 251.7
click at [1026, 309] on div "helper . build ( "rightArrow" ) helper . moveRight ( ) helper . build ( "rightA…" at bounding box center [954, 363] width 371 height 413
click at [774, 419] on div "helper . build ( "rightArrow" ) helper . moveRight ( ) helper . build ( "rightA…" at bounding box center [954, 363] width 371 height 413
click at [778, 442] on div "helper . build ( "rightArrow" ) helper . moveRight ( ) helper . build ( "rightA…" at bounding box center [954, 363] width 371 height 413
type textarea "[DOMAIN_NAME]("wall")"
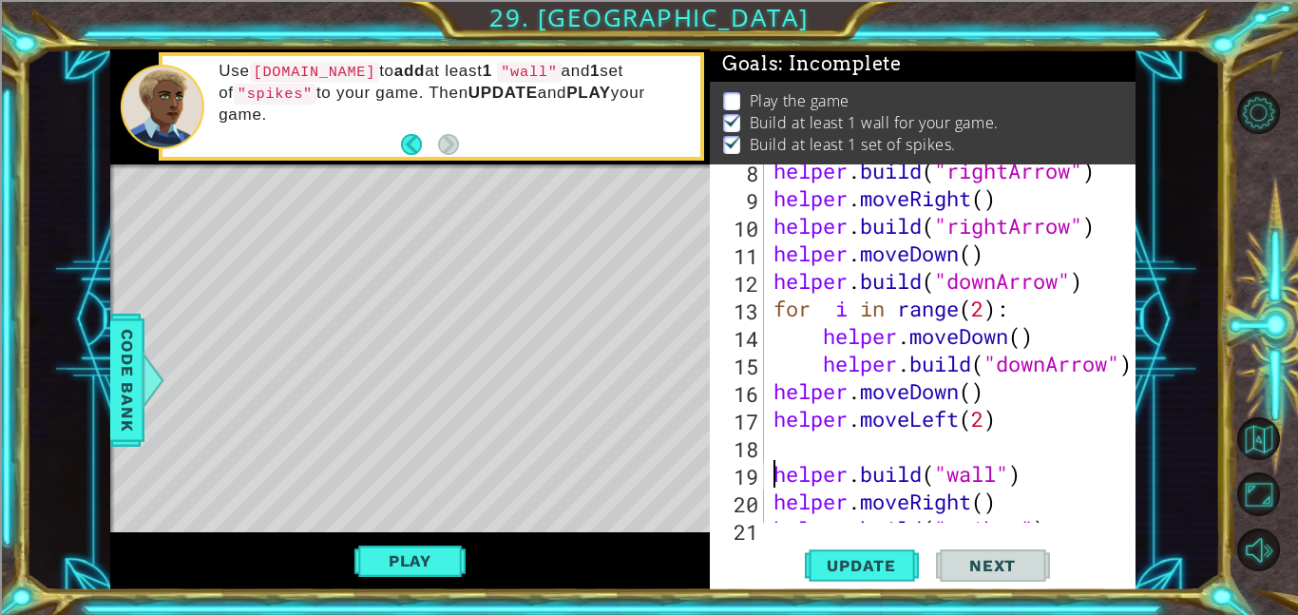
click at [786, 451] on div "helper . build ( "rightArrow" ) helper . moveRight ( ) helper . build ( "rightA…" at bounding box center [954, 363] width 371 height 413
paste textarea "[URL][DOMAIN_NAME]"
type textarea "[URL][DOMAIN_NAME]"
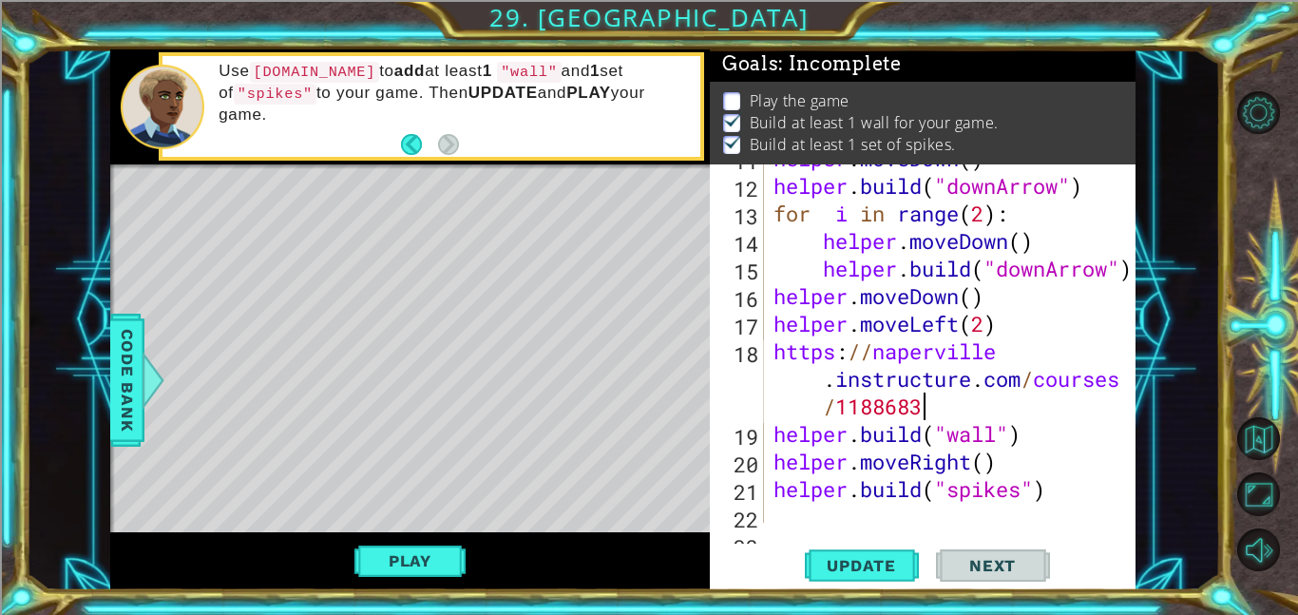
scroll to position [336, 0]
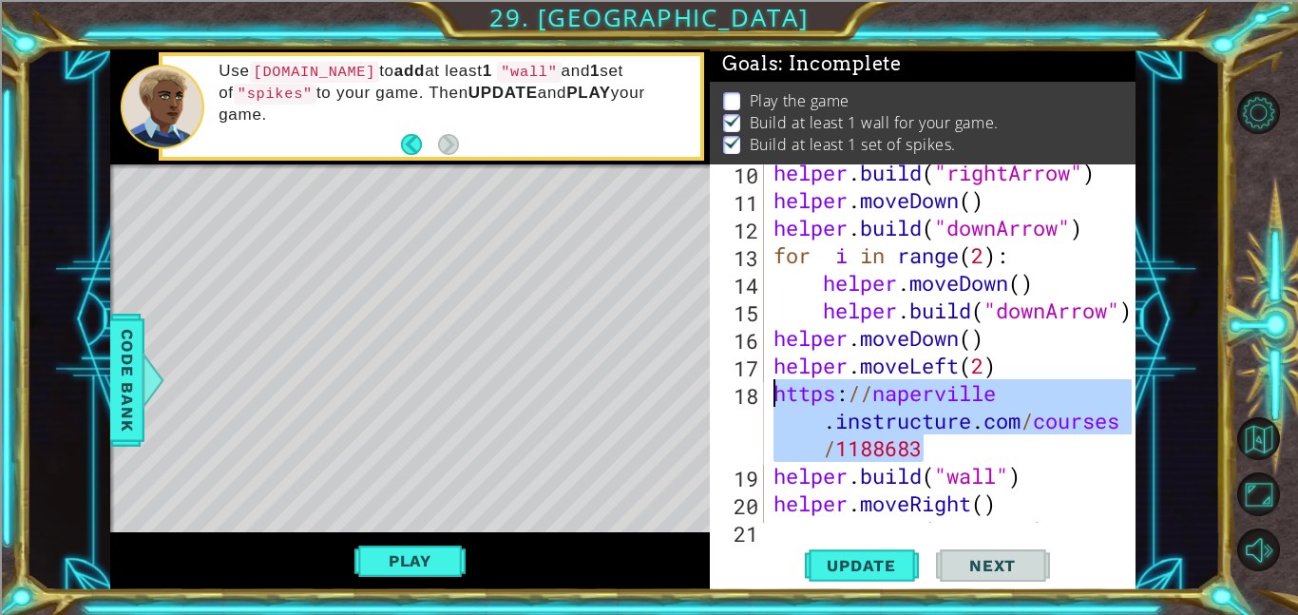
drag, startPoint x: 959, startPoint y: 449, endPoint x: 765, endPoint y: 402, distance: 200.4
click at [765, 402] on div "[URL][DOMAIN_NAME] 10 11 12 13 14 15 16 17 18 19 20 21 22 helper . build ( "rig…" at bounding box center [921, 343] width 422 height 358
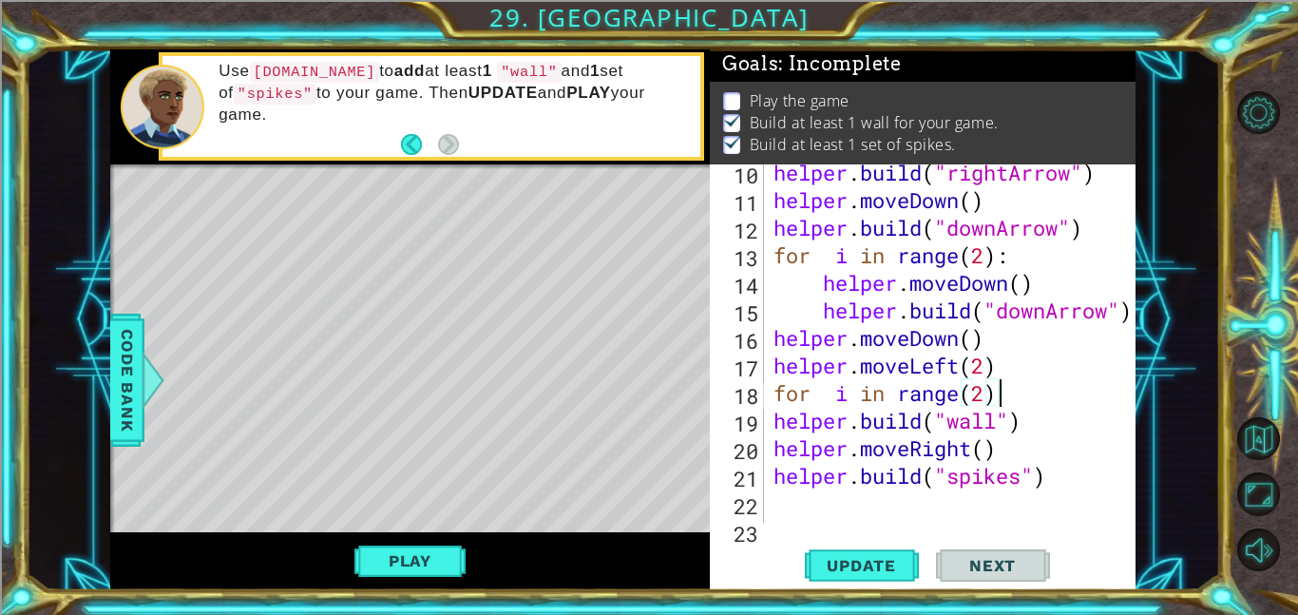
scroll to position [0, 9]
click at [773, 426] on div "helper . build ( "rightArrow" ) helper . moveDown ( ) helper . build ( "downArr…" at bounding box center [954, 365] width 371 height 413
click at [775, 450] on div "helper . build ( "rightArrow" ) helper . moveDown ( ) helper . build ( "downArr…" at bounding box center [954, 365] width 371 height 413
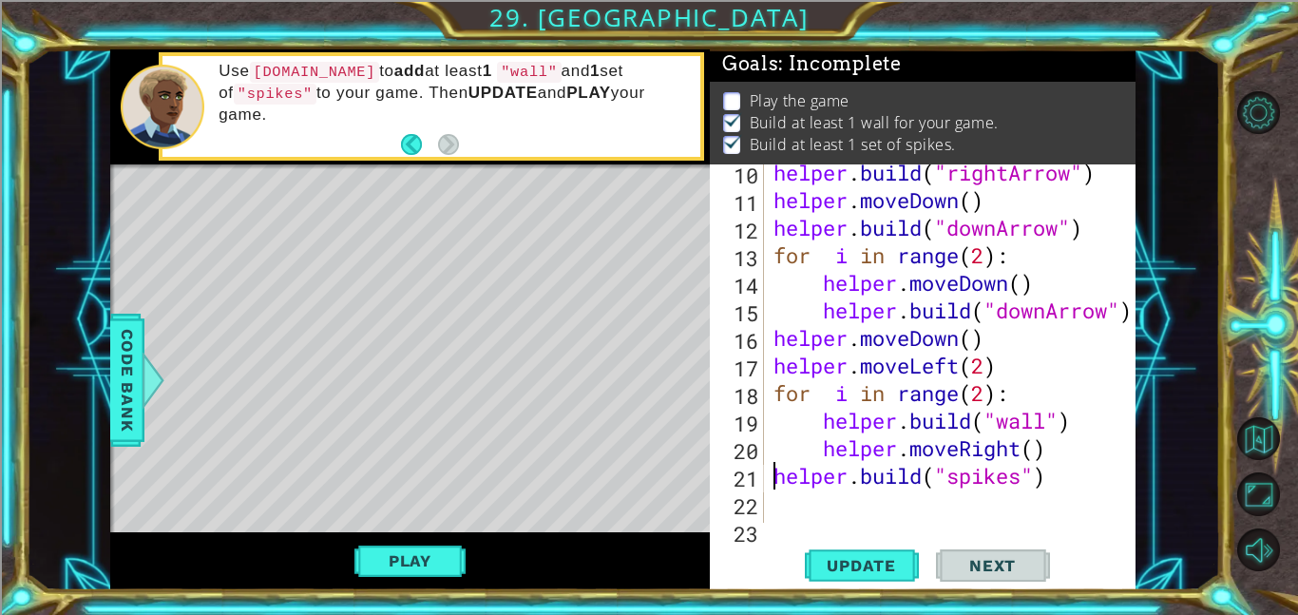
click at [775, 475] on div "helper . build ( "rightArrow" ) helper . moveDown ( ) helper . build ( "downArr…" at bounding box center [954, 365] width 371 height 413
click at [989, 401] on div "helper . build ( "rightArrow" ) helper . moveDown ( ) helper . build ( "downArr…" at bounding box center [954, 365] width 371 height 413
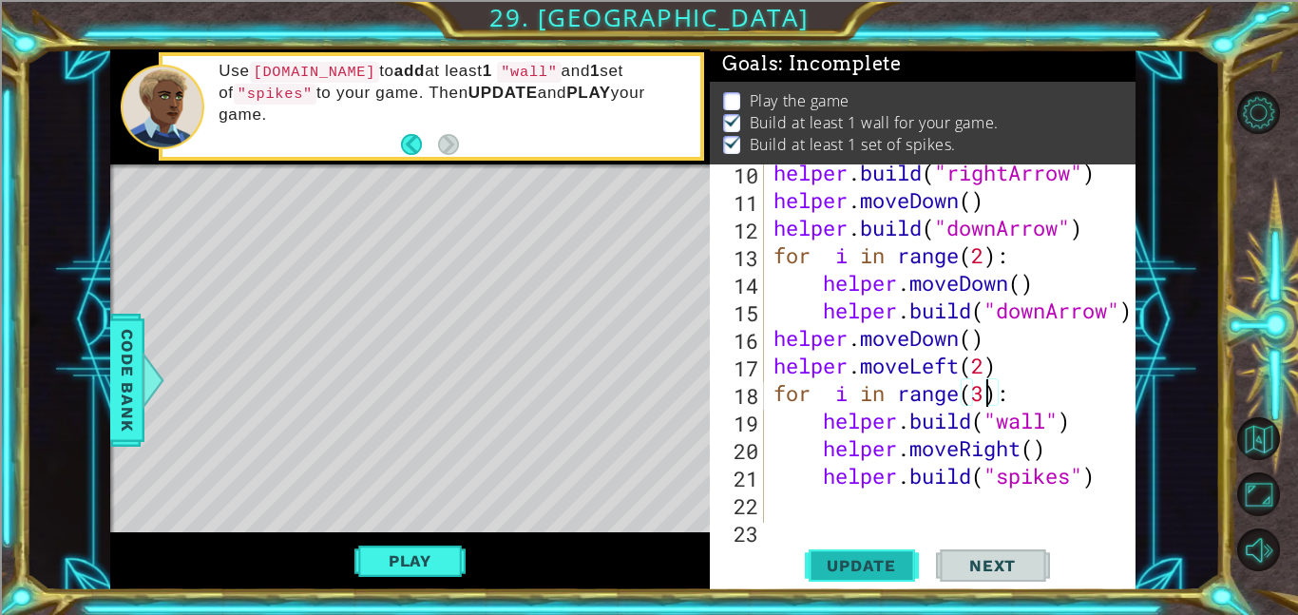
click at [859, 567] on span "Update" at bounding box center [860, 565] width 107 height 19
click at [819, 412] on div "helper . build ( "rightArrow" ) helper . moveDown ( ) helper . build ( "downArr…" at bounding box center [954, 365] width 371 height 413
click at [1085, 405] on span "..." at bounding box center [1100, 420] width 41 height 31
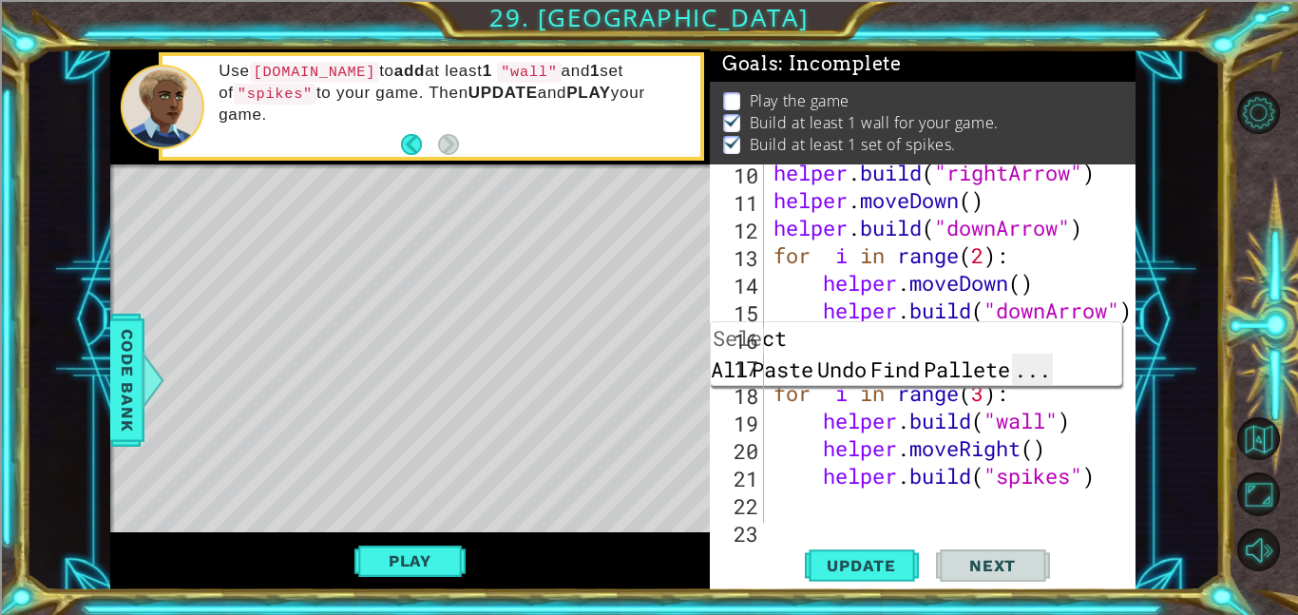
scroll to position [0, 9]
click at [967, 475] on div "helper . build ( "rightArrow" ) helper . moveDown ( ) helper . build ( "downArr…" at bounding box center [954, 365] width 371 height 413
click at [1032, 393] on div "helper . build ( "rightArrow" ) helper . moveDown ( ) helper . build ( "downArr…" at bounding box center [954, 365] width 371 height 413
type textarea "for i in range(3):"
click at [1021, 403] on div "helper . build ( "rightArrow" ) helper . moveDown ( ) helper . build ( "downArr…" at bounding box center [954, 365] width 371 height 413
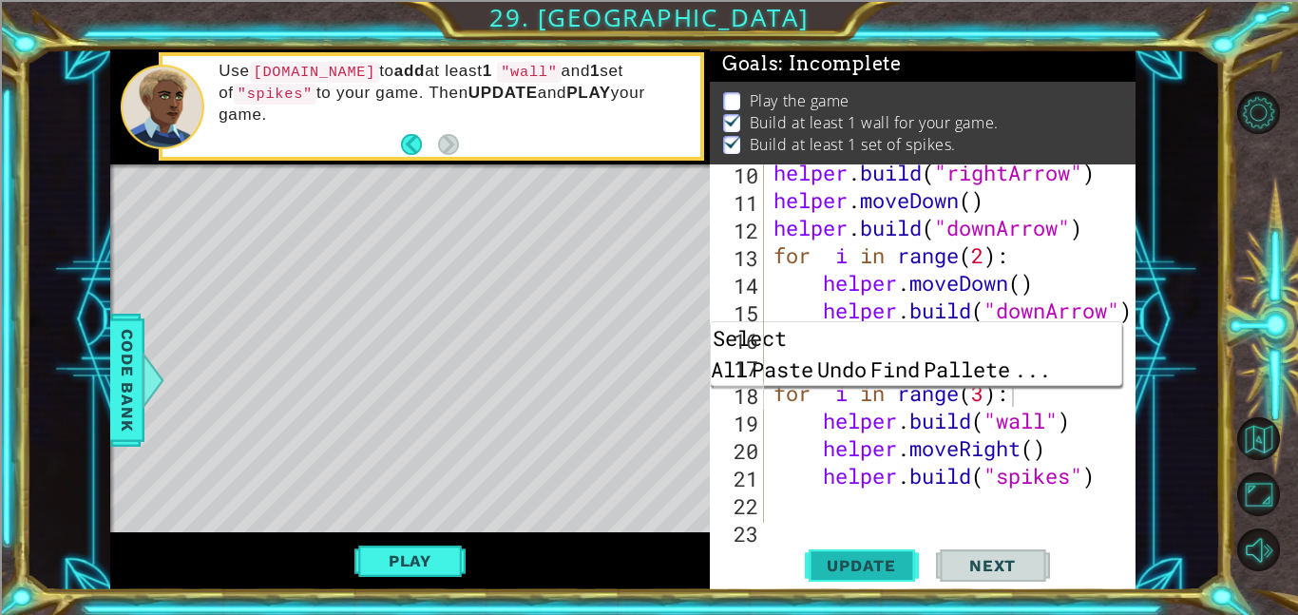
click at [860, 574] on button "Update" at bounding box center [862, 564] width 114 height 43
click at [782, 376] on span "Paste" at bounding box center [782, 368] width 66 height 31
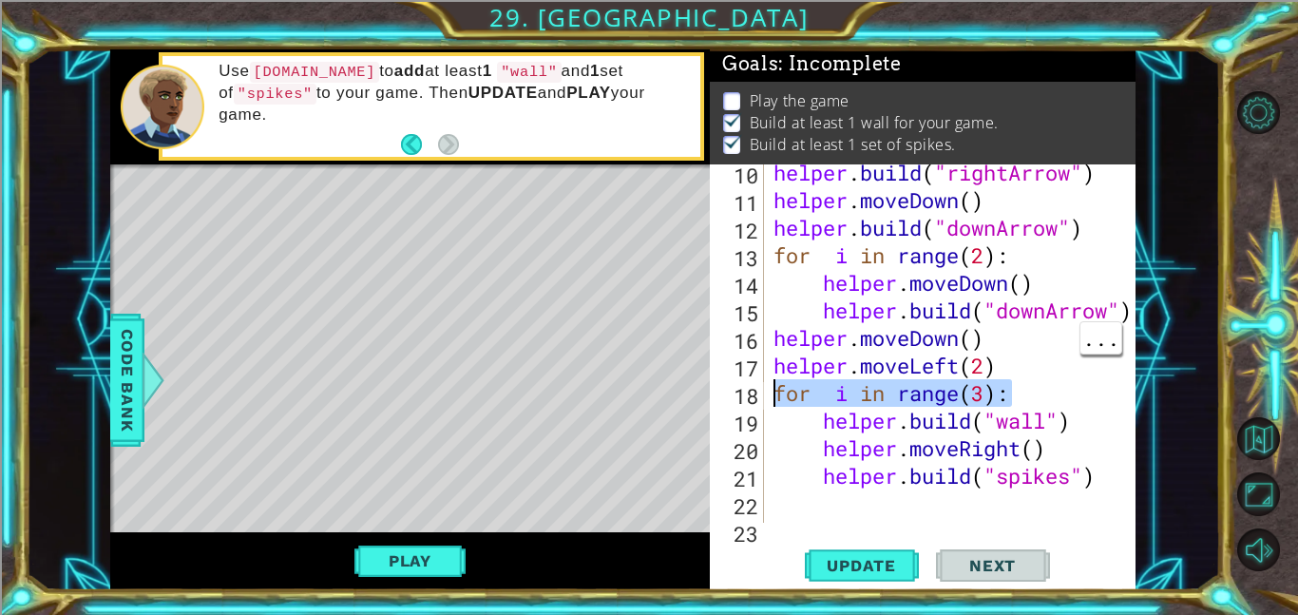
drag, startPoint x: 1045, startPoint y: 380, endPoint x: 767, endPoint y: 383, distance: 278.3
click at [767, 383] on div "for i in range(3): 10 11 12 13 14 15 16 17 18 19 20 21 22 23 24 helper . build …" at bounding box center [921, 343] width 422 height 358
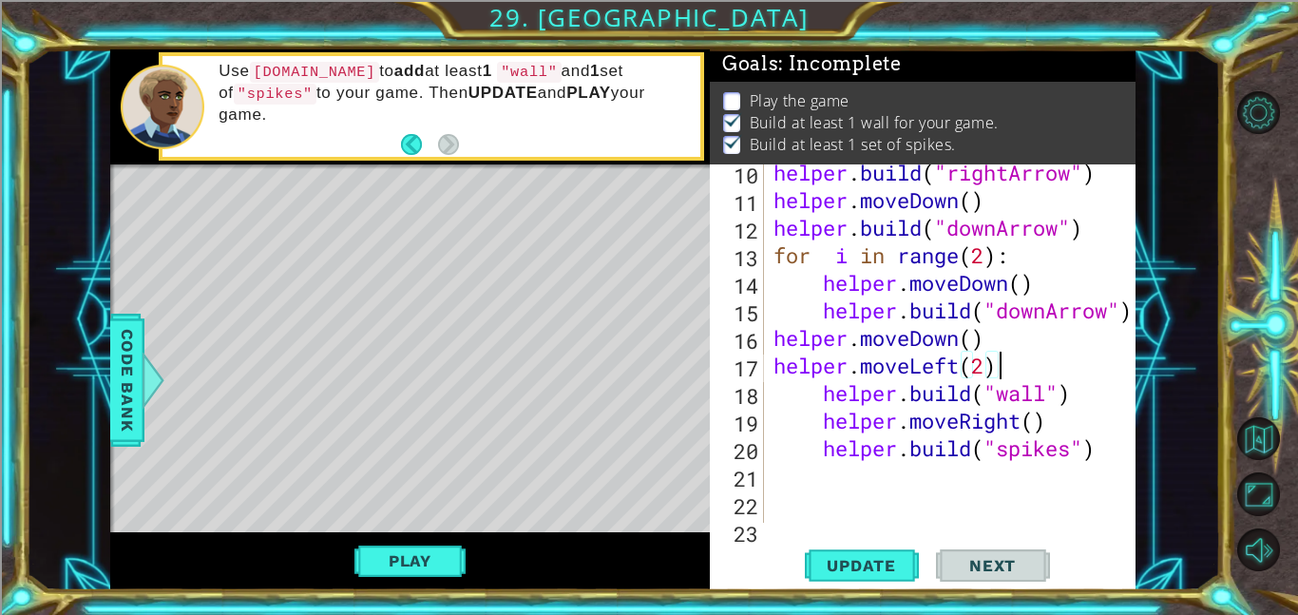
click at [818, 390] on div "helper . build ( "rightArrow" ) helper . moveDown ( ) helper . build ( "downArr…" at bounding box center [954, 365] width 371 height 413
click at [824, 424] on div "helper . build ( "rightArrow" ) helper . moveDown ( ) helper . build ( "downArr…" at bounding box center [954, 365] width 371 height 413
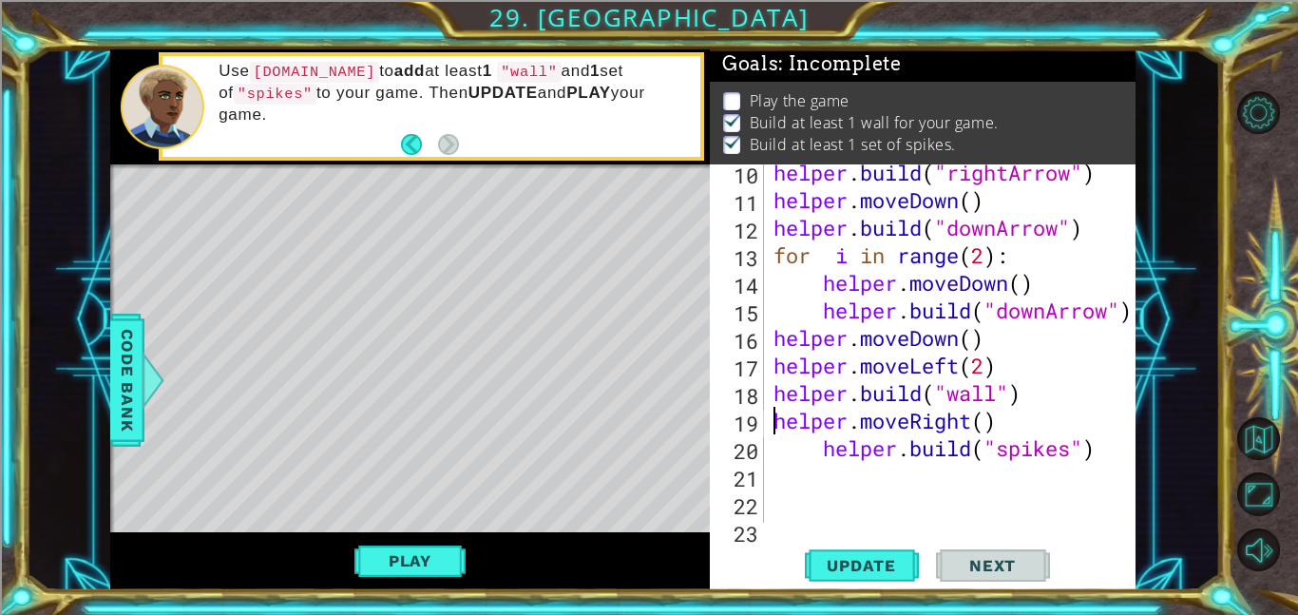
click at [830, 446] on div "helper . build ( "rightArrow" ) helper . moveDown ( ) helper . build ( "downArr…" at bounding box center [954, 365] width 371 height 413
click at [820, 446] on div "helper . build ( "rightArrow" ) helper . moveDown ( ) helper . build ( "downArr…" at bounding box center [954, 365] width 371 height 413
type textarea "[DOMAIN_NAME]("spikes")"
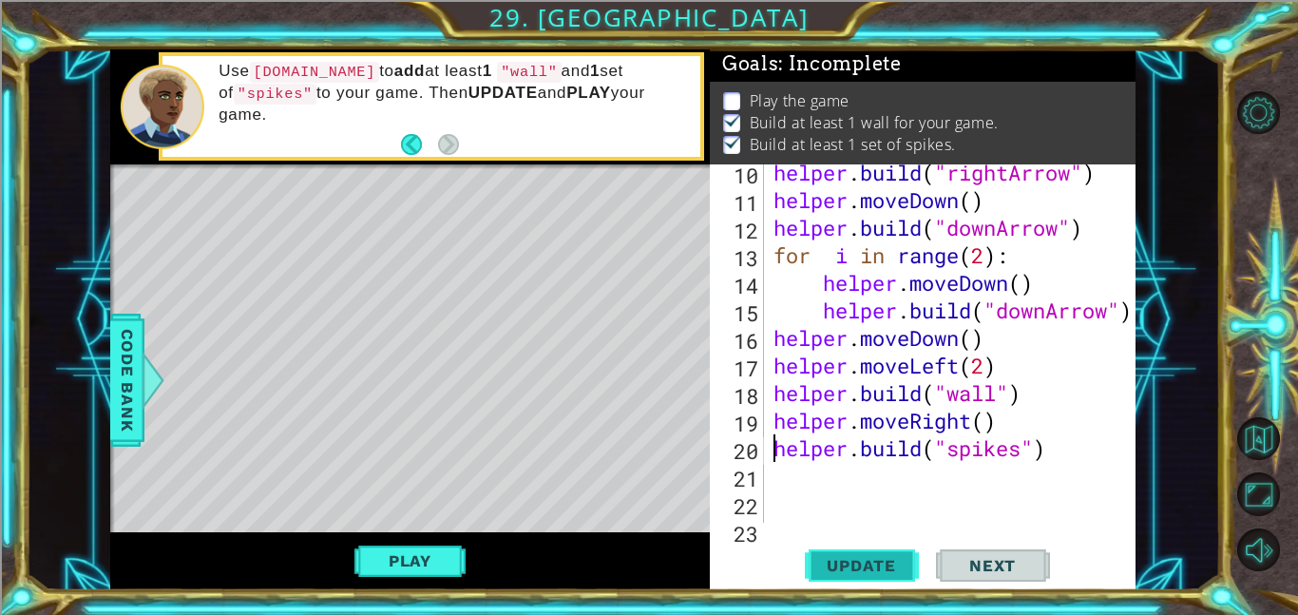
click at [855, 567] on span "Update" at bounding box center [860, 565] width 107 height 19
click at [811, 477] on div "helper . build ( "rightArrow" ) helper . moveDown ( ) helper . build ( "downArr…" at bounding box center [954, 365] width 371 height 413
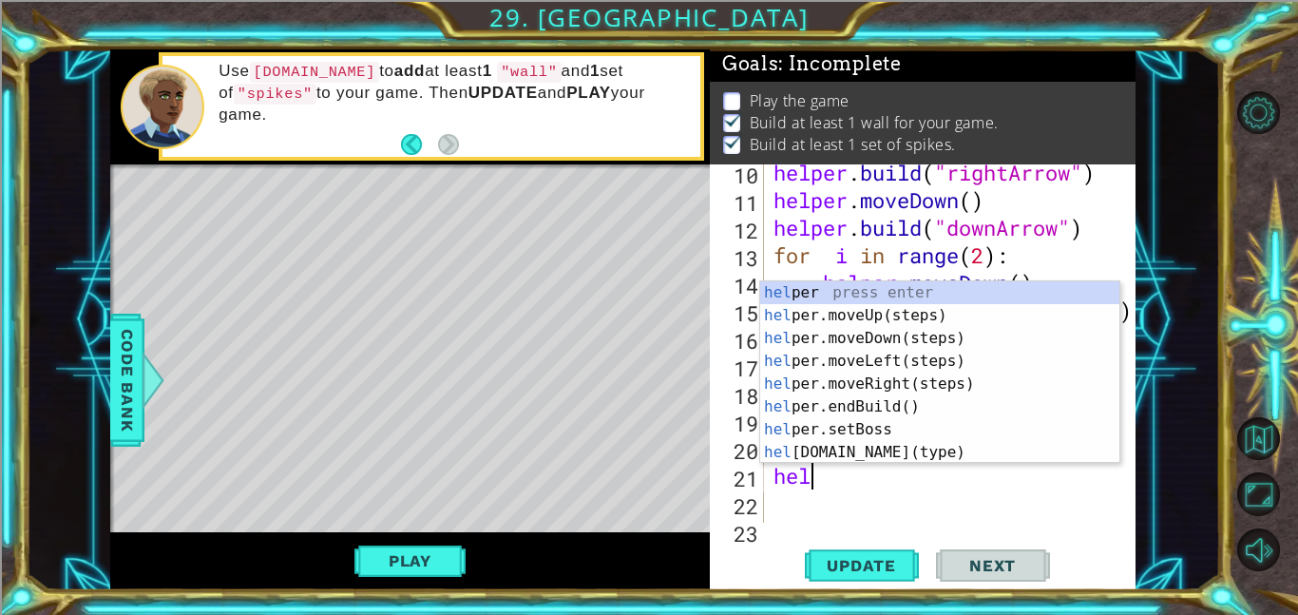
type textarea "help"
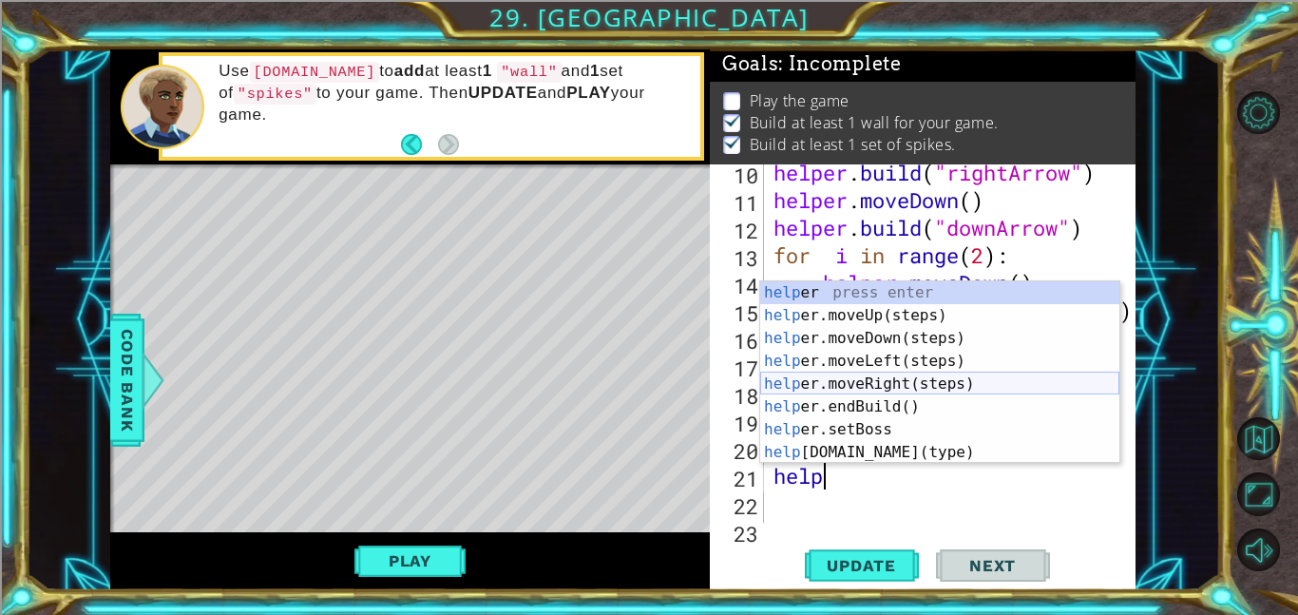
click at [827, 380] on div "help er press enter help er.moveUp(steps) press enter help er.moveDown(steps) p…" at bounding box center [939, 395] width 359 height 228
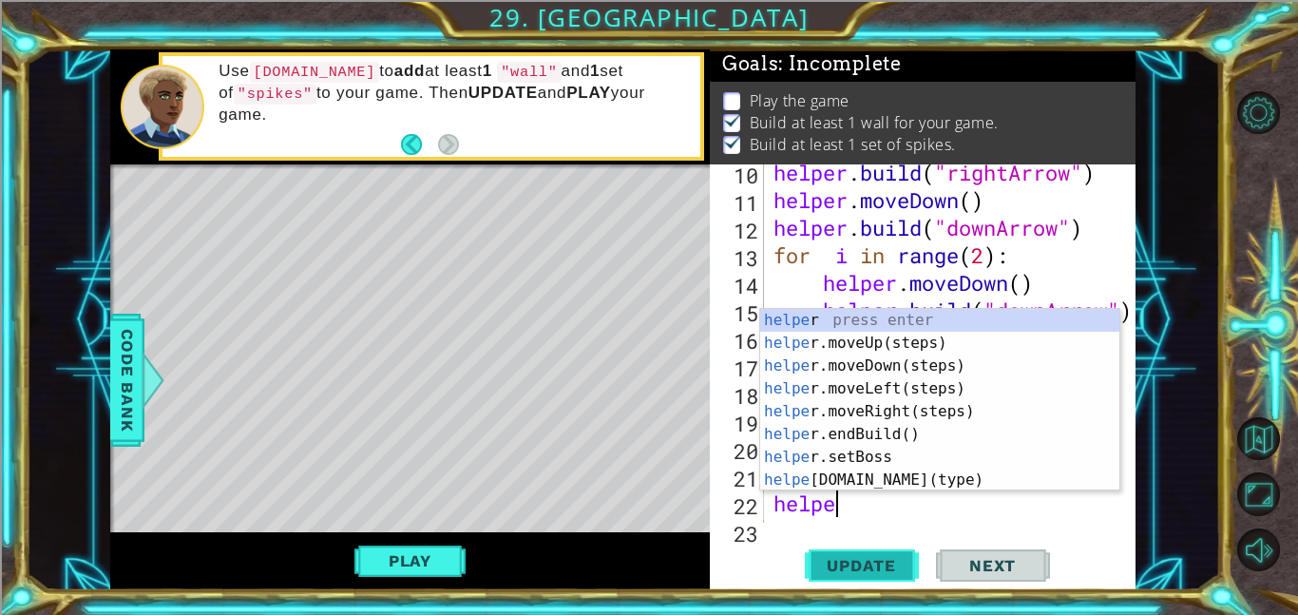
scroll to position [0, 2]
click at [879, 480] on div "helper press enter helper .moveUp(steps) press enter helper .moveDown(steps) pr…" at bounding box center [939, 423] width 359 height 228
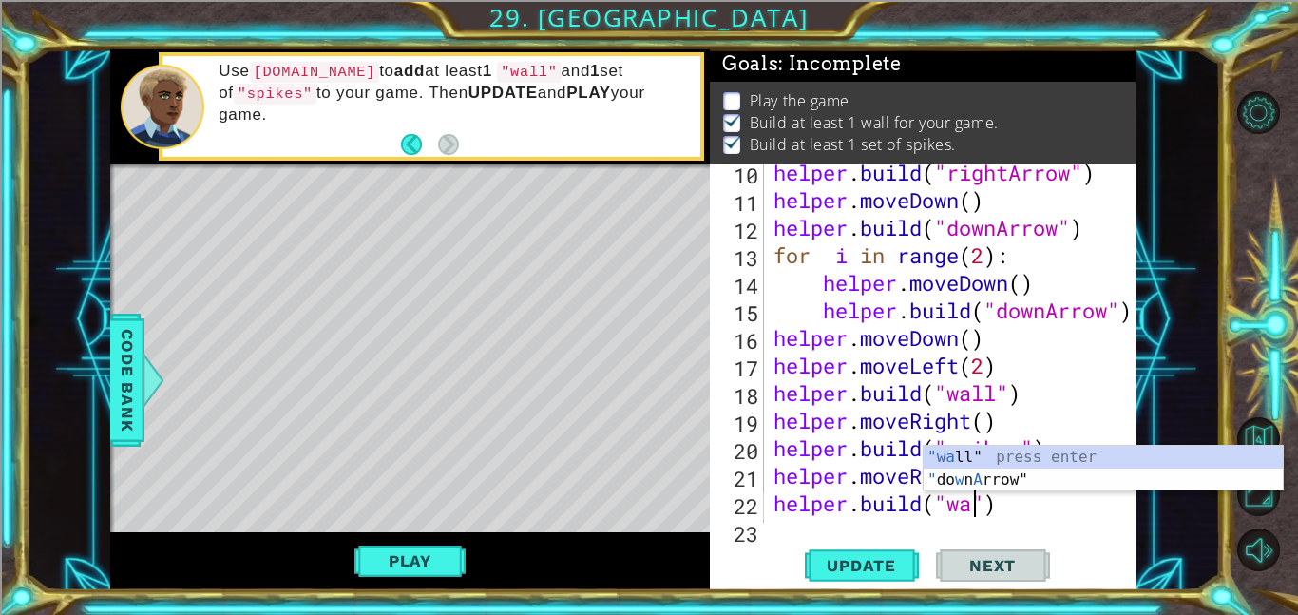
scroll to position [0, 9]
type textarea "[DOMAIN_NAME]("wall")"
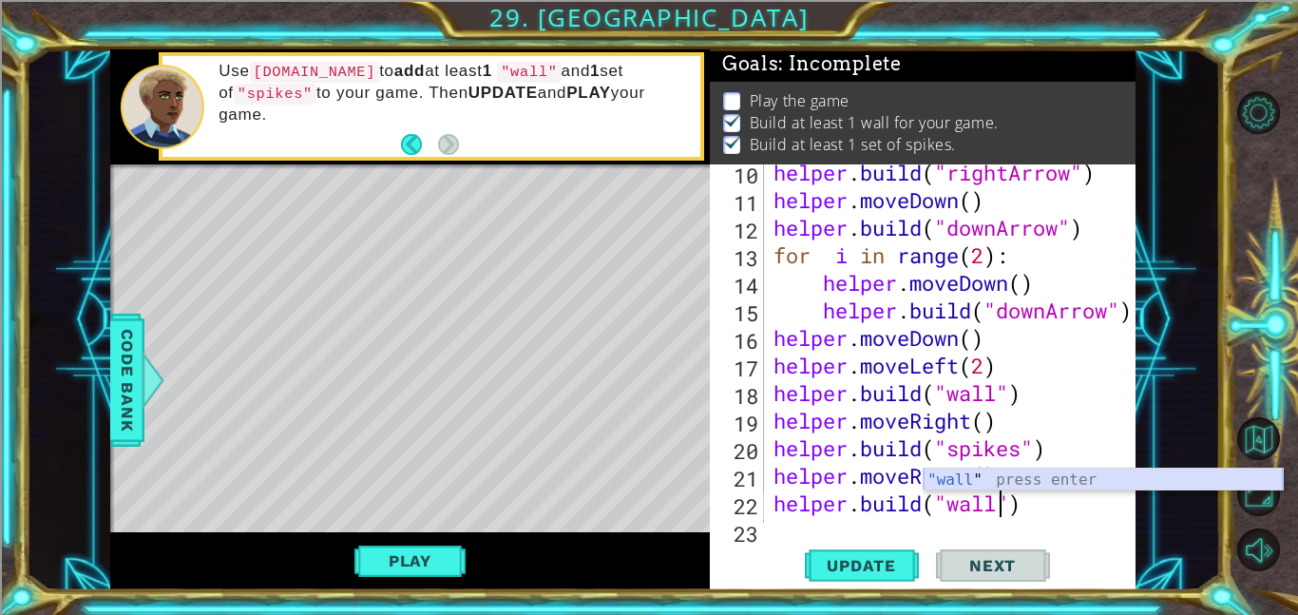
click at [952, 479] on div ""wall " press enter" at bounding box center [1102, 502] width 359 height 68
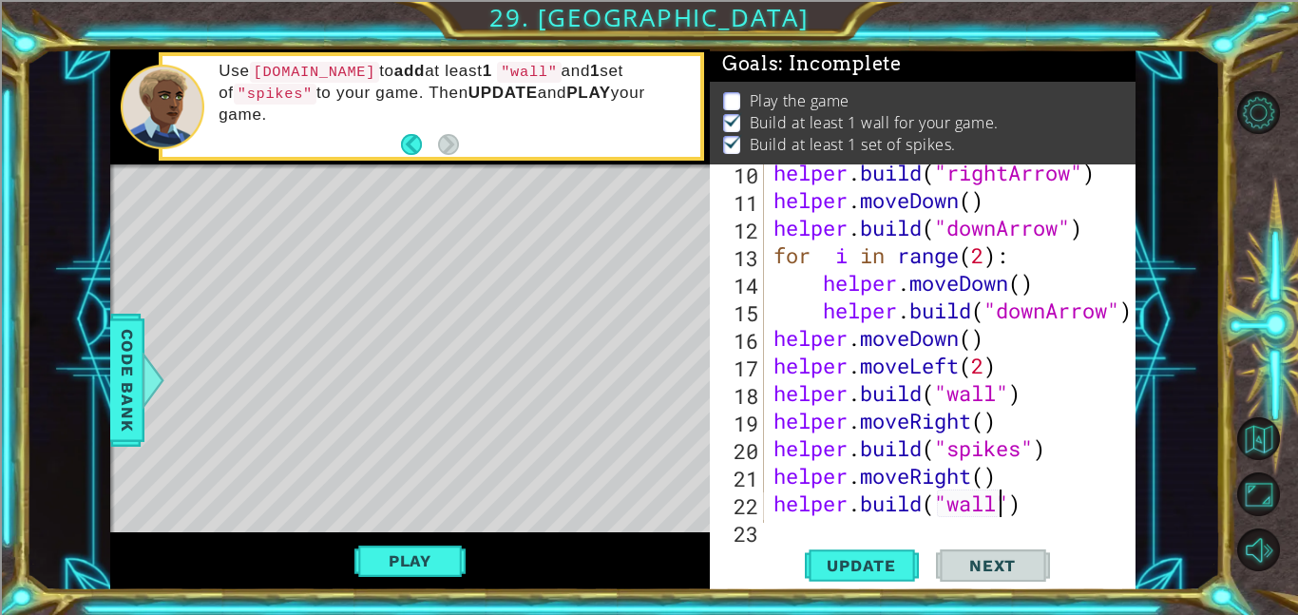
scroll to position [386, 0]
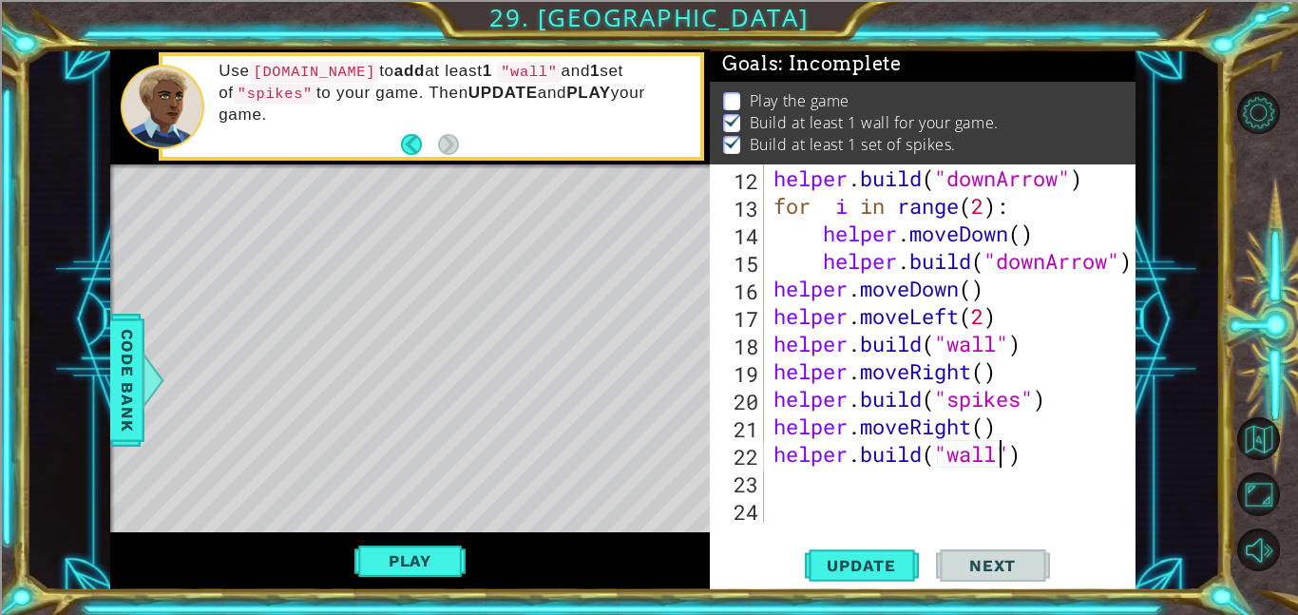
click at [882, 486] on div "helper . build ( "downArrow" ) for i in range ( 2 ) : helper . moveDown ( ) hel…" at bounding box center [954, 370] width 371 height 413
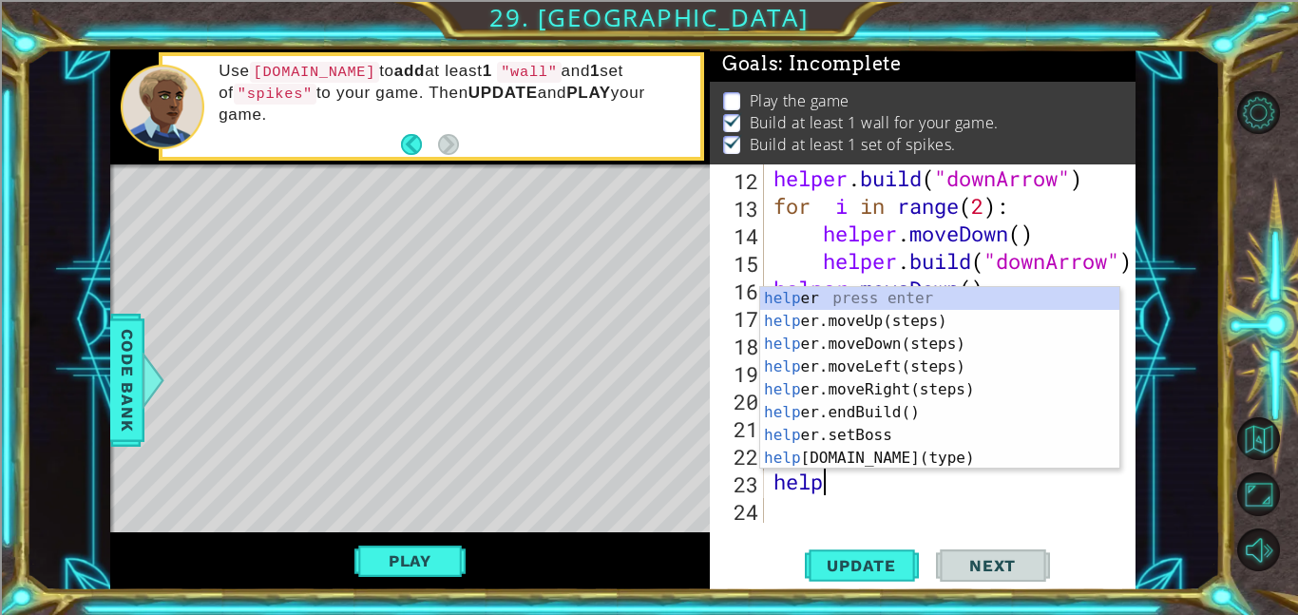
scroll to position [0, 2]
type textarea "helper"
click at [915, 389] on div "helper press enter helper .moveUp(steps) press enter helper .moveDown(steps) pr…" at bounding box center [939, 401] width 359 height 228
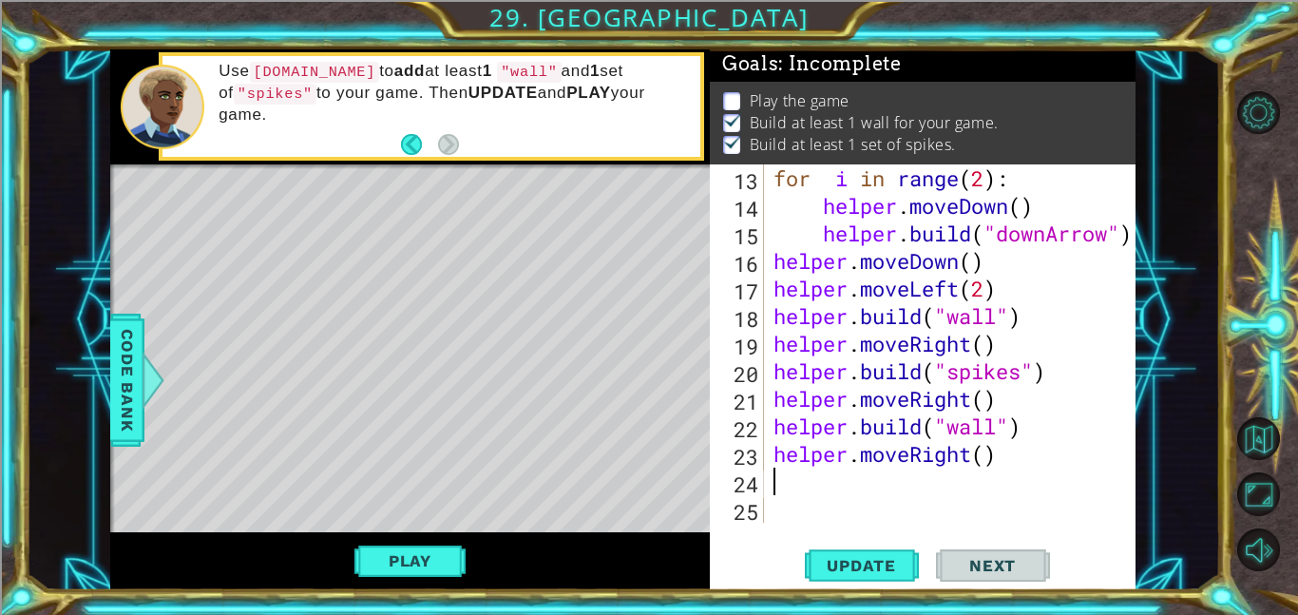
scroll to position [413, 0]
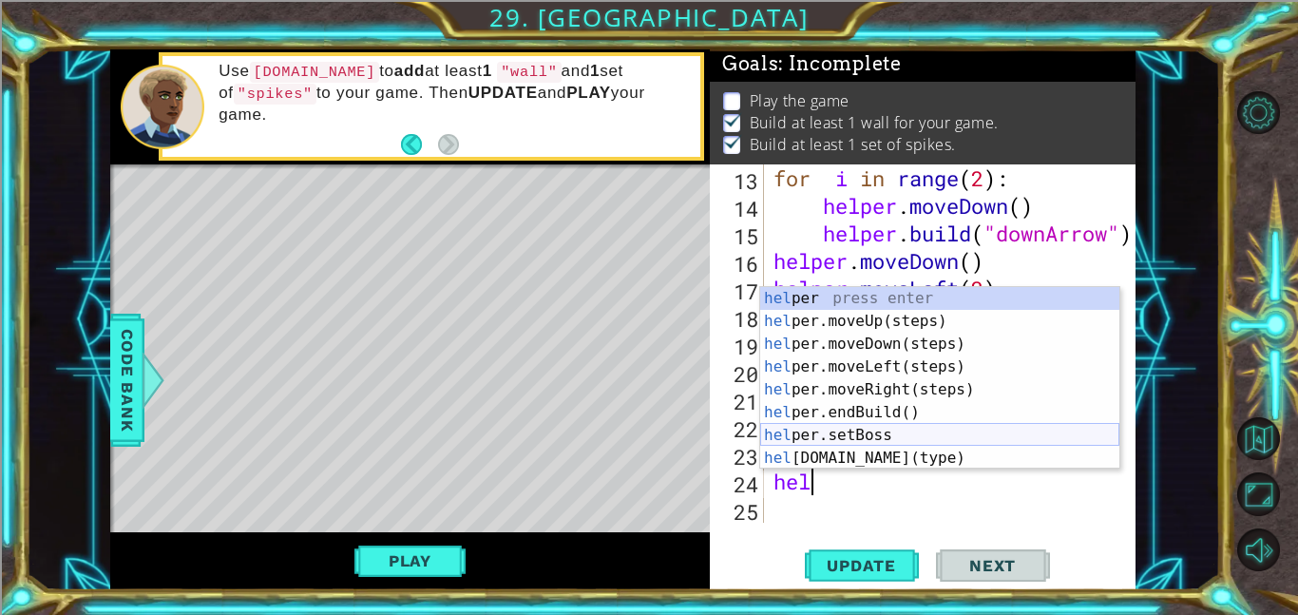
click at [978, 443] on div "hel per press enter hel per.moveUp(steps) press enter hel per.moveDown(steps) p…" at bounding box center [939, 401] width 359 height 228
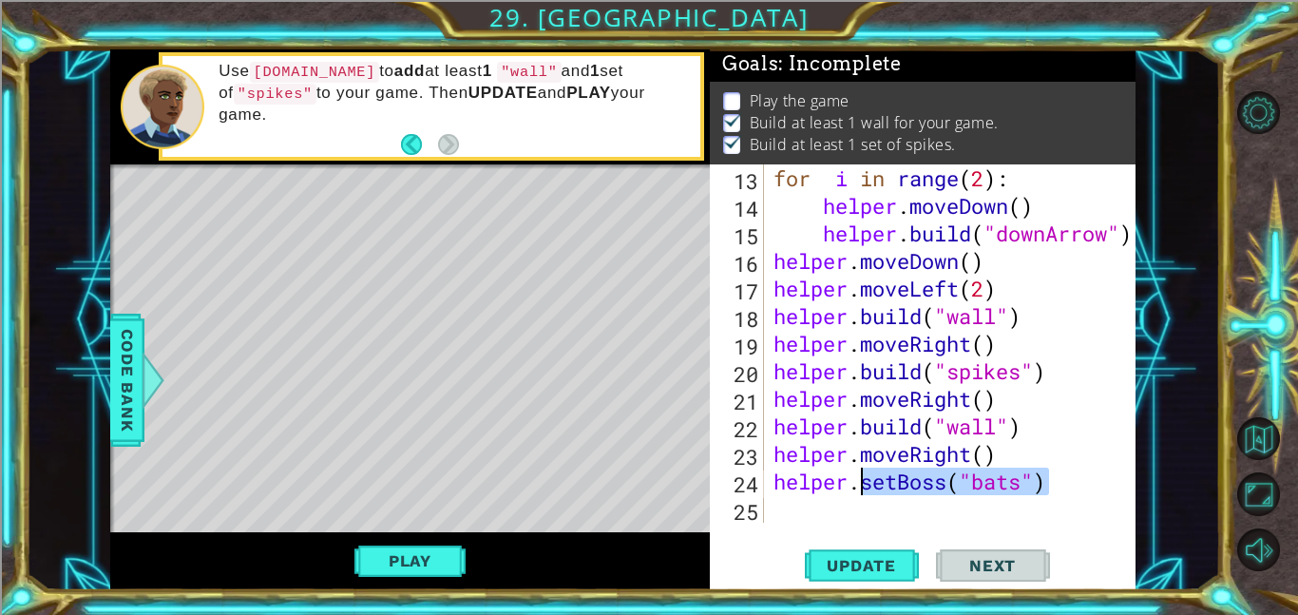
drag, startPoint x: 1057, startPoint y: 486, endPoint x: 864, endPoint y: 491, distance: 192.9
click at [864, 491] on div "for i in range ( 2 ) : helper . moveDown ( ) helper . build ( "downArrow" ) hel…" at bounding box center [954, 370] width 371 height 413
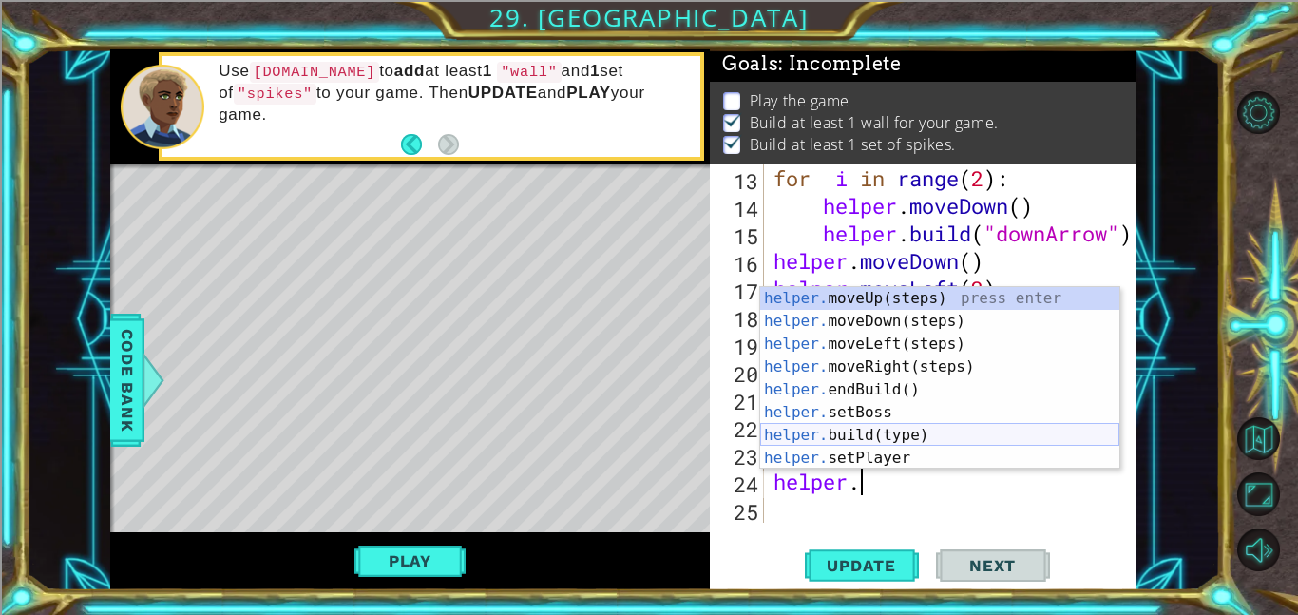
click at [843, 433] on div "helper. moveUp(steps) press enter helper. moveDown(steps) press enter helper. m…" at bounding box center [939, 401] width 359 height 228
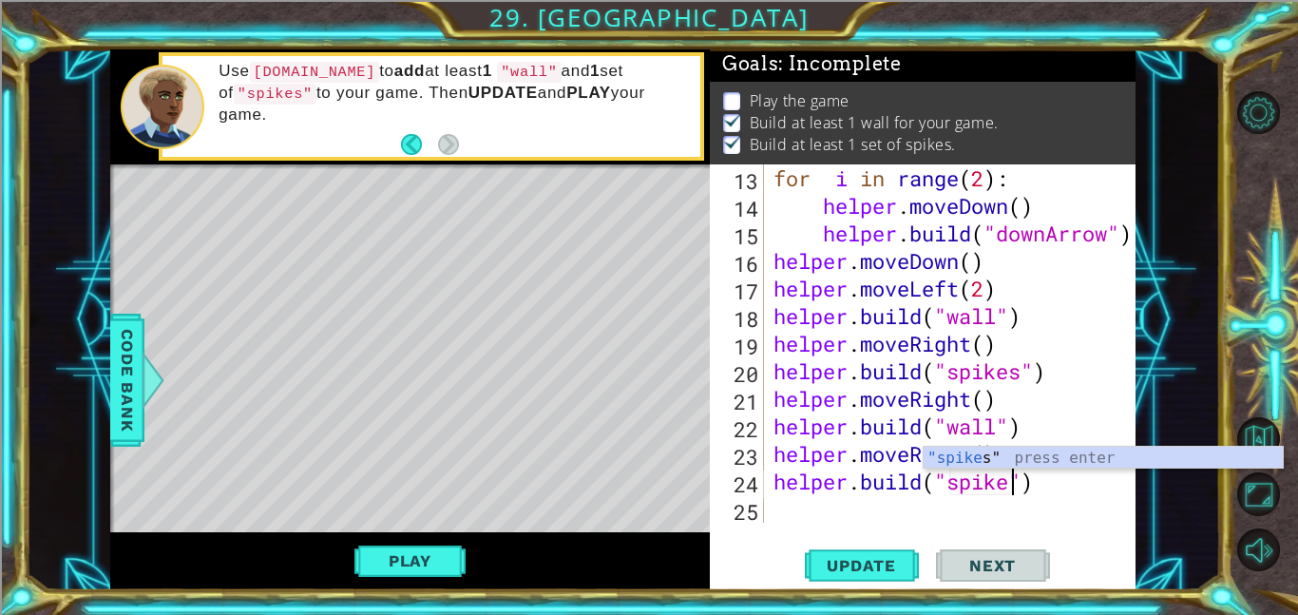
scroll to position [0, 11]
click at [951, 458] on div ""spikes " press enter" at bounding box center [1102, 480] width 359 height 68
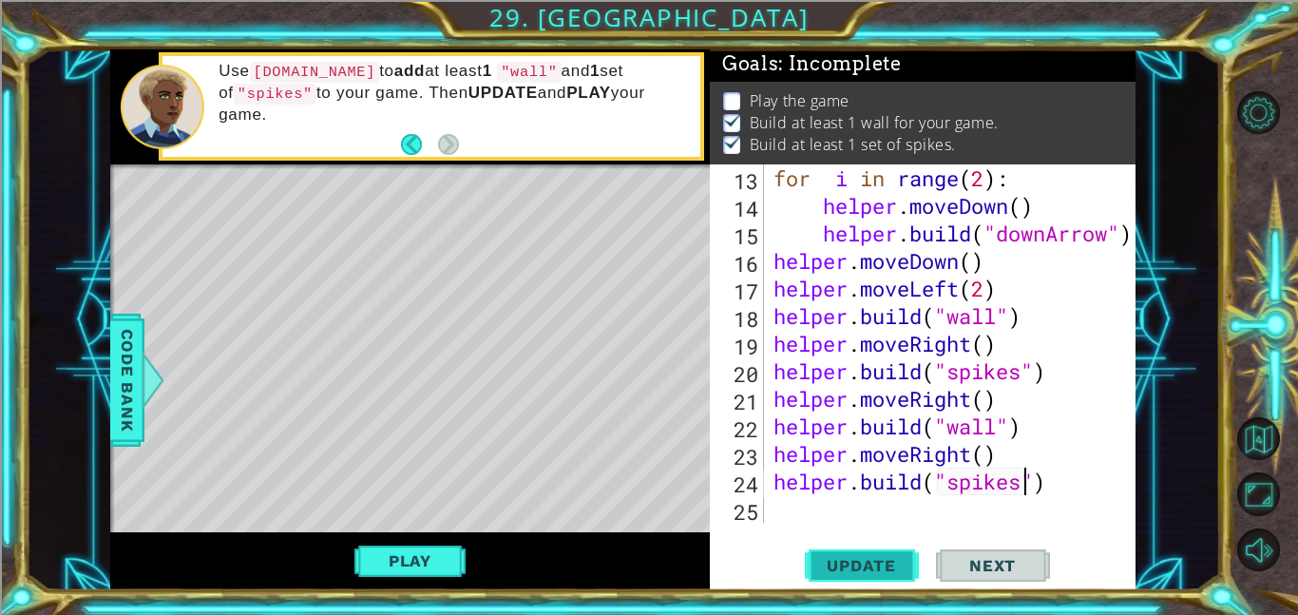
type textarea "[DOMAIN_NAME]("spikes")"
click at [903, 565] on span "Update" at bounding box center [860, 565] width 107 height 19
click at [814, 511] on div "for i in range ( 2 ) : helper . moveDown ( ) helper . build ( "downArrow" ) hel…" at bounding box center [954, 370] width 371 height 413
type textarea "j"
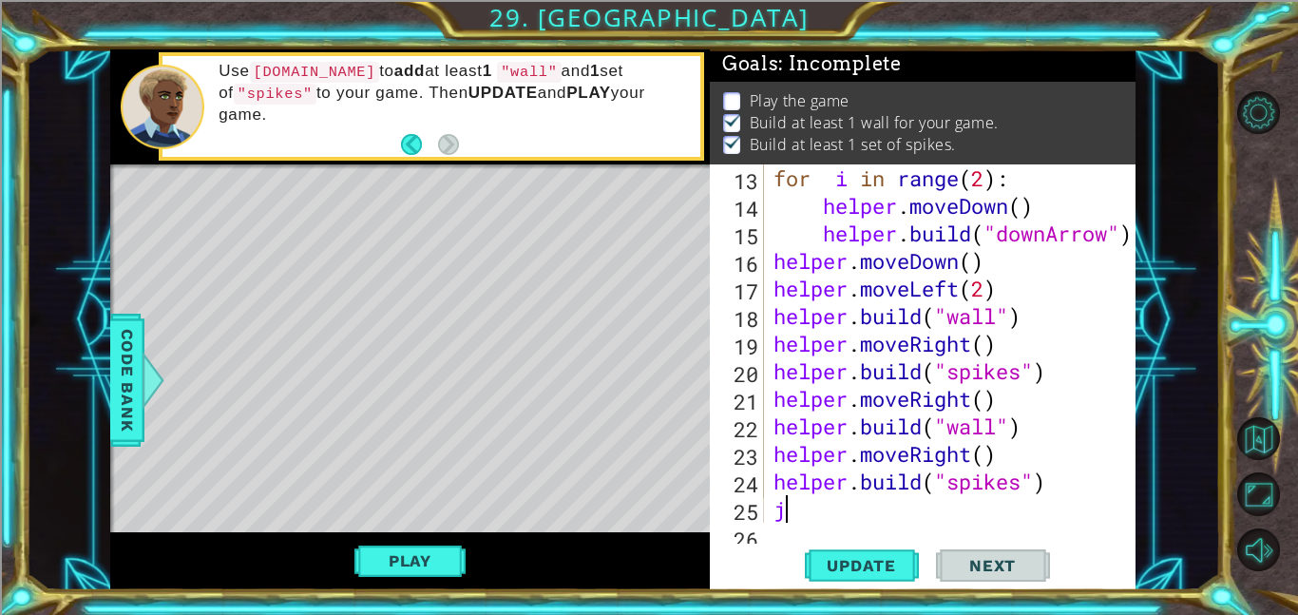
scroll to position [441, 0]
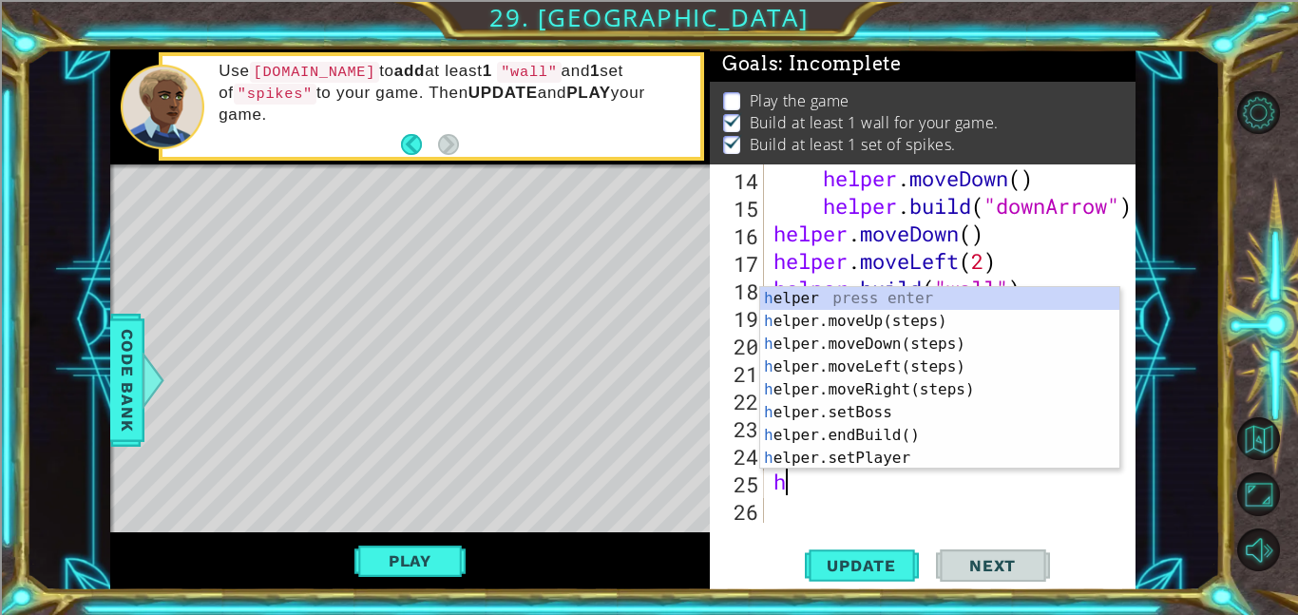
type textarea "helper"
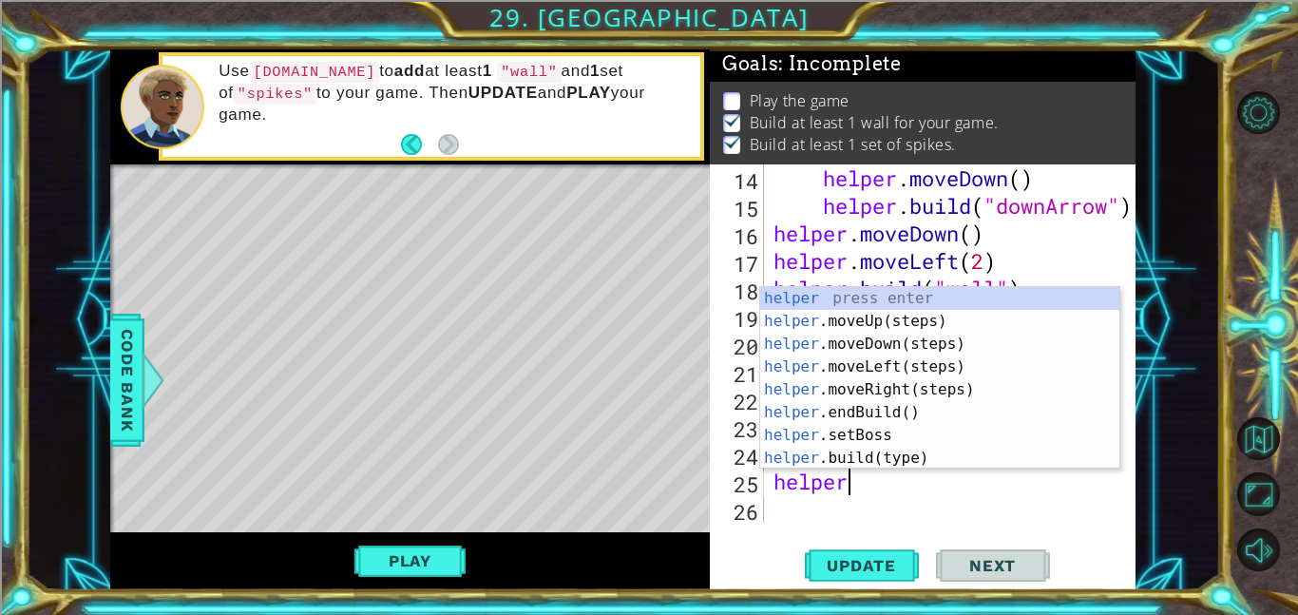
scroll to position [0, 2]
click at [887, 389] on div "helper press enter helper .moveUp(steps) press enter helper .moveDown(steps) pr…" at bounding box center [939, 401] width 359 height 228
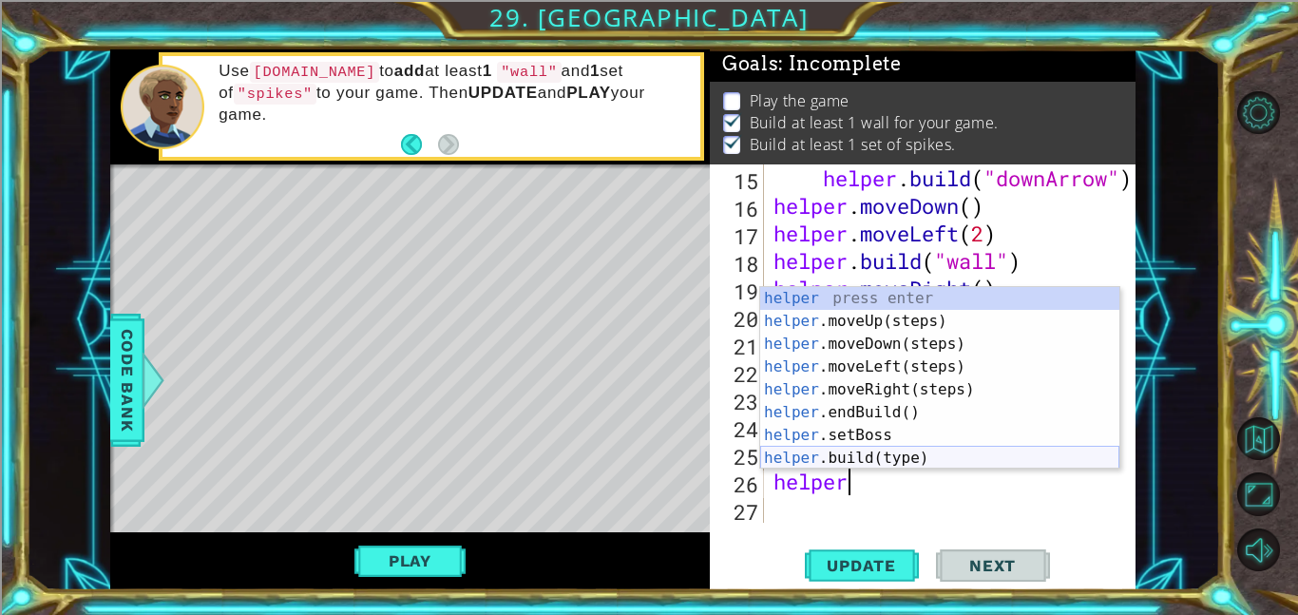
click at [897, 464] on div "helper press enter helper .moveUp(steps) press enter helper .moveDown(steps) pr…" at bounding box center [939, 401] width 359 height 228
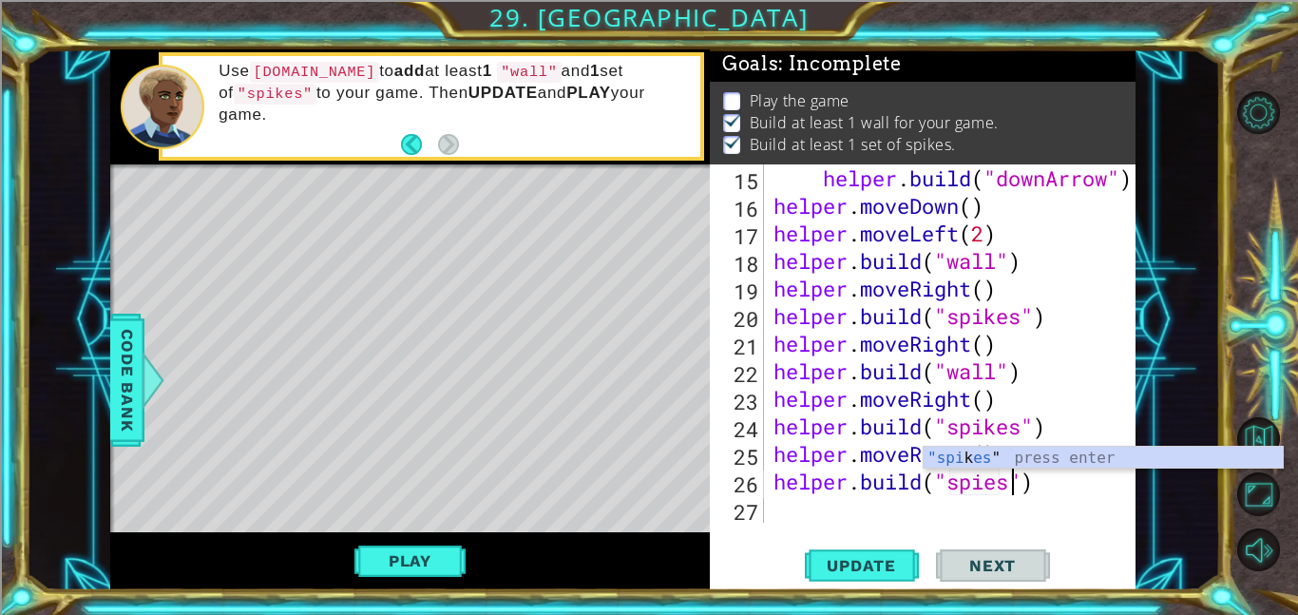
scroll to position [0, 10]
click at [981, 451] on div ""spi k es " press enter" at bounding box center [1102, 480] width 359 height 68
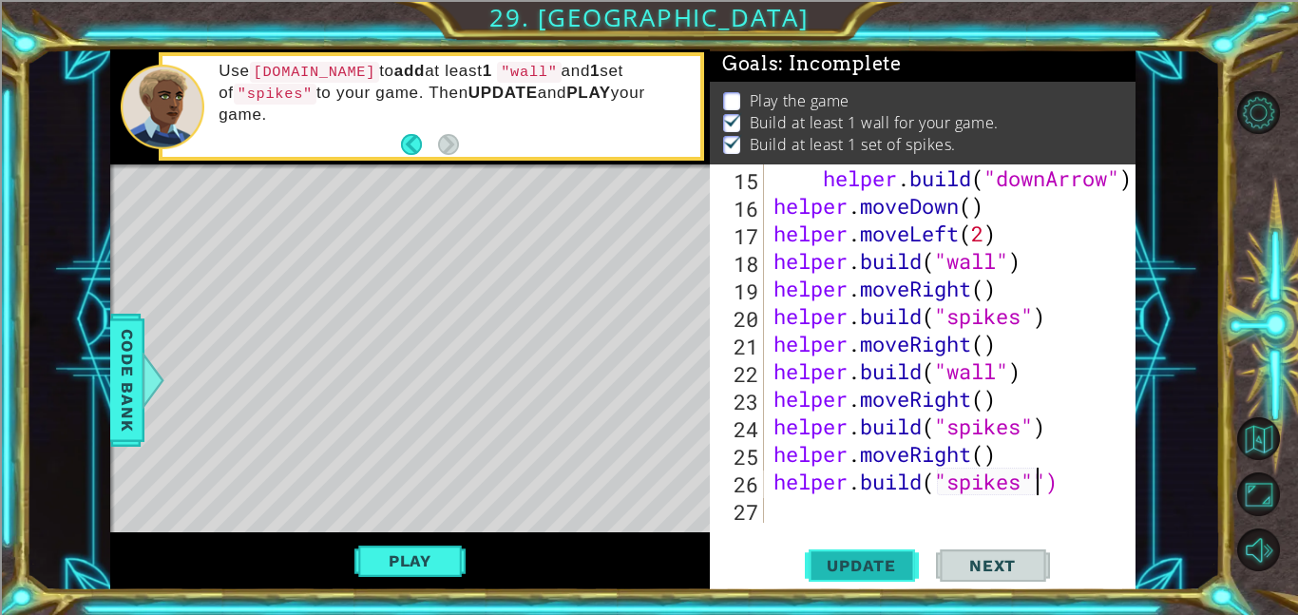
click at [875, 553] on button "Update" at bounding box center [862, 564] width 114 height 43
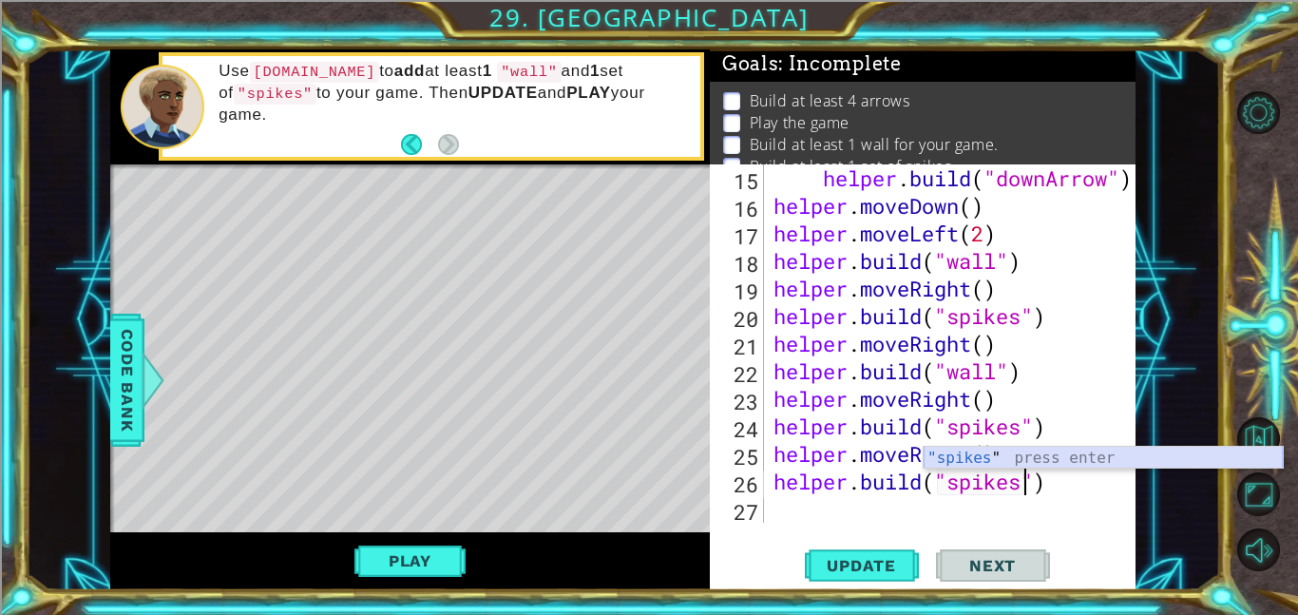
click at [983, 464] on div ""spikes " press enter" at bounding box center [1102, 480] width 359 height 68
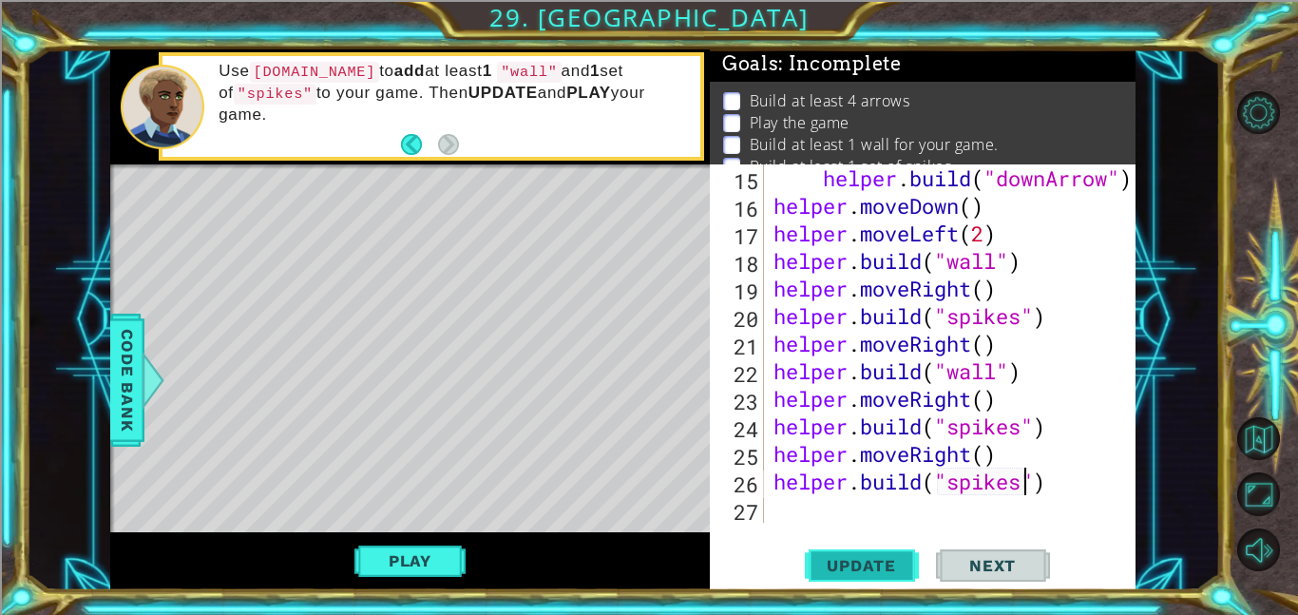
click at [871, 564] on span "Update" at bounding box center [860, 565] width 107 height 19
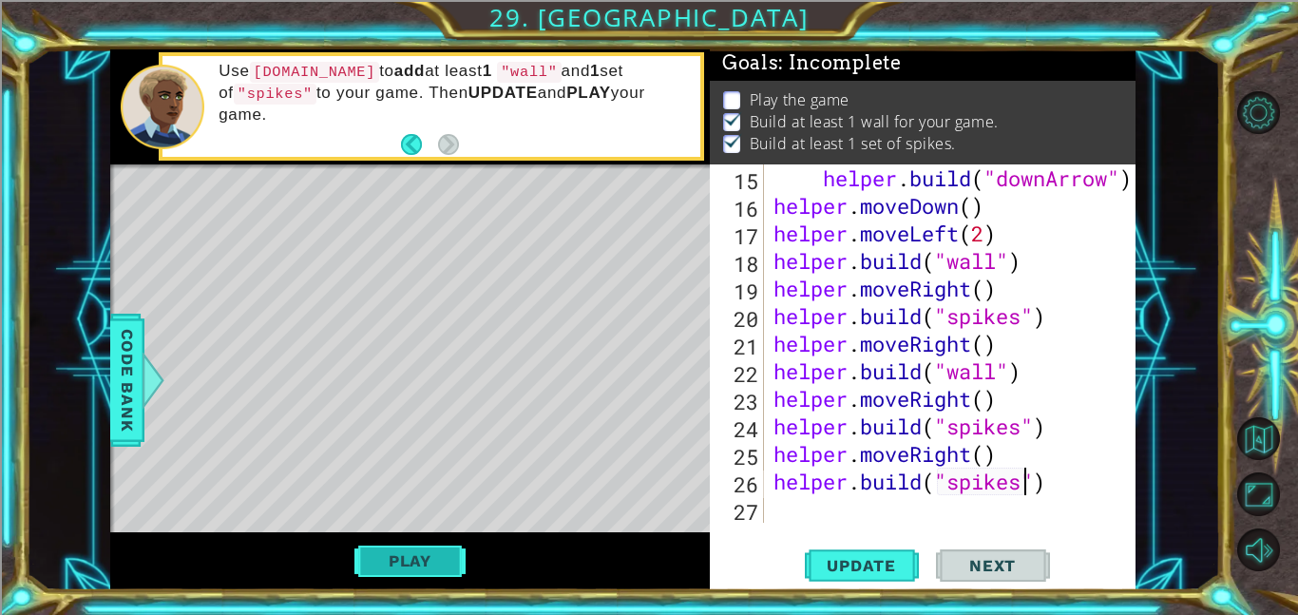
click at [439, 546] on button "Play" at bounding box center [409, 560] width 111 height 36
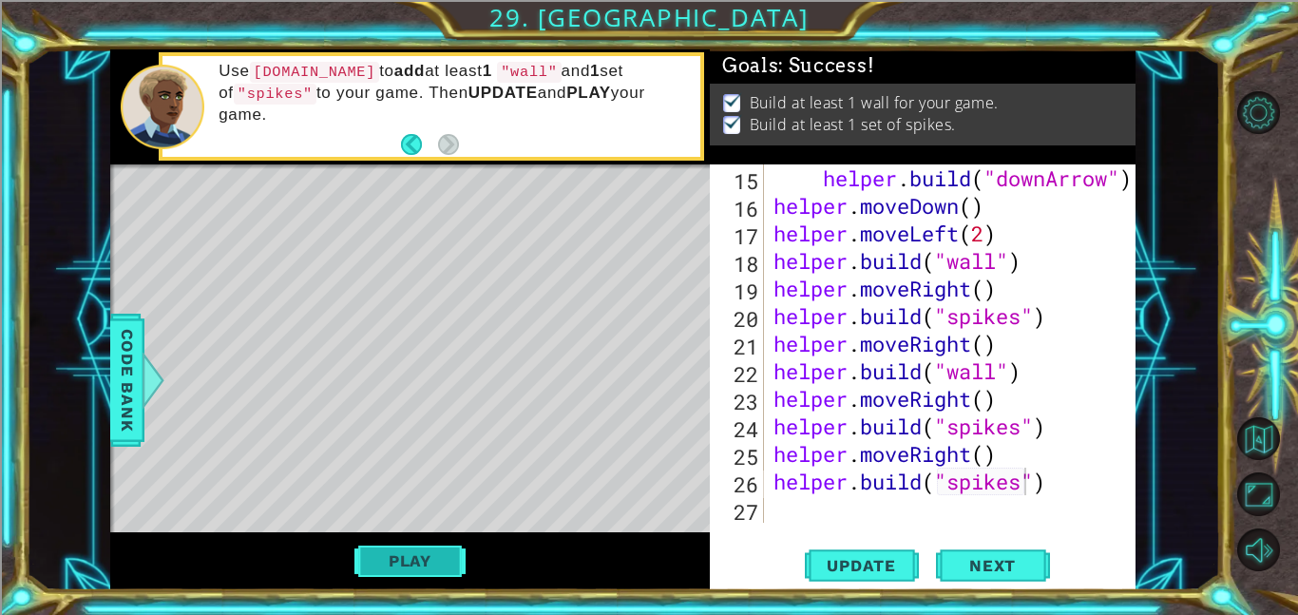
scroll to position [0, 0]
click at [1006, 562] on span "Next" at bounding box center [992, 565] width 85 height 19
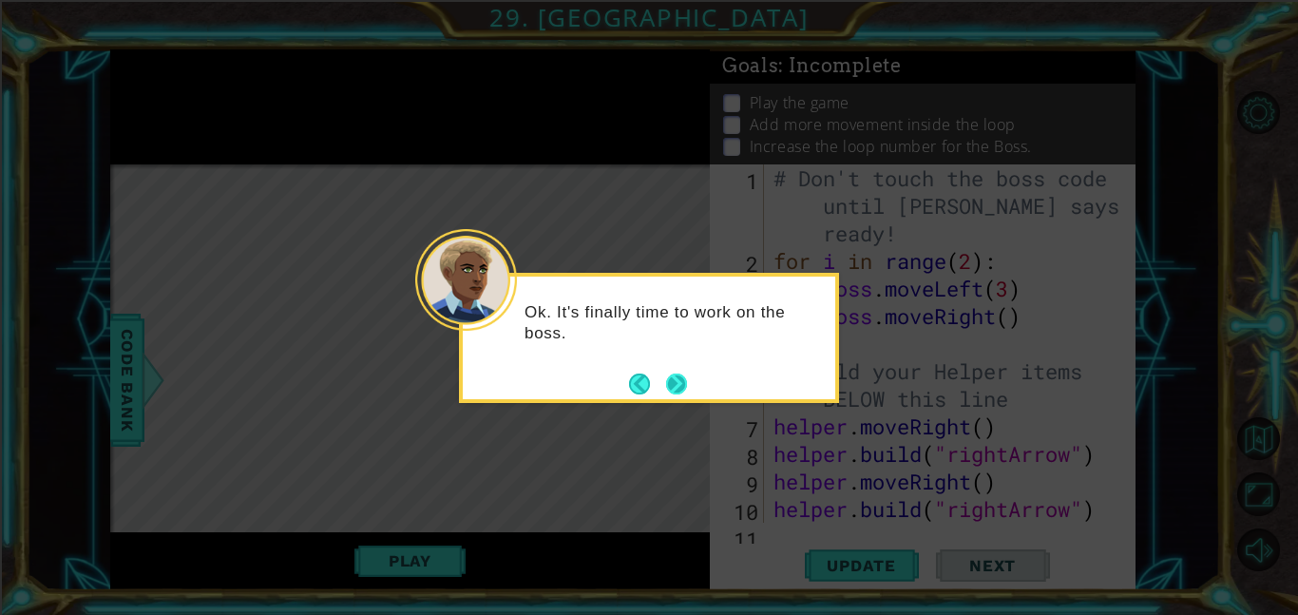
click at [673, 381] on button "Next" at bounding box center [676, 383] width 21 height 21
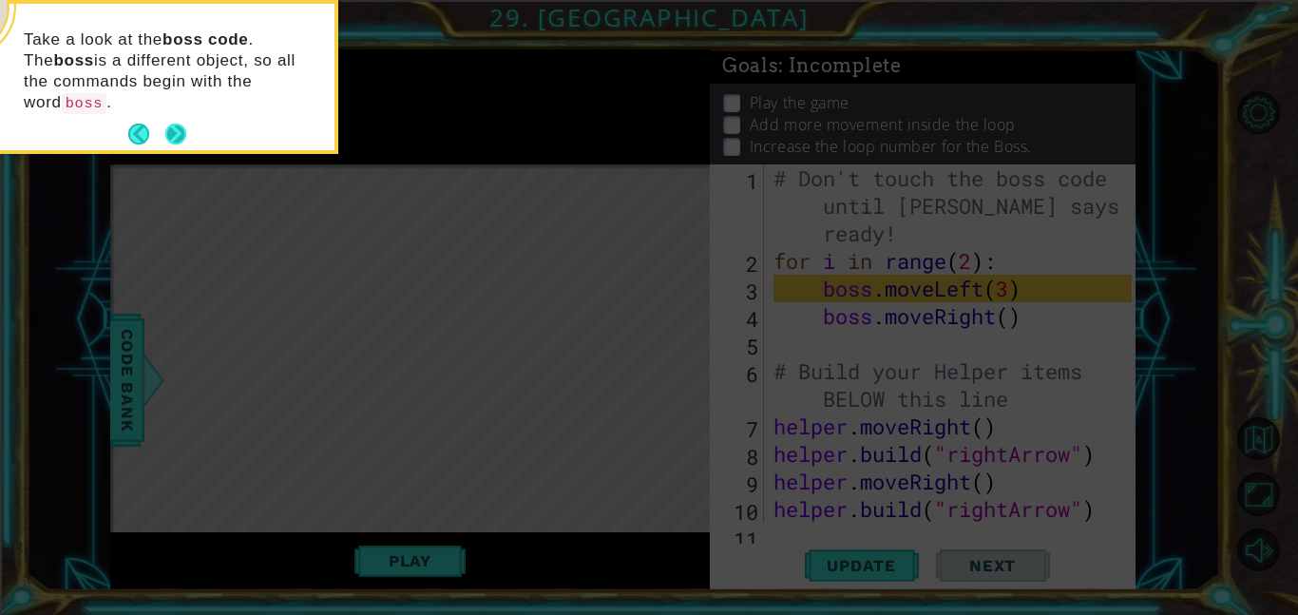
click at [174, 123] on button "Next" at bounding box center [175, 133] width 21 height 21
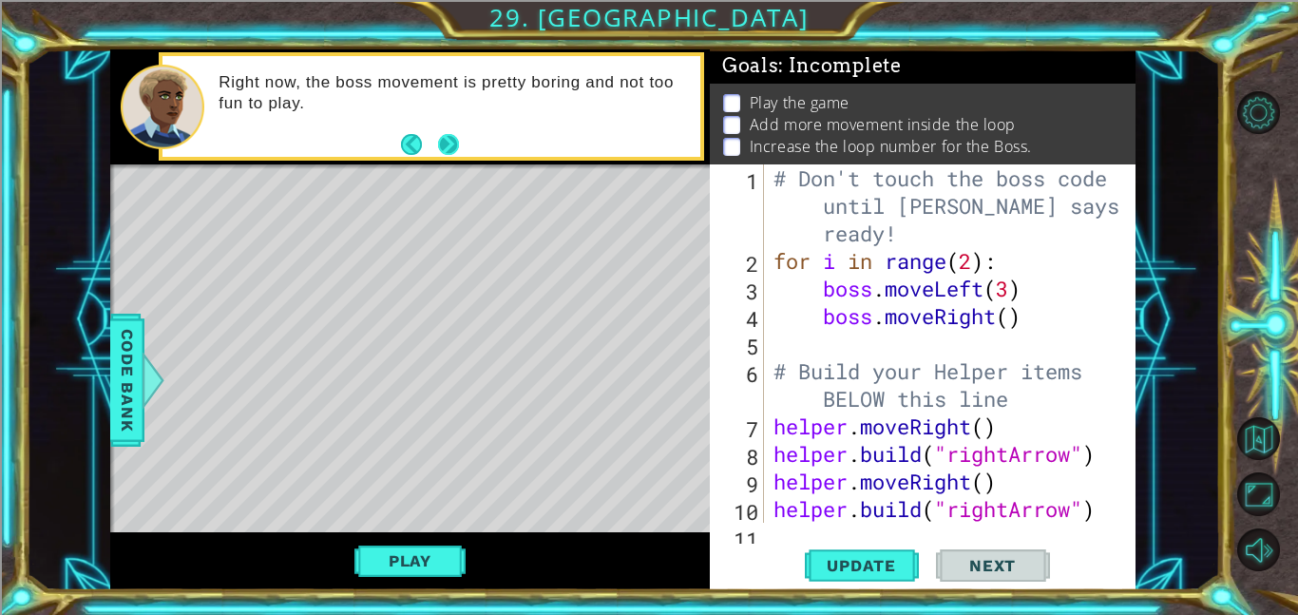
click at [444, 150] on button "Next" at bounding box center [447, 144] width 21 height 21
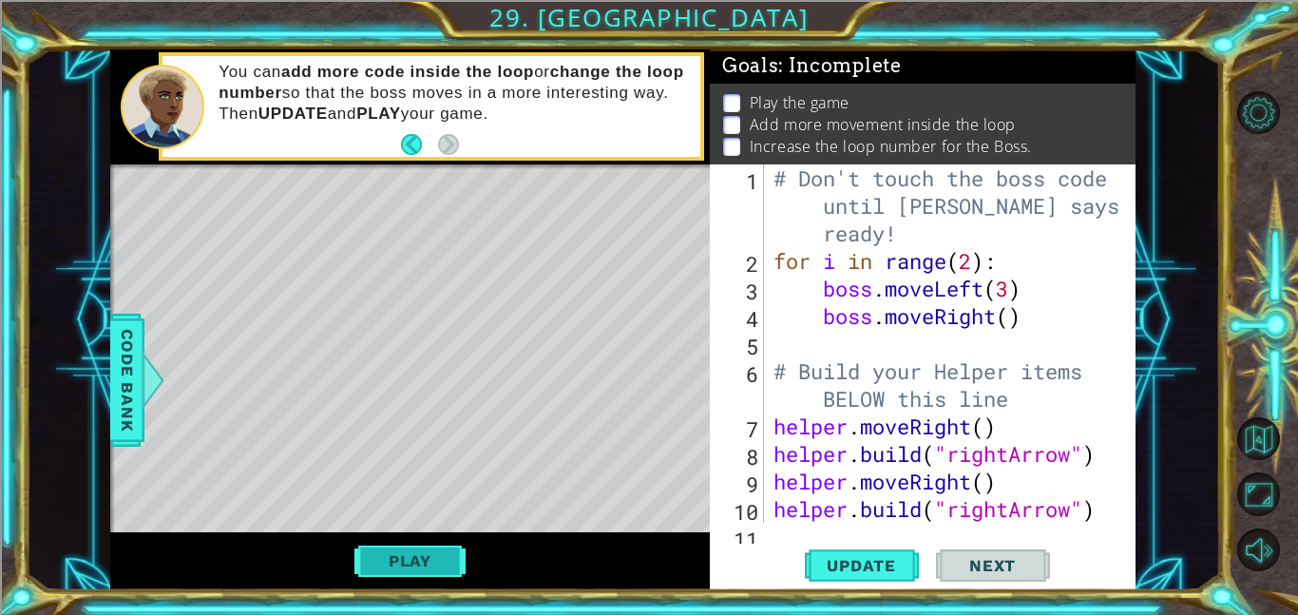
click at [403, 563] on button "Play" at bounding box center [409, 560] width 111 height 36
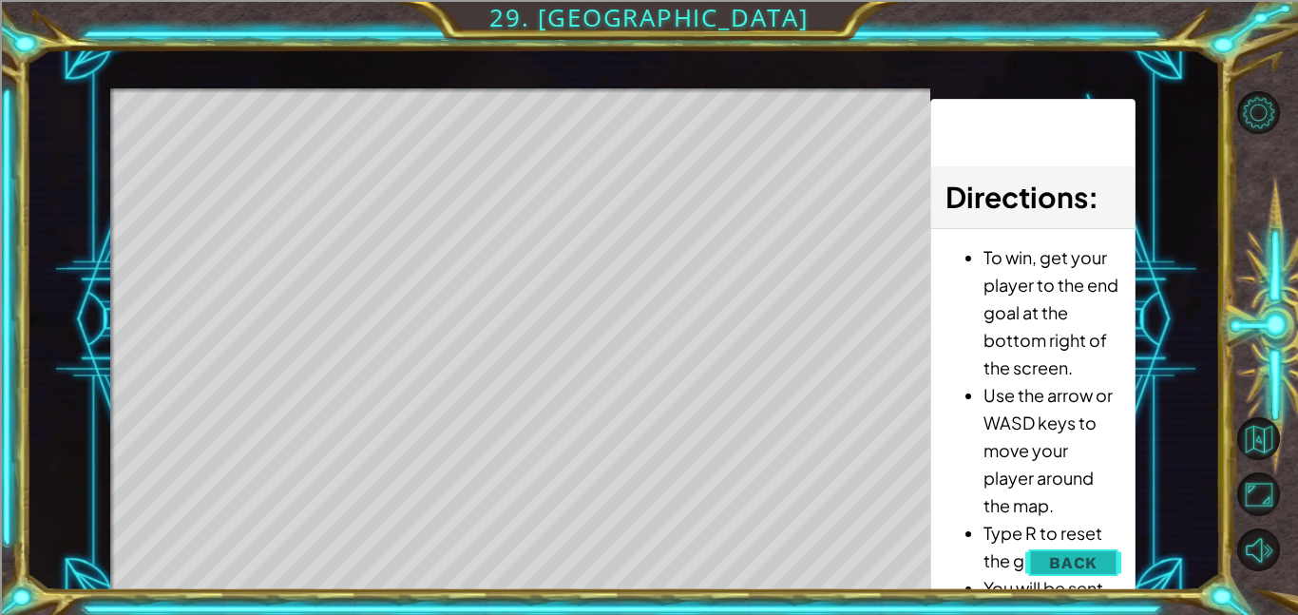
click at [1078, 572] on button "Back" at bounding box center [1073, 562] width 96 height 38
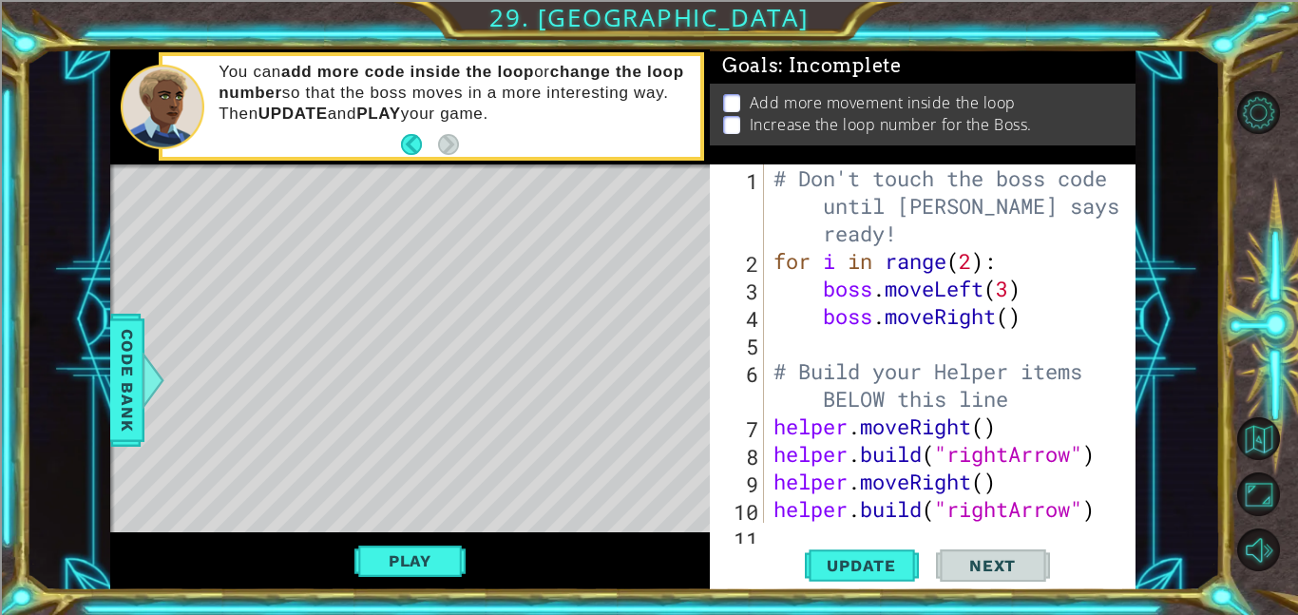
click at [1013, 298] on div "# Don't touch the boss code until [PERSON_NAME] says you're ready! for i in ran…" at bounding box center [954, 398] width 371 height 468
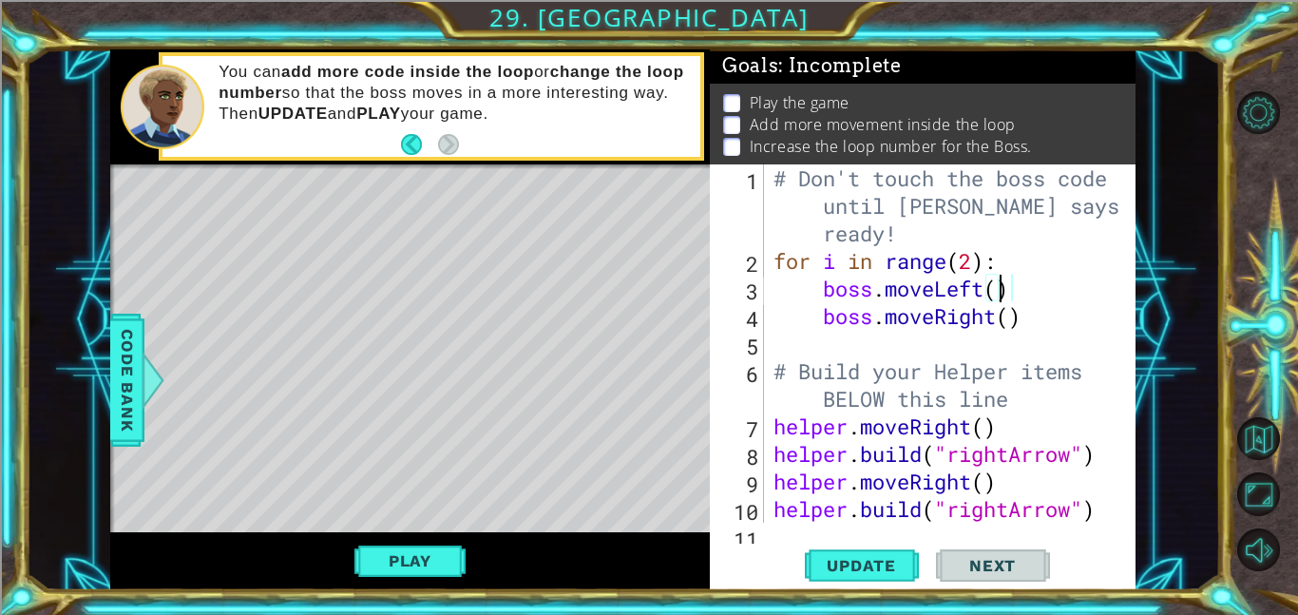
scroll to position [0, 9]
click at [1020, 295] on div "# Don't touch the boss code until [PERSON_NAME] says you're ready! for i in ran…" at bounding box center [954, 398] width 371 height 468
click at [1005, 291] on div "# Don't touch the boss code until [PERSON_NAME] says you're ready! for i in ran…" at bounding box center [954, 398] width 371 height 468
type textarea "boss.moveLeft(3)"
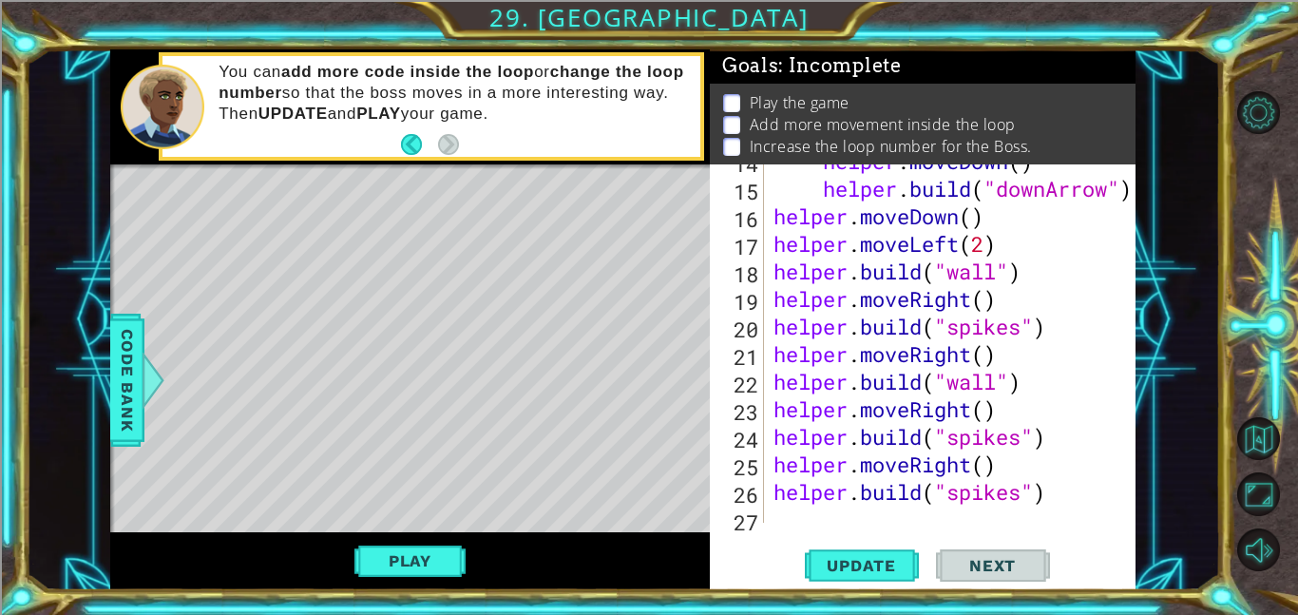
scroll to position [468, 0]
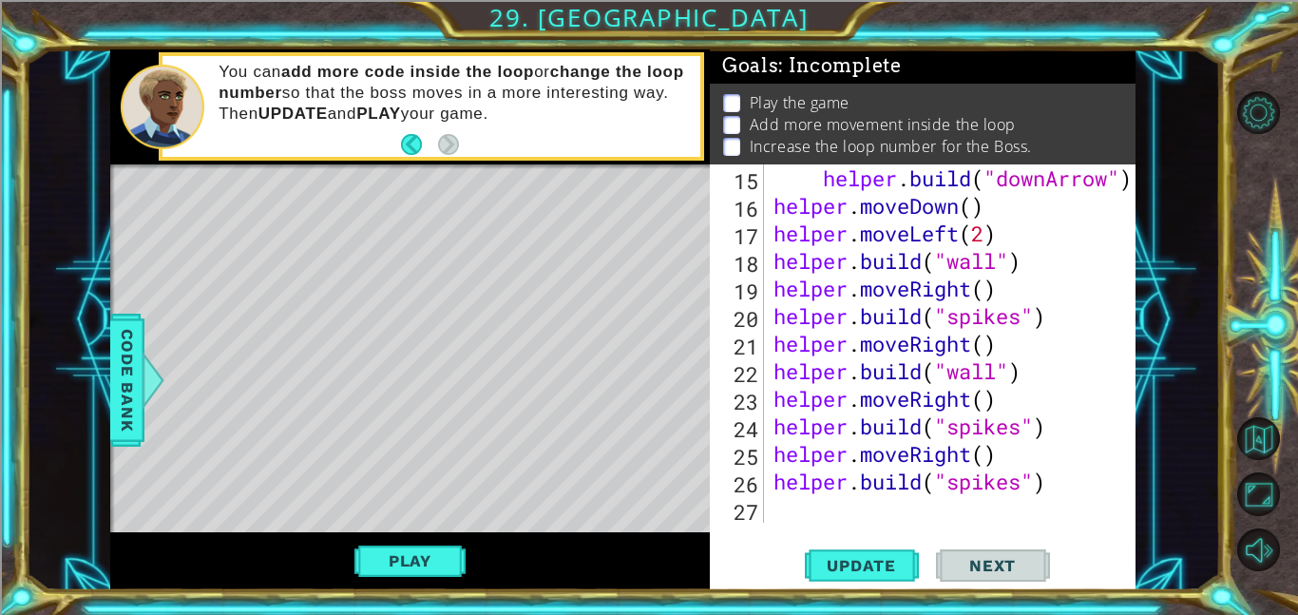
click at [841, 498] on div "helper . build ( "downArrow" ) helper . moveDown ( ) helper . moveLeft ( 2 ) he…" at bounding box center [954, 370] width 371 height 413
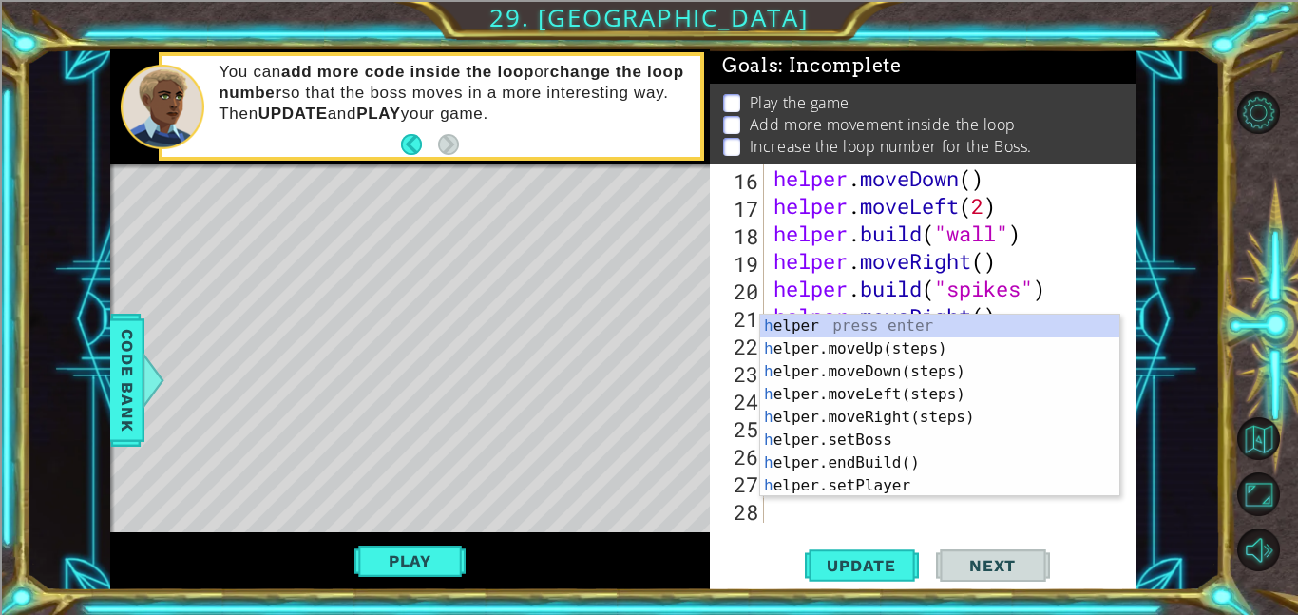
scroll to position [496, 0]
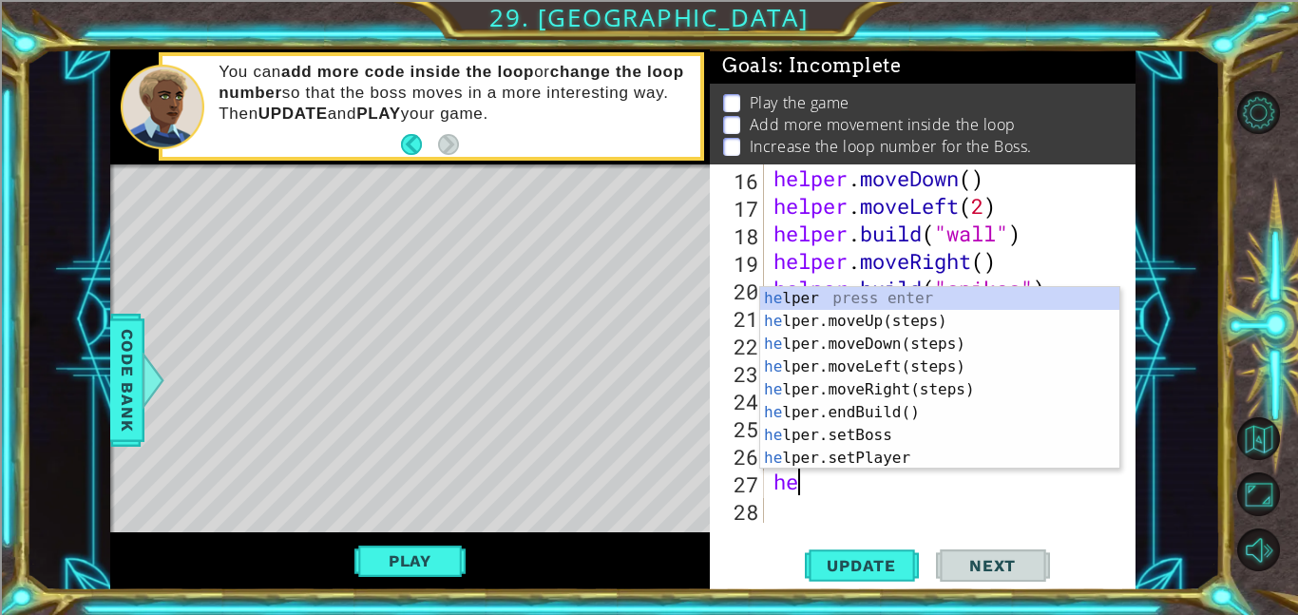
type textarea "hel"
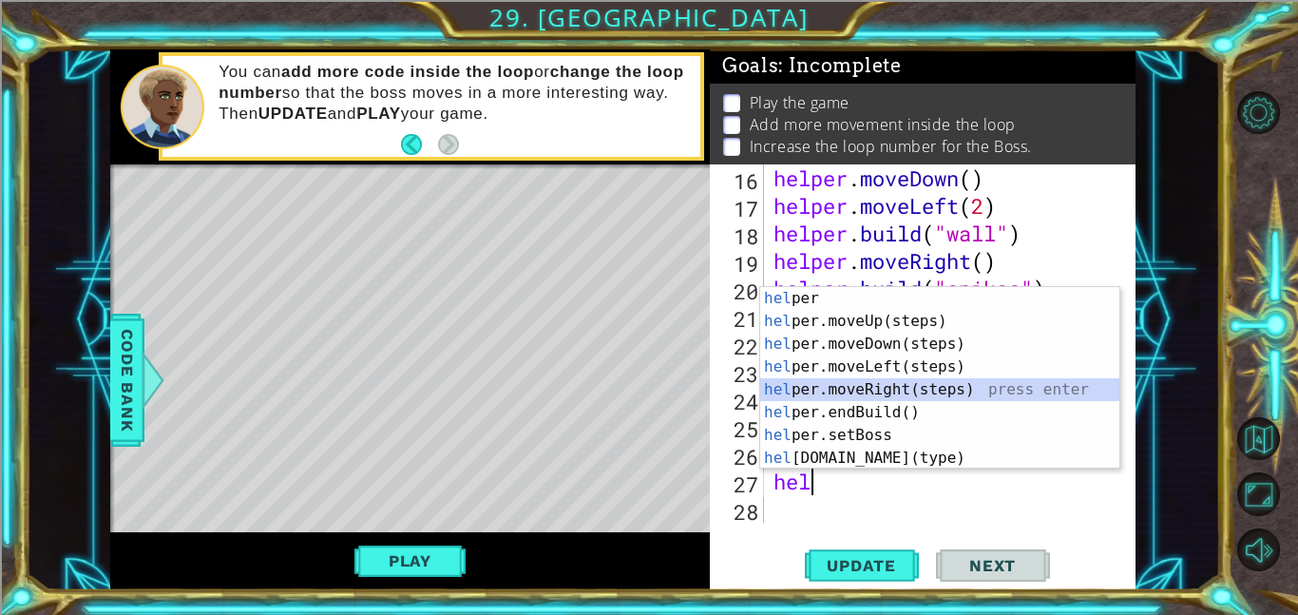
click at [923, 387] on div "hel per press enter hel per.moveUp(steps) press enter hel per.moveDown(steps) p…" at bounding box center [939, 401] width 359 height 228
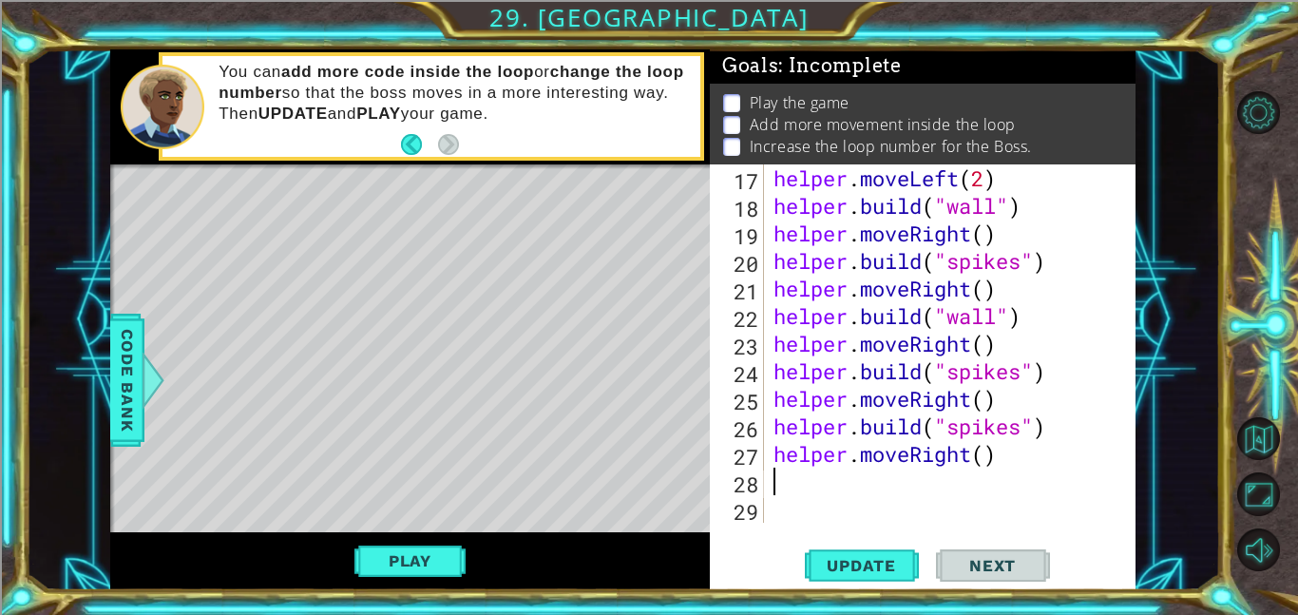
scroll to position [523, 0]
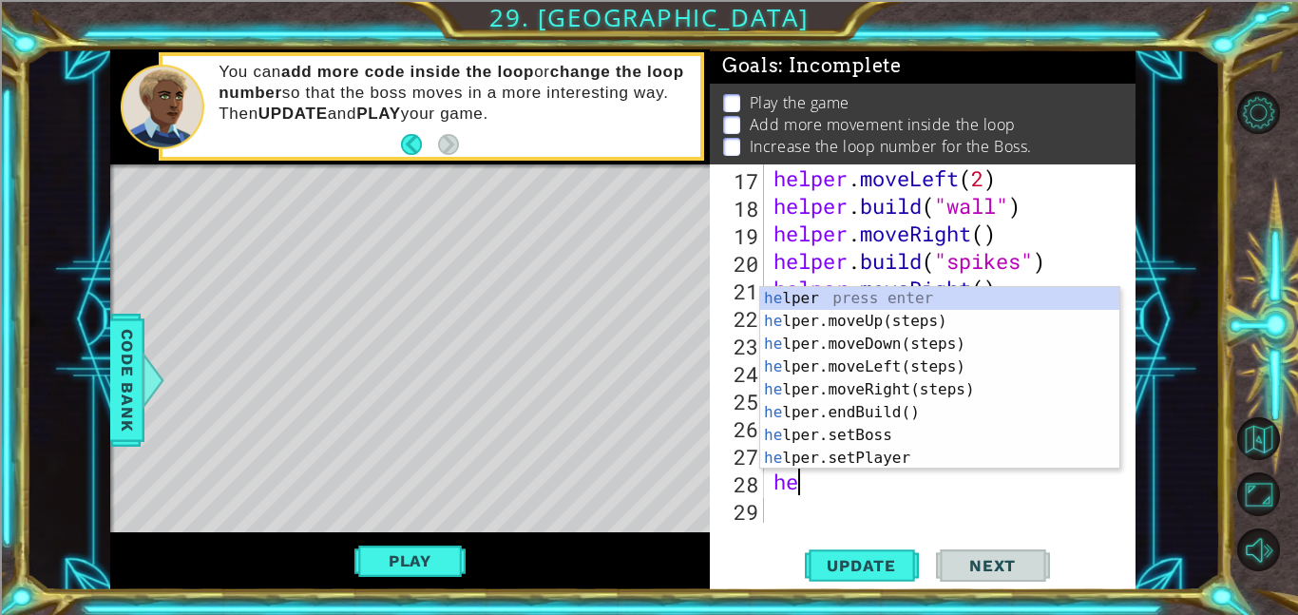
click at [826, 492] on div "helper . moveLeft ( 2 ) helper . build ( "wall" ) helper . moveRight ( ) helper…" at bounding box center [954, 370] width 371 height 413
click at [862, 455] on div "help er press enter help er.moveUp(steps) press enter help er.moveDown(steps) p…" at bounding box center [939, 401] width 359 height 228
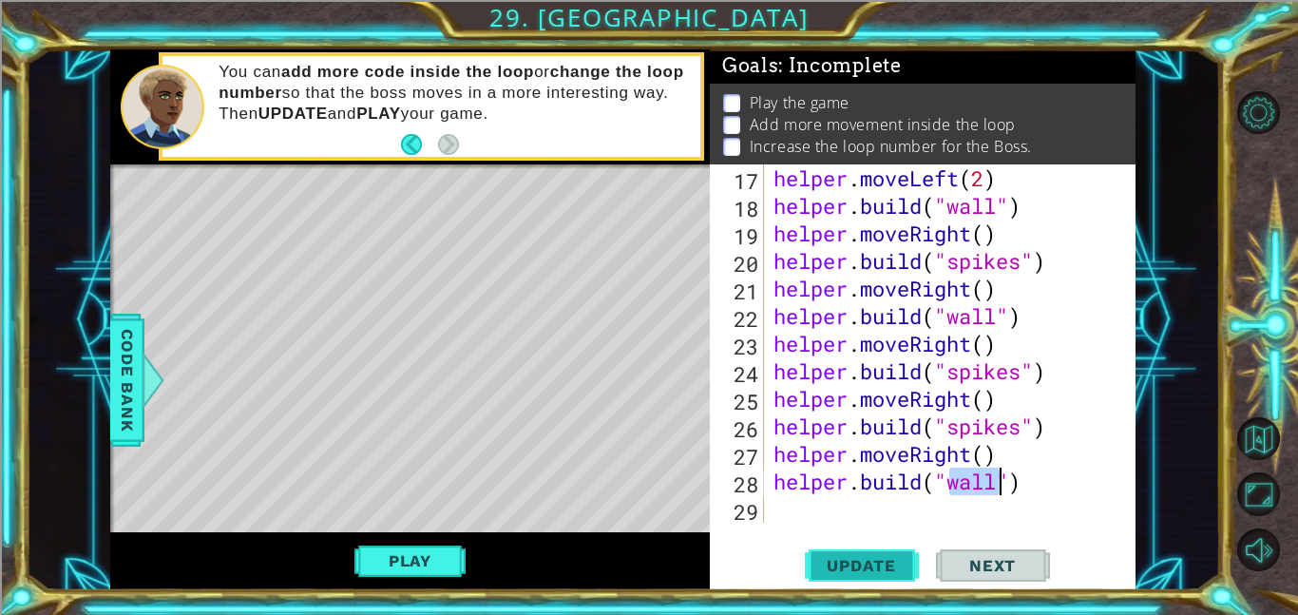
click at [891, 573] on span "Update" at bounding box center [860, 565] width 107 height 19
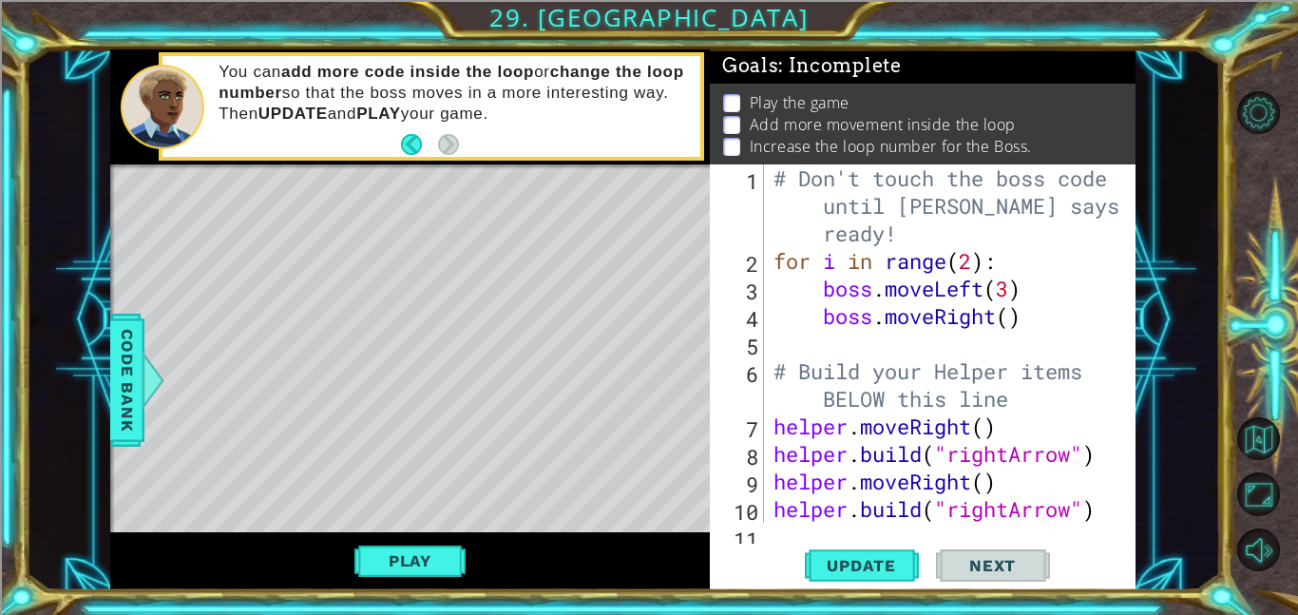
scroll to position [0, 0]
click at [1004, 289] on div "# Don't touch the boss code until [PERSON_NAME] says you're ready! for i in ran…" at bounding box center [954, 398] width 371 height 468
drag, startPoint x: 1022, startPoint y: 323, endPoint x: 1011, endPoint y: 316, distance: 13.2
click at [1011, 316] on div "# Don't touch the boss code until [PERSON_NAME] says you're ready! for i in ran…" at bounding box center [954, 398] width 371 height 468
click at [1013, 276] on div "# Don't touch the boss code until [PERSON_NAME] says you're ready! for i in ran…" at bounding box center [954, 398] width 371 height 468
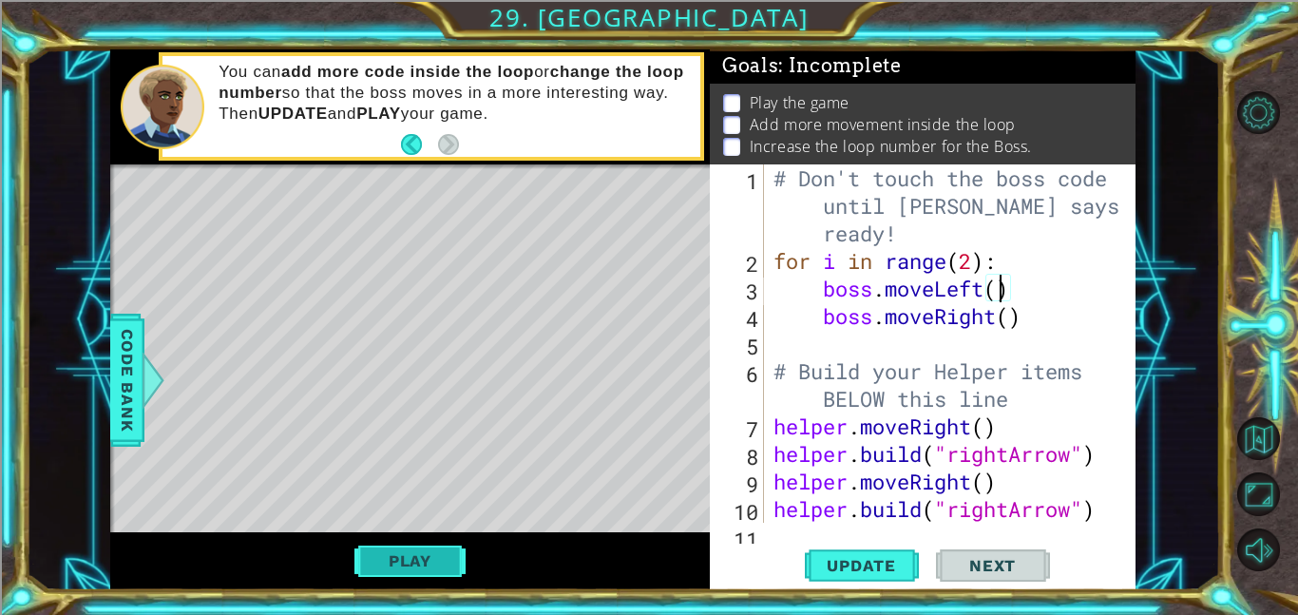
click at [444, 563] on button "Play" at bounding box center [409, 560] width 111 height 36
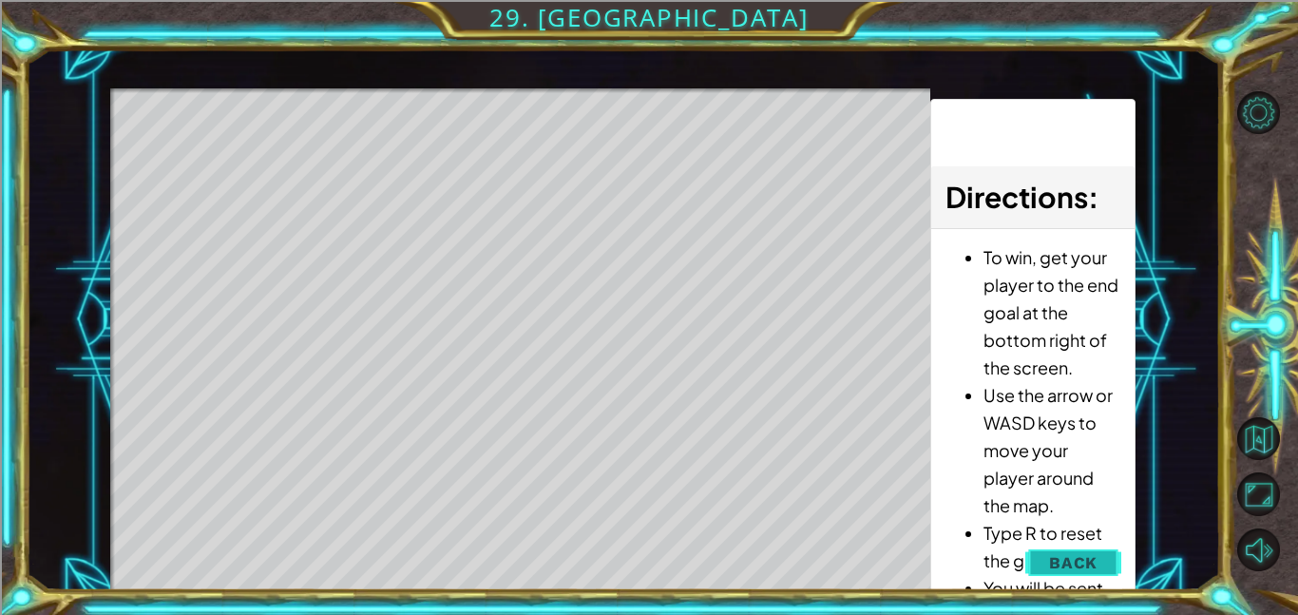
click at [1041, 563] on button "Back" at bounding box center [1073, 562] width 96 height 38
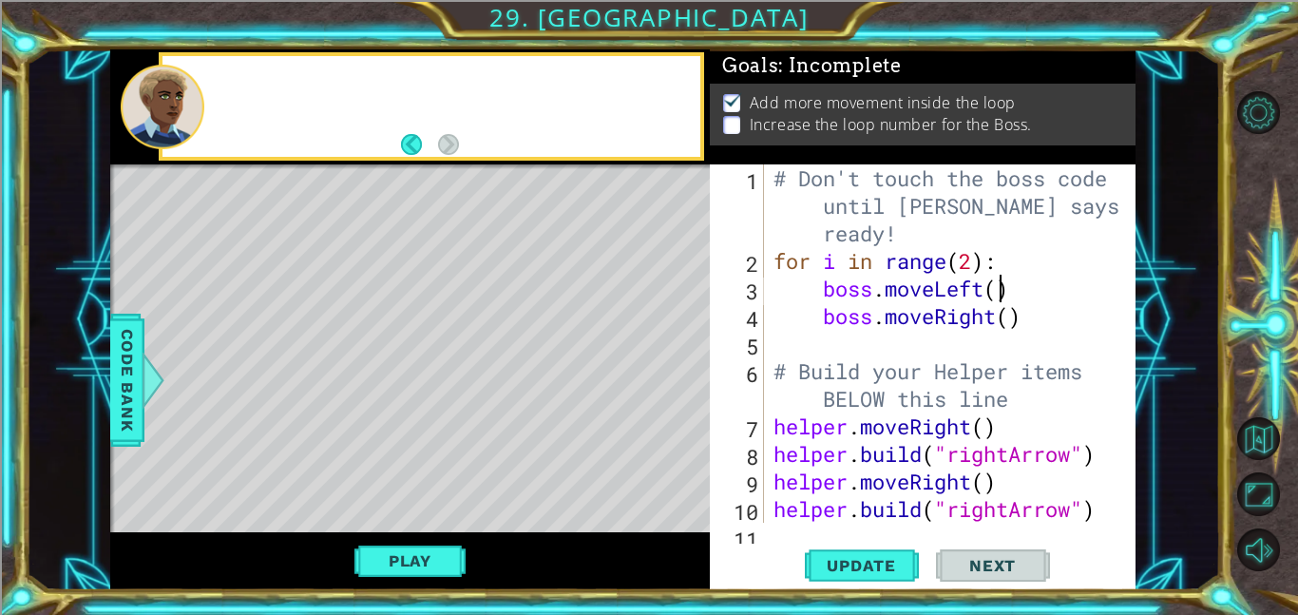
type textarea "boss.moveLeft(3)"
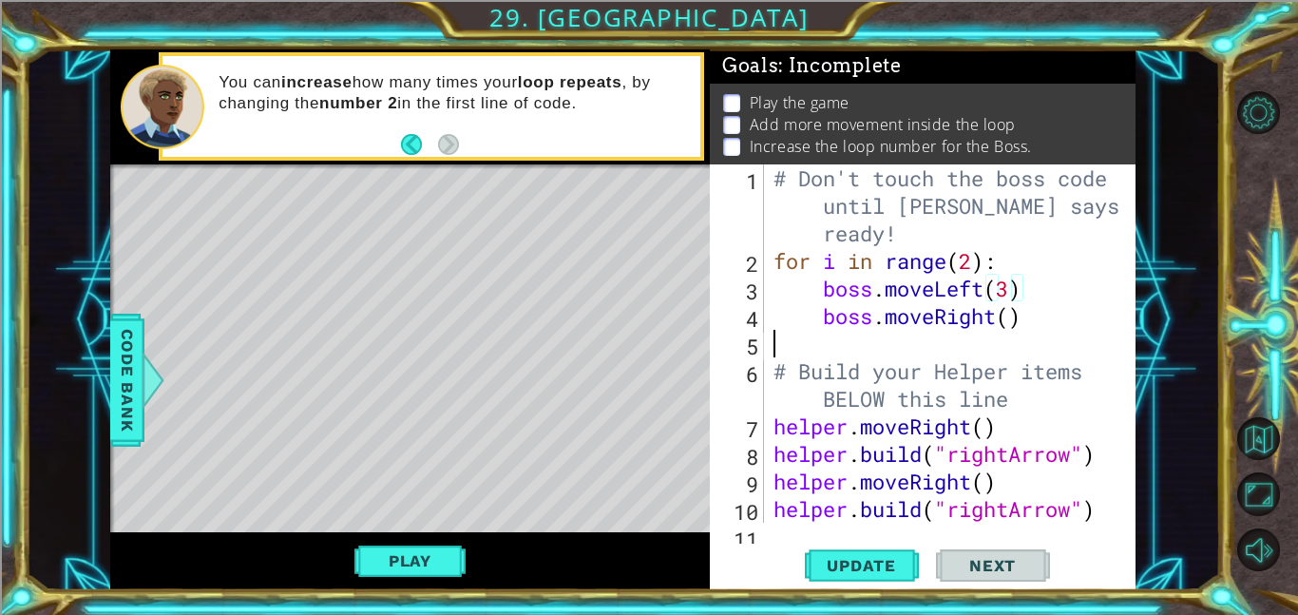
click at [998, 331] on div "# Don't touch the boss code until [PERSON_NAME] says you're ready! for i in ran…" at bounding box center [954, 398] width 371 height 468
click at [1010, 318] on div "# Don't touch the boss code until [PERSON_NAME] says you're ready! for i in ran…" at bounding box center [954, 398] width 371 height 468
type textarea "boss.moveRight(3)"
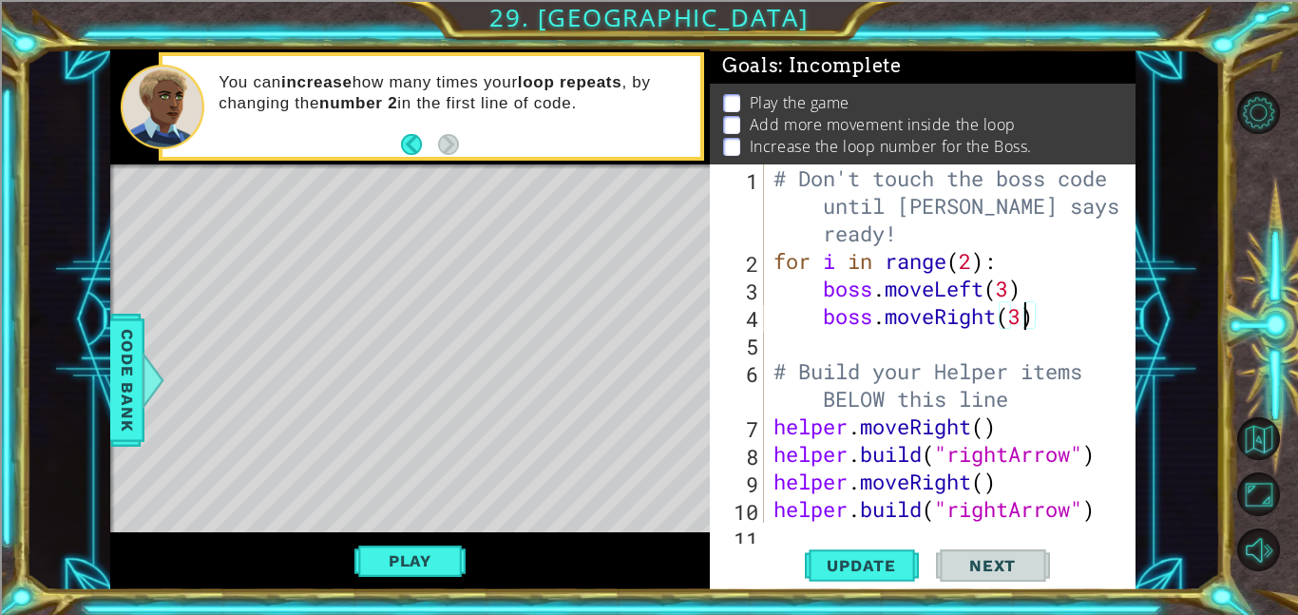
click at [917, 336] on div "# Don't touch the boss code until [PERSON_NAME] says you're ready! for i in ran…" at bounding box center [954, 398] width 371 height 468
type textarea "boss.moveRight(3)"
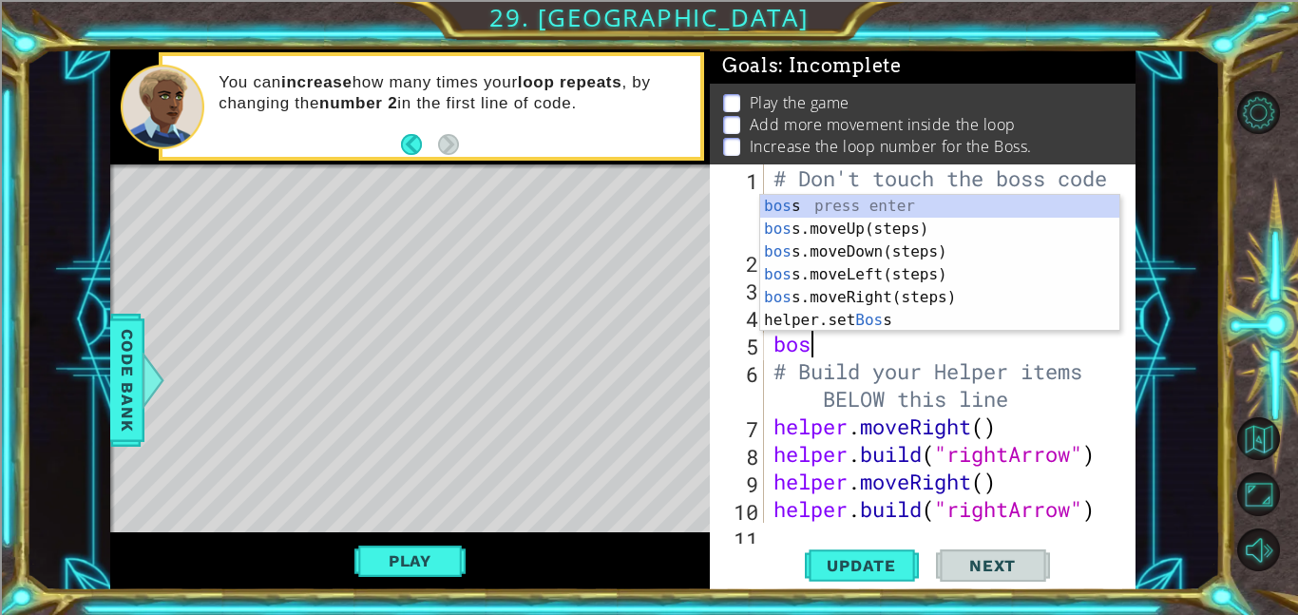
type textarea "boss"
click at [867, 239] on div "boss press enter boss .moveUp(steps) press enter boss .moveDown(steps) press en…" at bounding box center [939, 286] width 359 height 182
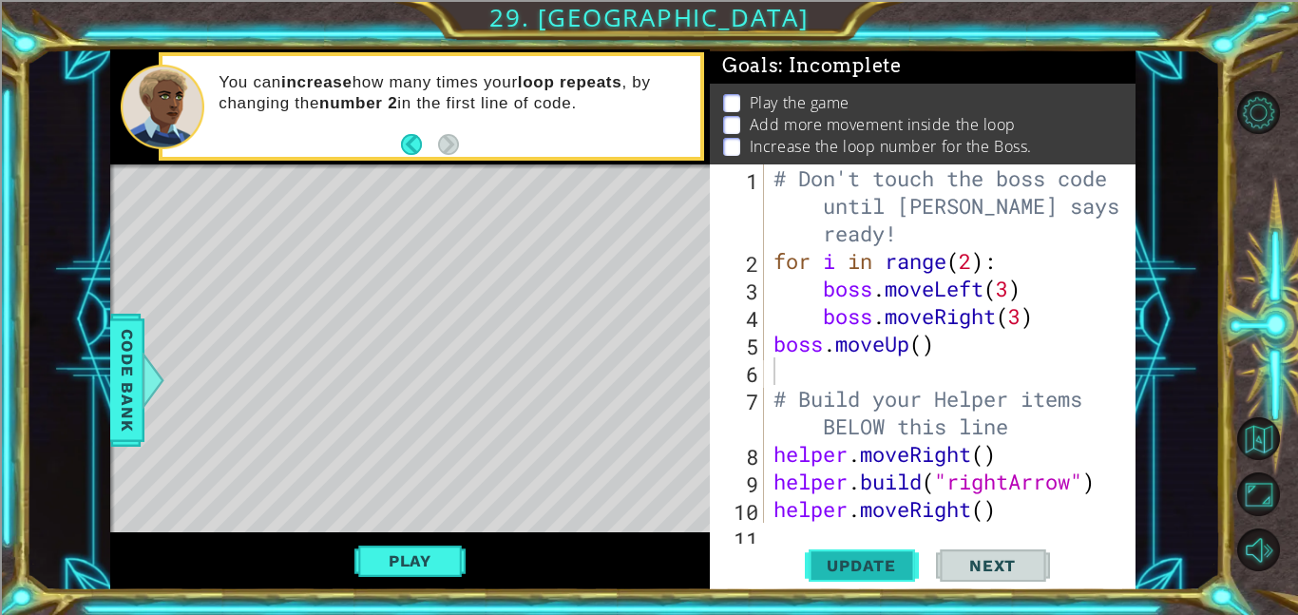
click at [845, 566] on span "Update" at bounding box center [860, 565] width 107 height 19
click at [375, 554] on button "Play" at bounding box center [409, 560] width 111 height 36
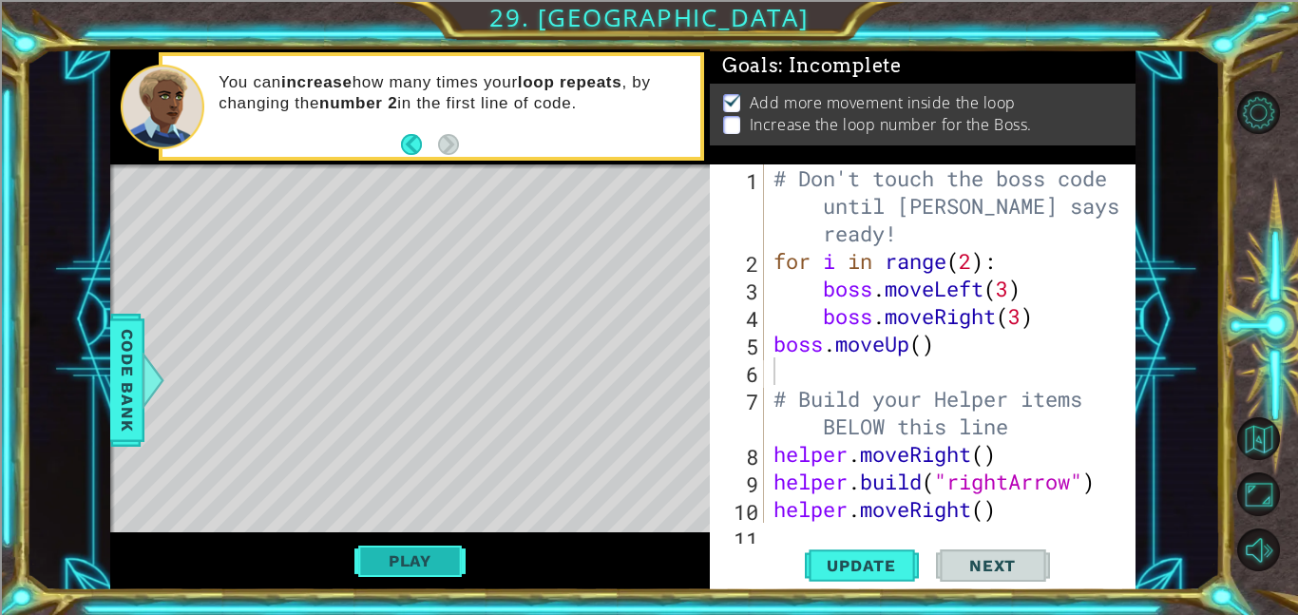
scroll to position [0, 0]
click at [1021, 321] on div "# Don't touch the boss code until [PERSON_NAME] says you're ready! for i in ran…" at bounding box center [954, 398] width 371 height 468
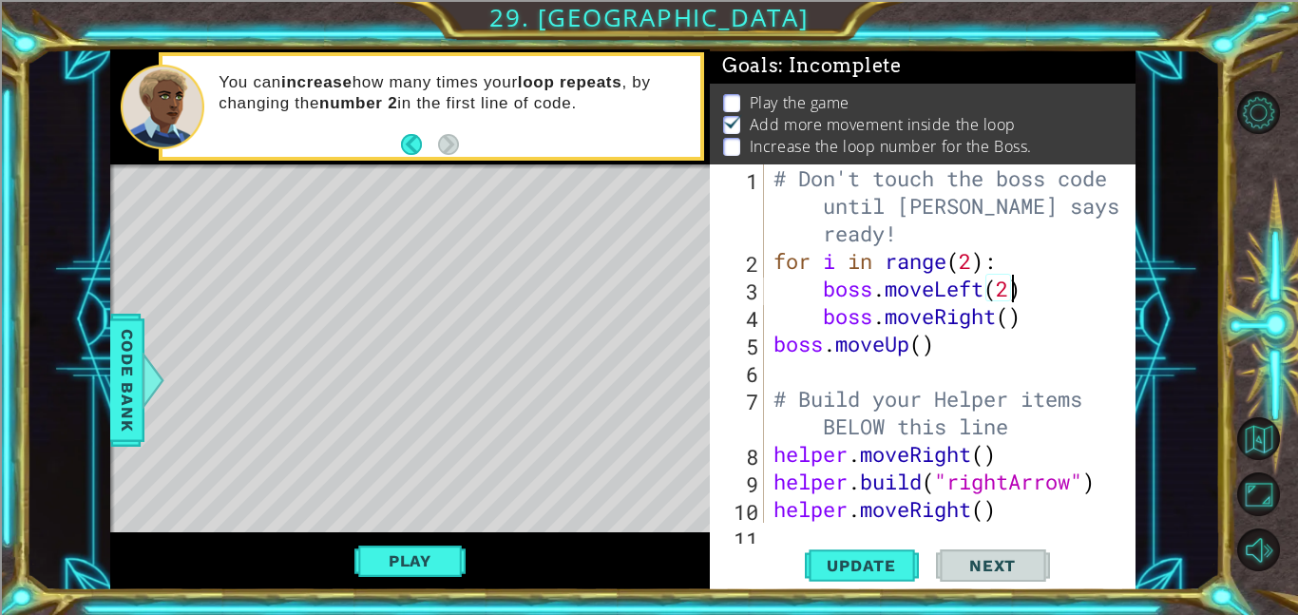
scroll to position [0, 10]
type textarea "boss.moveRight(2)"
click at [840, 570] on span "Update" at bounding box center [860, 565] width 107 height 19
click at [398, 563] on button "Play" at bounding box center [409, 560] width 111 height 36
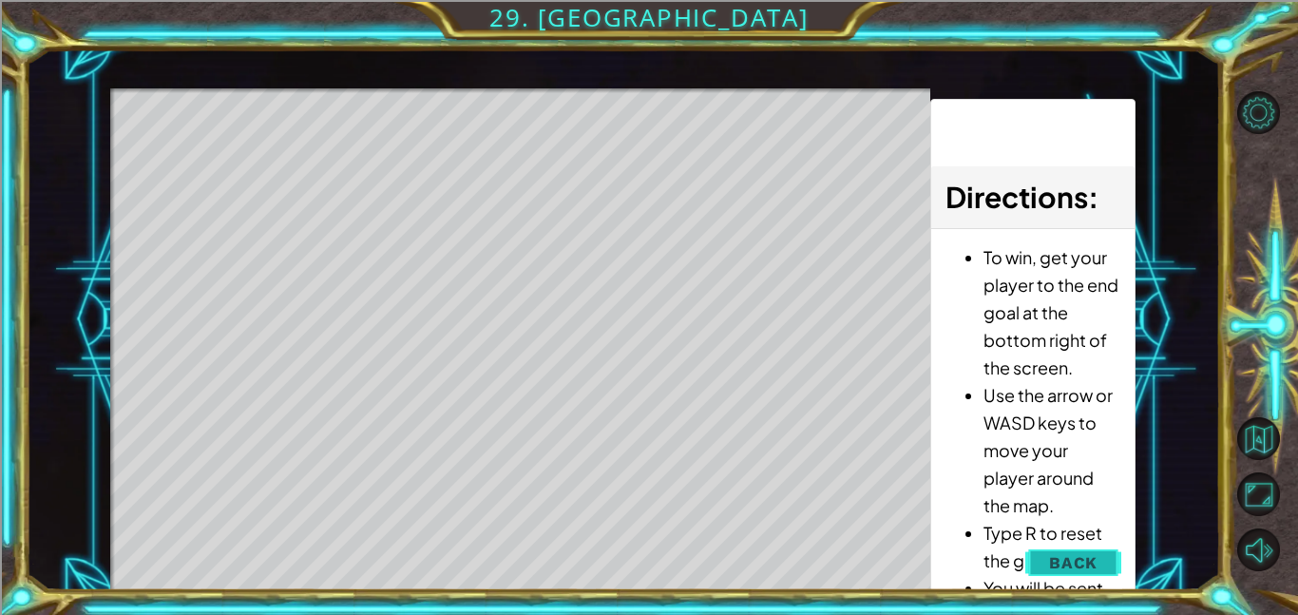
click at [1043, 553] on button "Back" at bounding box center [1073, 562] width 96 height 38
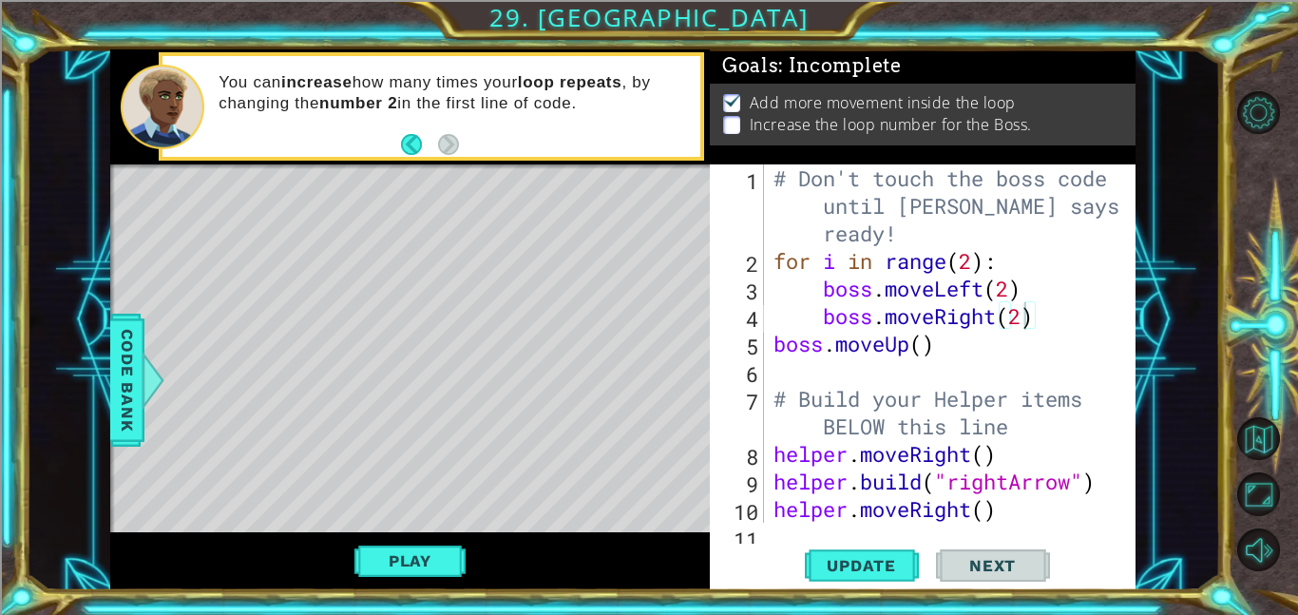
scroll to position [0, 0]
click at [802, 367] on div "# Don't touch the boss code until [PERSON_NAME] says you're ready! for i in ran…" at bounding box center [954, 398] width 371 height 468
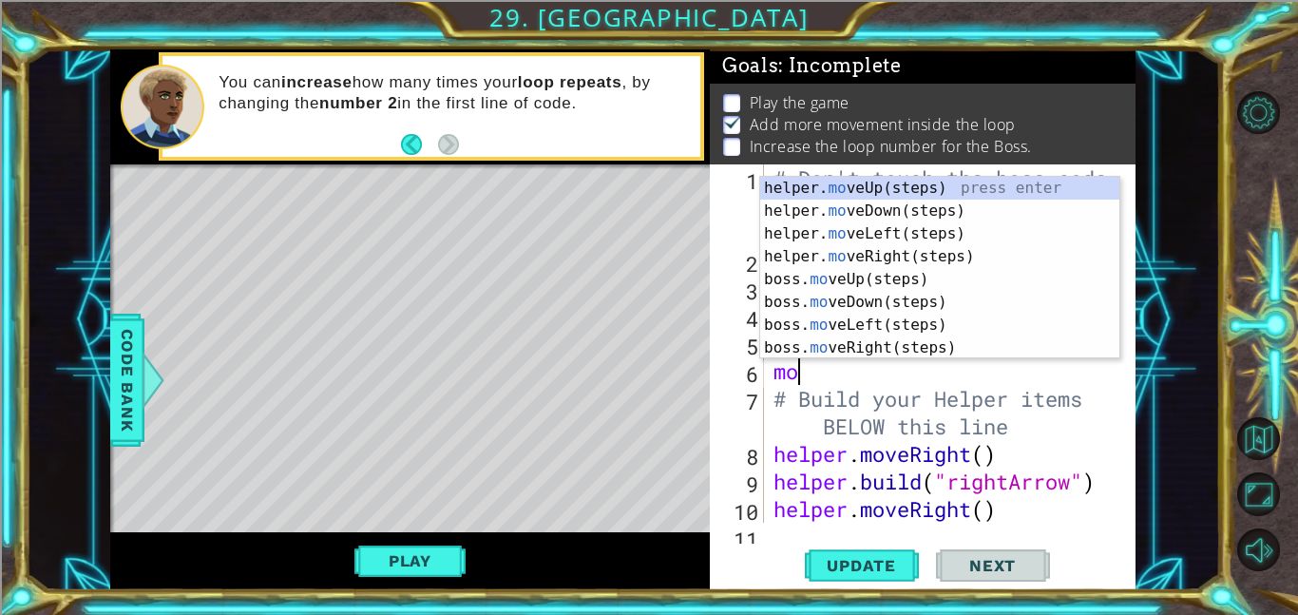
type textarea "[PERSON_NAME]"
click at [891, 279] on div "helper. mo veUp( s tep s ) press enter helper. mo veDown( s tep s ) press enter…" at bounding box center [939, 291] width 359 height 228
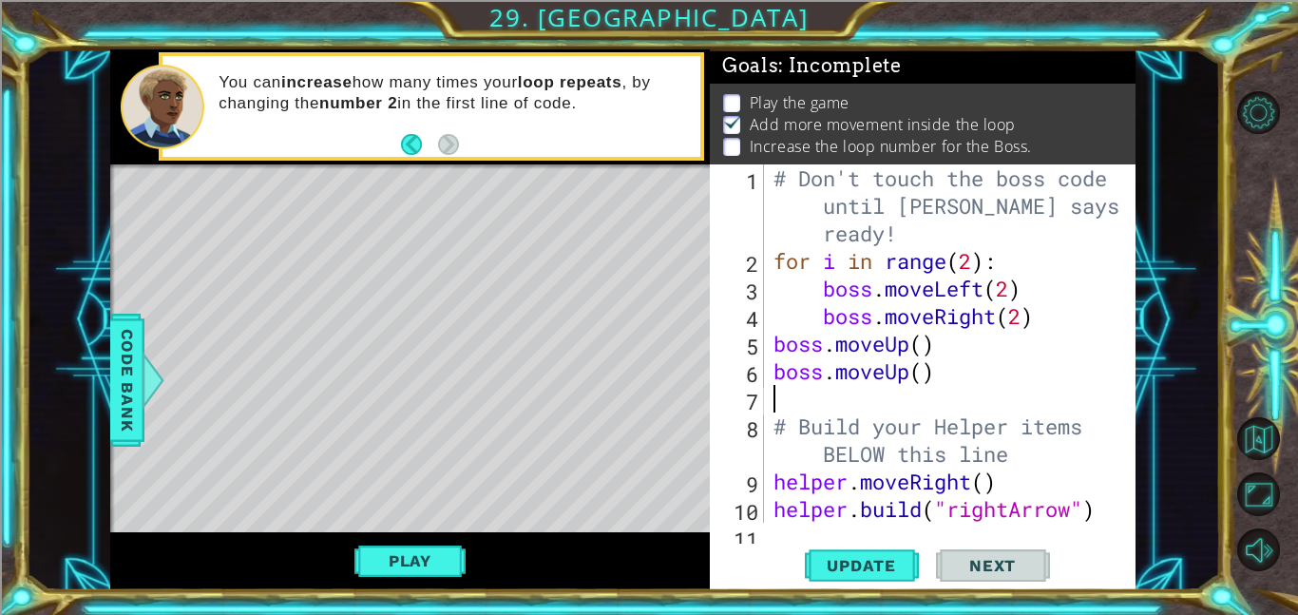
scroll to position [0, 0]
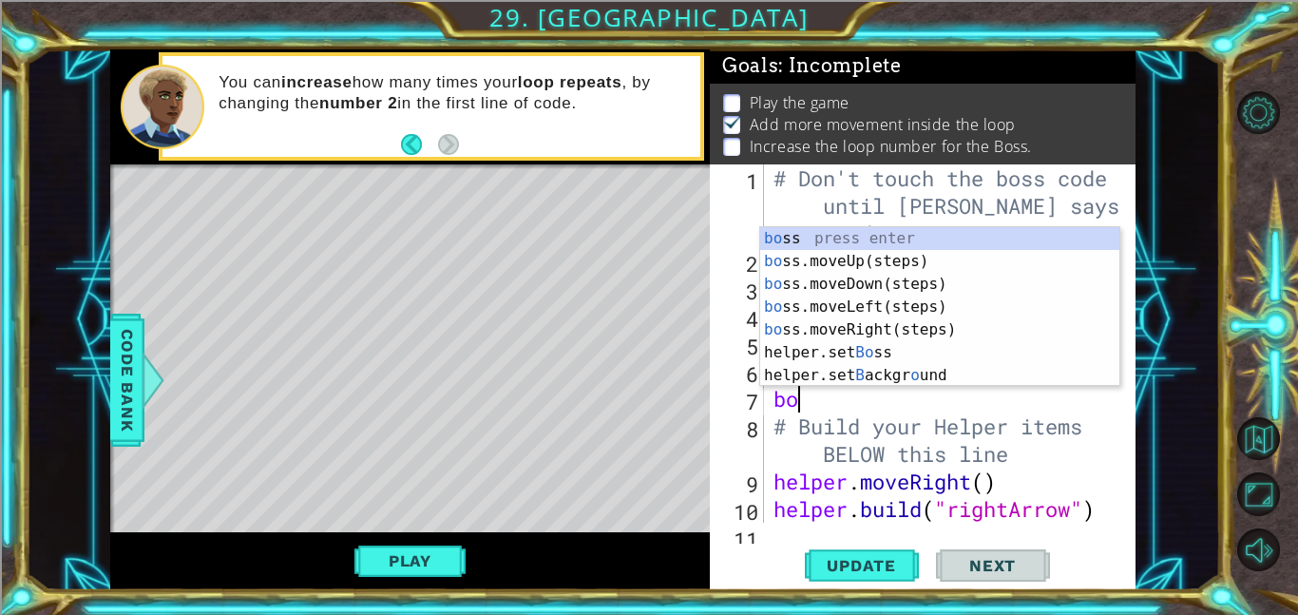
type textarea "b"
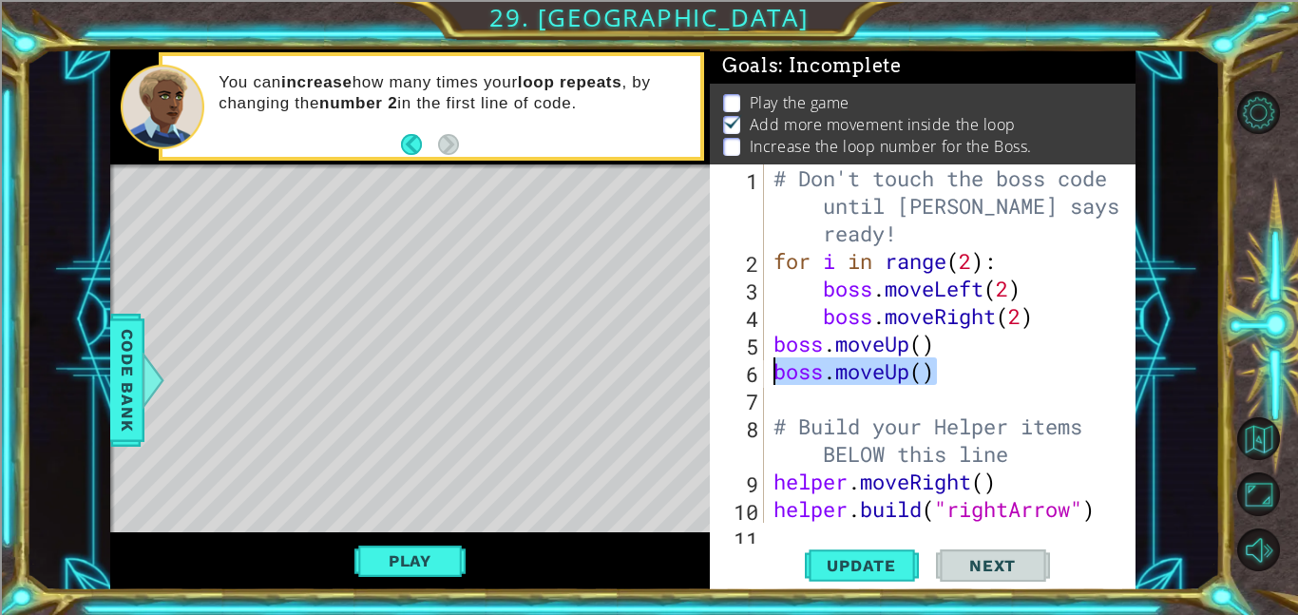
drag, startPoint x: 941, startPoint y: 365, endPoint x: 762, endPoint y: 368, distance: 179.5
click at [762, 368] on div "1 2 3 4 5 6 7 8 9 10 11 # Don't touch the boss code until [PERSON_NAME] says yo…" at bounding box center [921, 343] width 422 height 358
type textarea "boss.moveUp()"
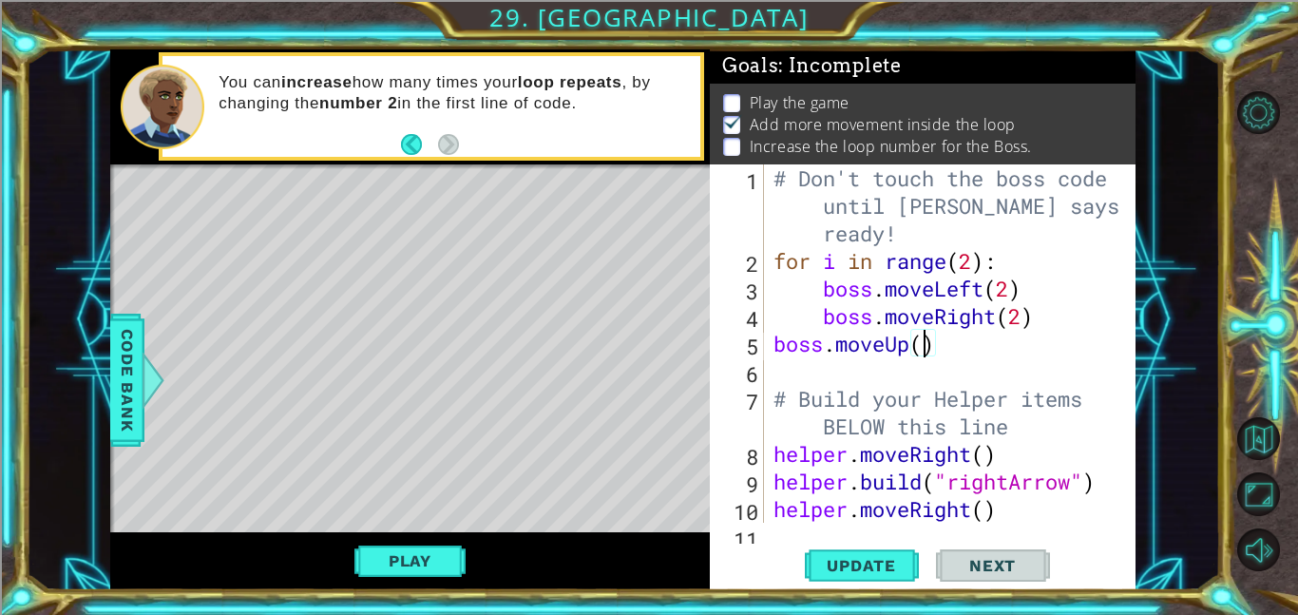
type textarea "boss.moveUp(2)"
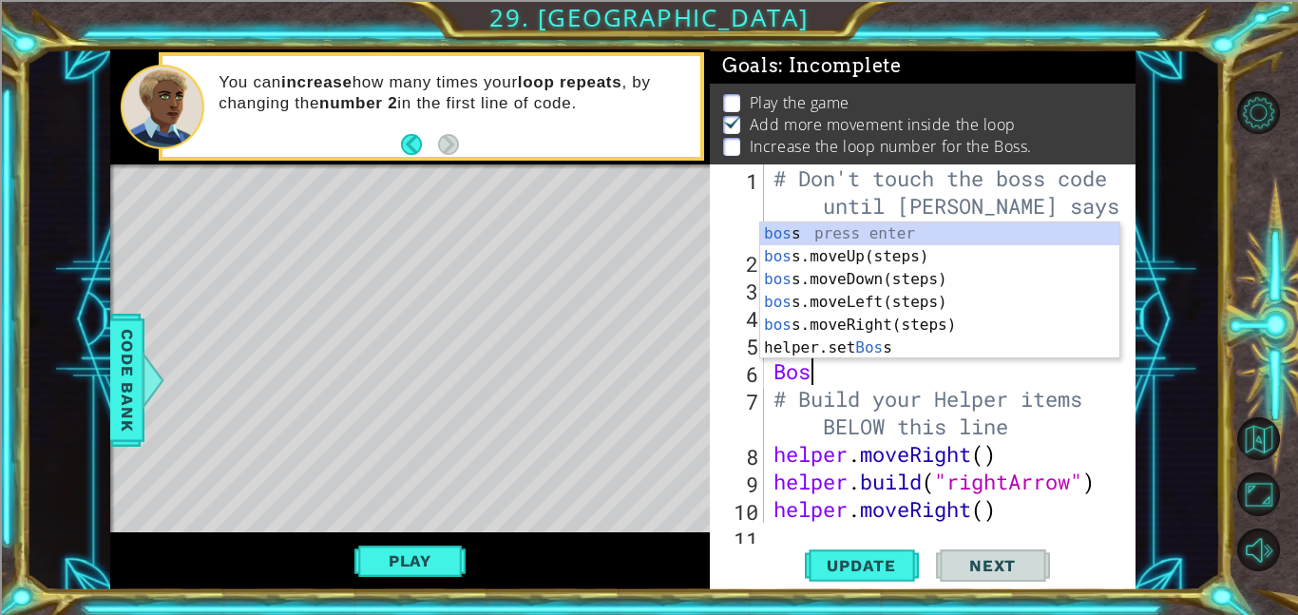
type textarea "Boss"
click at [837, 306] on div "boss press enter boss .moveUp(steps) press enter boss .moveDown(steps) press en…" at bounding box center [939, 313] width 359 height 182
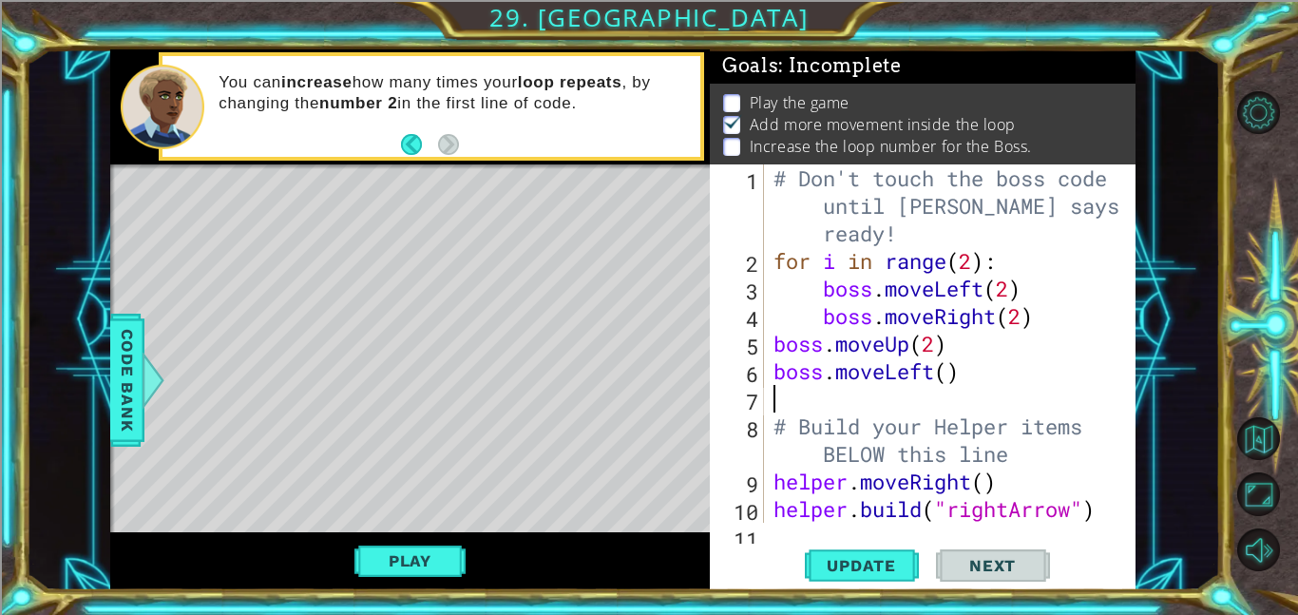
scroll to position [0, 0]
click at [947, 376] on div "# Don't touch the boss code until [PERSON_NAME] says you're ready! for i in ran…" at bounding box center [954, 398] width 371 height 468
click at [905, 414] on div "# Don't touch the boss code until [PERSON_NAME] says you're ready! for i in ran…" at bounding box center [954, 398] width 371 height 468
type textarea "# Build your Helper items BELOW this line"
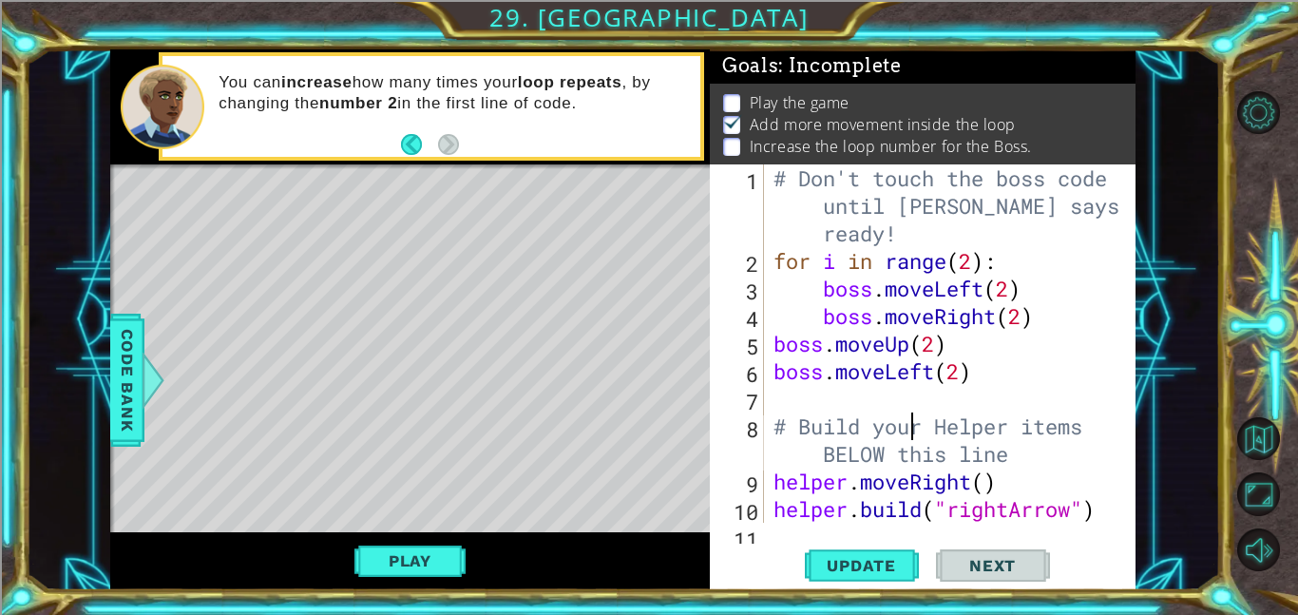
click at [896, 404] on div "# Don't touch the boss code until [PERSON_NAME] says you're ready! for i in ran…" at bounding box center [954, 398] width 371 height 468
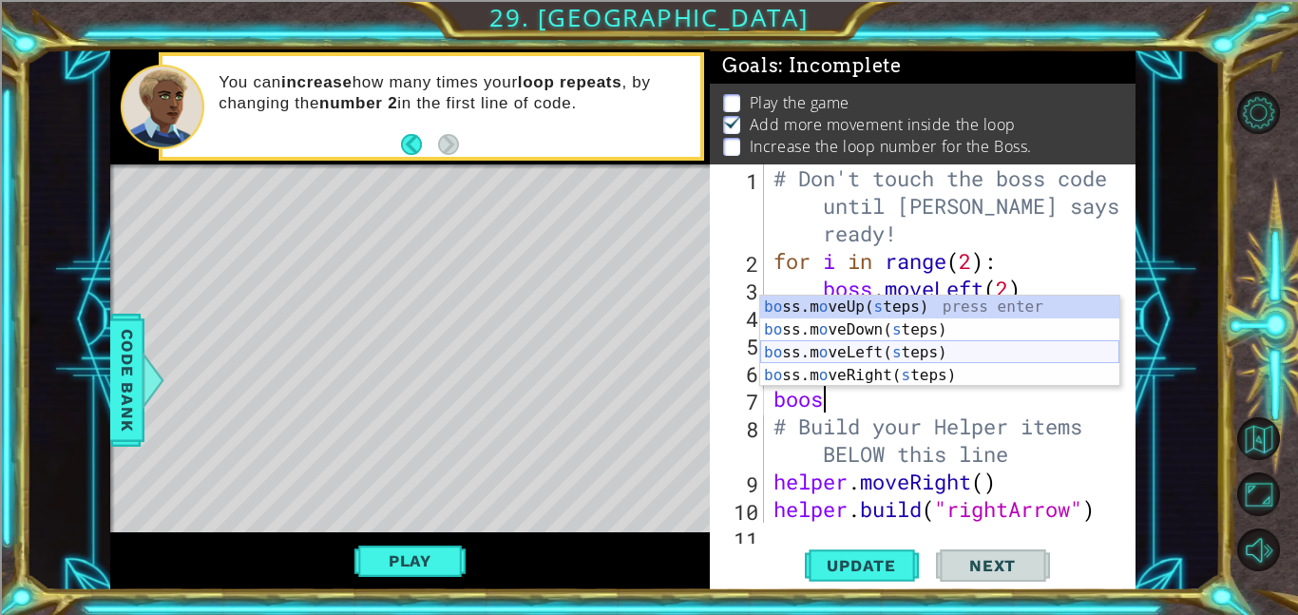
scroll to position [0, 1]
type textarea "bo"
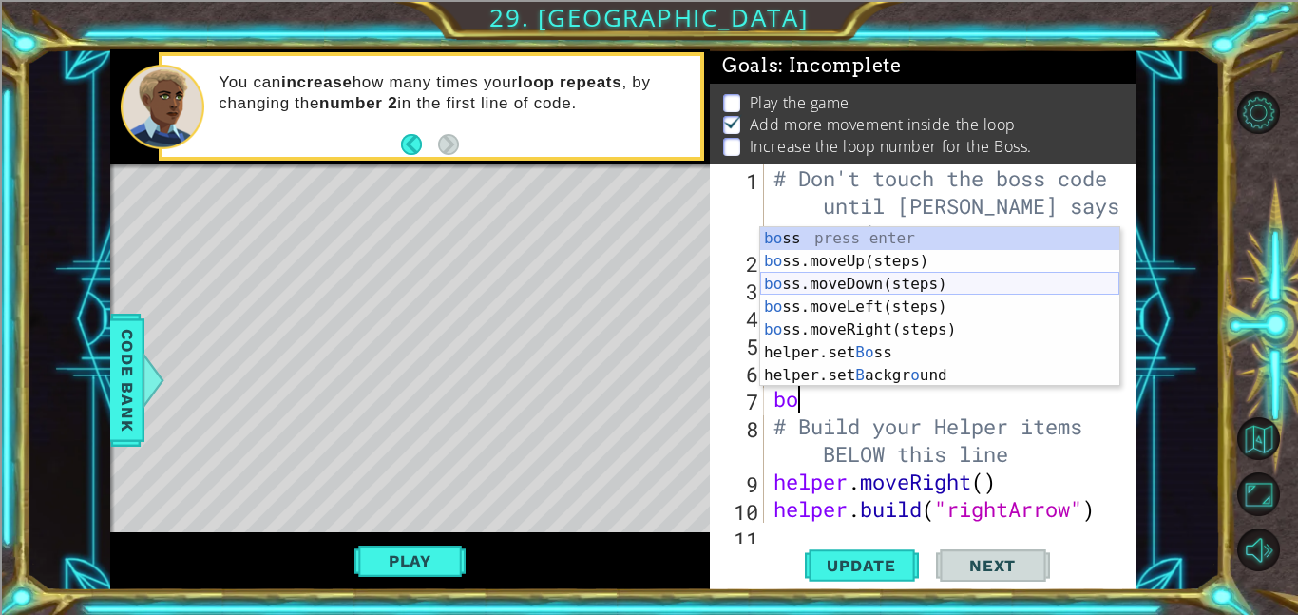
click at [898, 285] on div "bo ss press enter bo ss.moveUp(steps) press enter bo ss.moveDown(steps) press e…" at bounding box center [939, 329] width 359 height 205
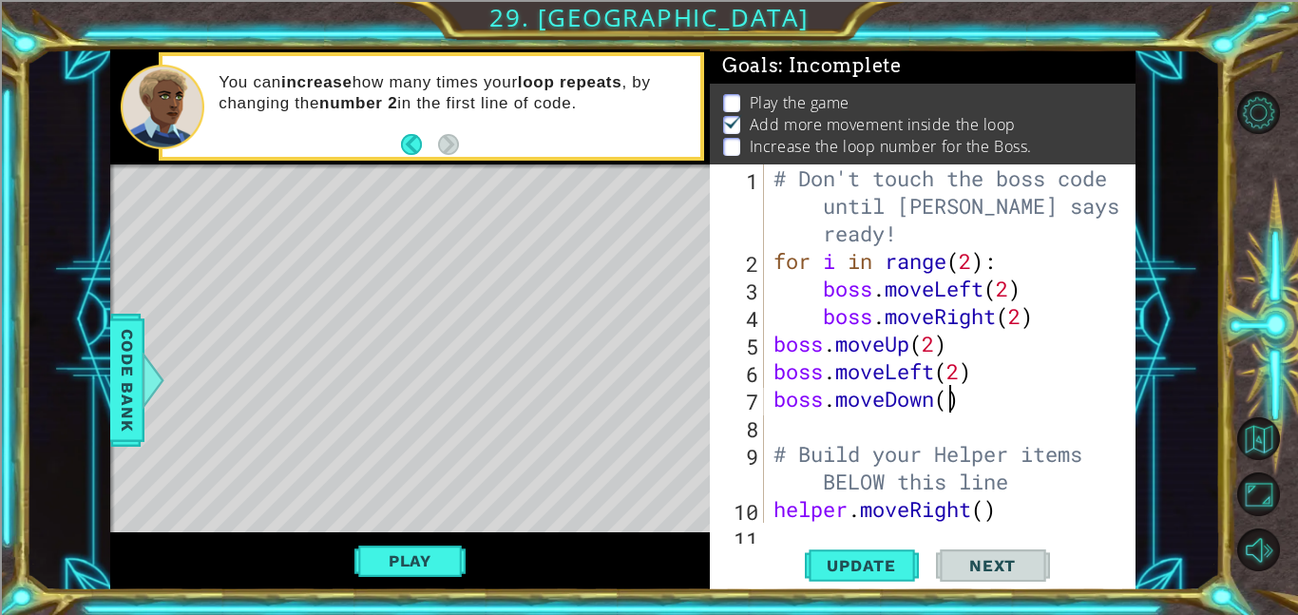
click at [951, 399] on div "# Don't touch the boss code until [PERSON_NAME] says you're ready! for i in ran…" at bounding box center [954, 398] width 371 height 468
type textarea "boss.moveDown(2)"
click at [831, 426] on div "# Don't touch the boss code until [PERSON_NAME] says you're ready! for i in ran…" at bounding box center [954, 398] width 371 height 468
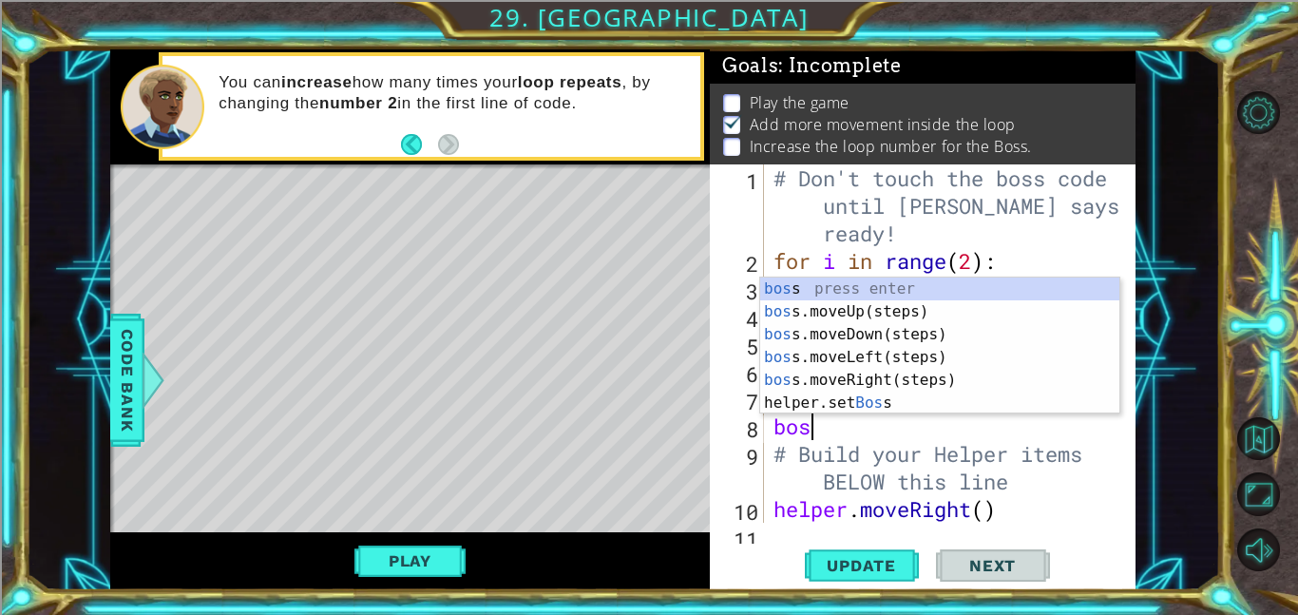
type textarea "boss"
click at [900, 383] on div "boss press enter boss .moveUp(steps) press enter boss .moveDown(steps) press en…" at bounding box center [939, 368] width 359 height 182
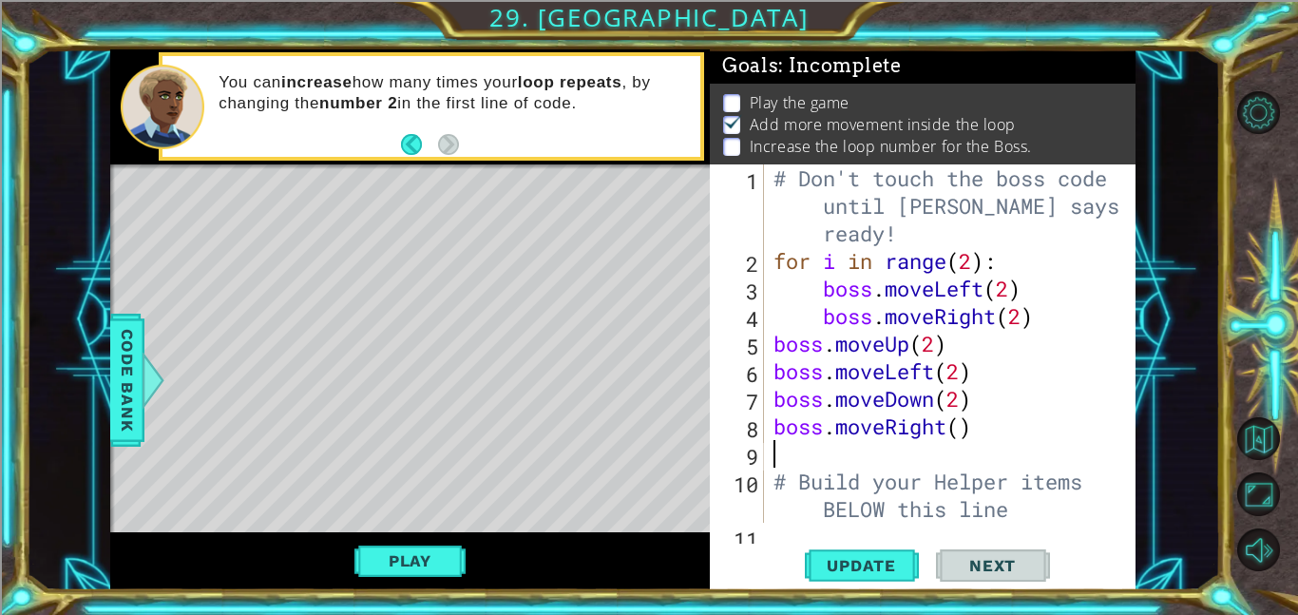
scroll to position [0, 0]
click at [963, 428] on div "# Don't touch the boss code until [PERSON_NAME] says you're ready! for i in ran…" at bounding box center [954, 398] width 371 height 468
click at [872, 554] on button "Update" at bounding box center [862, 564] width 114 height 43
click at [431, 562] on button "Play" at bounding box center [409, 560] width 111 height 36
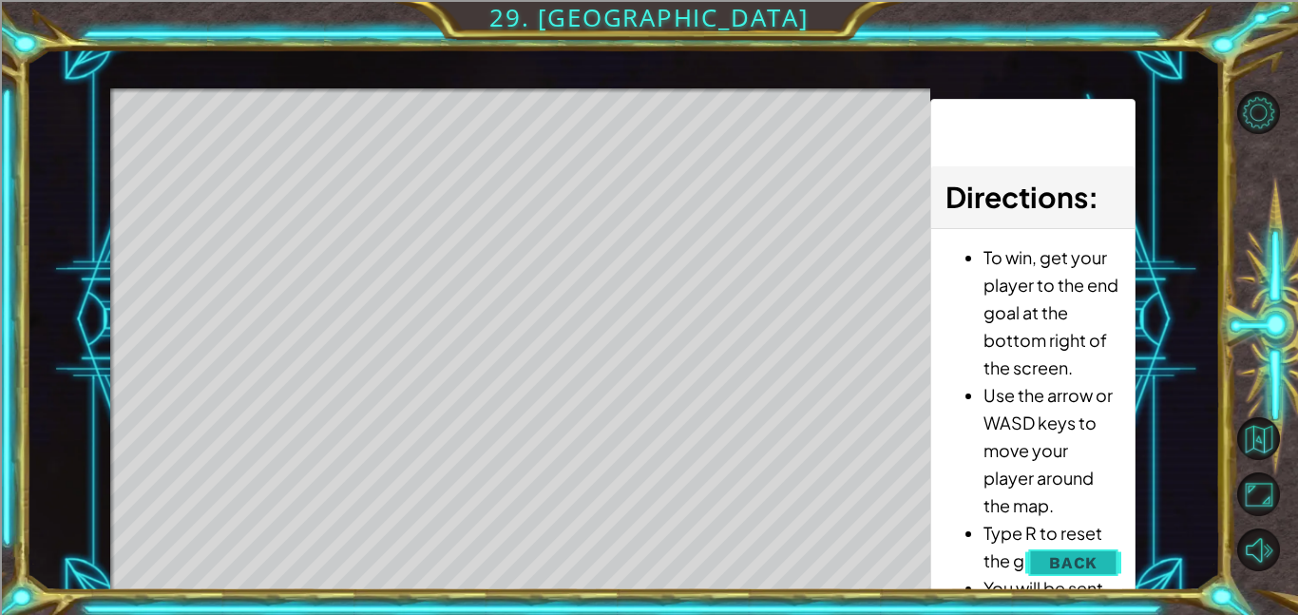
click at [1091, 565] on span "Back" at bounding box center [1073, 562] width 48 height 19
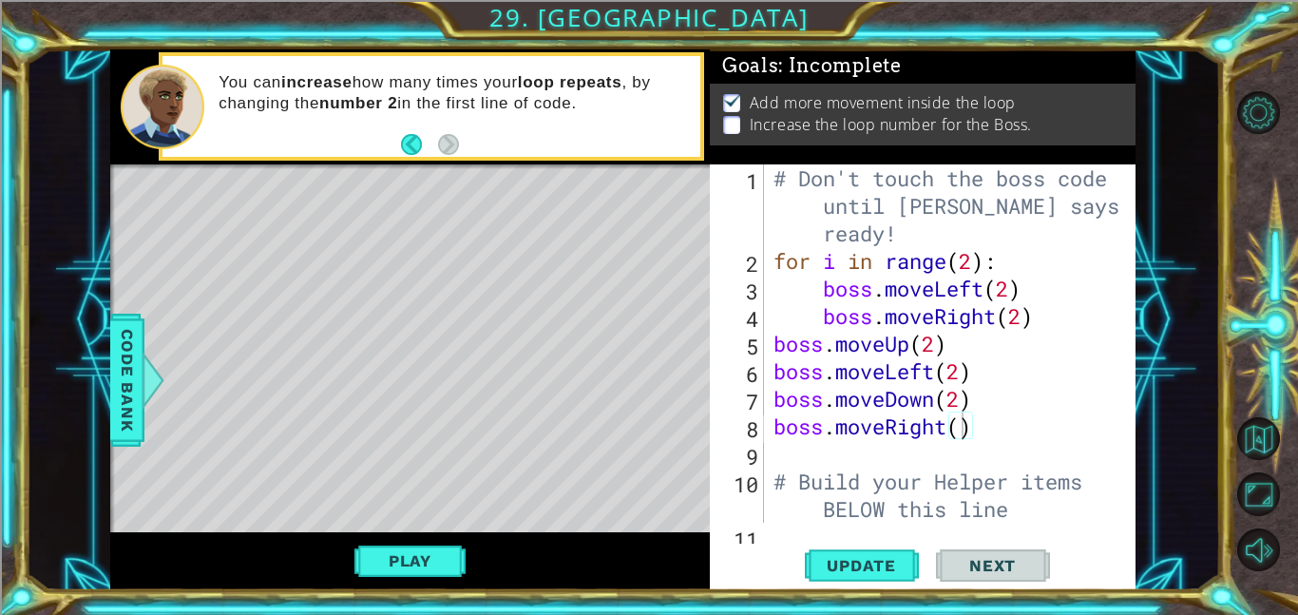
click at [968, 429] on div "# Don't touch the boss code until [PERSON_NAME] says you're ready! for i in ran…" at bounding box center [954, 398] width 371 height 468
click at [956, 429] on div "# Don't touch the boss code until [PERSON_NAME] says you're ready! for i in ran…" at bounding box center [954, 398] width 371 height 468
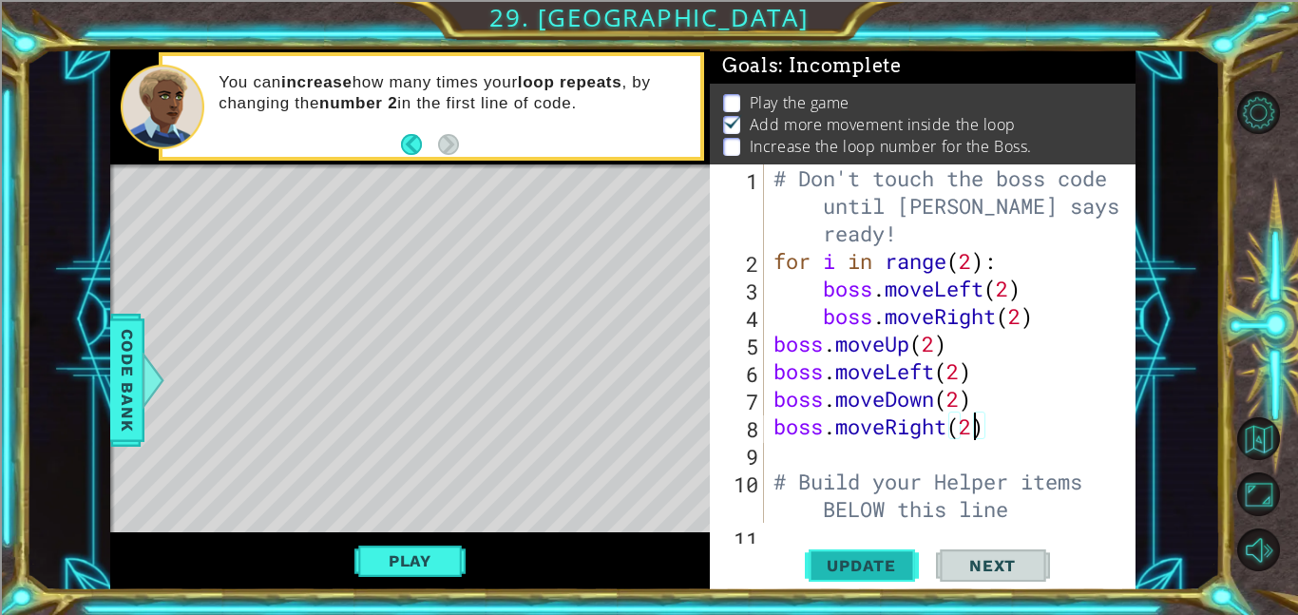
click at [889, 554] on button "Update" at bounding box center [862, 564] width 114 height 43
click at [972, 263] on div "# Don't touch the boss code until [PERSON_NAME] says you're ready! for i in ran…" at bounding box center [954, 398] width 371 height 468
click at [440, 568] on button "Play" at bounding box center [409, 560] width 111 height 36
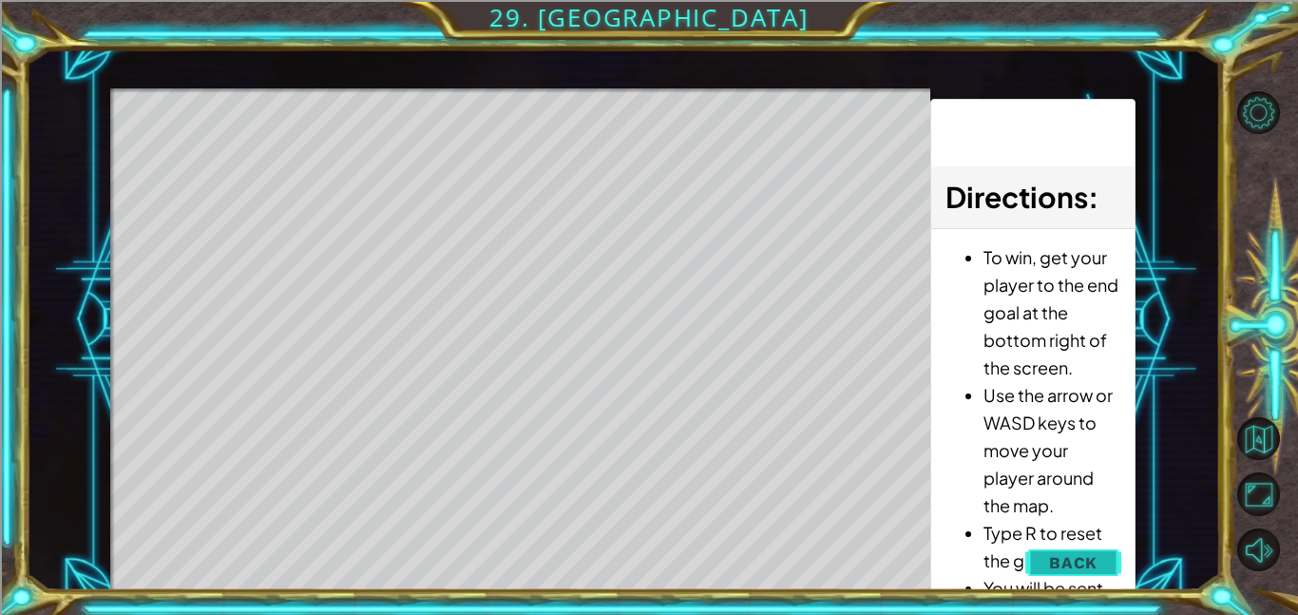
click at [1084, 568] on span "Back" at bounding box center [1073, 562] width 48 height 19
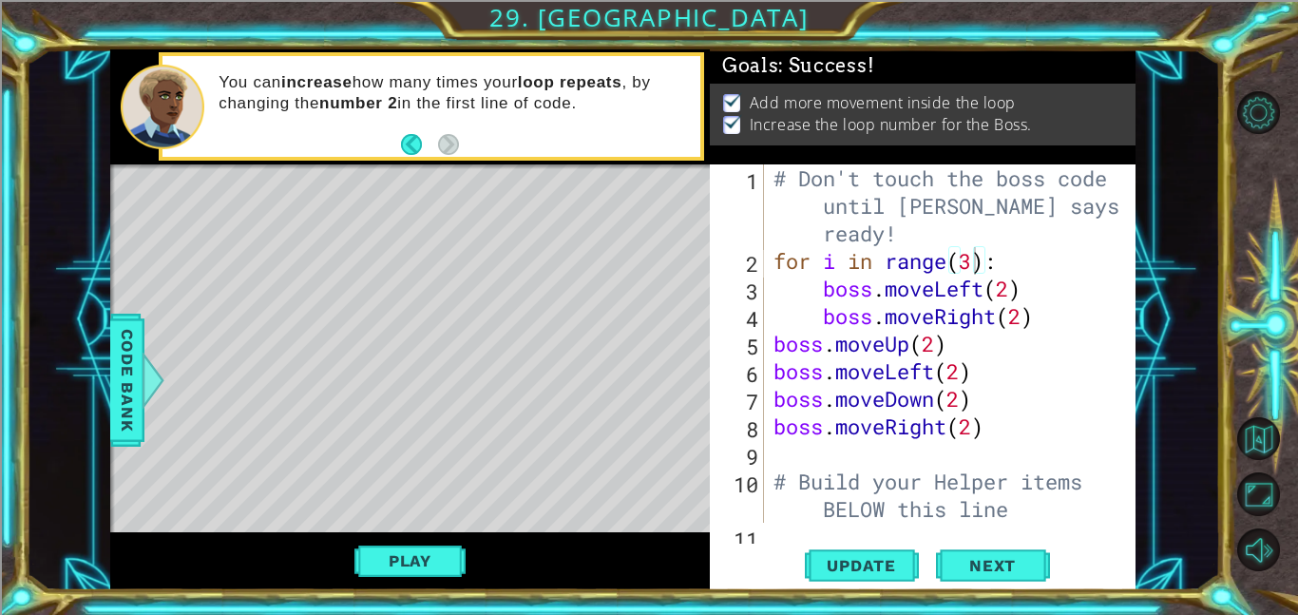
scroll to position [0, 0]
click at [977, 265] on div "# Don't touch the boss code until [PERSON_NAME] says you're ready! for i in ran…" at bounding box center [954, 398] width 371 height 468
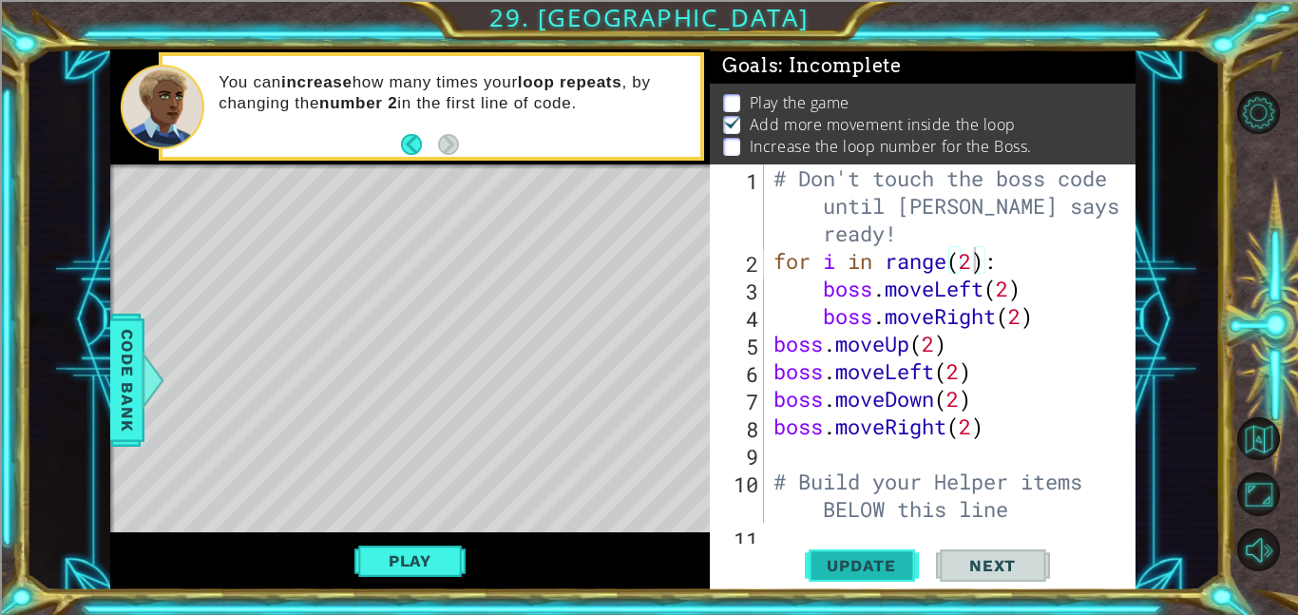
click at [812, 584] on button "Update" at bounding box center [862, 564] width 114 height 43
click at [382, 550] on button "Play" at bounding box center [409, 560] width 111 height 36
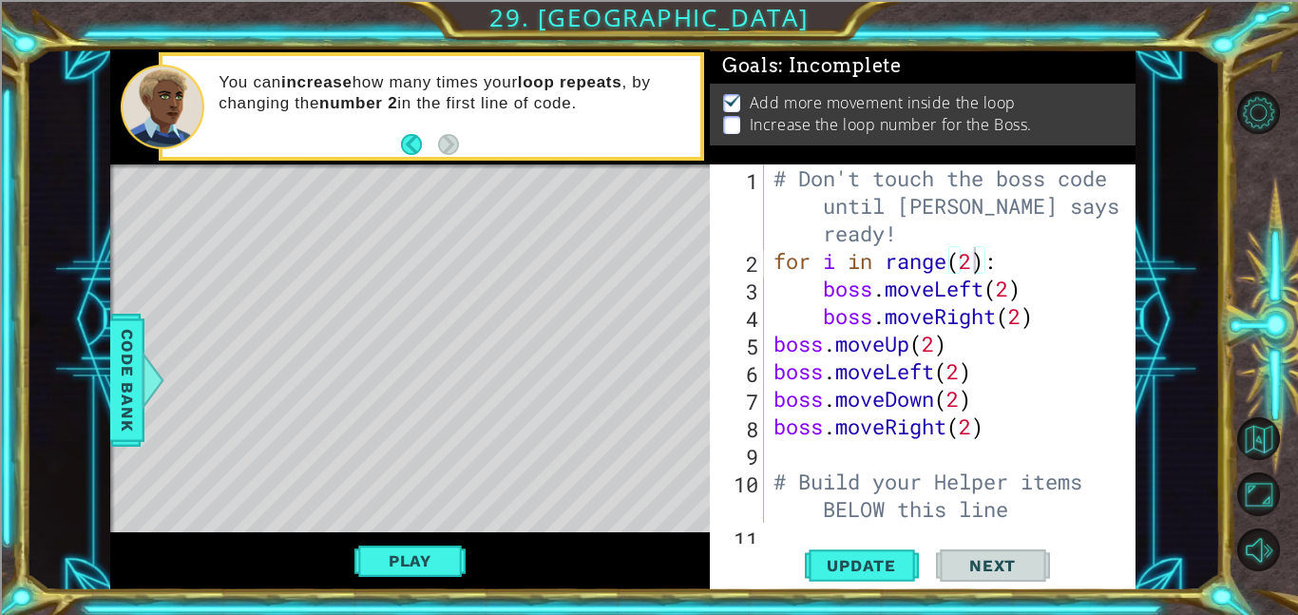
click at [963, 425] on div "# Don't touch the boss code until [PERSON_NAME] says you're ready! for i in ran…" at bounding box center [954, 398] width 371 height 468
click at [966, 425] on div "# Don't touch the boss code until [PERSON_NAME] says you're ready! for i in ran…" at bounding box center [954, 398] width 371 height 468
click at [969, 425] on div "# Don't touch the boss code until [PERSON_NAME] says you're ready! for i in ran…" at bounding box center [954, 398] width 371 height 468
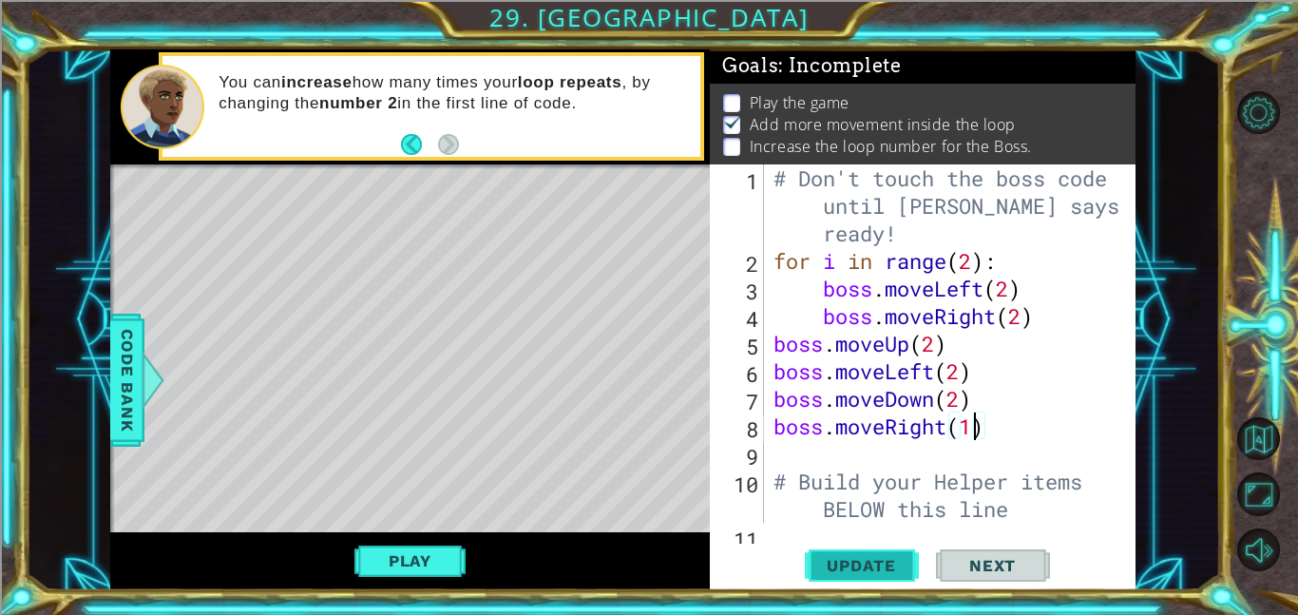
click at [870, 562] on span "Update" at bounding box center [860, 565] width 107 height 19
click at [969, 262] on div "# Don't touch the boss code until [PERSON_NAME] says you're ready! for i in ran…" at bounding box center [954, 398] width 371 height 468
click at [880, 564] on span "Update" at bounding box center [860, 565] width 107 height 19
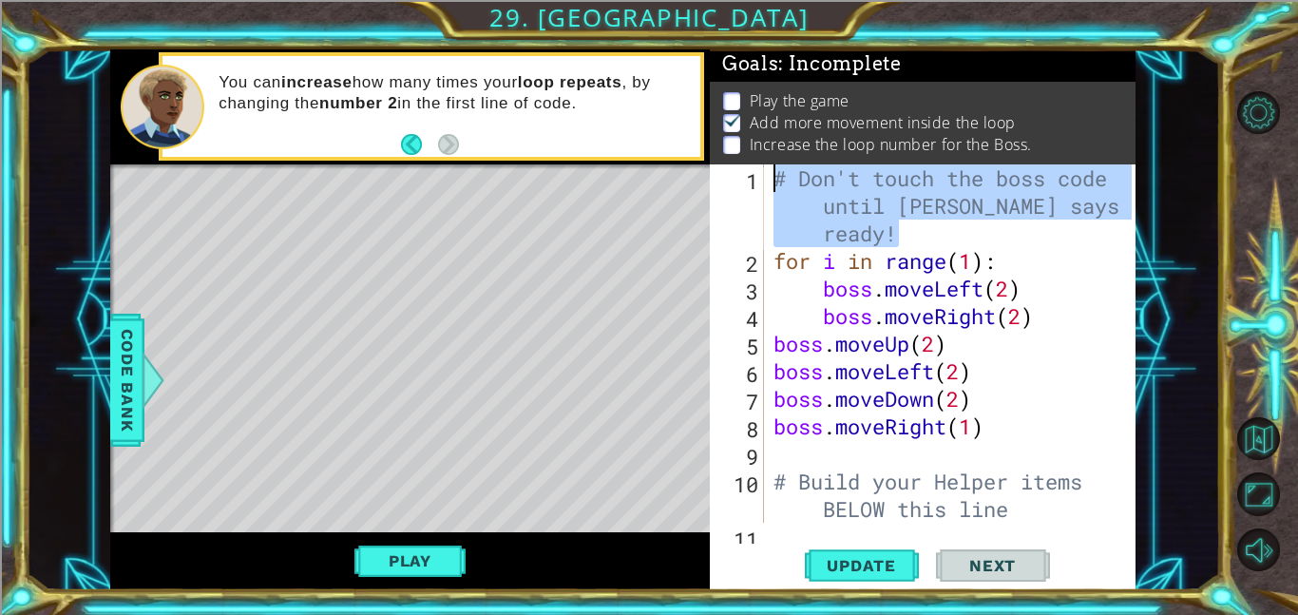
drag, startPoint x: 909, startPoint y: 236, endPoint x: 744, endPoint y: 169, distance: 178.1
click at [744, 169] on div "for i in range(1): 1 2 3 4 5 6 7 8 9 10 11 # Don't touch the boss code until [P…" at bounding box center [921, 343] width 422 height 358
type textarea "# Don't touch the boss code until [PERSON_NAME] says you're ready!"
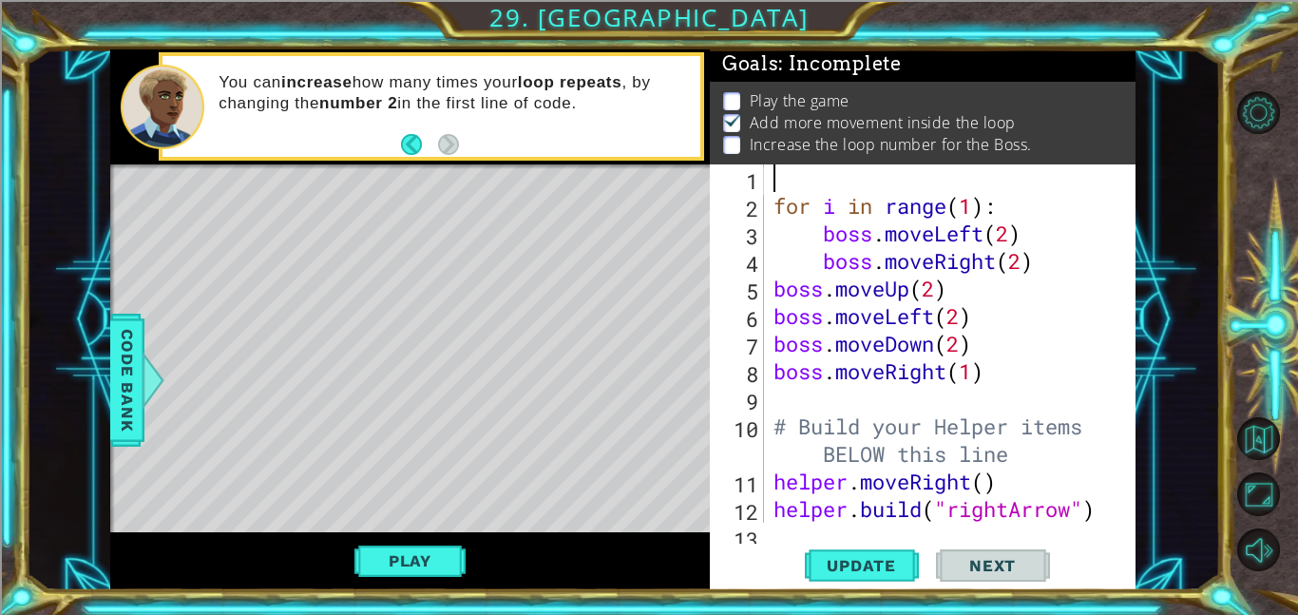
scroll to position [0, 0]
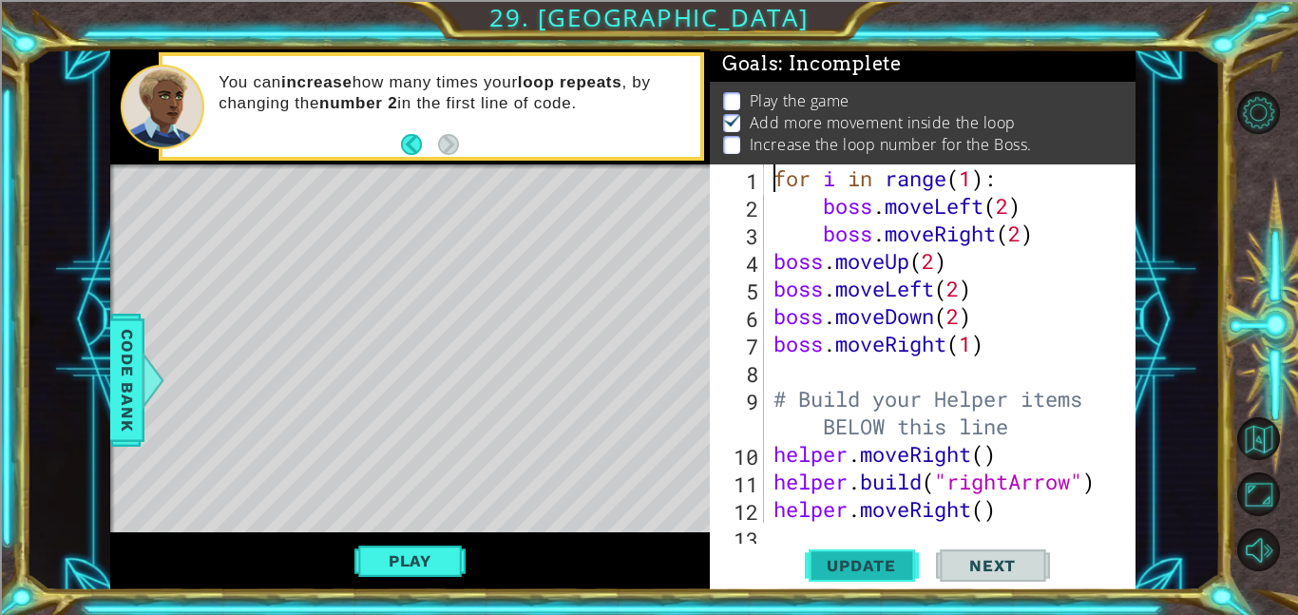
click at [841, 556] on span "Update" at bounding box center [860, 565] width 107 height 19
click at [413, 559] on button "Play" at bounding box center [409, 560] width 111 height 36
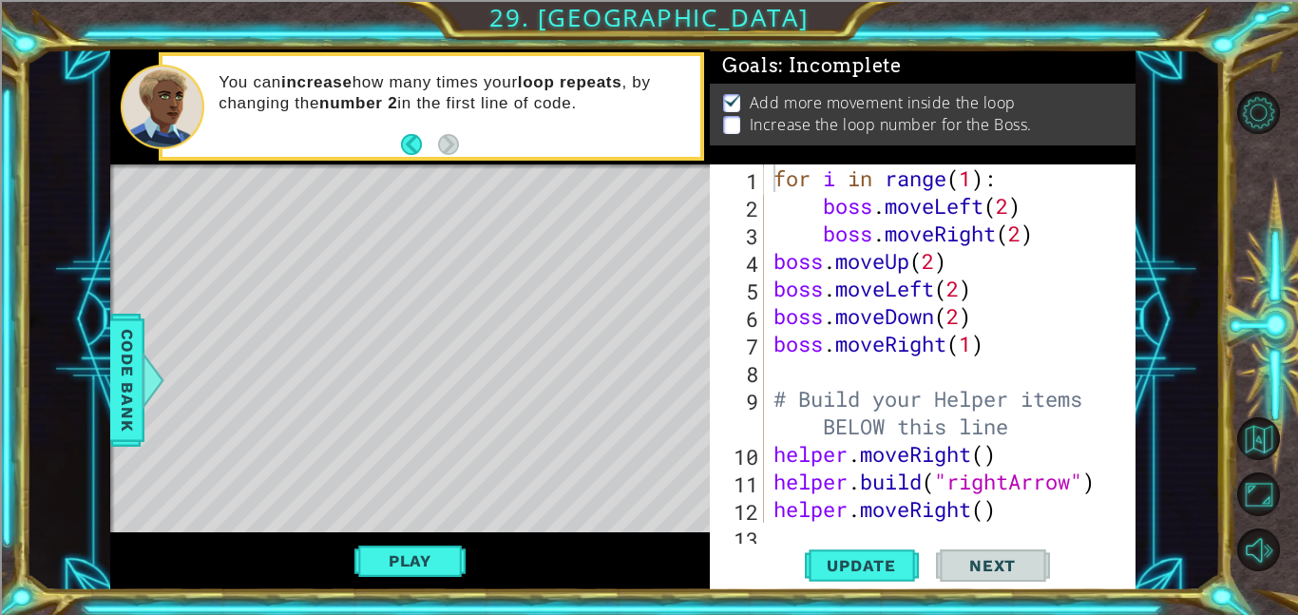
click at [981, 178] on div "for i in range ( 1 ) : boss . moveLeft ( 2 ) boss . moveRight ( 2 ) boss . move…" at bounding box center [954, 370] width 371 height 413
click at [968, 177] on div "for i in range ( 1 ) : boss . moveLeft ( 2 ) boss . moveRight ( 2 ) boss . move…" at bounding box center [954, 370] width 371 height 413
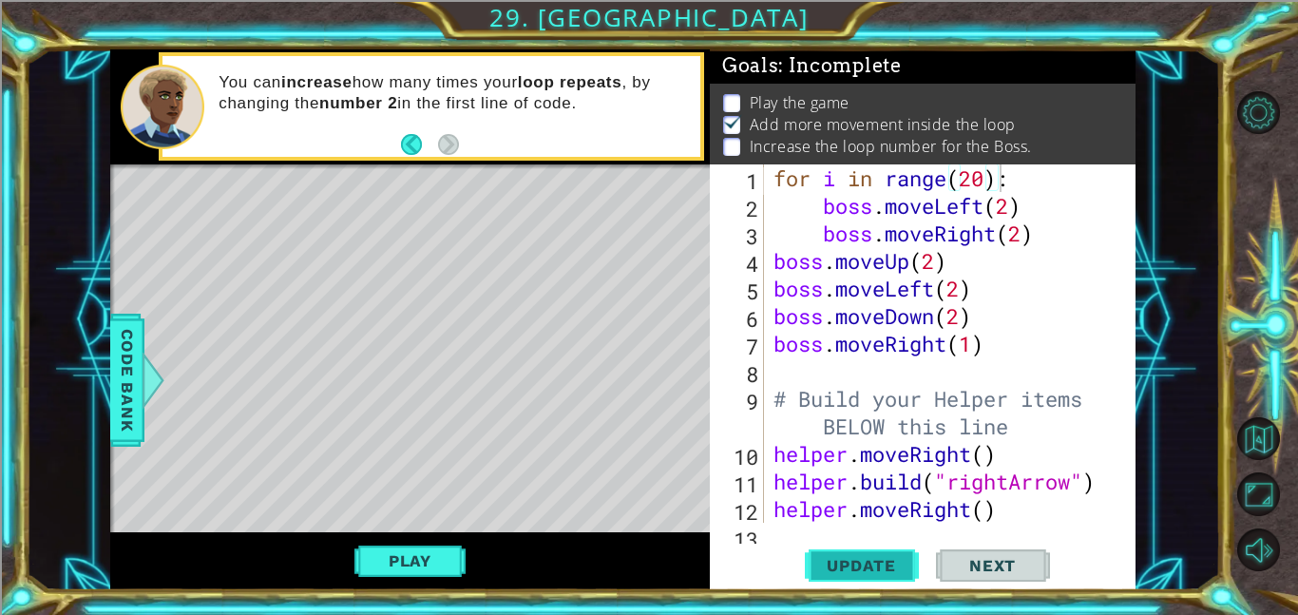
click at [875, 570] on span "Update" at bounding box center [860, 565] width 107 height 19
click at [900, 560] on span "Update" at bounding box center [860, 565] width 107 height 19
click at [426, 560] on button "Play" at bounding box center [409, 560] width 111 height 36
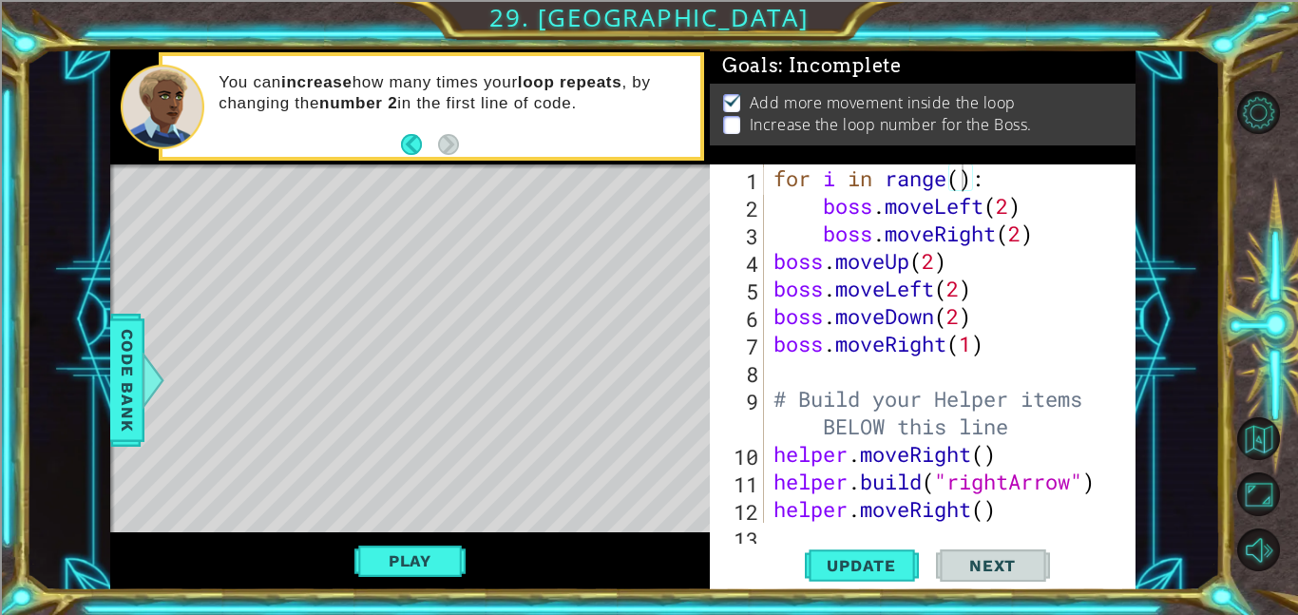
scroll to position [0, 0]
click at [961, 176] on div "for i in range ( ) : boss . moveLeft ( 2 ) boss . moveRight ( 2 ) boss . moveUp…" at bounding box center [954, 370] width 371 height 413
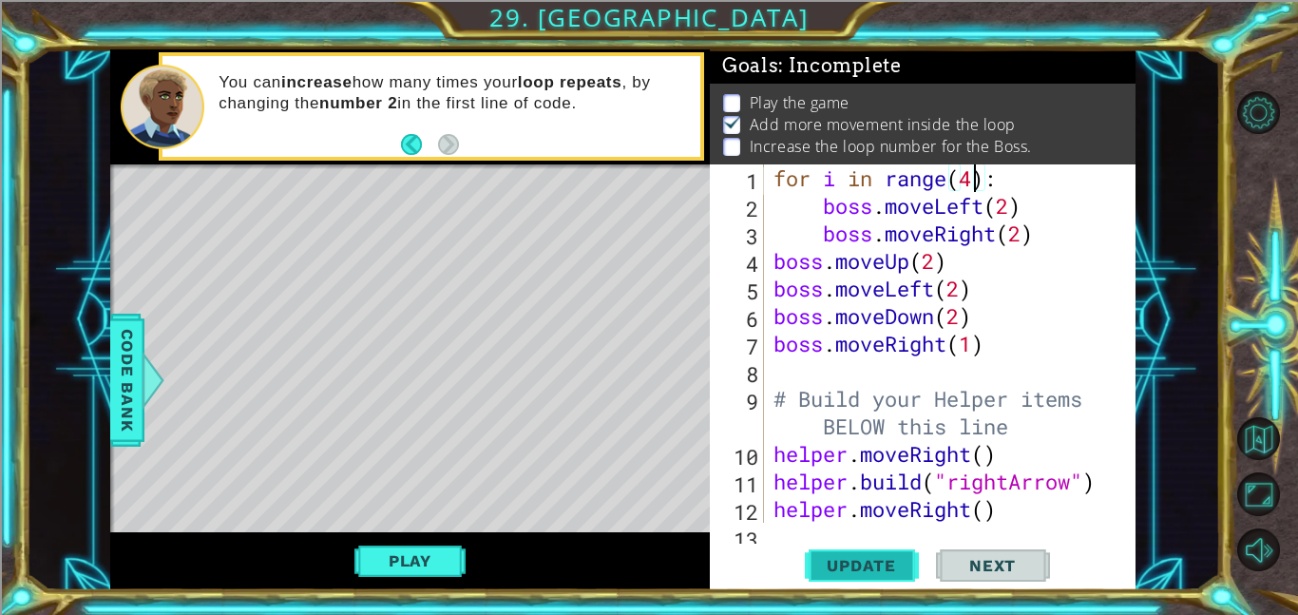
type textarea "for i in range(4):"
click at [866, 560] on span "Update" at bounding box center [860, 565] width 107 height 19
click at [433, 566] on button "Play" at bounding box center [409, 560] width 111 height 36
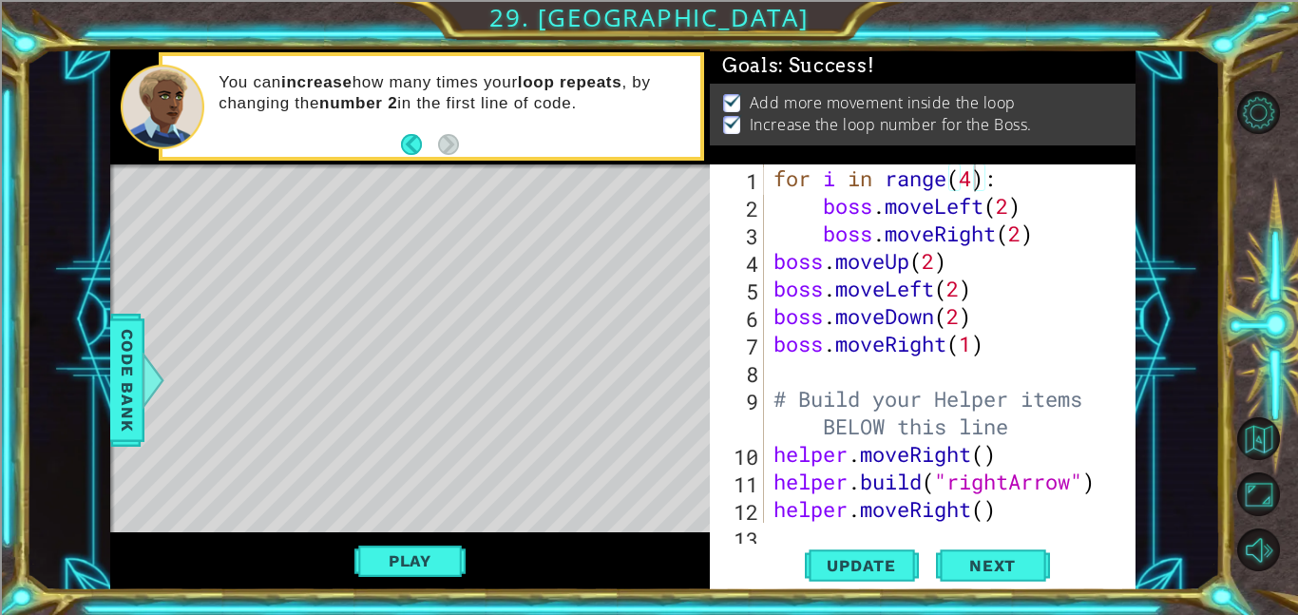
scroll to position [0, 0]
click at [960, 566] on span "Next" at bounding box center [992, 565] width 85 height 19
click at [979, 565] on body "1 ההההההההההההההההההההההההההההההההההההההההההההההההההההההההההההההההההההההההההההה…" at bounding box center [649, 307] width 1298 height 615
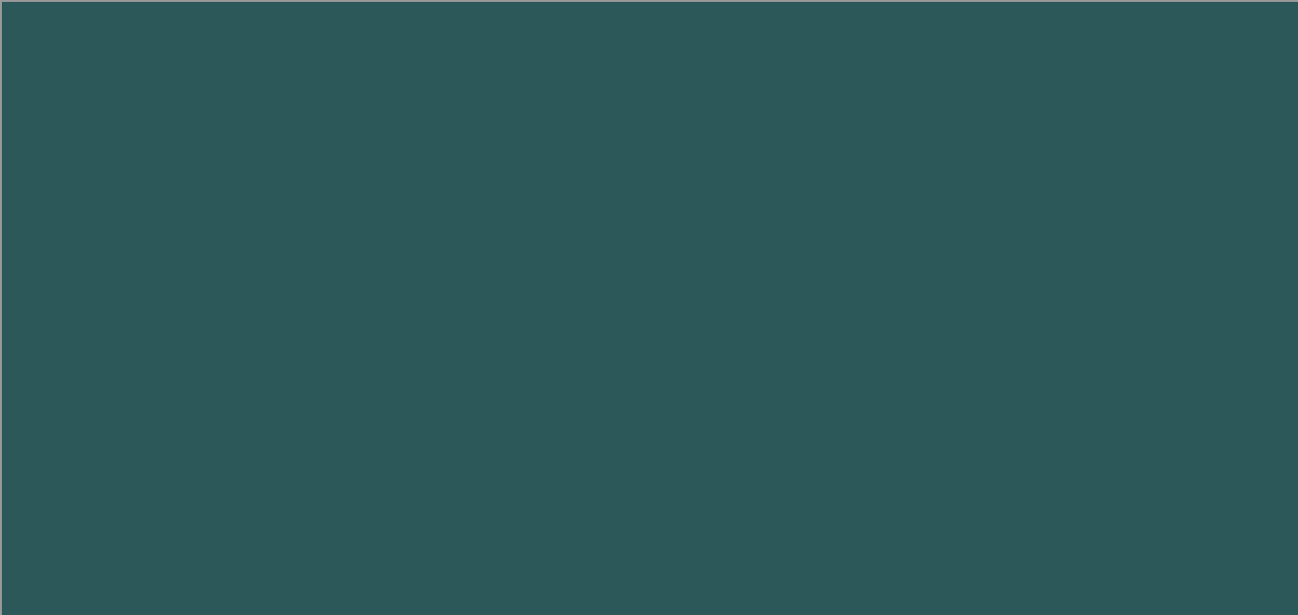
click at [979, 565] on body "1 2 3 4 5 6 7 8 9 helpe r .setB a ckgrou n d press enter helpe r . a ddTextDire…" at bounding box center [649, 307] width 1298 height 615
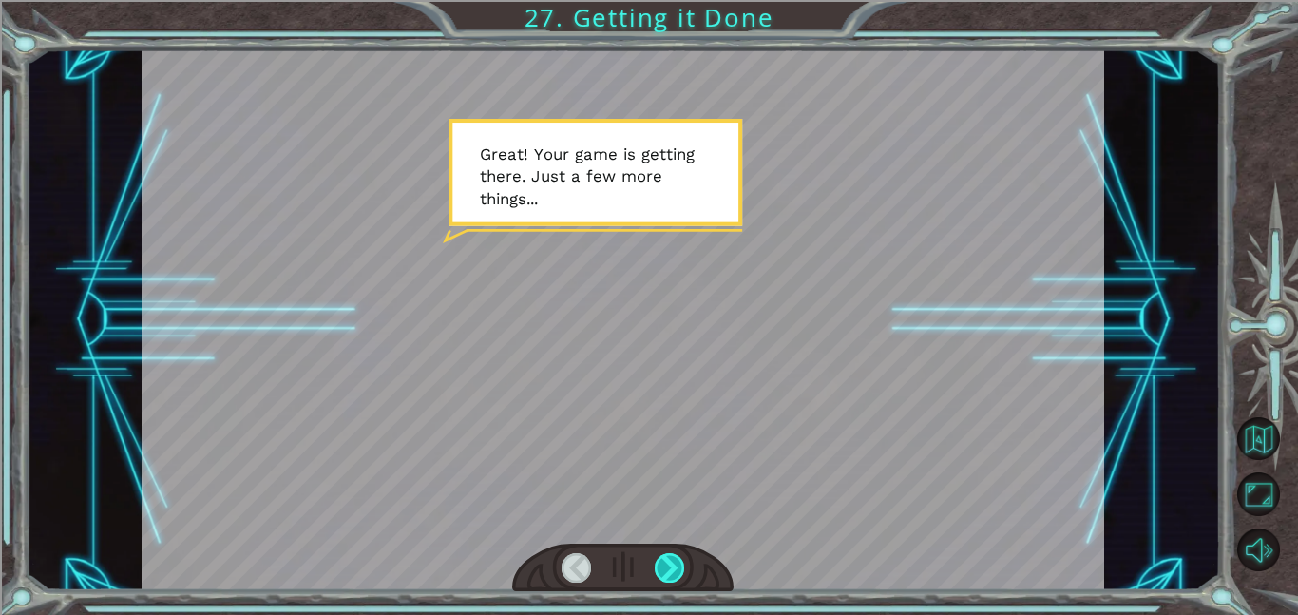
click at [672, 565] on div at bounding box center [669, 567] width 30 height 29
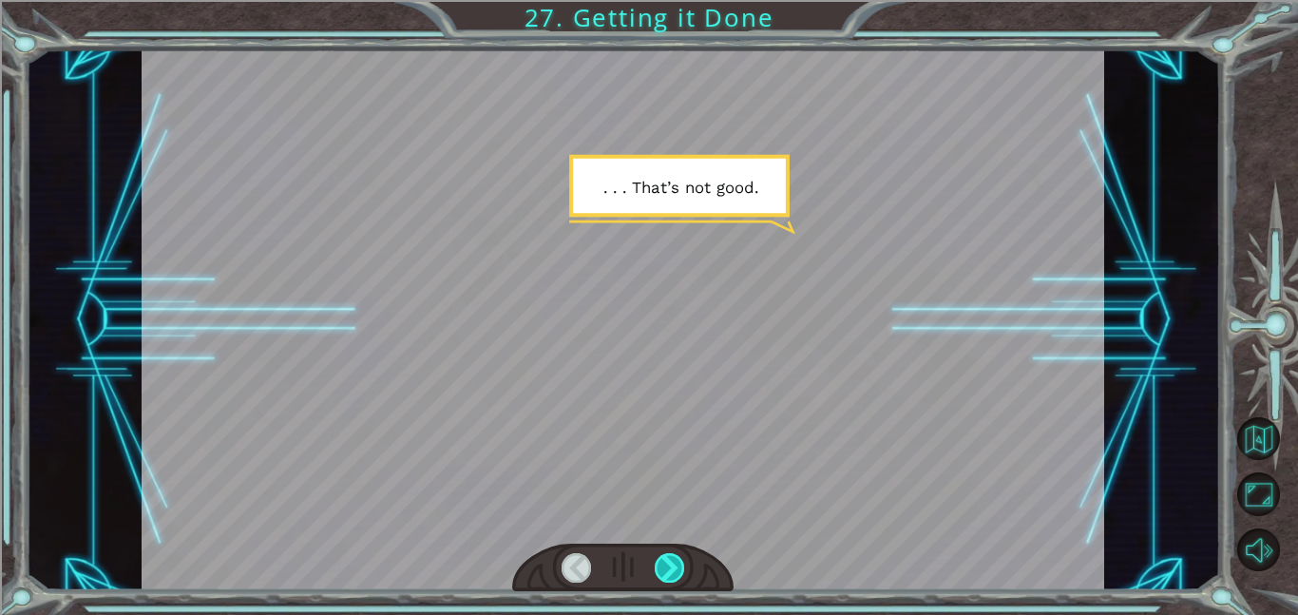
click at [675, 569] on div at bounding box center [669, 567] width 30 height 29
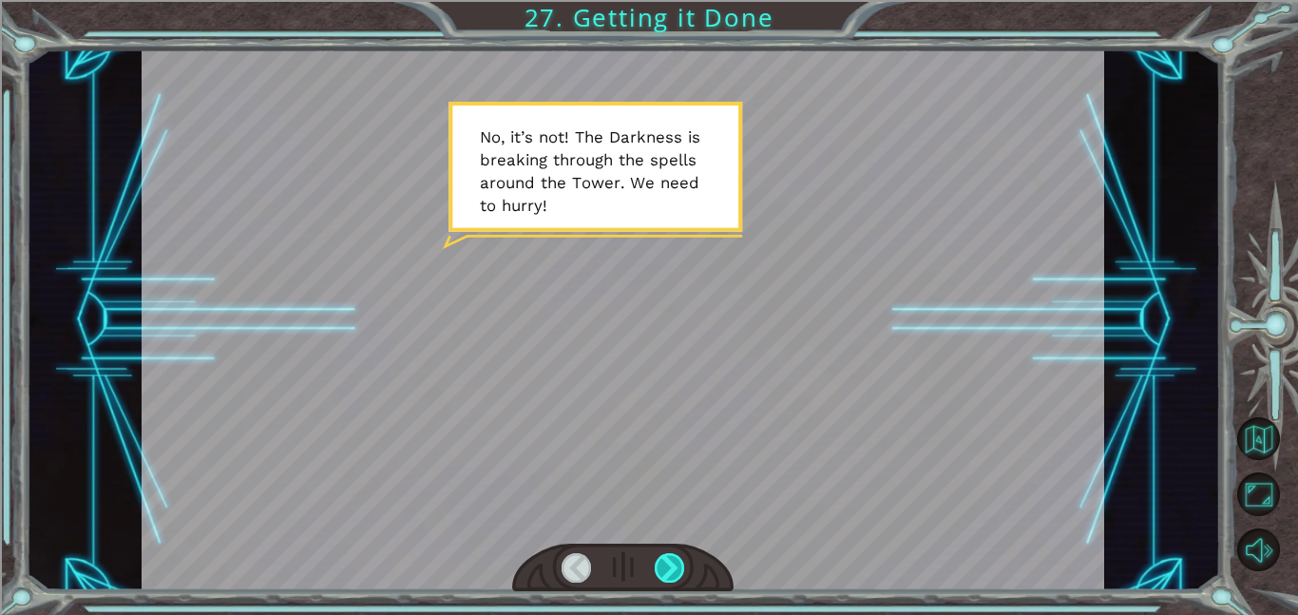
click at [675, 569] on div at bounding box center [669, 567] width 30 height 29
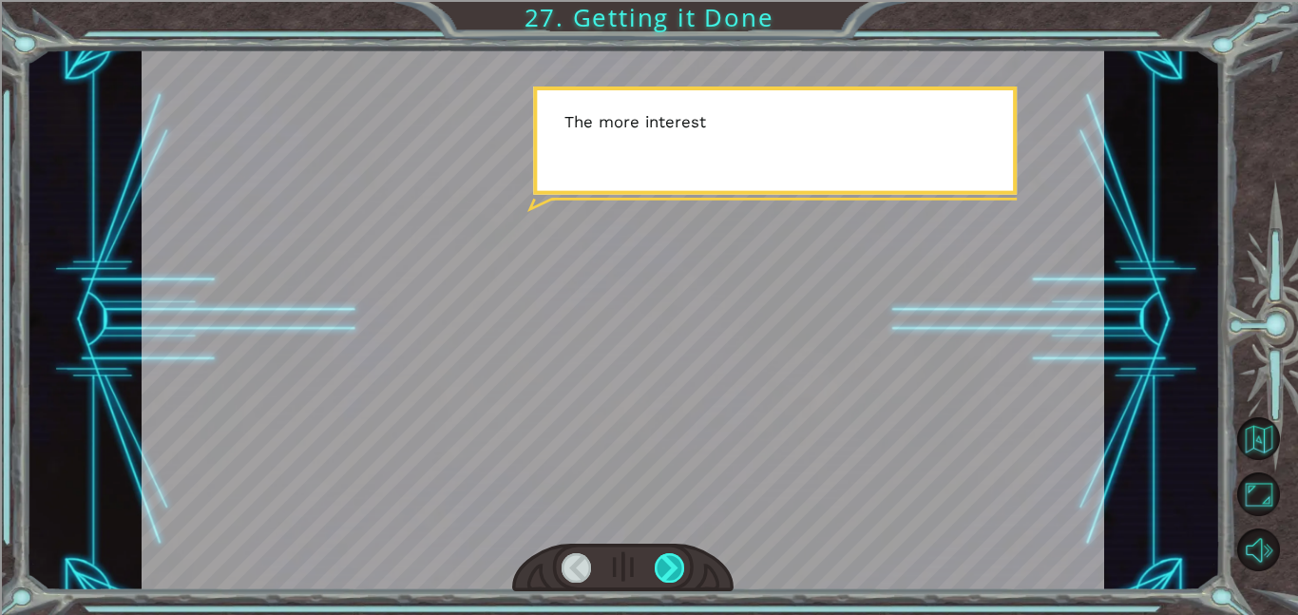
click at [675, 569] on div at bounding box center [669, 567] width 30 height 29
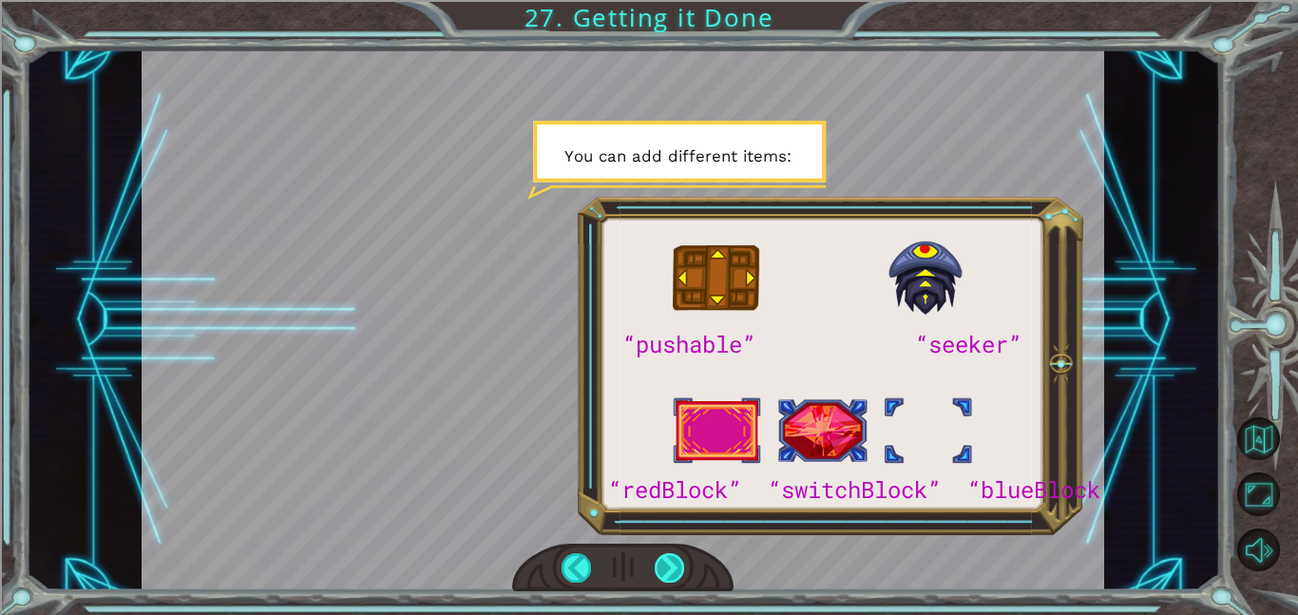
click at [675, 569] on div at bounding box center [669, 567] width 30 height 29
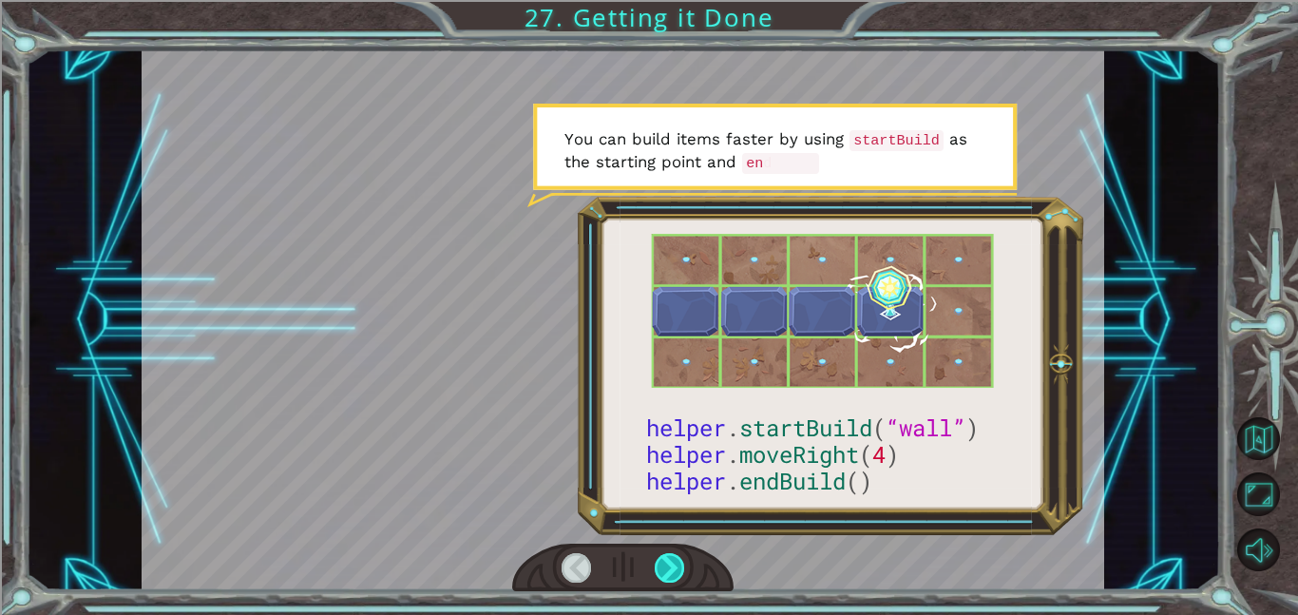
click at [675, 569] on div at bounding box center [669, 567] width 30 height 29
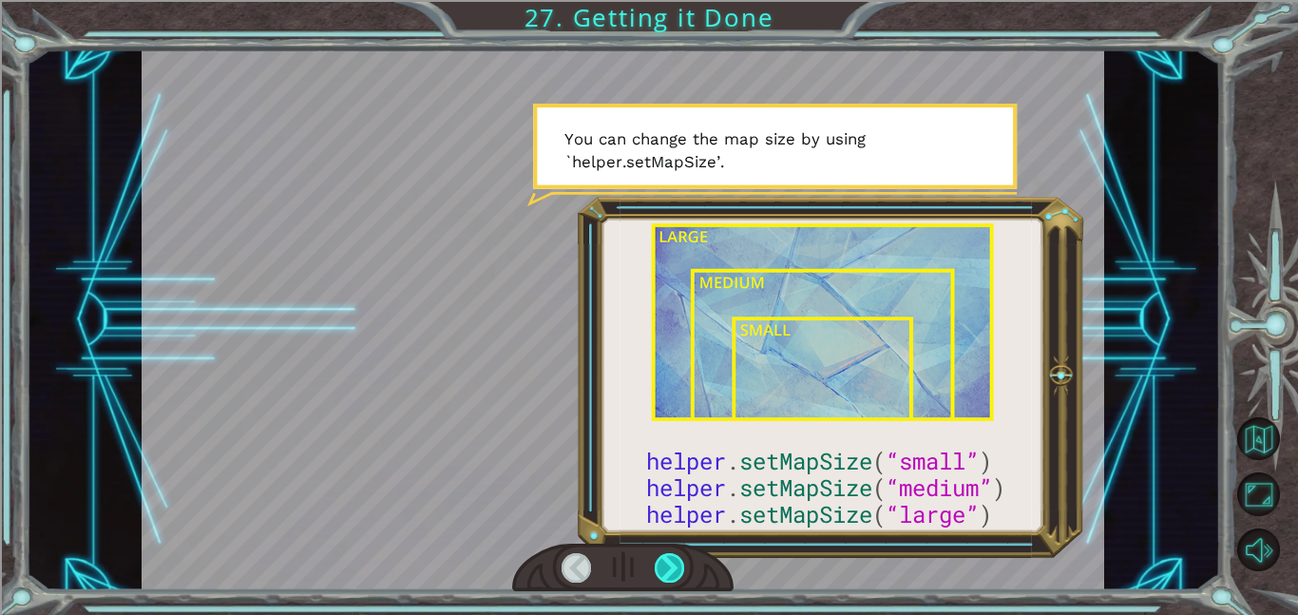
click at [675, 569] on div at bounding box center [669, 567] width 30 height 29
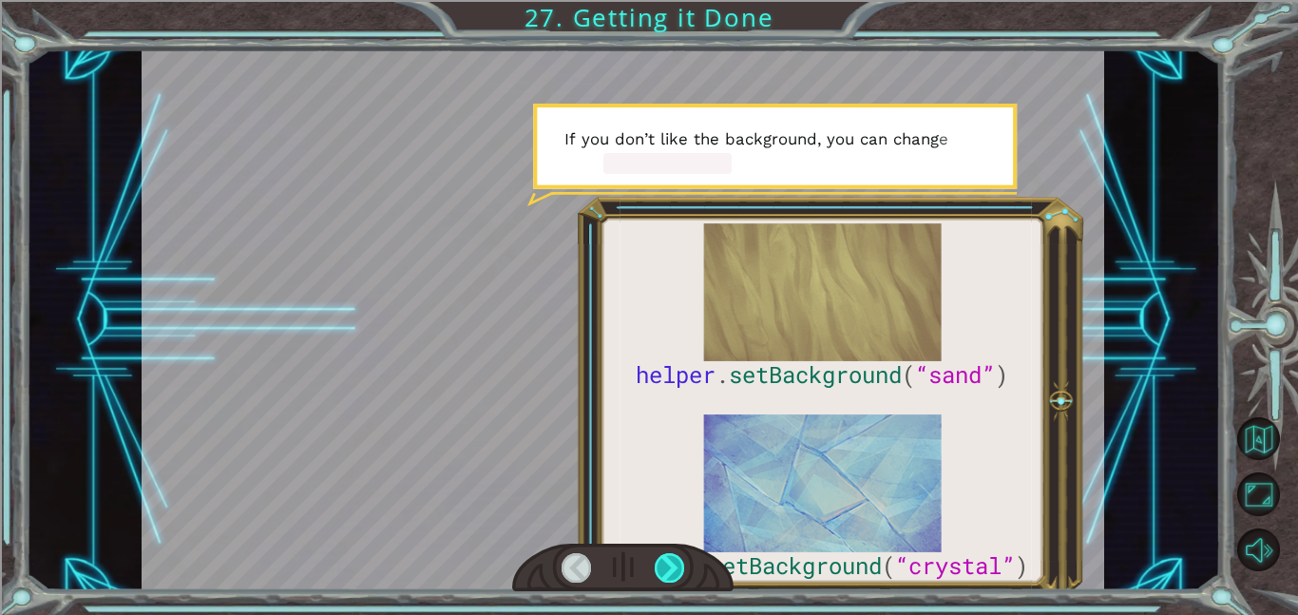
click at [675, 569] on div at bounding box center [669, 567] width 30 height 29
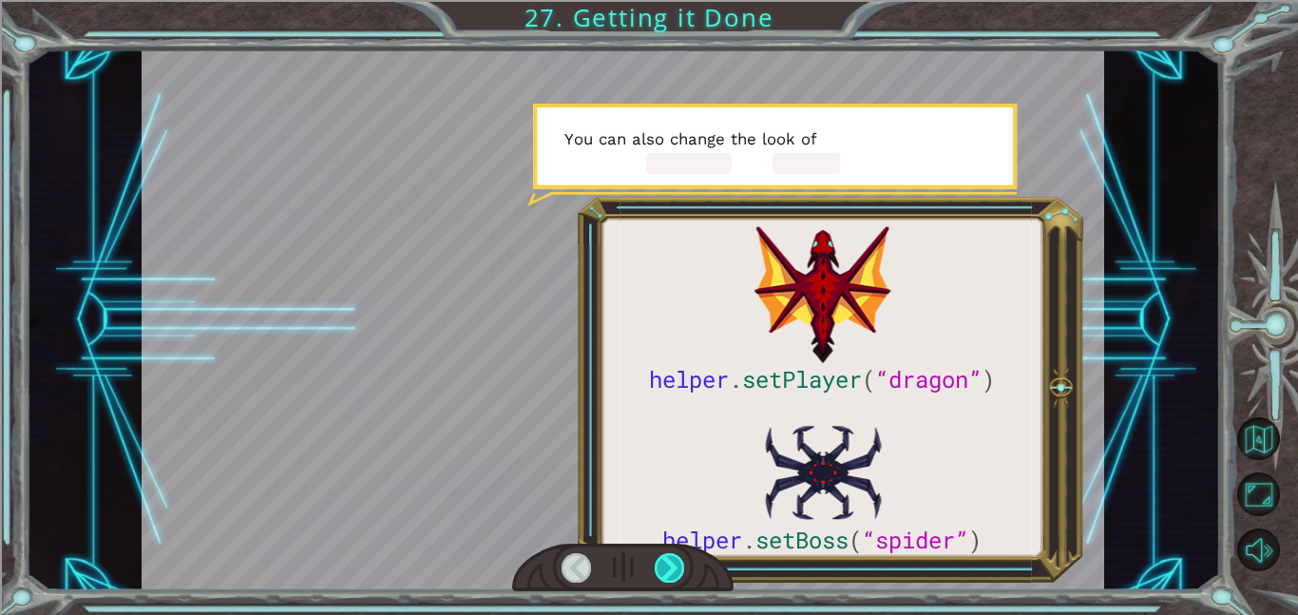
click at [675, 569] on div at bounding box center [669, 567] width 30 height 29
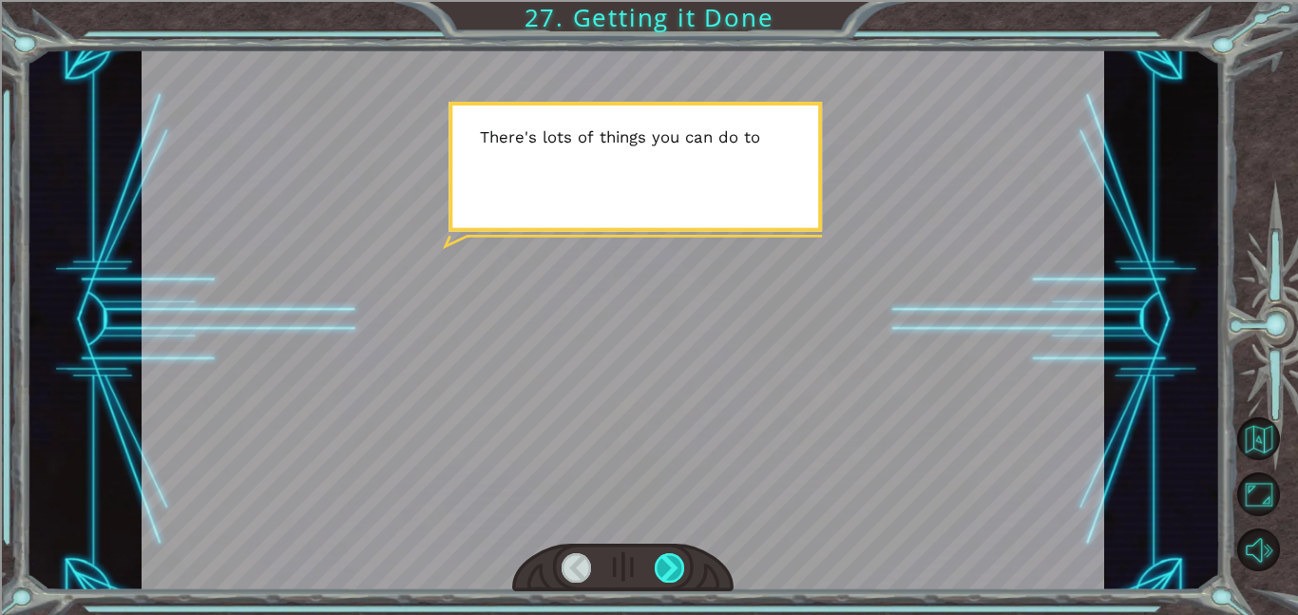
click at [675, 569] on div at bounding box center [669, 567] width 30 height 29
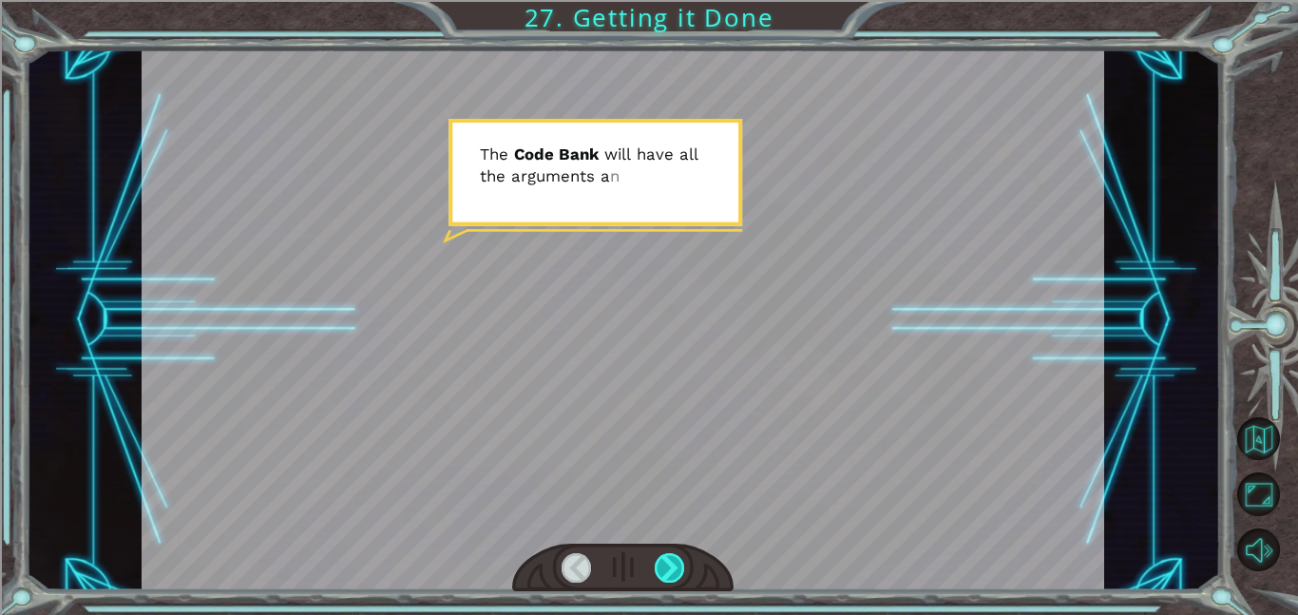
click at [675, 569] on div at bounding box center [669, 567] width 30 height 29
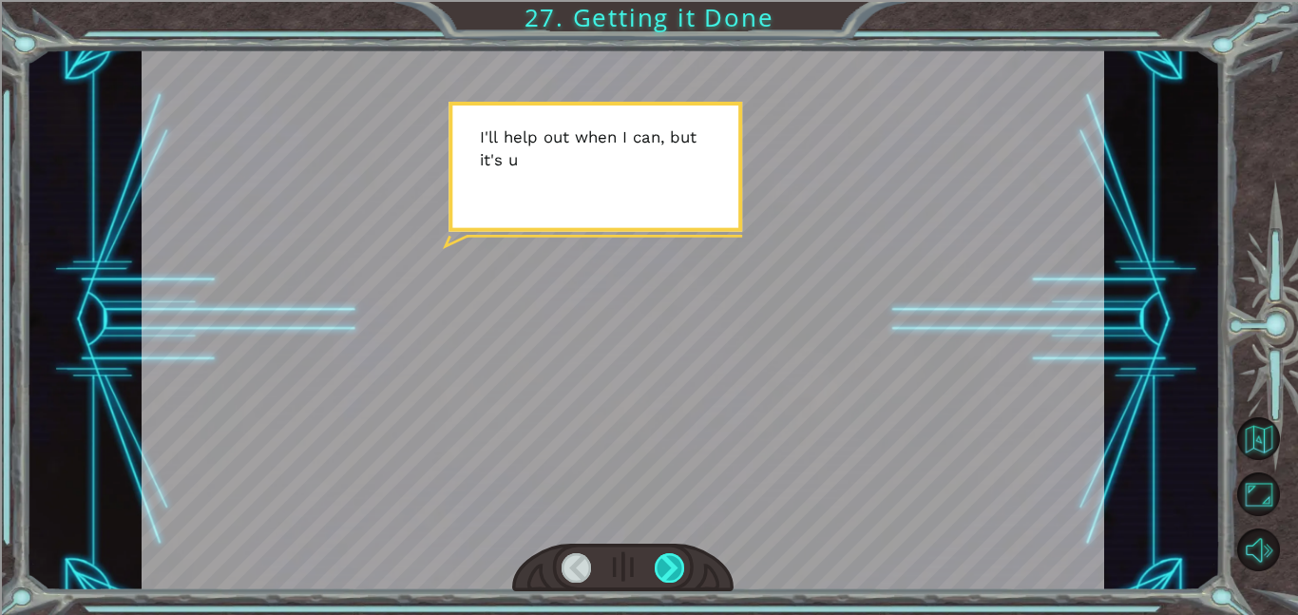
click at [675, 569] on div at bounding box center [669, 567] width 30 height 29
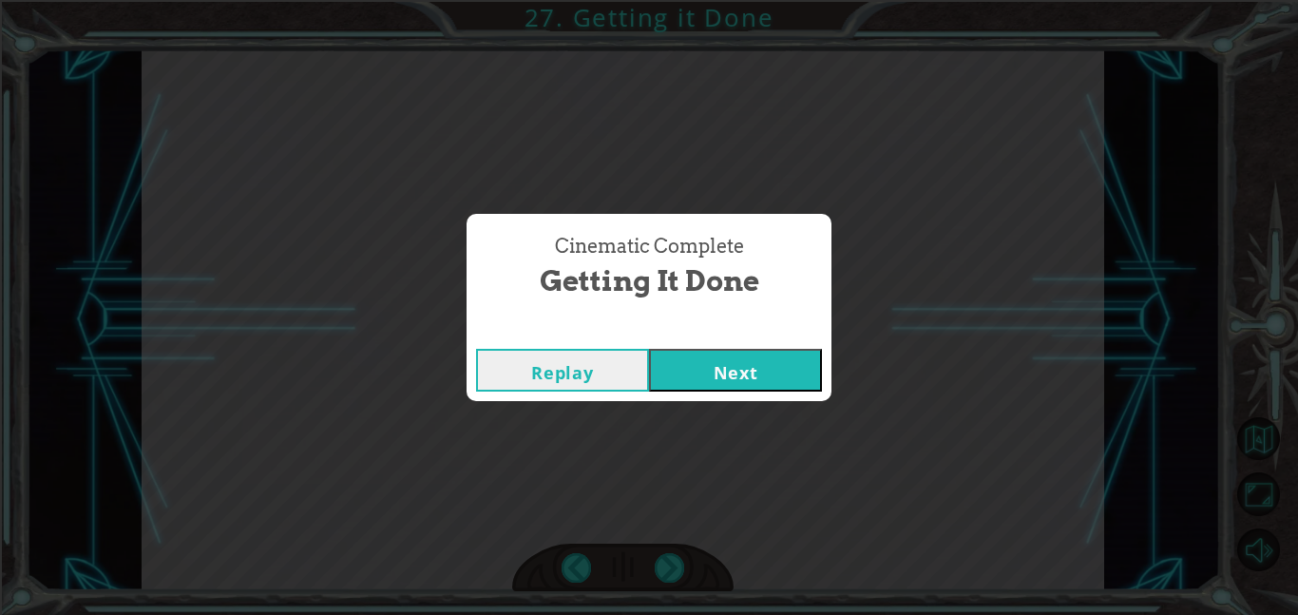
click at [739, 396] on div "Replay Next" at bounding box center [648, 370] width 365 height 62
click at [735, 369] on button "Next" at bounding box center [735, 370] width 173 height 43
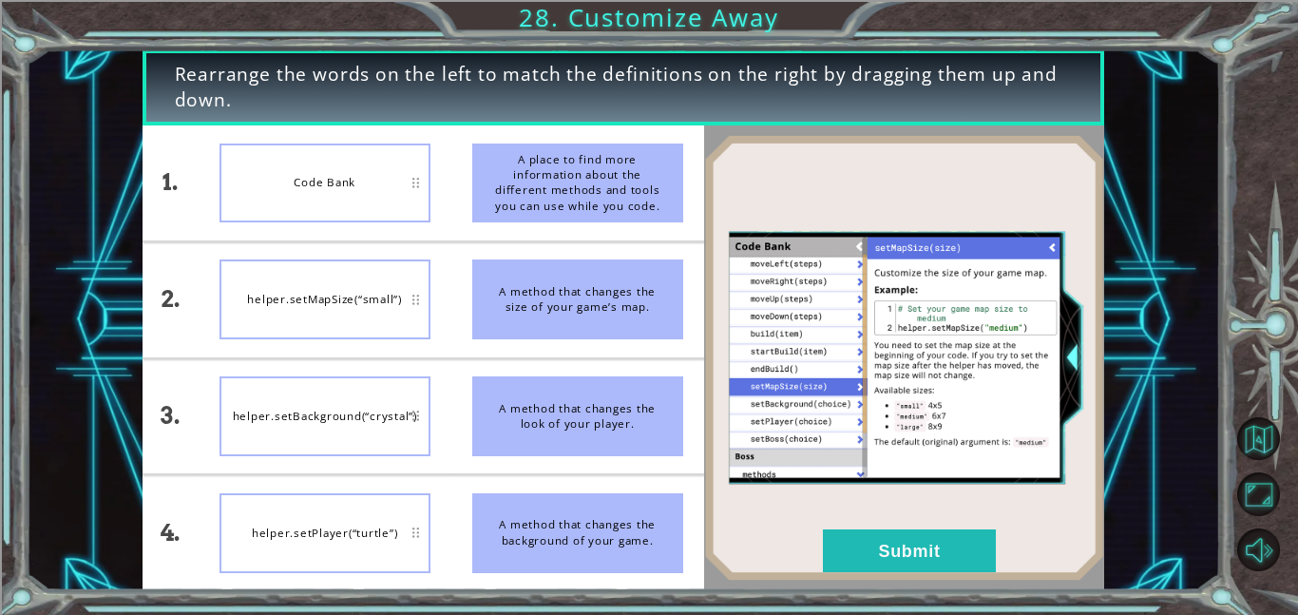
drag, startPoint x: 368, startPoint y: 423, endPoint x: 336, endPoint y: 421, distance: 31.4
click at [336, 421] on div "helper.setBackground(“crystal”)" at bounding box center [324, 416] width 211 height 80
click at [937, 537] on button "Submit" at bounding box center [909, 550] width 173 height 43
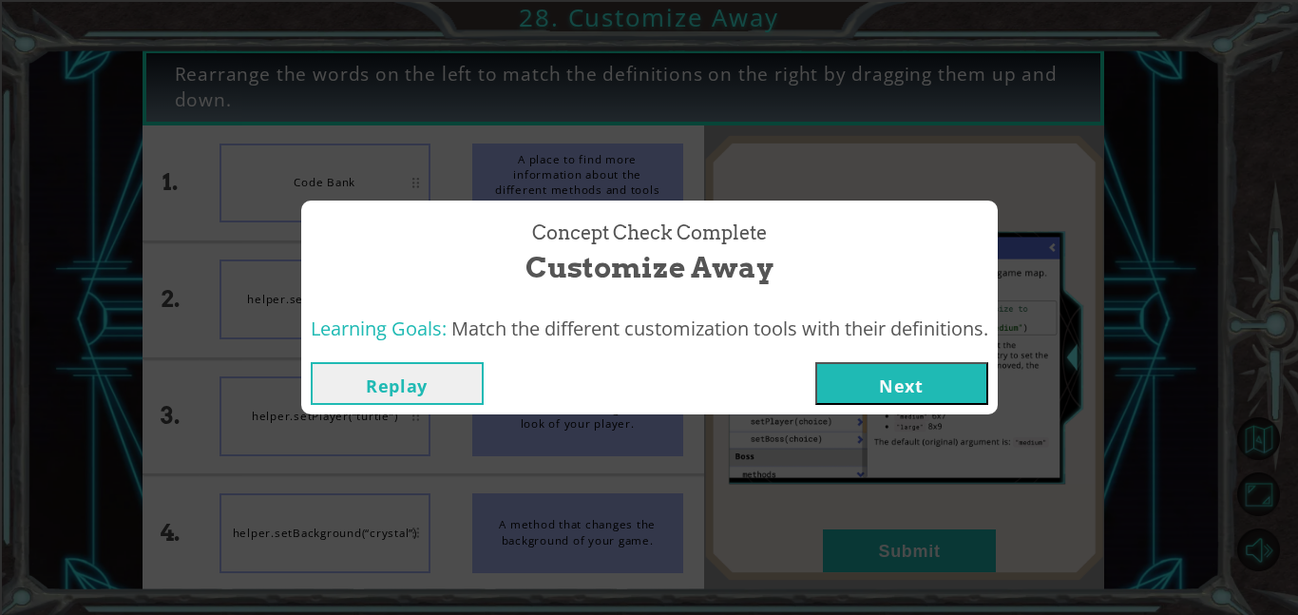
click at [863, 371] on button "Next" at bounding box center [901, 383] width 173 height 43
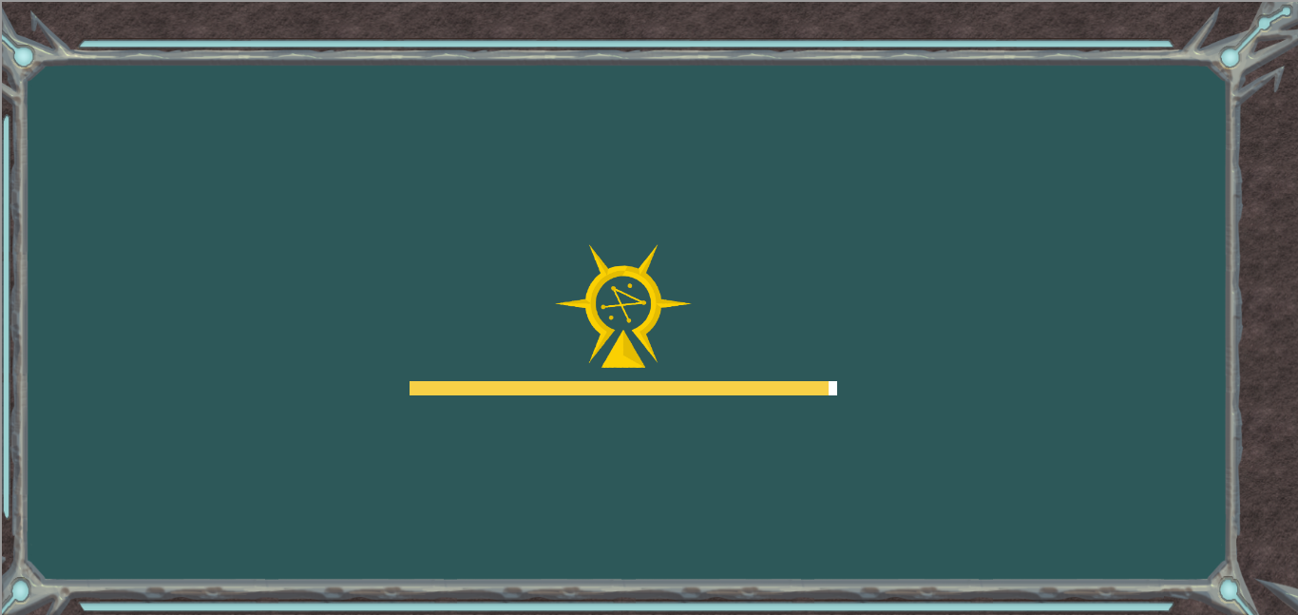
click at [867, 373] on div "Goals Error loading from server. Try refreshing the page. You'll need to join a…" at bounding box center [649, 307] width 1298 height 615
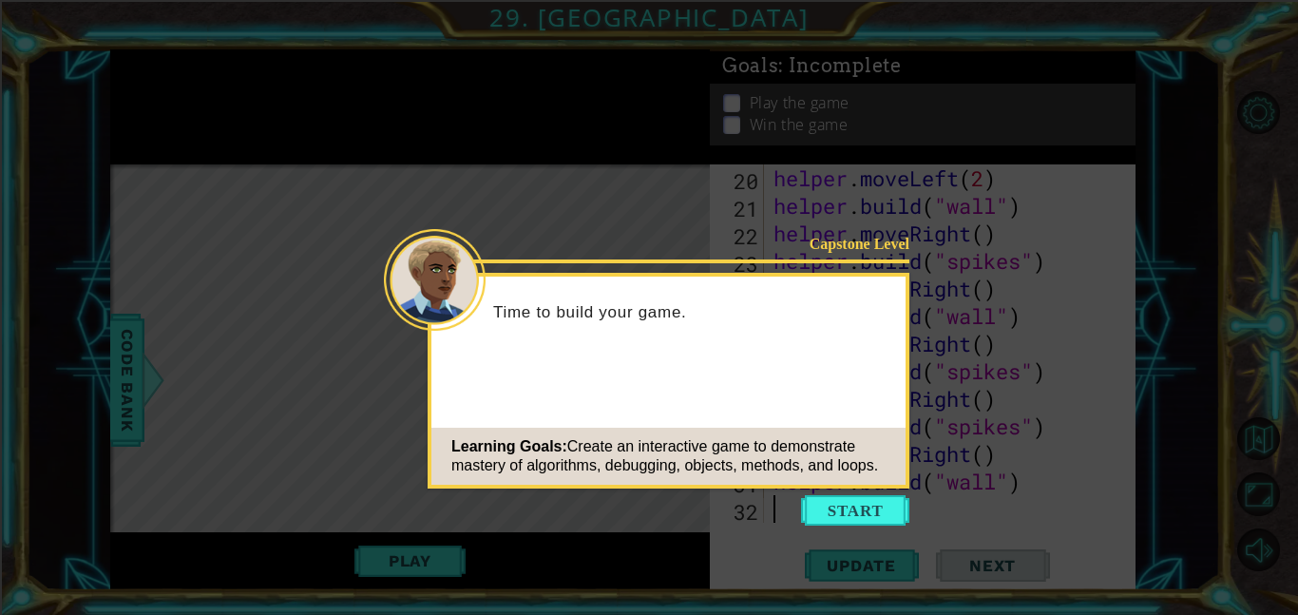
scroll to position [551, 0]
click at [863, 500] on button "Start" at bounding box center [855, 510] width 108 height 30
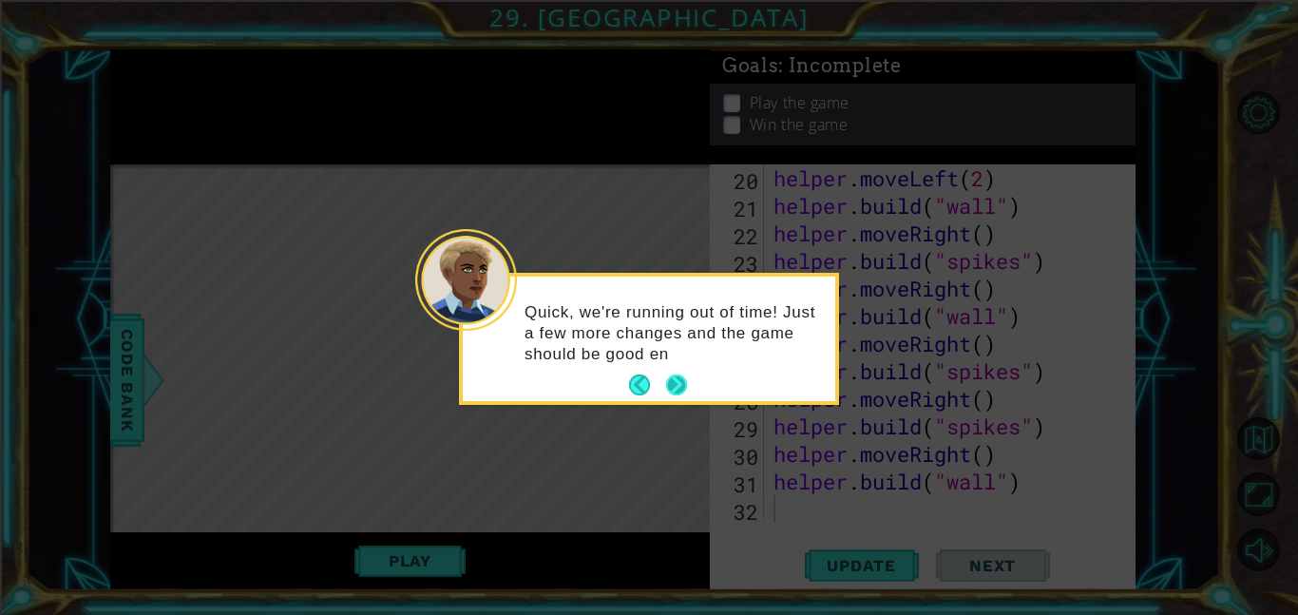
click at [686, 382] on button "Next" at bounding box center [676, 384] width 21 height 21
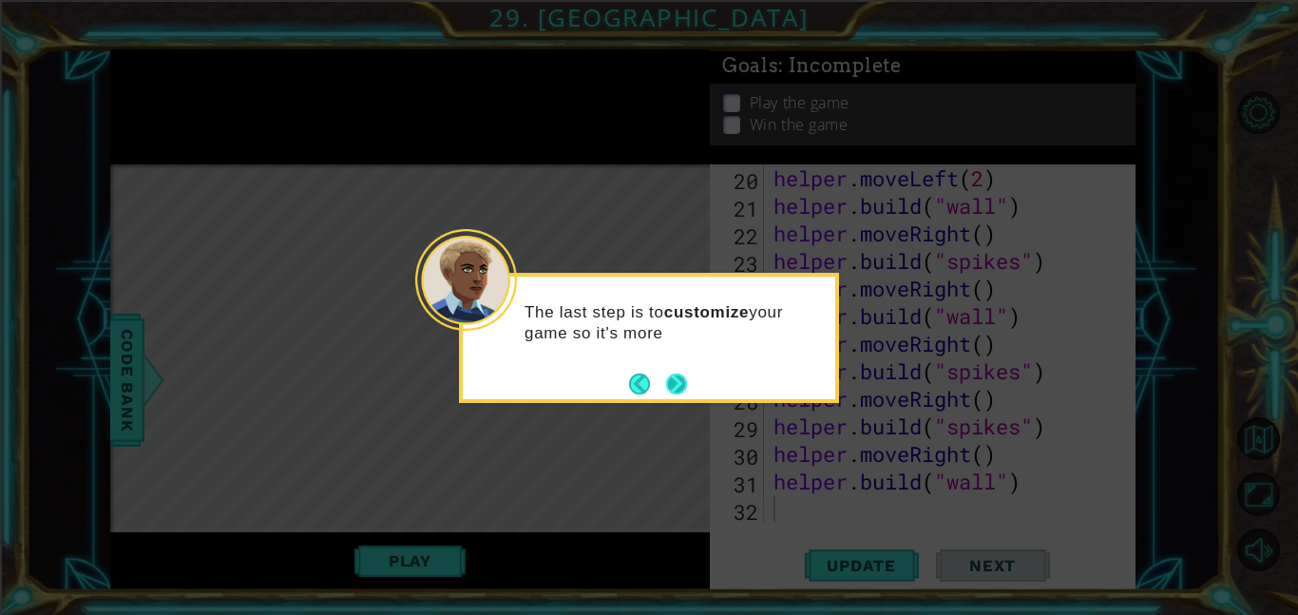
click at [676, 388] on button "Next" at bounding box center [676, 383] width 23 height 23
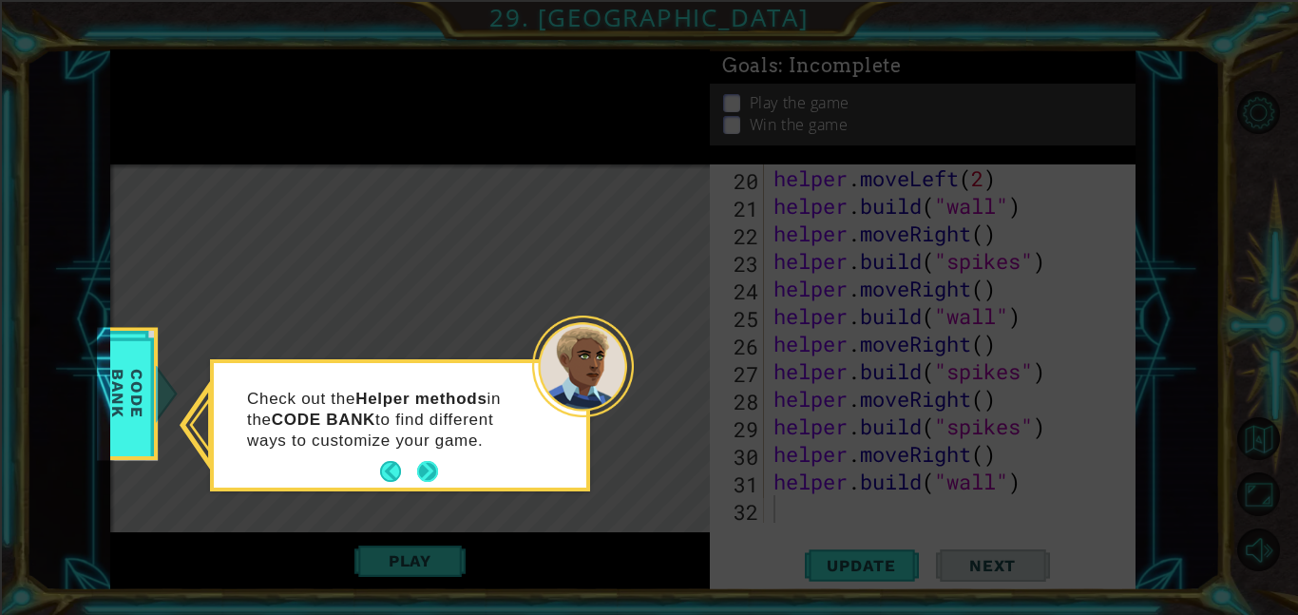
click at [432, 474] on button "Next" at bounding box center [427, 471] width 21 height 21
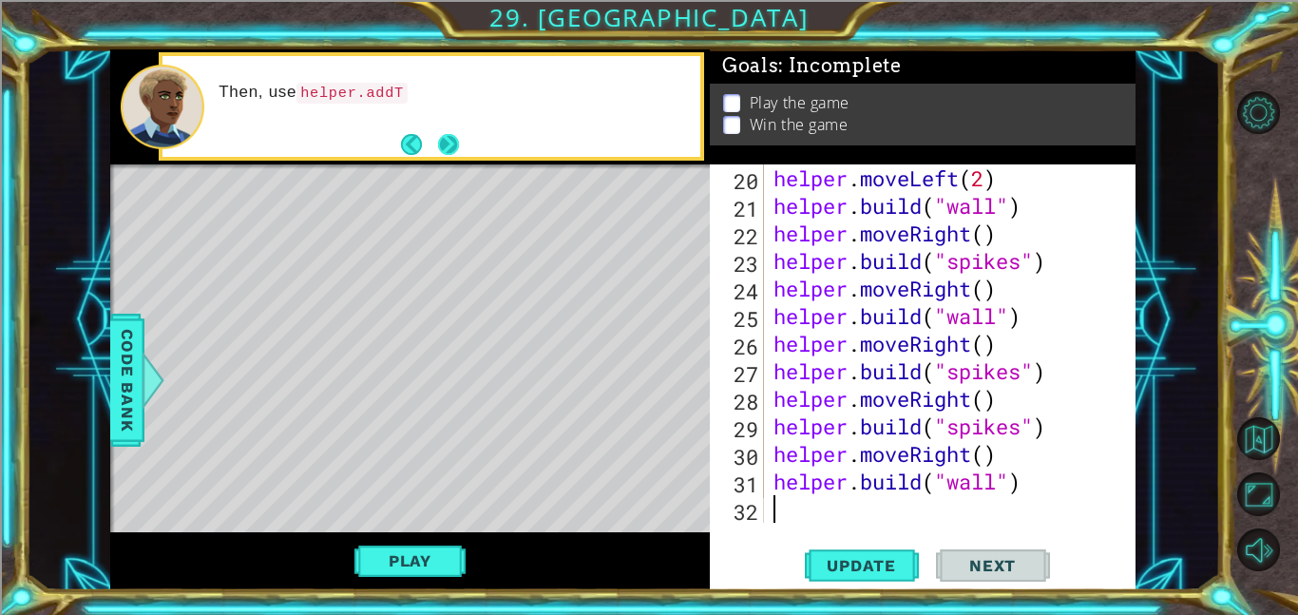
click at [442, 139] on button "Next" at bounding box center [447, 144] width 21 height 21
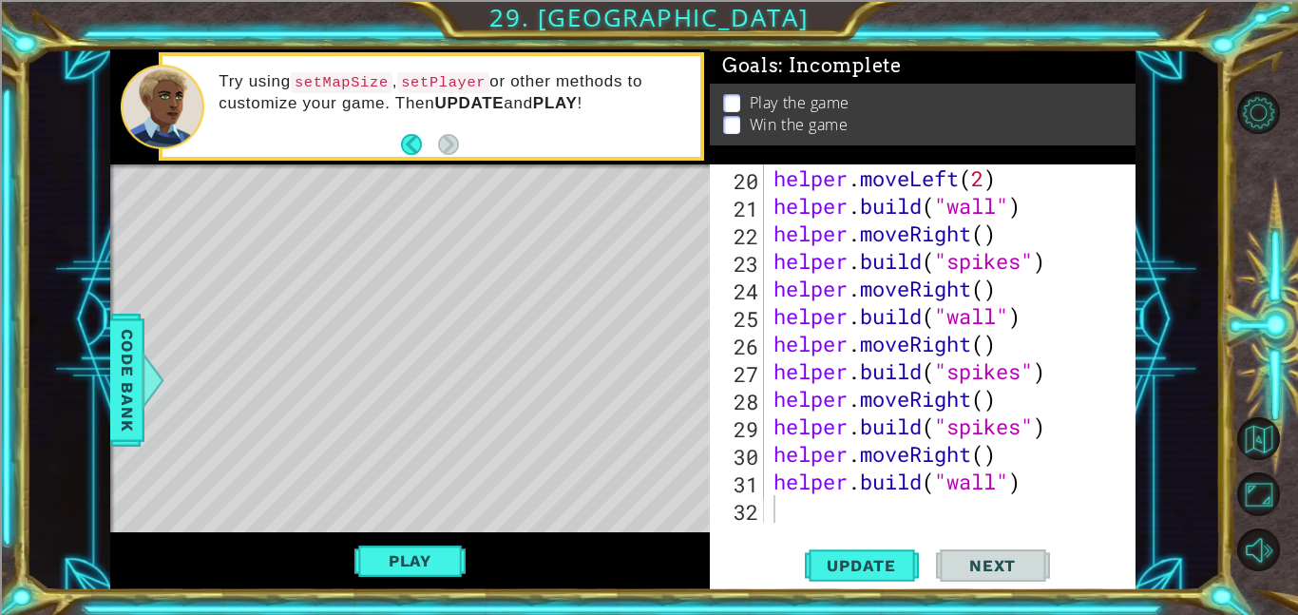
scroll to position [0, 0]
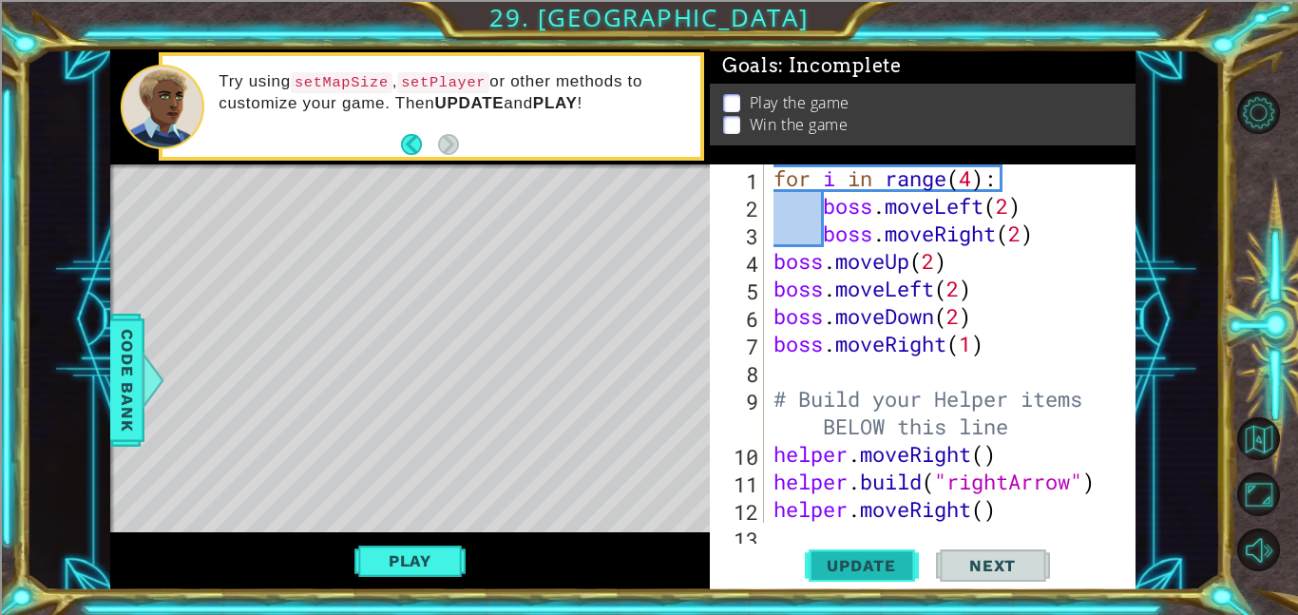
click at [849, 562] on span "Update" at bounding box center [860, 565] width 107 height 19
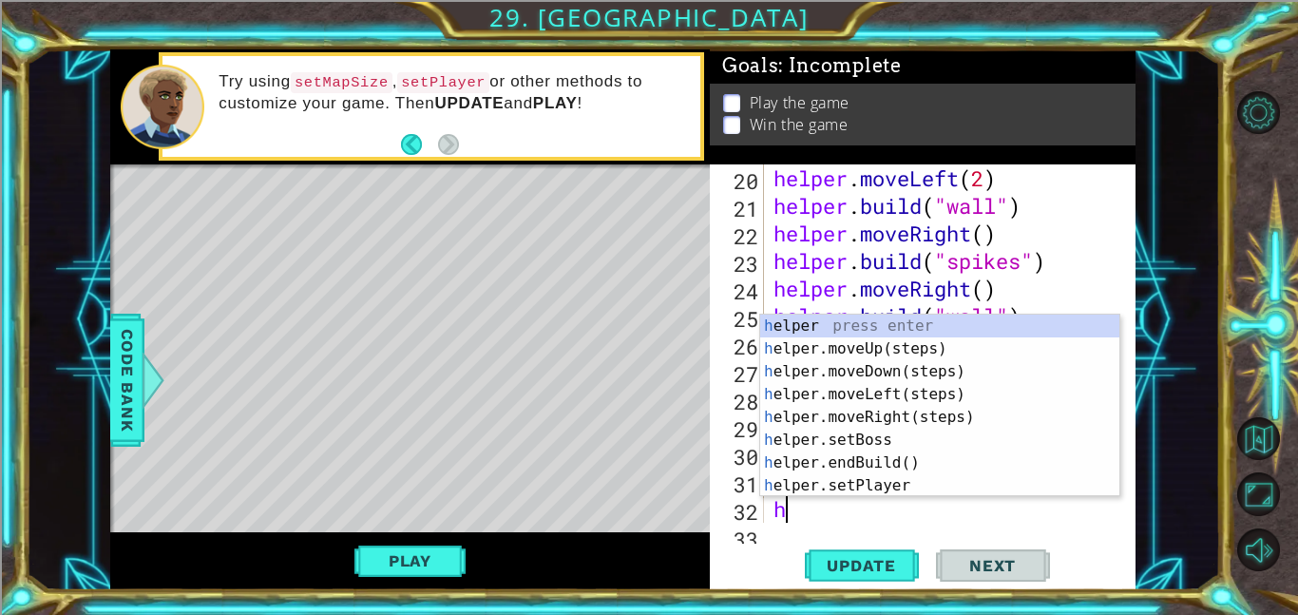
scroll to position [578, 0]
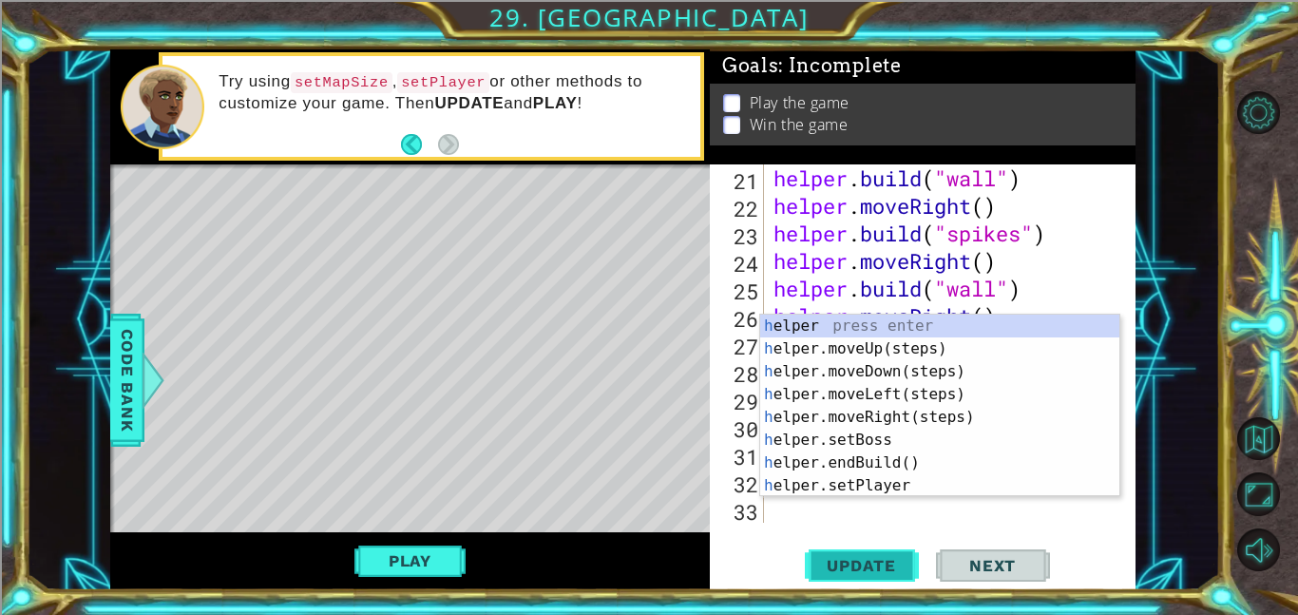
type textarea "h"
click at [854, 559] on span "Update" at bounding box center [860, 565] width 107 height 19
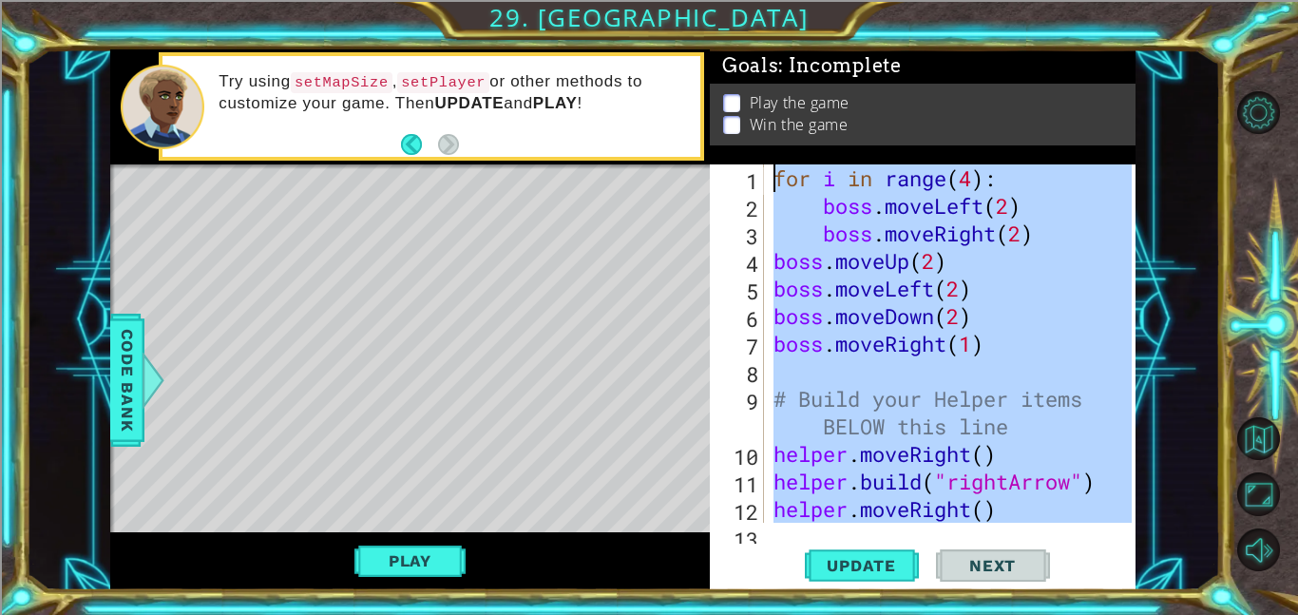
scroll to position [0, 0]
drag, startPoint x: 1031, startPoint y: 495, endPoint x: 727, endPoint y: 117, distance: 485.1
click at [727, 117] on div "Goals : Incomplete Play the game Win the game 1 2 3 4 5 6 7 8 9 10 11 12 13 for…" at bounding box center [923, 319] width 426 height 540
type textarea "for i in range(4): boss.moveLeft(2)"
